Goal: Task Accomplishment & Management: Manage account settings

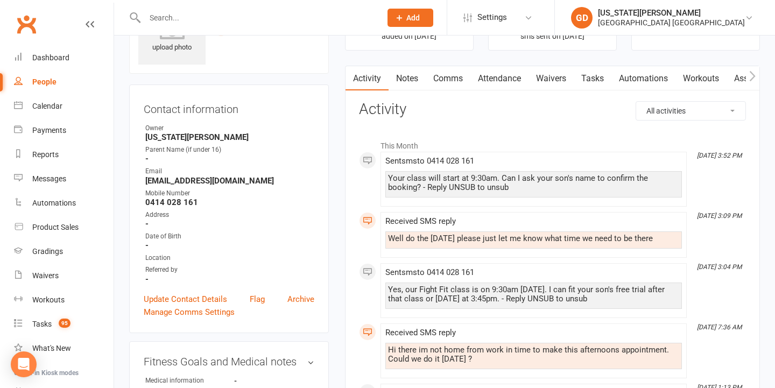
scroll to position [63, 0]
click at [395, 1] on div "Prospect Member Non-attending contact Class / event Appointment Grading event T…" at bounding box center [409, 17] width 73 height 35
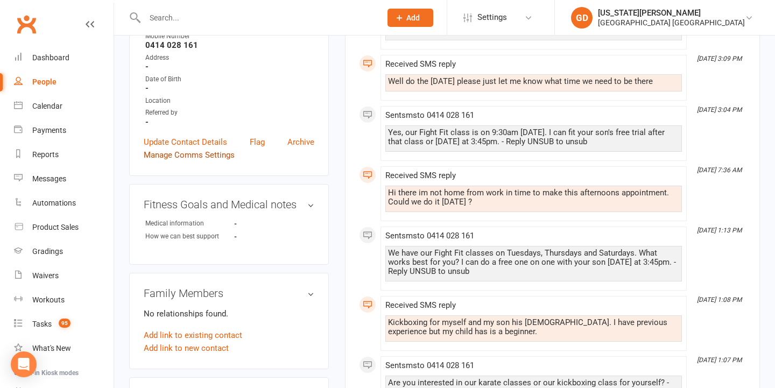
scroll to position [222, 0]
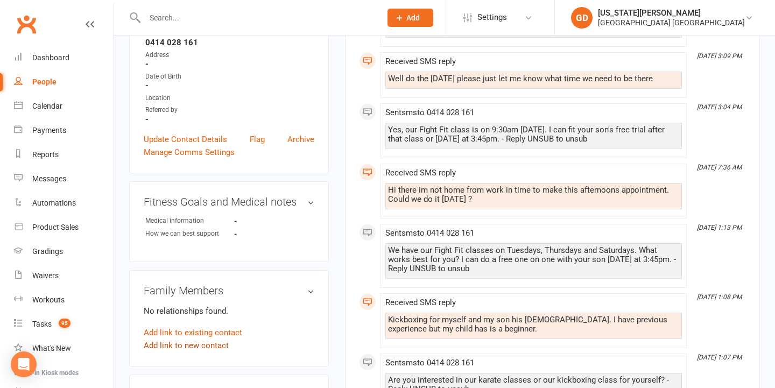
click at [191, 343] on link "Add link to new contact" at bounding box center [186, 345] width 85 height 13
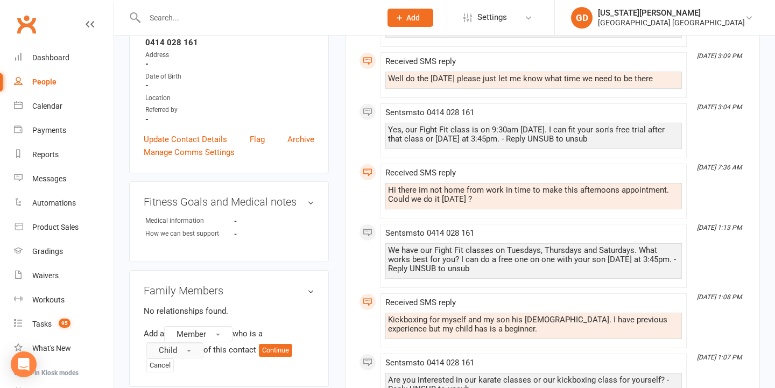
click at [180, 347] on button "Child" at bounding box center [174, 350] width 57 height 16
click at [189, 334] on span "Member" at bounding box center [191, 334] width 30 height 10
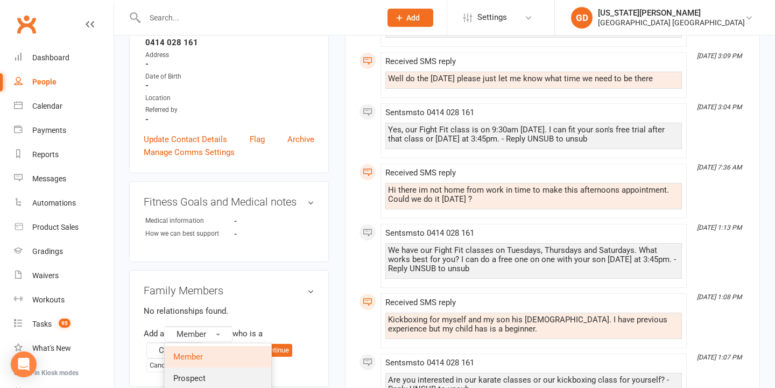
click at [189, 373] on span "Prospect" at bounding box center [189, 378] width 32 height 10
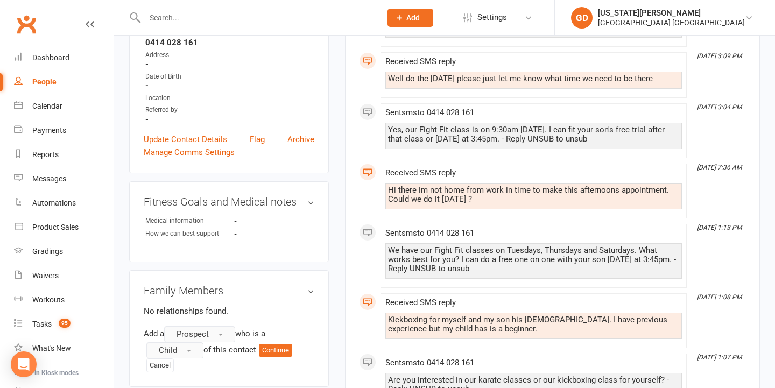
scroll to position [246, 0]
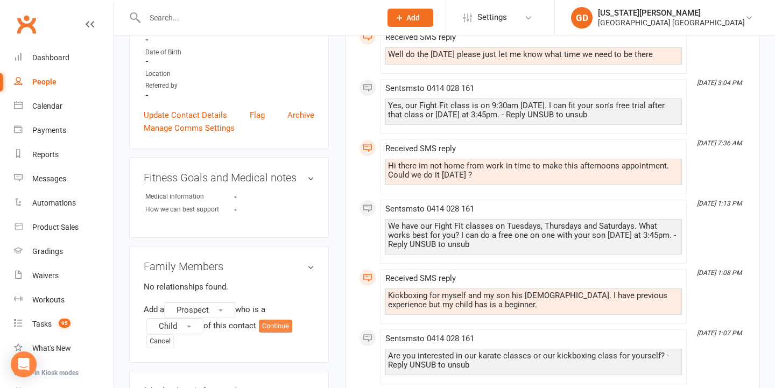
click at [276, 329] on button "Continue" at bounding box center [275, 326] width 33 height 13
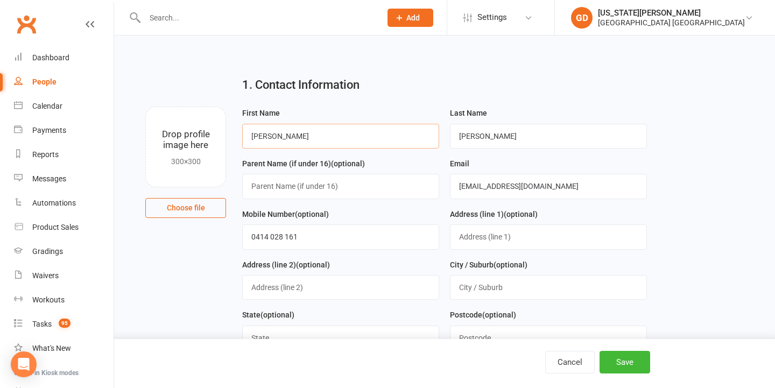
type input "Jerry"
click at [589, 84] on h2 "1. Contact Information" at bounding box center [444, 85] width 404 height 13
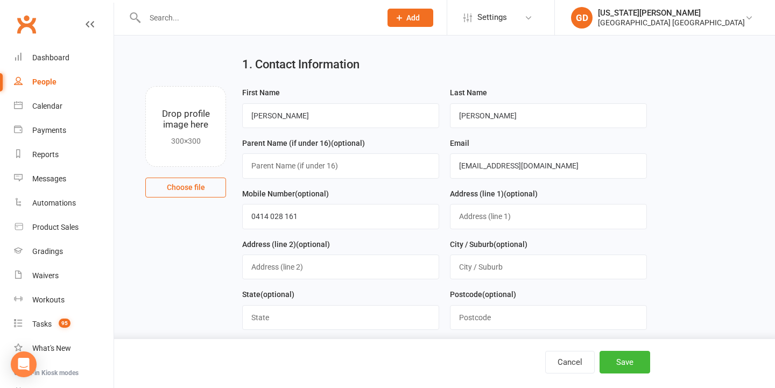
scroll to position [21, 0]
type input "Alinta"
click at [705, 174] on main "1. Contact Information Drop profile image here 300×300 Choose file First Name J…" at bounding box center [444, 377] width 631 height 660
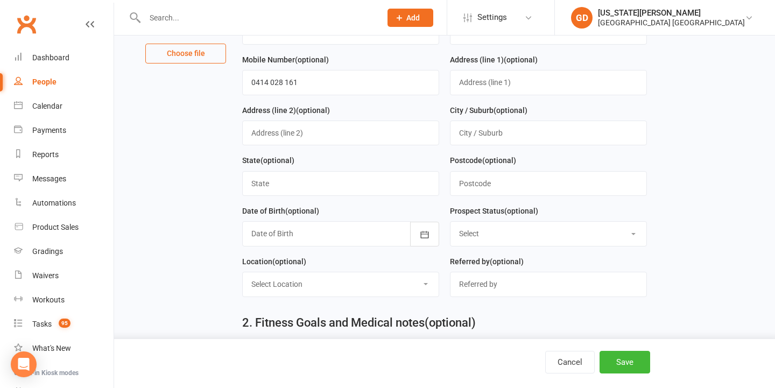
scroll to position [156, 0]
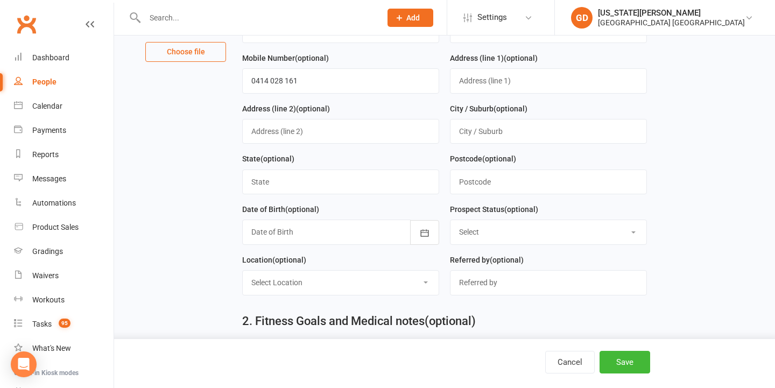
select select "Booking made"
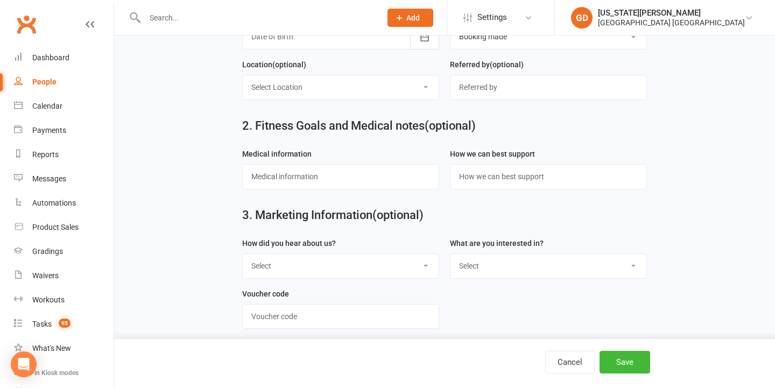
scroll to position [352, 0]
select select "Internet search"
select select "Kids karate"
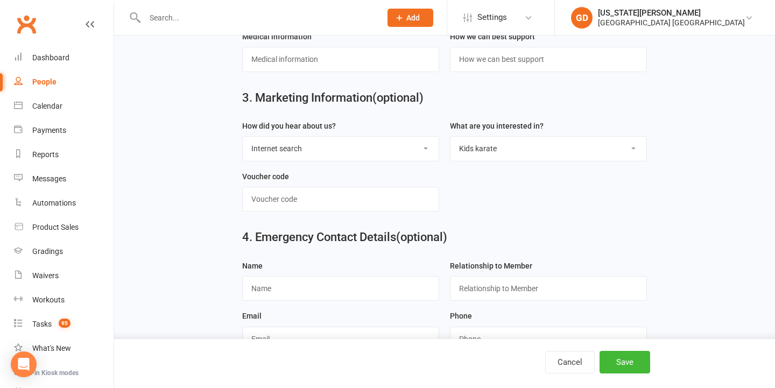
scroll to position [550, 0]
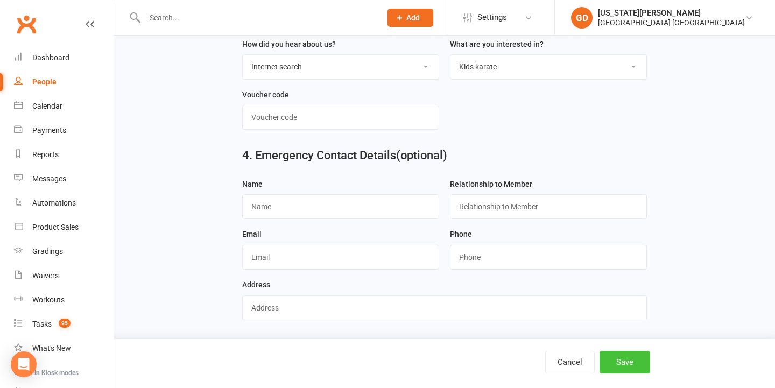
click at [624, 371] on button "Save" at bounding box center [624, 362] width 51 height 23
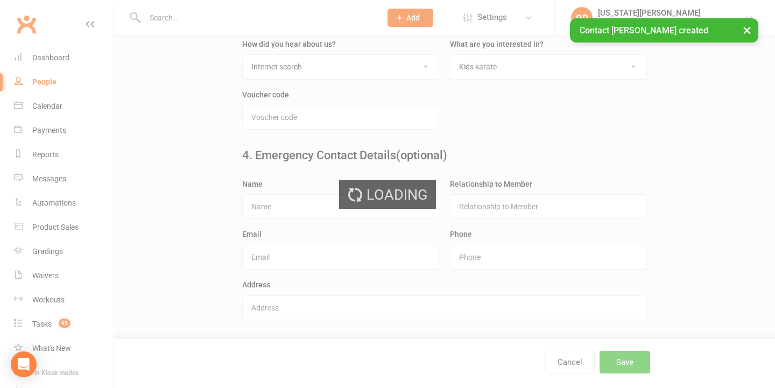
scroll to position [0, 0]
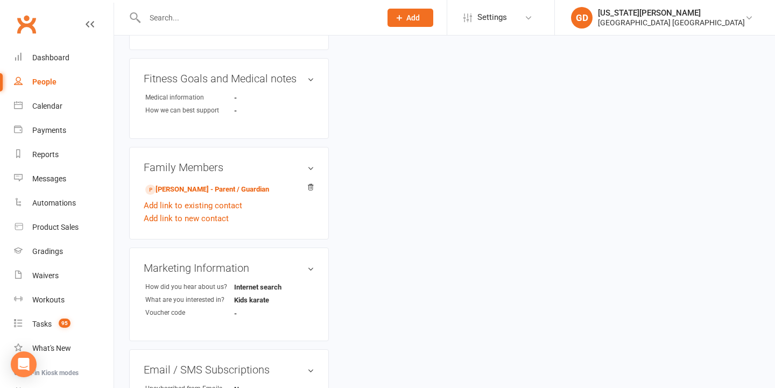
scroll to position [362, 0]
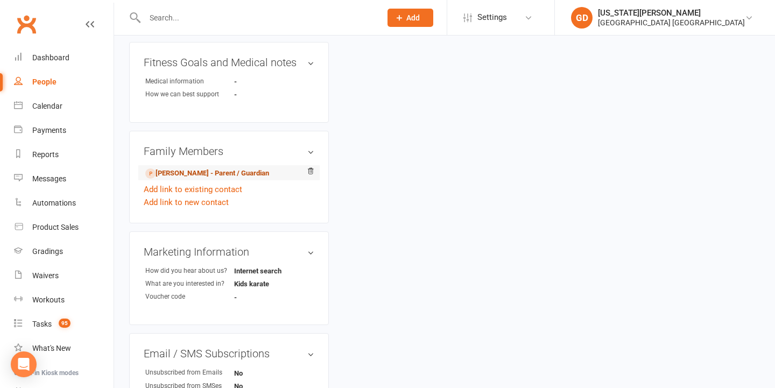
click at [222, 168] on link "Alinta Byrnes - Parent / Guardian" at bounding box center [207, 173] width 124 height 11
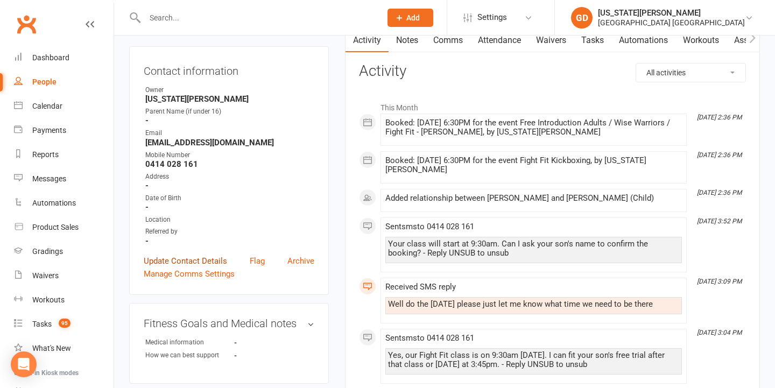
click at [207, 262] on link "Update Contact Details" at bounding box center [185, 260] width 83 height 13
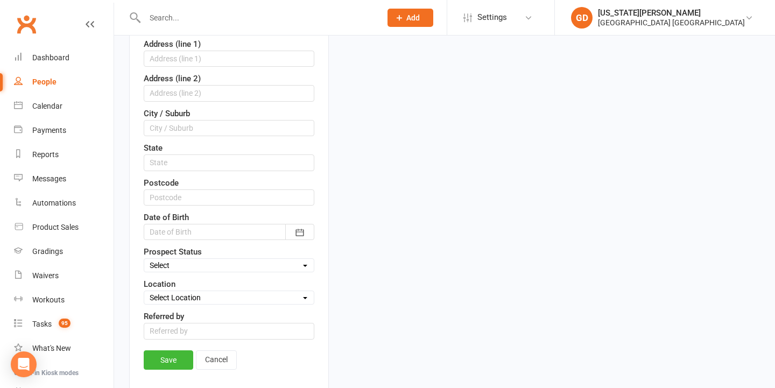
scroll to position [318, 0]
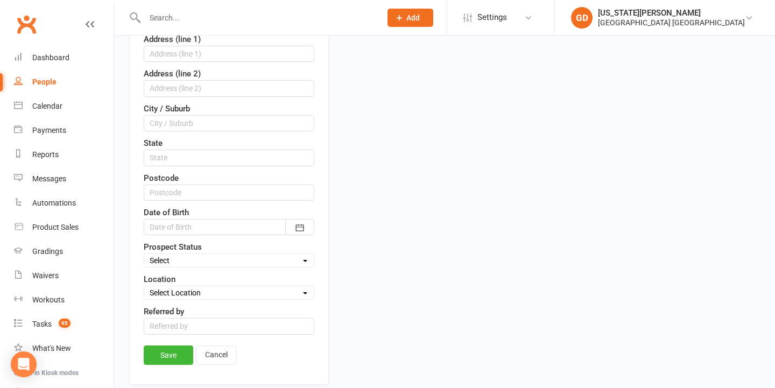
select select "Booking made"
click at [161, 348] on link "Save" at bounding box center [168, 354] width 49 height 19
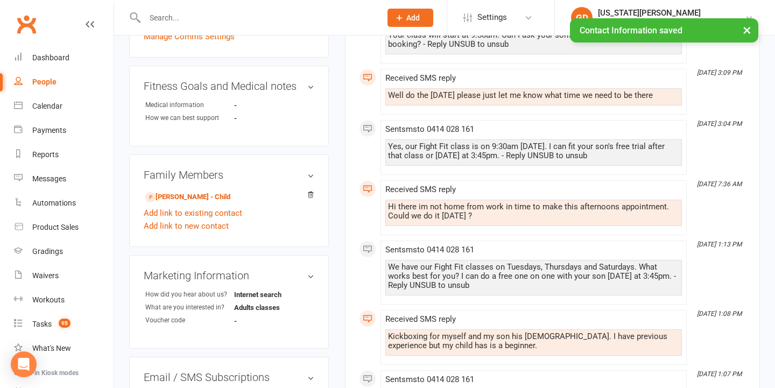
scroll to position [377, 0]
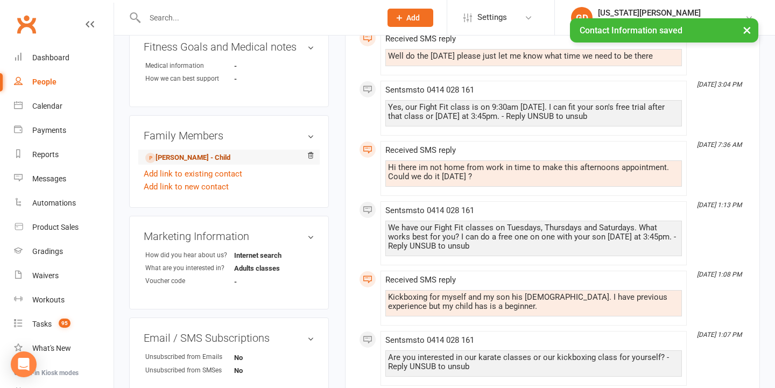
click at [208, 155] on link "Jerry Byrnes - Child" at bounding box center [187, 157] width 85 height 11
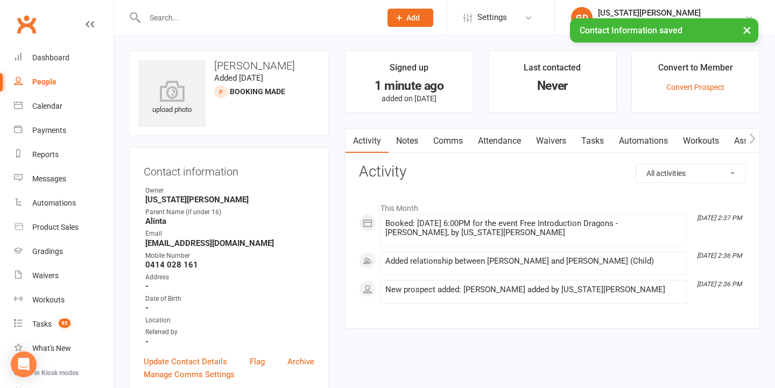
click at [407, 138] on link "Notes" at bounding box center [406, 141] width 37 height 25
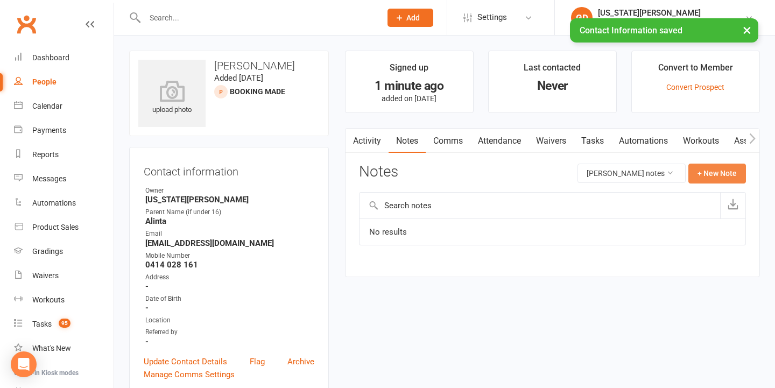
click at [746, 176] on div "Activity Notes Comms Attendance Waivers Tasks Automations Workouts Assessments …" at bounding box center [552, 202] width 415 height 149
click at [710, 176] on button "+ New Note" at bounding box center [717, 173] width 58 height 19
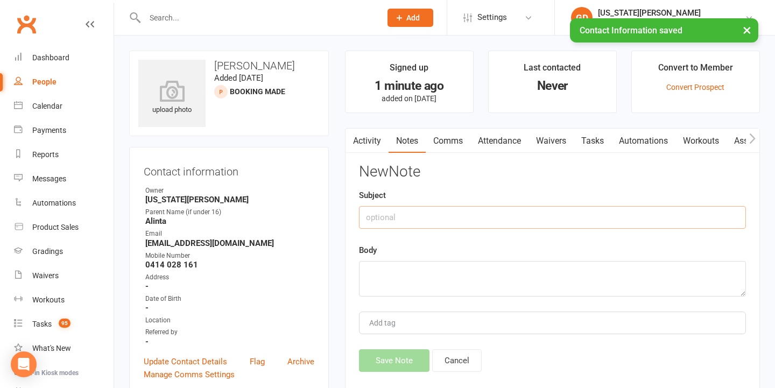
click at [512, 225] on input "text" at bounding box center [552, 217] width 387 height 23
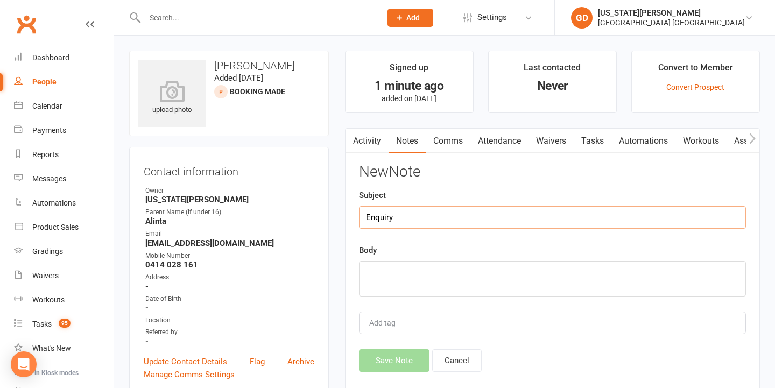
type input "Enquiry"
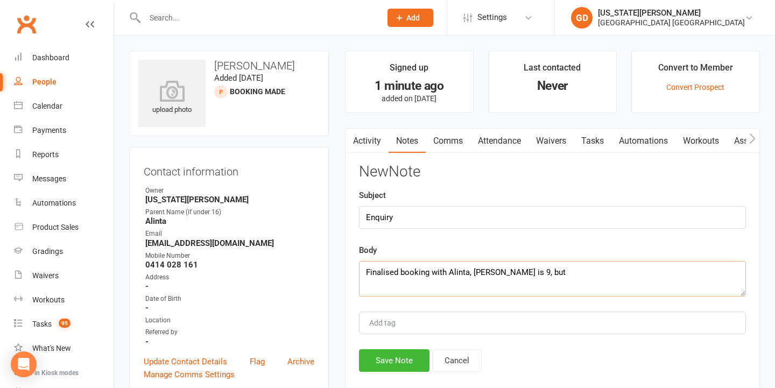
scroll to position [5, 0]
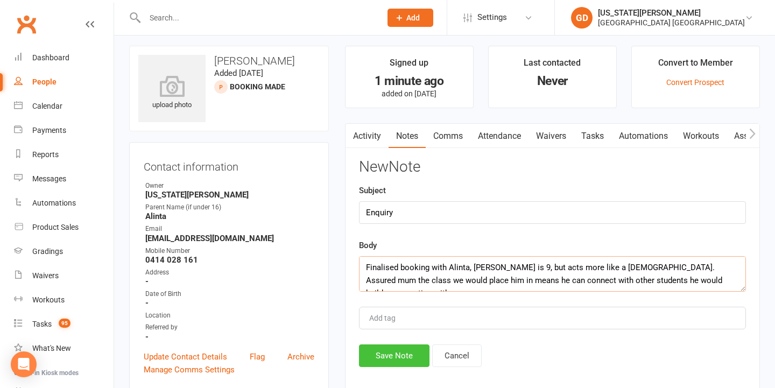
type textarea "Finalised booking with Alinta, Jerry is 9, but acts more like a 12 year old. As…"
click at [380, 359] on button "Save Note" at bounding box center [394, 355] width 70 height 23
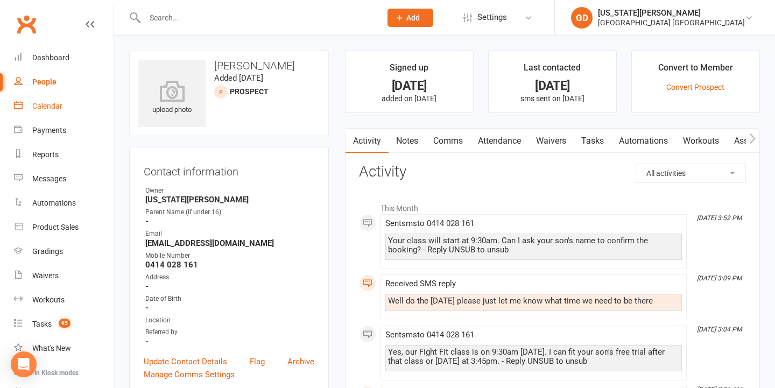
click at [50, 100] on link "Calendar" at bounding box center [64, 106] width 100 height 24
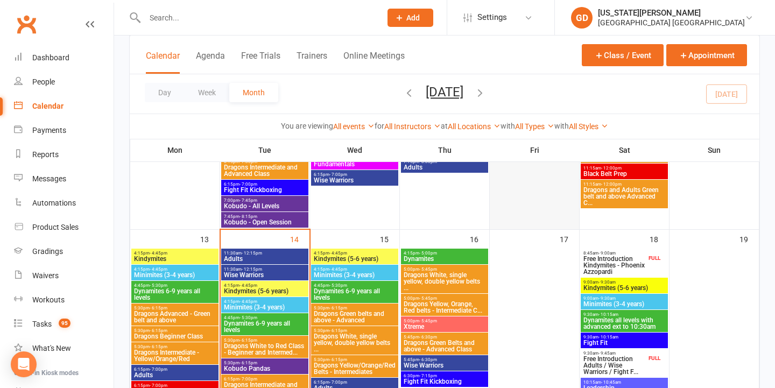
scroll to position [465, 0]
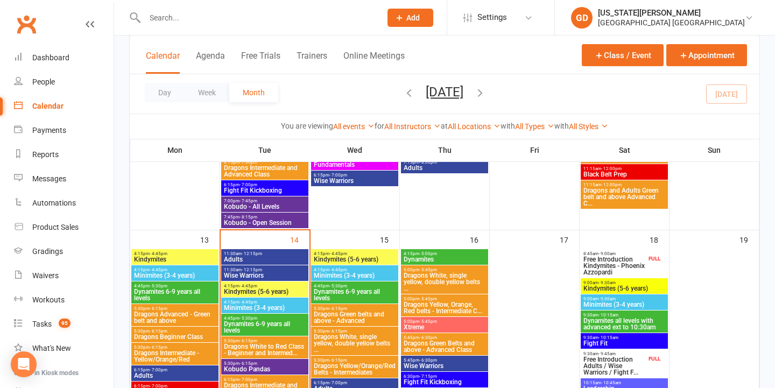
click at [637, 270] on span "Free Introduction Kindymites - Phoenix Azzopardi" at bounding box center [614, 265] width 63 height 19
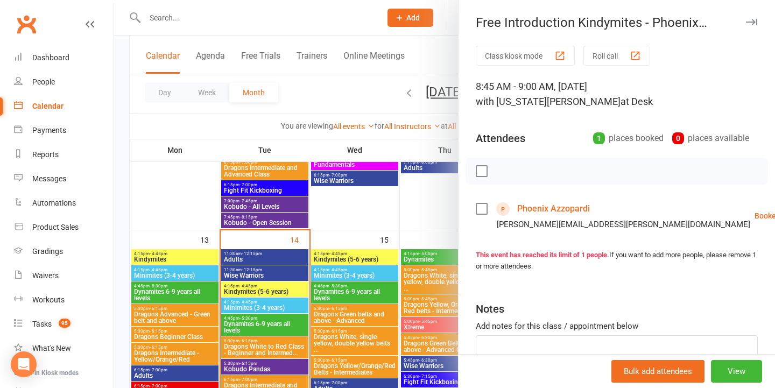
click at [405, 251] on div at bounding box center [444, 194] width 661 height 388
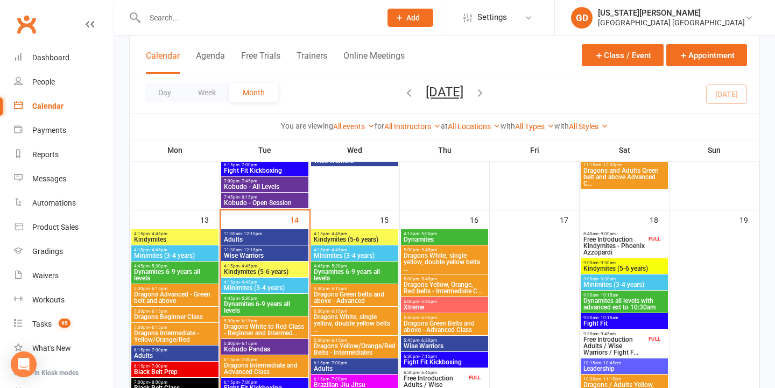
scroll to position [497, 0]
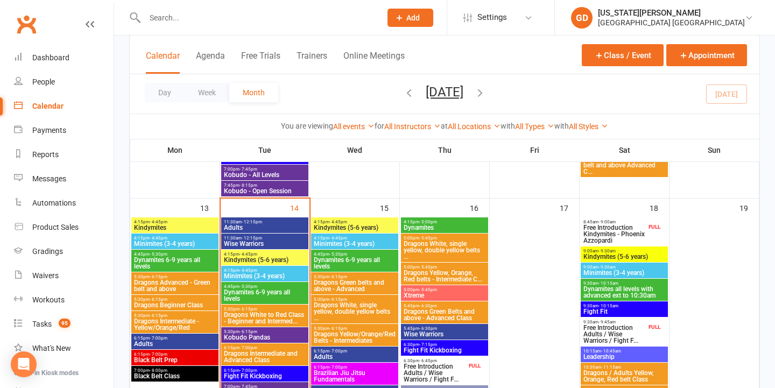
click at [629, 329] on span "Free Introduction Adults / Wise Warriors / Fight F..." at bounding box center [614, 333] width 63 height 19
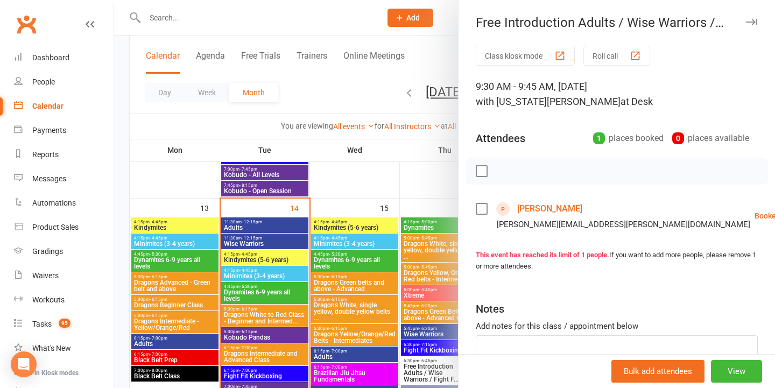
click at [405, 254] on div at bounding box center [444, 194] width 661 height 388
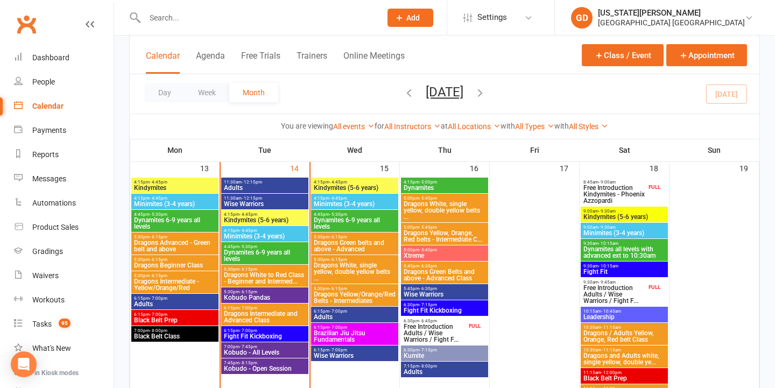
scroll to position [537, 0]
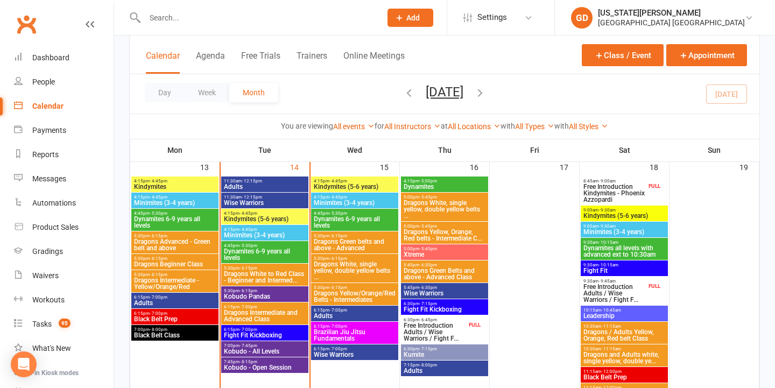
click at [625, 329] on span "Dragons / Adults Yellow, Orange, Red belt Class" at bounding box center [624, 335] width 83 height 13
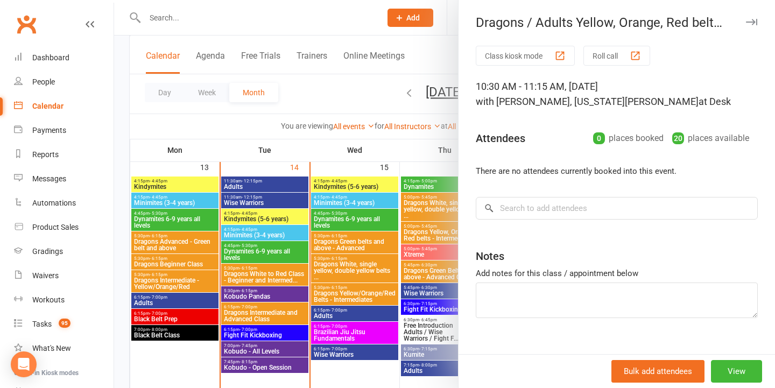
click at [356, 270] on div at bounding box center [444, 194] width 661 height 388
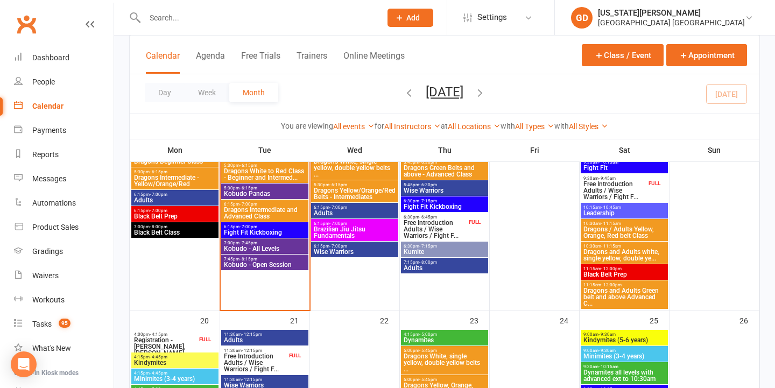
scroll to position [709, 0]
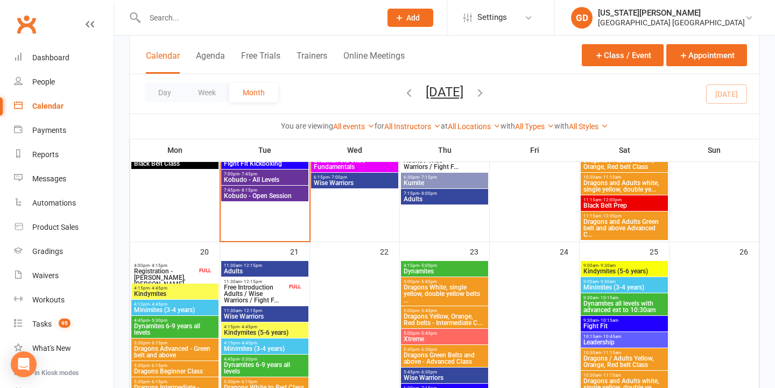
click at [498, 0] on li "Settings Membership Plans Event Templates Appointment Types Website Image Libra…" at bounding box center [501, 17] width 108 height 35
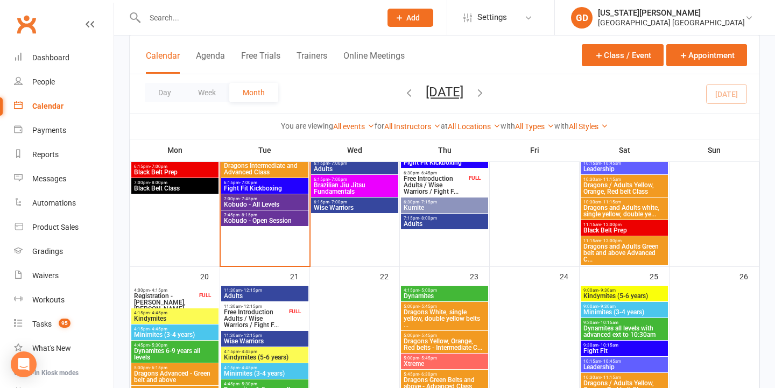
scroll to position [642, 0]
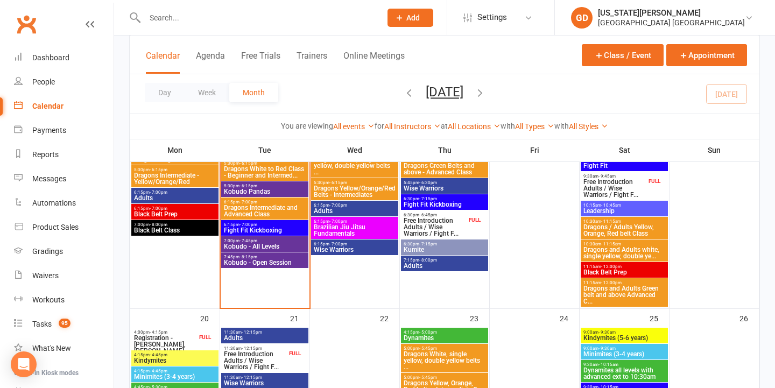
click at [627, 249] on span "Dragons and Adults white, single yellow, double ye..." at bounding box center [624, 252] width 83 height 13
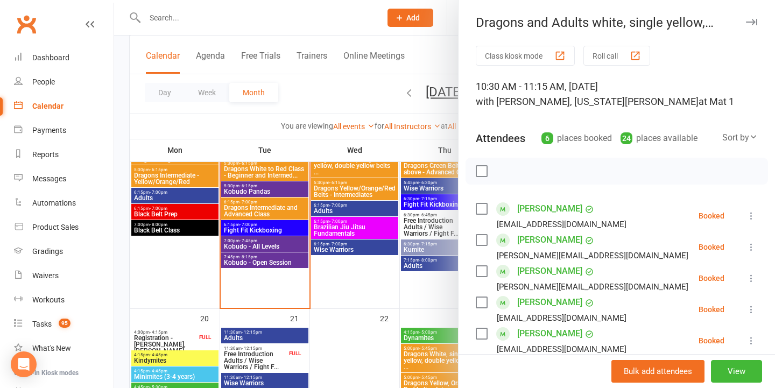
click at [414, 195] on div at bounding box center [444, 194] width 661 height 388
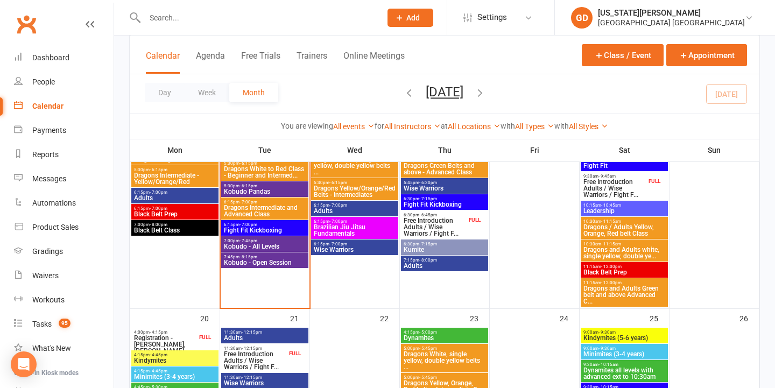
click at [633, 222] on span "10:30am - 11:15am" at bounding box center [624, 221] width 83 height 5
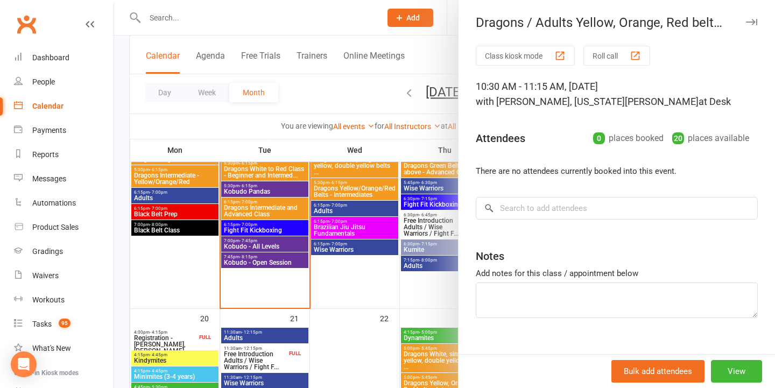
click at [406, 220] on div at bounding box center [444, 194] width 661 height 388
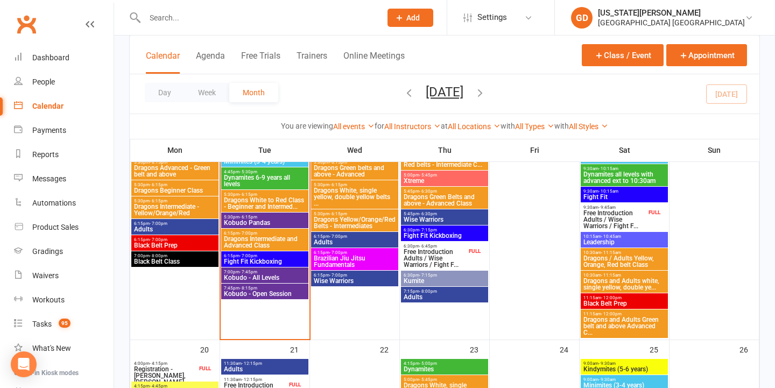
scroll to position [595, 0]
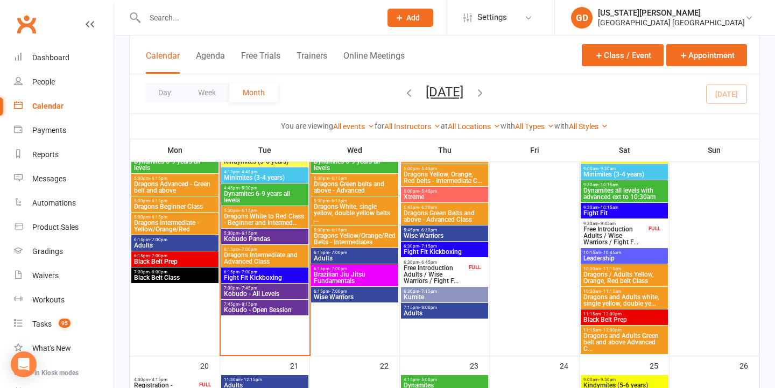
click at [229, 2] on div at bounding box center [251, 17] width 244 height 35
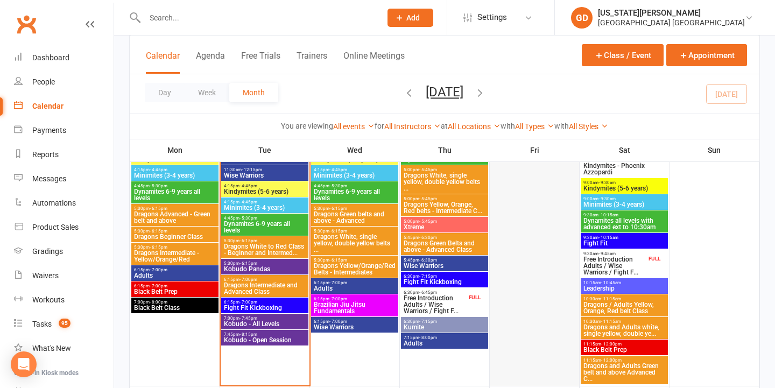
scroll to position [561, 0]
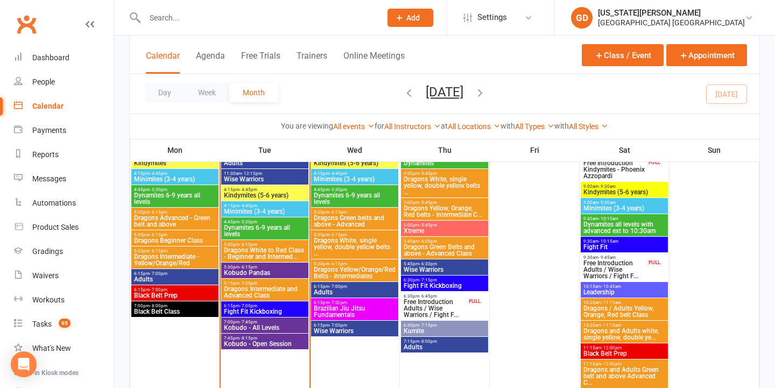
click at [448, 282] on span "Fight Fit Kickboxing" at bounding box center [444, 285] width 83 height 6
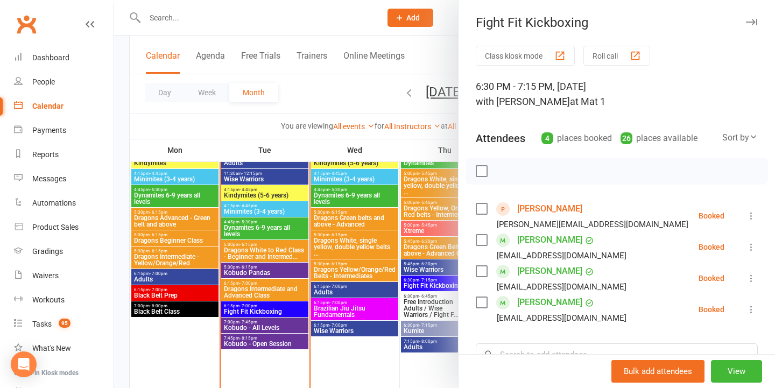
click at [316, 256] on div at bounding box center [444, 194] width 661 height 388
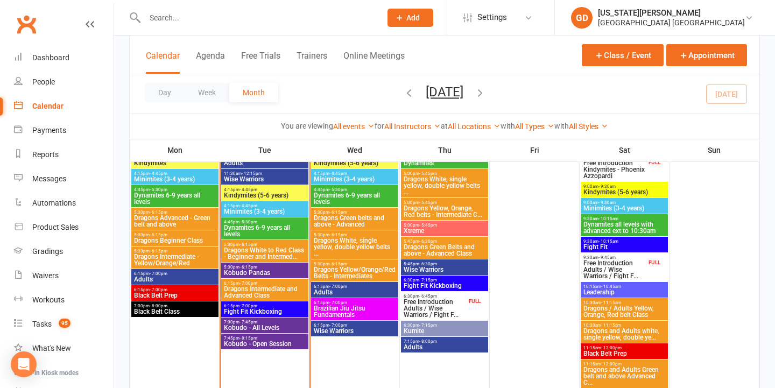
click at [434, 304] on span "Free Introduction Adults / Wise Warriors / Fight F..." at bounding box center [434, 308] width 63 height 19
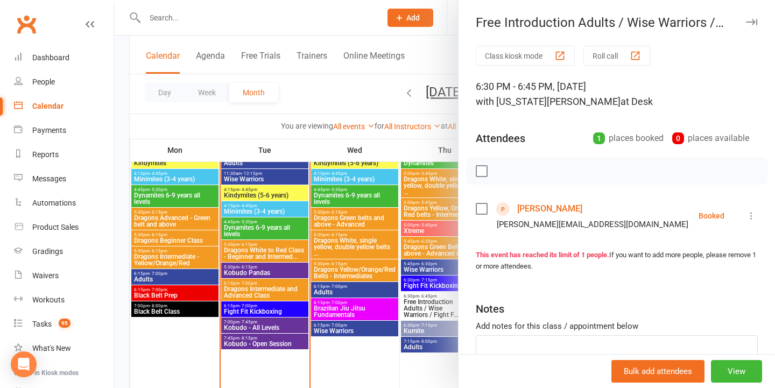
click at [360, 238] on div at bounding box center [444, 194] width 661 height 388
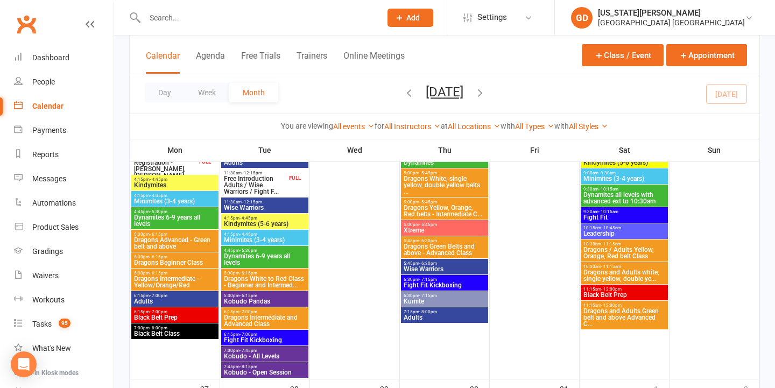
scroll to position [824, 0]
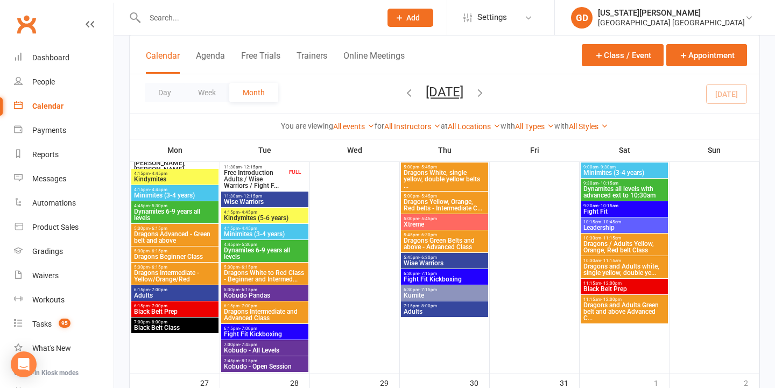
click at [451, 279] on span "Fight Fit Kickboxing" at bounding box center [444, 279] width 83 height 6
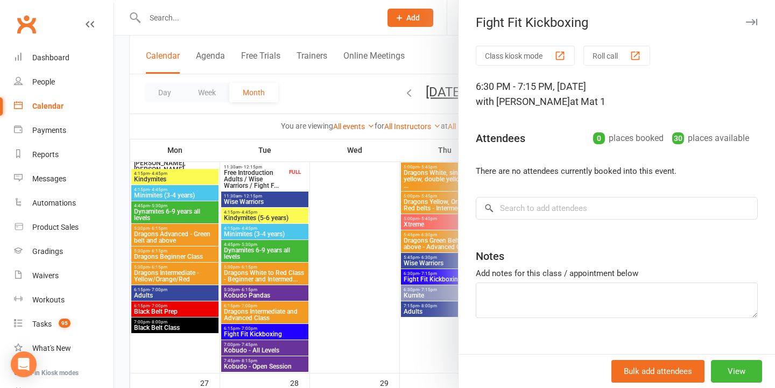
click at [428, 256] on div at bounding box center [444, 194] width 661 height 388
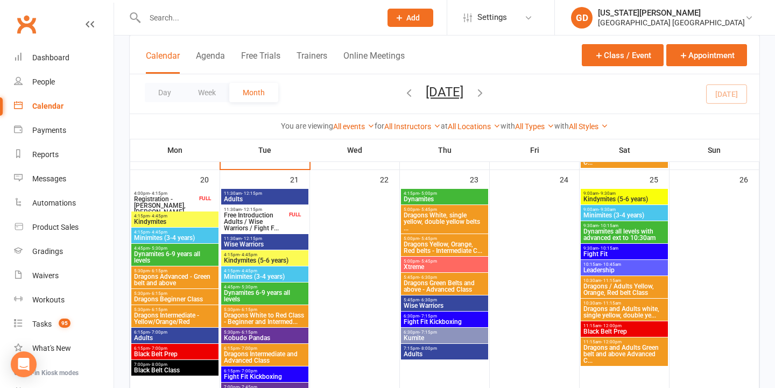
scroll to position [784, 0]
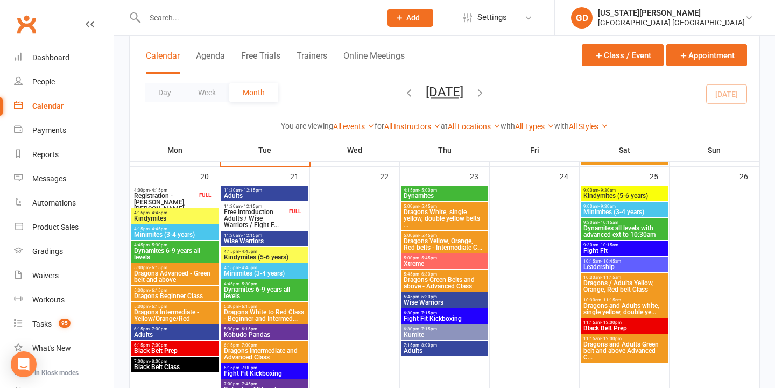
click at [434, 315] on span "Fight Fit Kickboxing" at bounding box center [444, 318] width 83 height 6
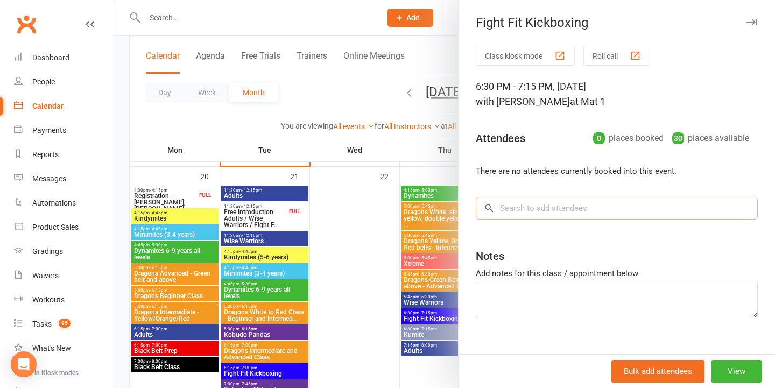
click at [568, 210] on input "search" at bounding box center [617, 208] width 282 height 23
type input "l"
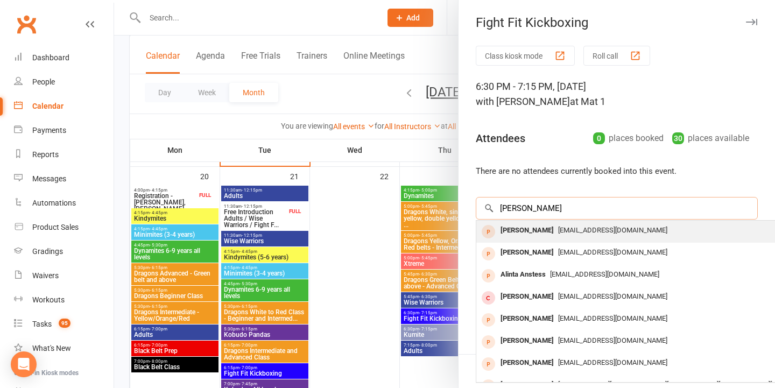
type input "alinta byrnes"
click at [589, 229] on span "alintabyrnes18@hotmail.com" at bounding box center [612, 230] width 109 height 8
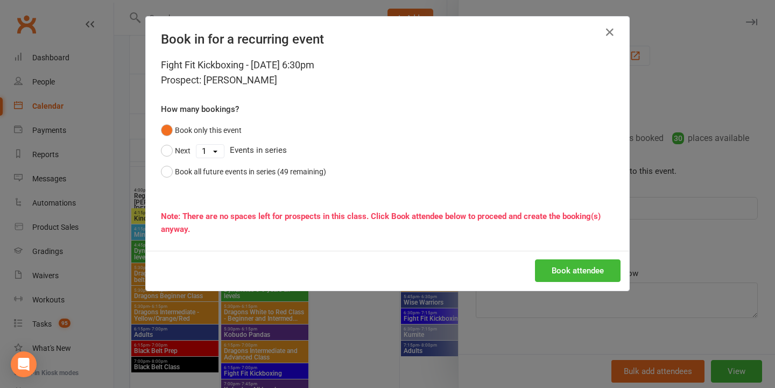
drag, startPoint x: 562, startPoint y: 268, endPoint x: 557, endPoint y: 272, distance: 5.8
click at [563, 268] on button "Book attendee" at bounding box center [578, 270] width 86 height 23
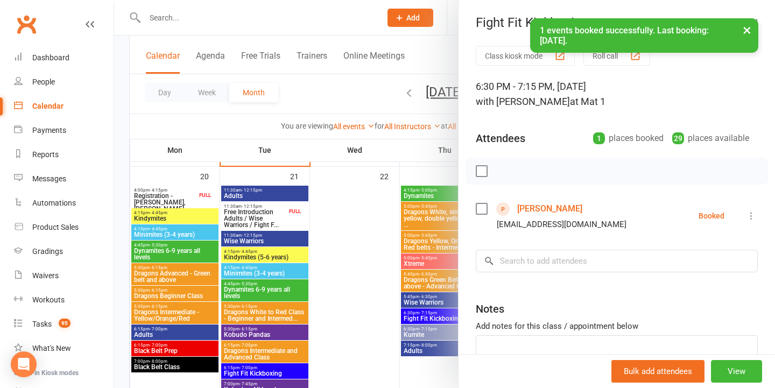
click at [373, 277] on div at bounding box center [444, 194] width 661 height 388
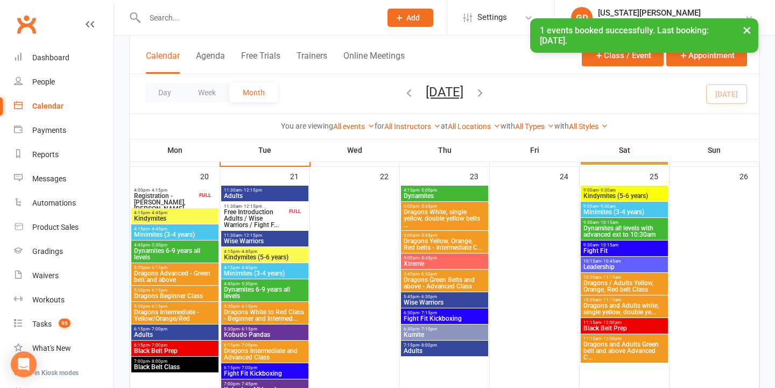
click at [745, 28] on button "×" at bounding box center [746, 29] width 19 height 23
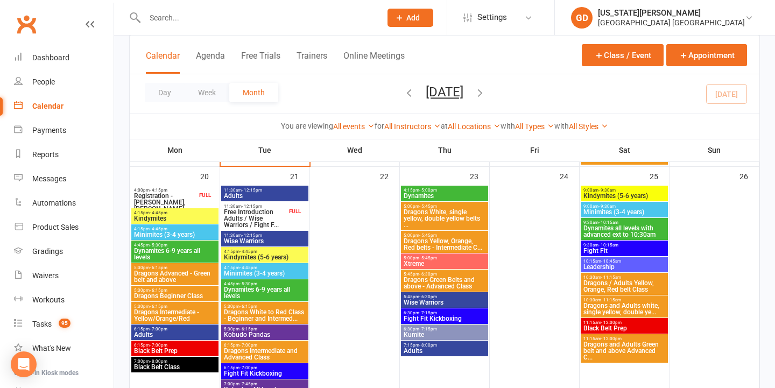
click at [733, 44] on div "Calendar Agenda Free Trials Trainers Online Meetings Class / Event Appointment" at bounding box center [444, 55] width 629 height 39
click at [733, 51] on button "Appointment" at bounding box center [706, 55] width 81 height 22
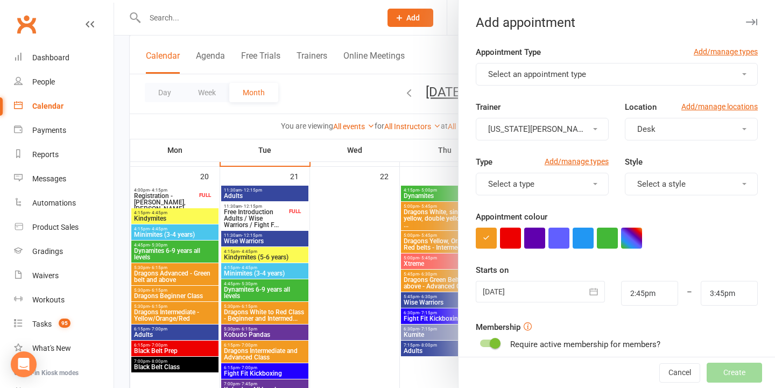
click at [668, 77] on button "Select an appointment type" at bounding box center [617, 74] width 282 height 23
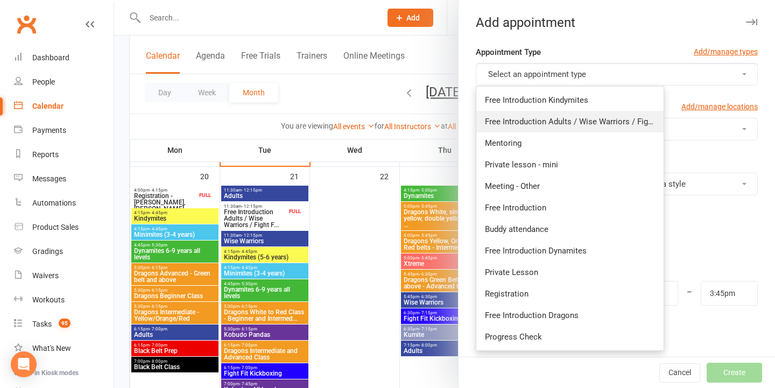
click at [636, 123] on span "Free Introduction Adults / Wise Warriors / Fight Fit" at bounding box center [575, 122] width 181 height 10
type input "3:10pm"
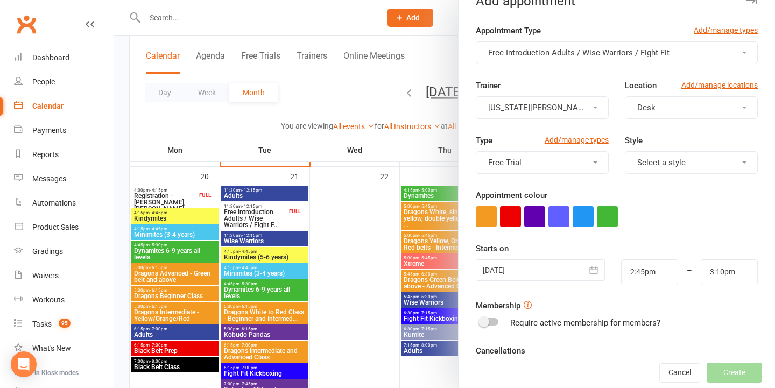
scroll to position [28, 0]
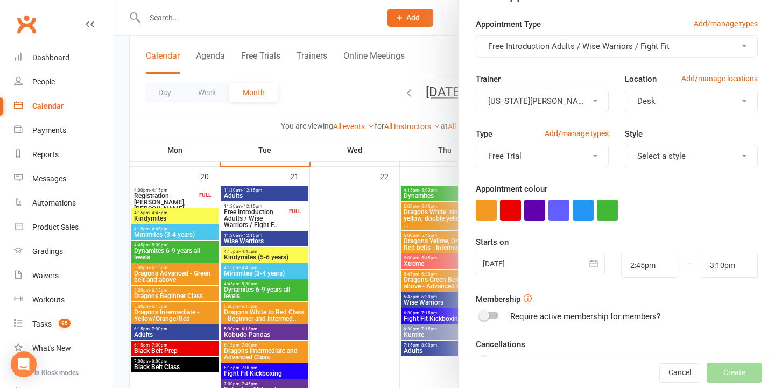
click at [549, 263] on div at bounding box center [540, 264] width 129 height 22
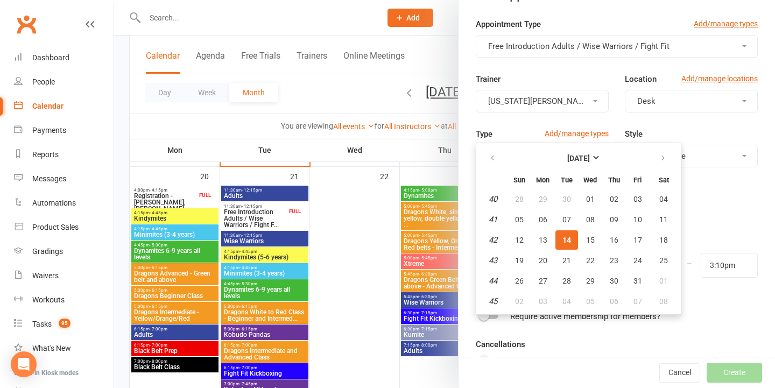
click at [601, 260] on table "October 2025 Sun Mon Tue Wed Thu Fri Sat 40 28 29 30 01 02 03 04 41 05 06 07 08…" at bounding box center [578, 228] width 200 height 167
click at [592, 260] on span "22" at bounding box center [590, 260] width 9 height 9
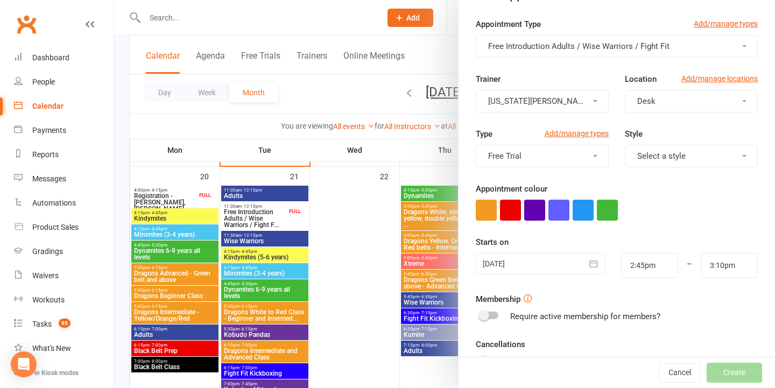
click at [582, 259] on div at bounding box center [540, 264] width 129 height 22
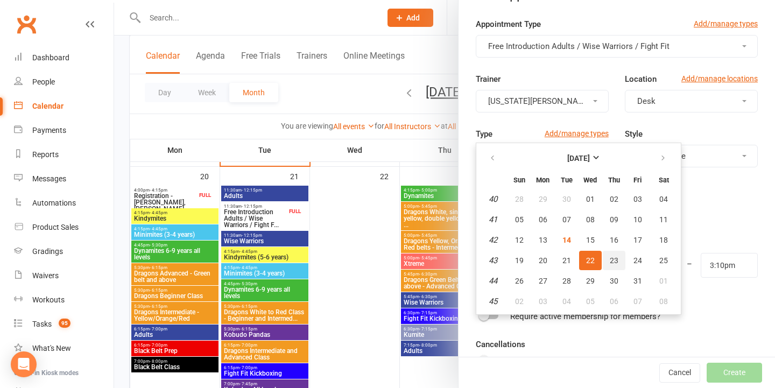
click at [610, 260] on span "23" at bounding box center [614, 260] width 9 height 9
type input "23 Oct 2025"
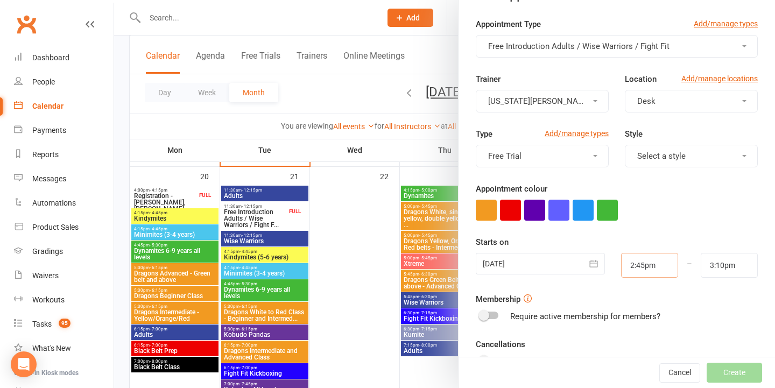
drag, startPoint x: 657, startPoint y: 264, endPoint x: 578, endPoint y: 253, distance: 79.7
click at [622, 263] on input "2:45pm" at bounding box center [649, 265] width 57 height 25
type input "6:30pm"
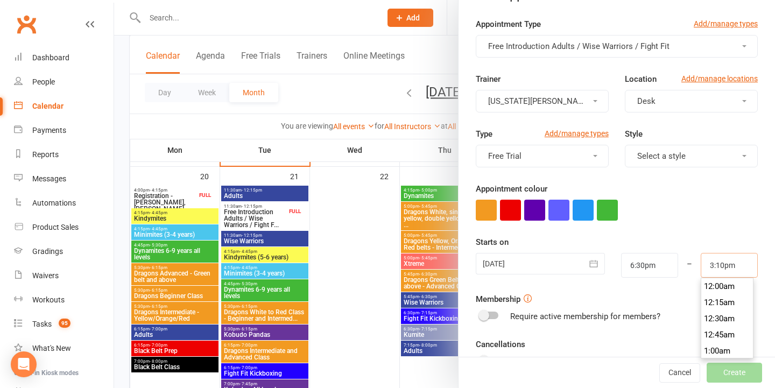
drag, startPoint x: 746, startPoint y: 268, endPoint x: 563, endPoint y: 273, distance: 183.0
click at [563, 273] on div "23 Oct 2025 October 2025 Sun Mon Tue Wed Thu Fri Sat 40 28 29 30 01 02 03 04 41…" at bounding box center [617, 265] width 298 height 25
type input "3"
type input "6:45pm"
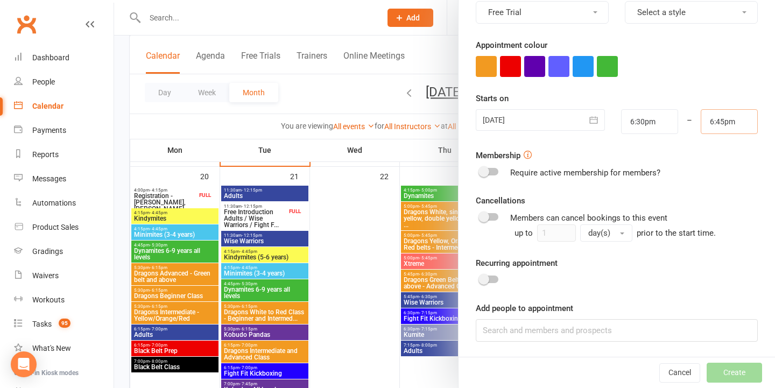
scroll to position [171, 0]
click at [522, 331] on input at bounding box center [617, 331] width 282 height 23
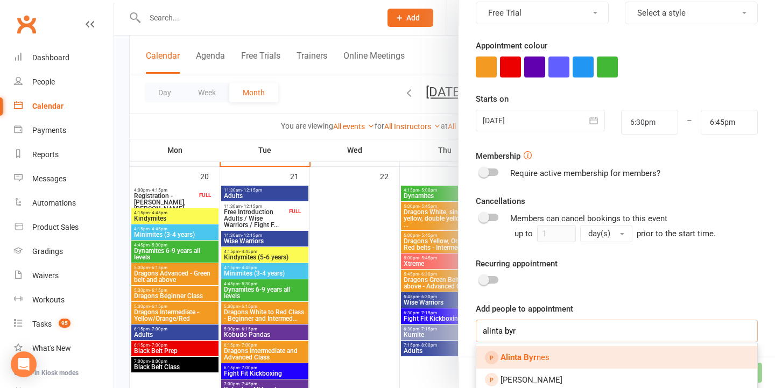
type input "alinta byr"
click at [573, 355] on link "Alinta Byr nes" at bounding box center [616, 357] width 281 height 23
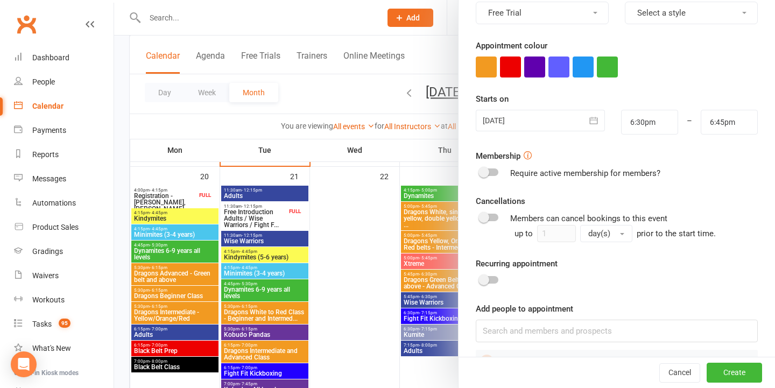
click at [716, 373] on button "Create" at bounding box center [733, 372] width 55 height 19
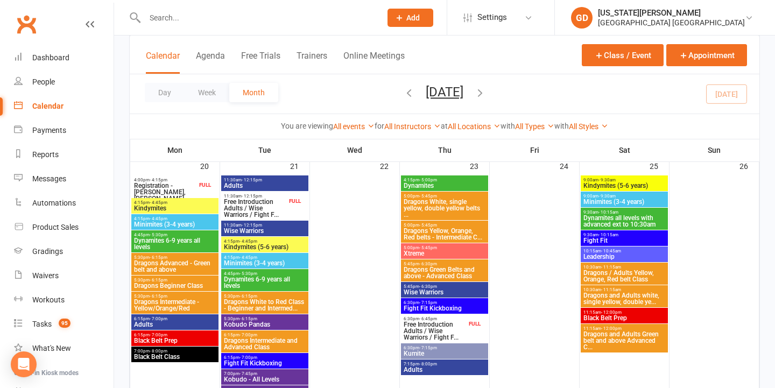
scroll to position [796, 0]
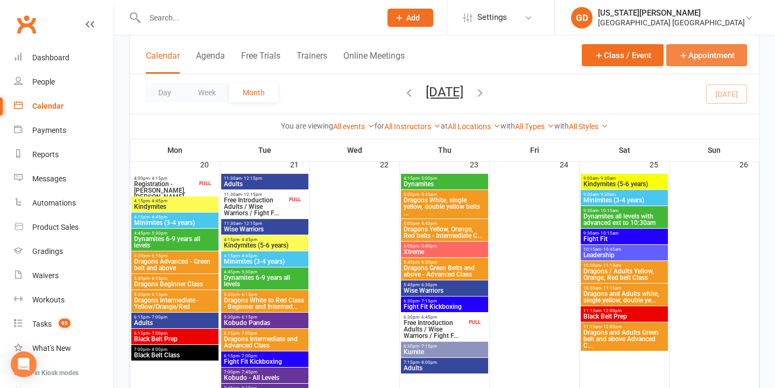
click at [675, 61] on button "Appointment" at bounding box center [706, 55] width 81 height 22
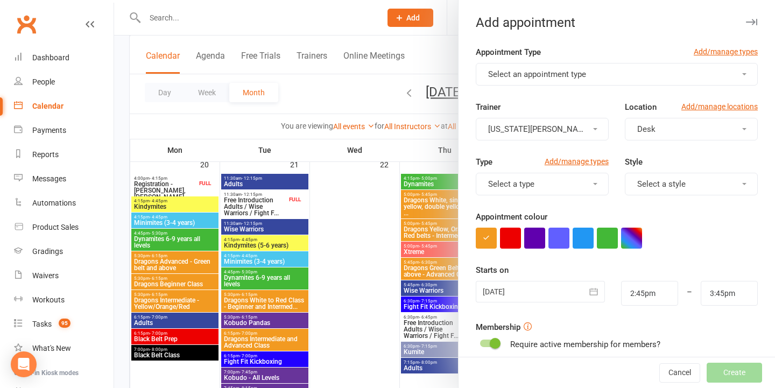
click at [643, 72] on button "Select an appointment type" at bounding box center [617, 74] width 282 height 23
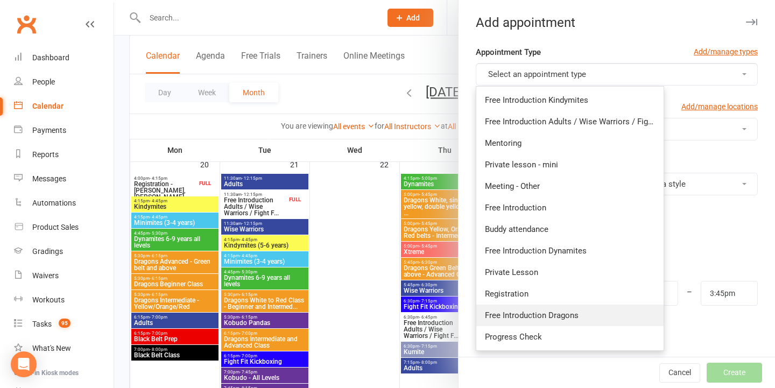
click at [560, 322] on link "Free Introduction Dragons" at bounding box center [569, 315] width 187 height 22
type input "3:10pm"
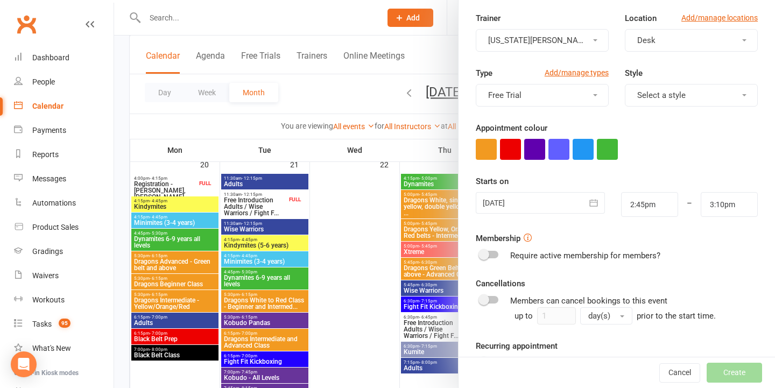
scroll to position [101, 0]
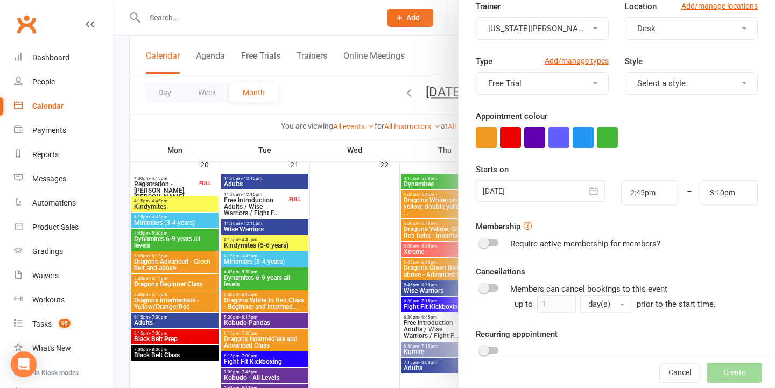
click at [544, 191] on div at bounding box center [540, 191] width 129 height 22
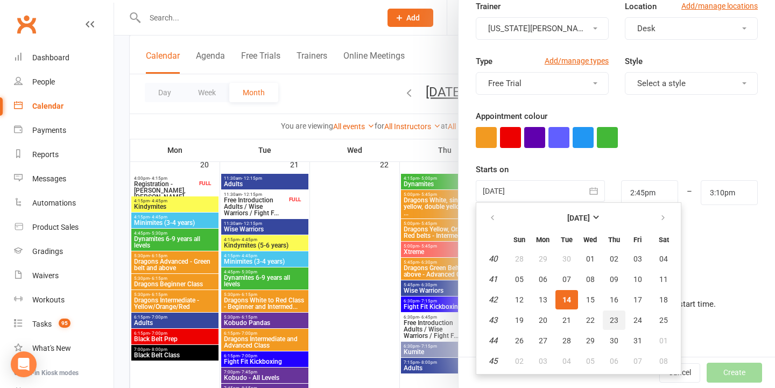
click at [613, 319] on span "23" at bounding box center [614, 320] width 9 height 9
type input "23 Oct 2025"
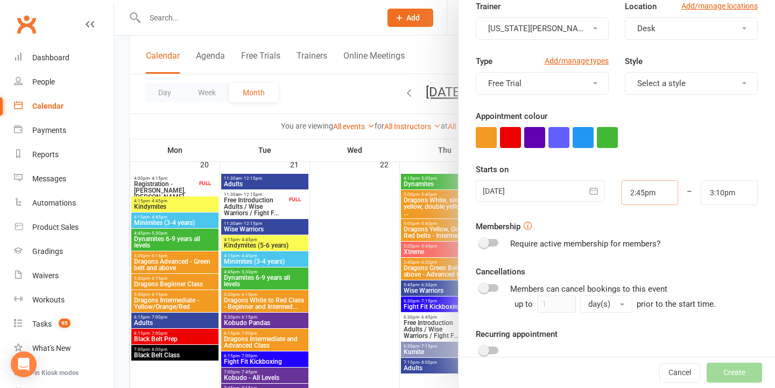
drag, startPoint x: 660, startPoint y: 190, endPoint x: 575, endPoint y: 190, distance: 84.5
click at [575, 190] on div "23 Oct 2025 October 2025 Sun Mon Tue Wed Thu Fri Sat 40 28 29 30 01 02 03 04 41…" at bounding box center [617, 192] width 298 height 25
type input "6:00pm"
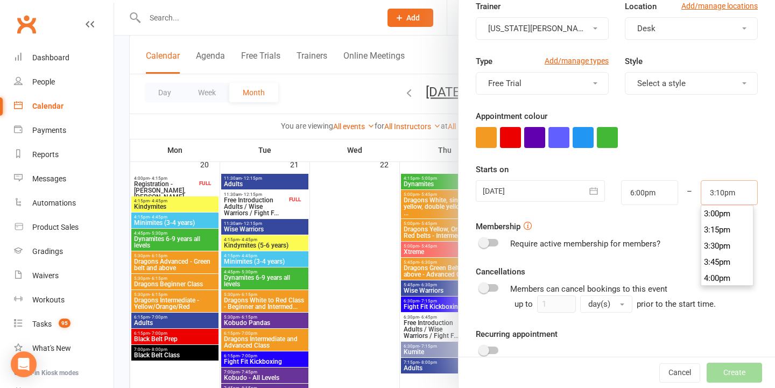
drag, startPoint x: 741, startPoint y: 192, endPoint x: 547, endPoint y: 193, distance: 194.8
click at [553, 192] on div "23 Oct 2025 October 2025 Sun Mon Tue Wed Thu Fri Sat 40 28 29 30 01 02 03 04 41…" at bounding box center [617, 192] width 298 height 25
type input "6:15pm"
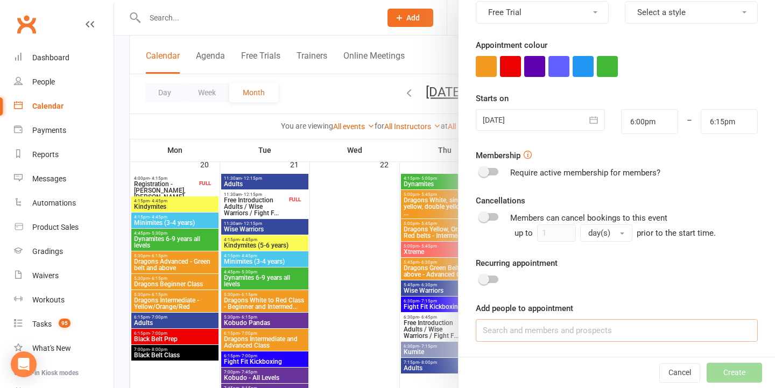
scroll to position [171, 0]
click at [522, 335] on input at bounding box center [617, 331] width 282 height 23
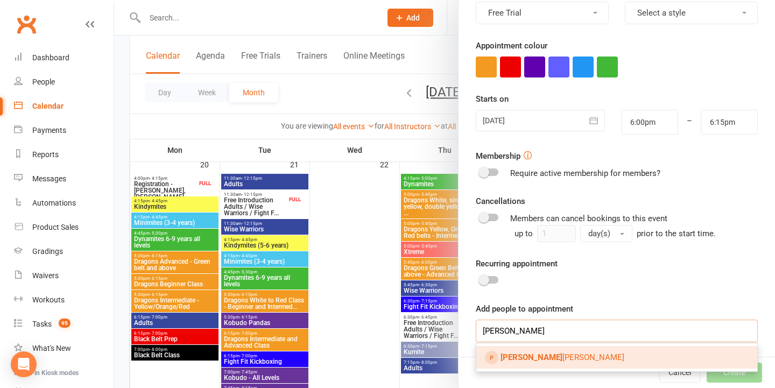
type input "jerry"
click at [565, 358] on link "Jerry Byrnes" at bounding box center [616, 357] width 281 height 23
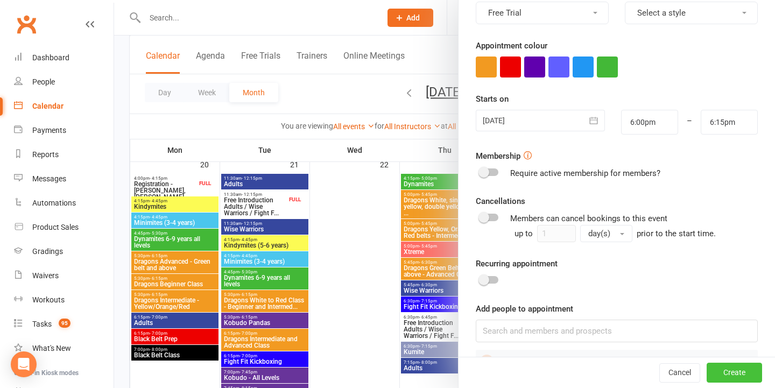
click at [722, 372] on button "Create" at bounding box center [733, 372] width 55 height 19
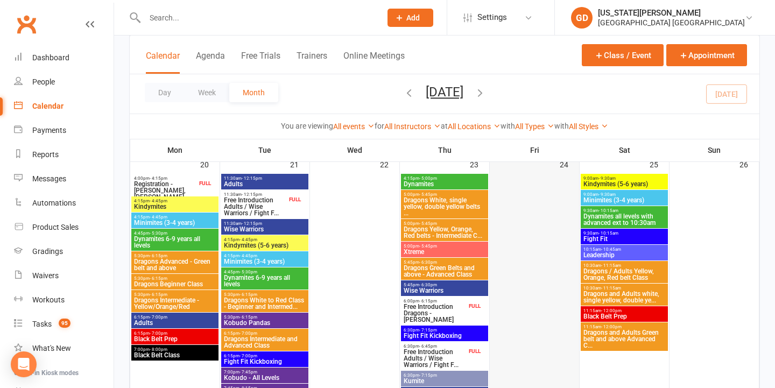
scroll to position [808, 0]
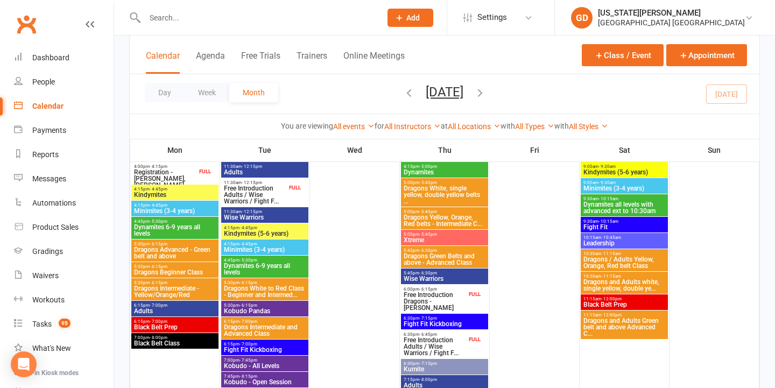
click at [464, 296] on span "Free Introduction Dragons - Jerry Byrnes" at bounding box center [434, 301] width 63 height 19
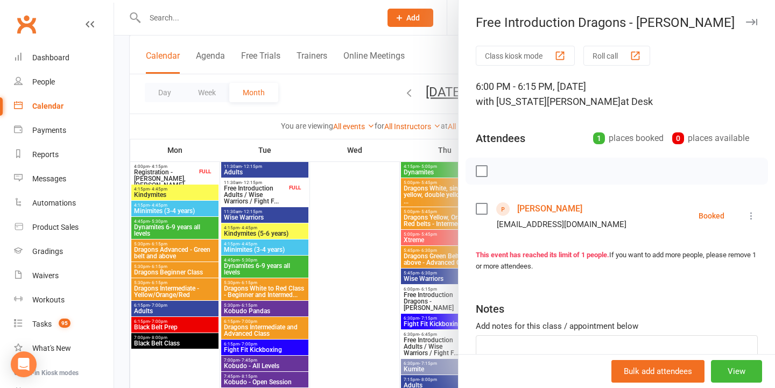
click at [431, 287] on div at bounding box center [444, 194] width 661 height 388
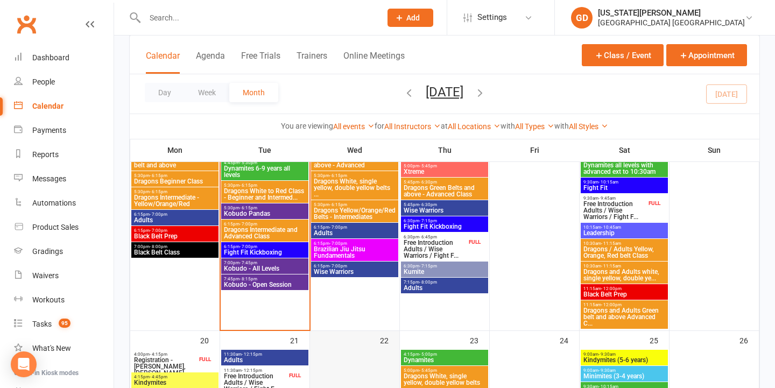
scroll to position [611, 0]
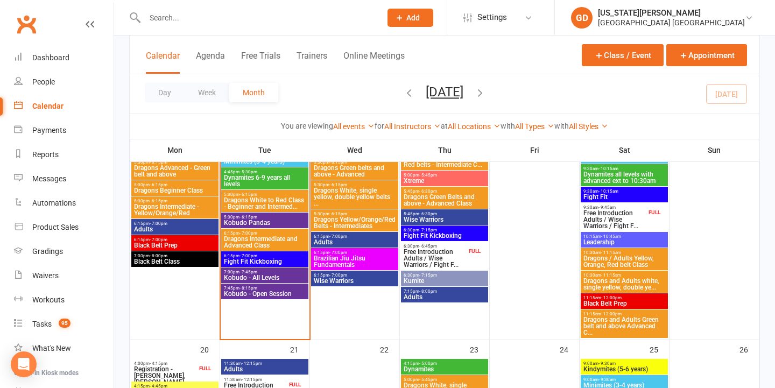
click at [426, 260] on span "Free Introduction Adults / Wise Warriors / Fight F..." at bounding box center [434, 258] width 63 height 19
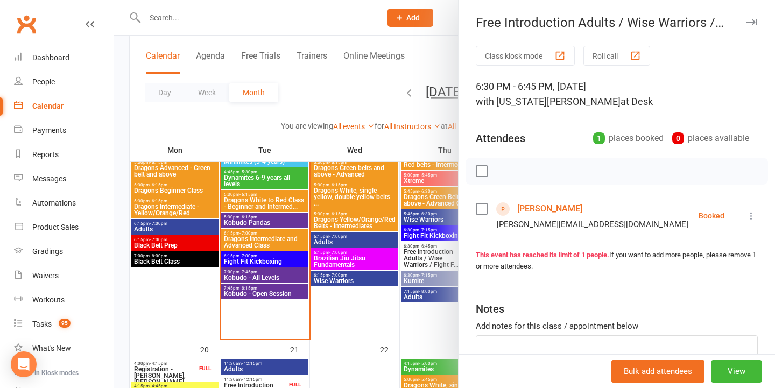
click at [310, 237] on div at bounding box center [444, 194] width 661 height 388
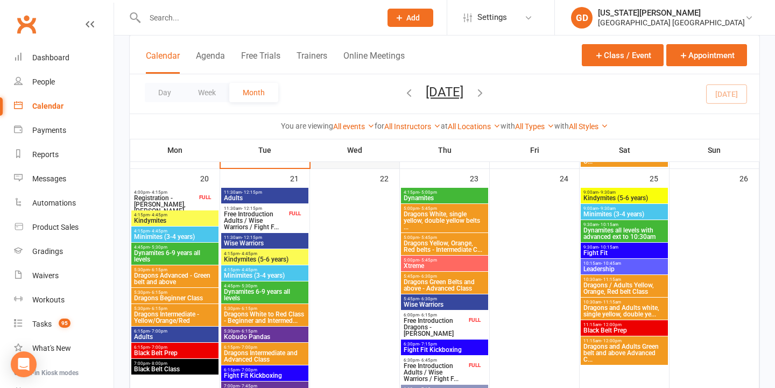
scroll to position [783, 0]
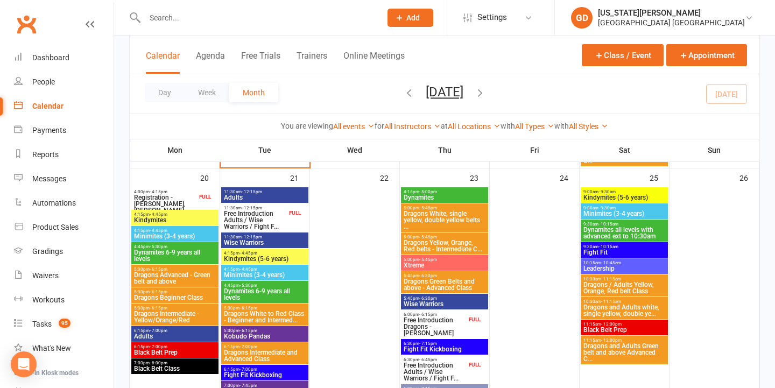
click at [176, 366] on span "Black Belt Class" at bounding box center [174, 368] width 83 height 6
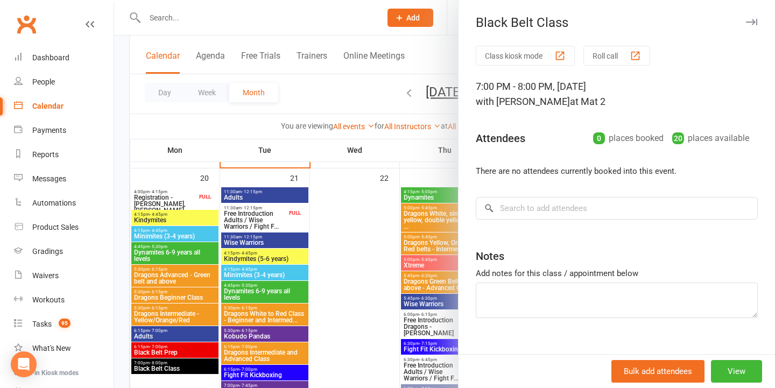
click at [220, 275] on div at bounding box center [444, 194] width 661 height 388
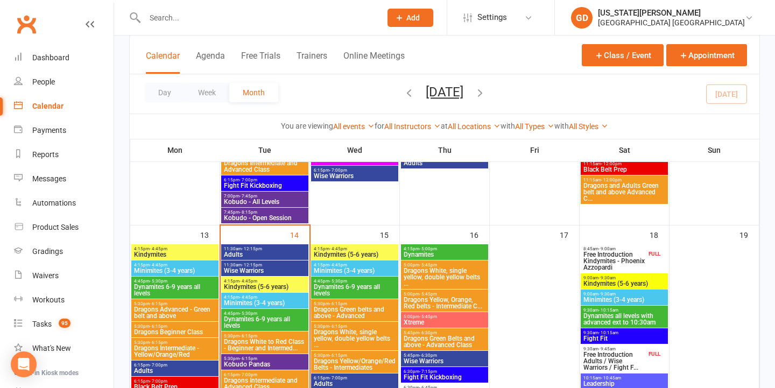
scroll to position [468, 0]
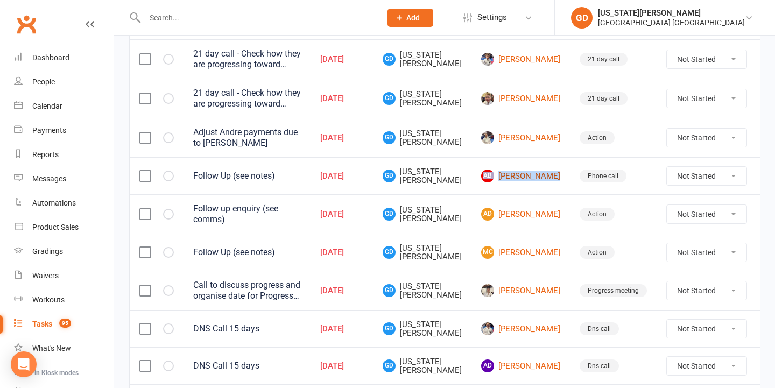
click at [502, 178] on link "AB Alinta Byrnes" at bounding box center [520, 175] width 79 height 13
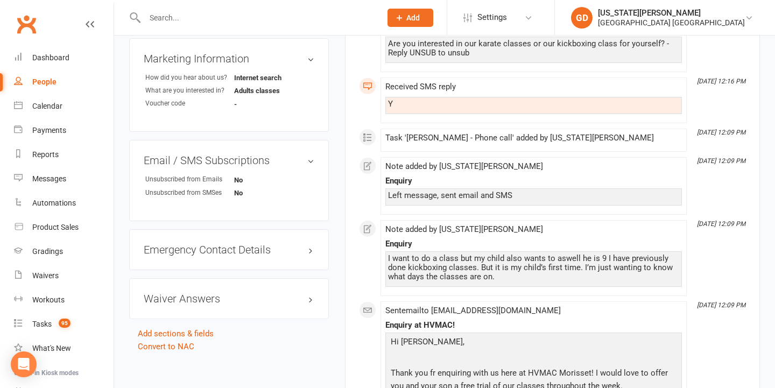
scroll to position [560, 0]
click at [46, 321] on div "Tasks" at bounding box center [41, 324] width 19 height 9
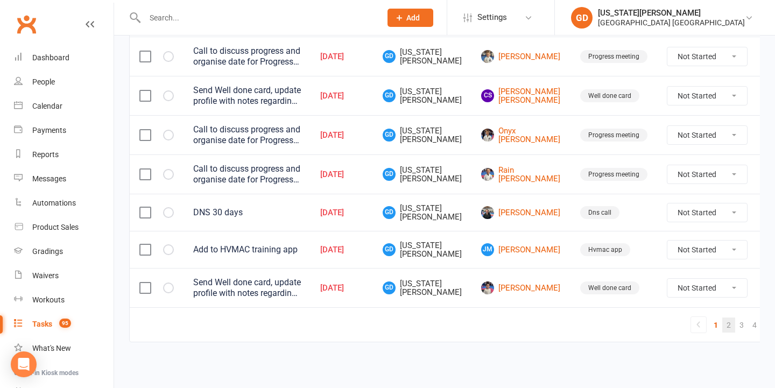
click at [722, 317] on link "2" at bounding box center [728, 324] width 13 height 15
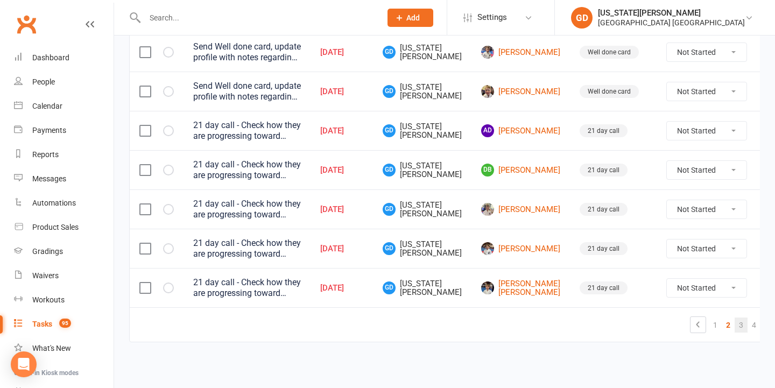
click at [734, 317] on link "3" at bounding box center [740, 324] width 13 height 15
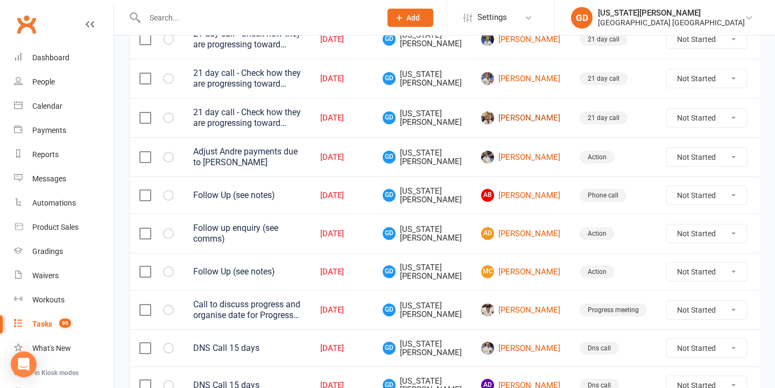
scroll to position [191, 0]
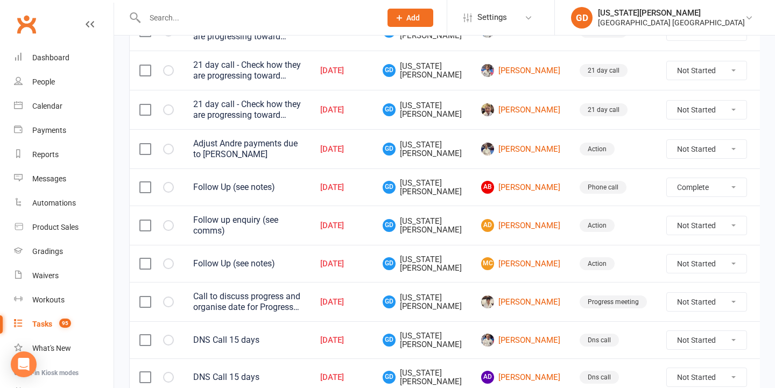
select select "unstarted"
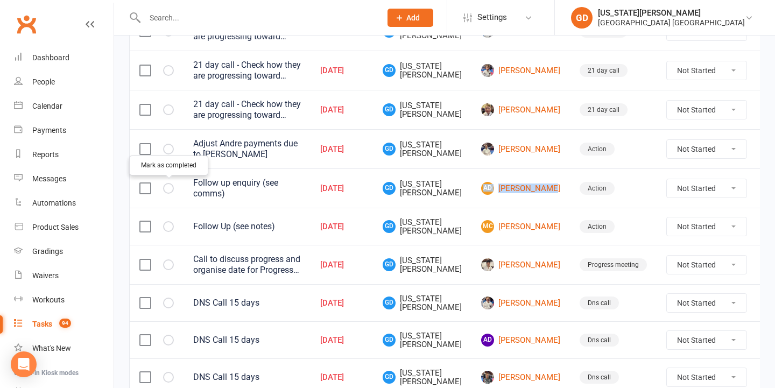
click at [166, 190] on button "button" at bounding box center [168, 188] width 11 height 11
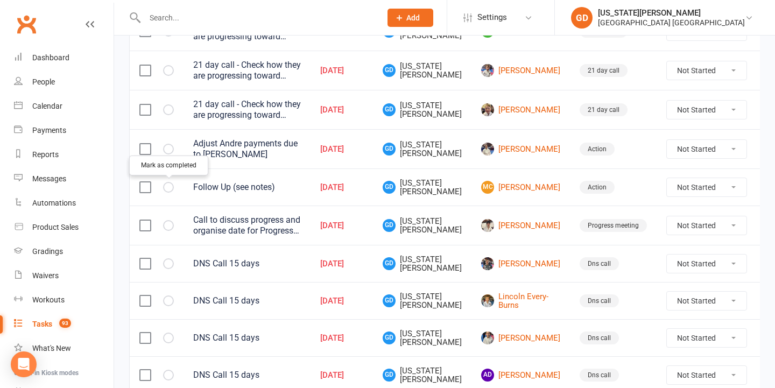
click at [364, 133] on td "Oct 07, 2025" at bounding box center [341, 148] width 62 height 39
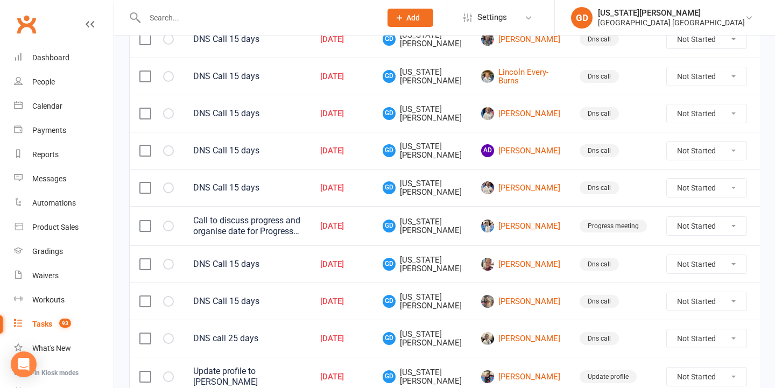
scroll to position [418, 0]
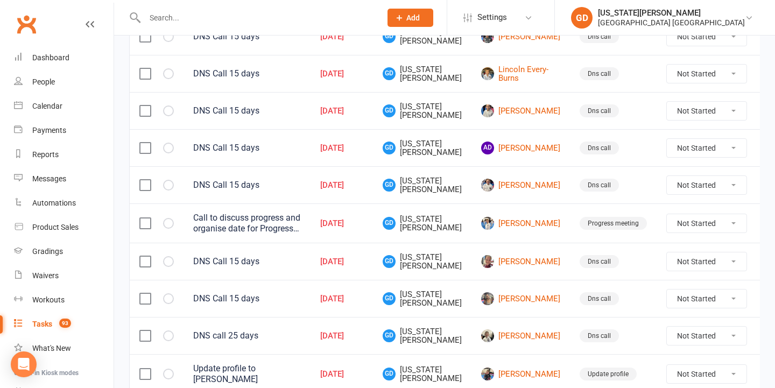
drag, startPoint x: 384, startPoint y: 216, endPoint x: 384, endPoint y: 249, distance: 32.3
click at [373, 216] on td "Oct 09, 2025" at bounding box center [341, 222] width 62 height 39
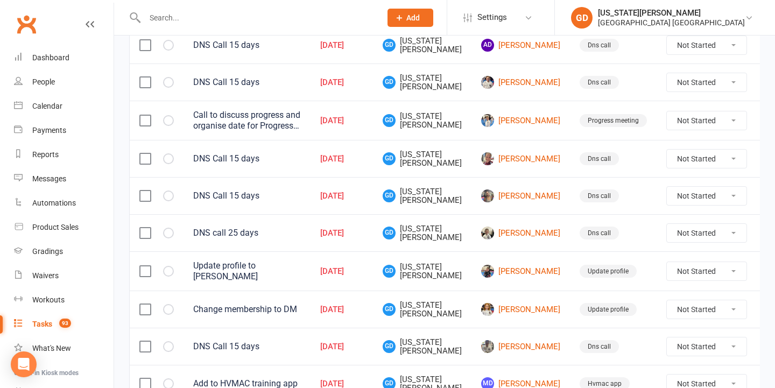
scroll to position [528, 0]
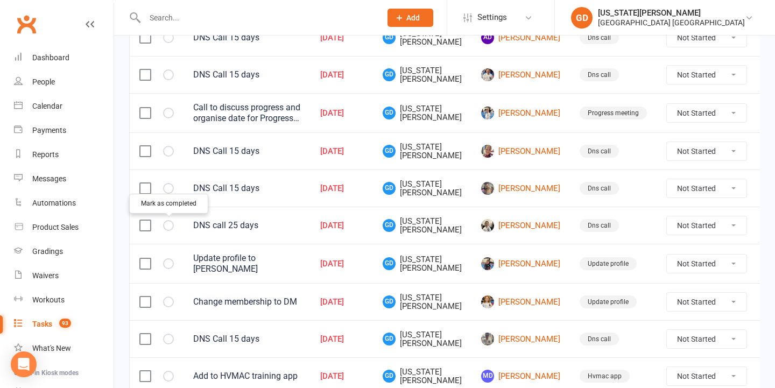
click at [168, 222] on button "button" at bounding box center [168, 225] width 11 height 11
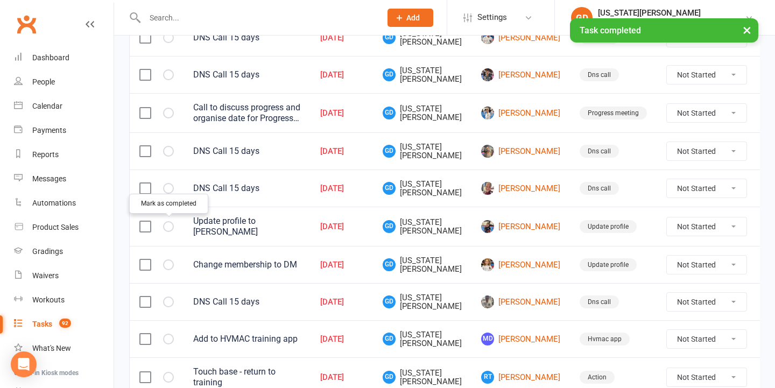
click at [756, 189] on td at bounding box center [772, 187] width 32 height 37
click at [767, 189] on icon at bounding box center [772, 188] width 11 height 11
click at [690, 244] on link "Delete" at bounding box center [695, 253] width 107 height 22
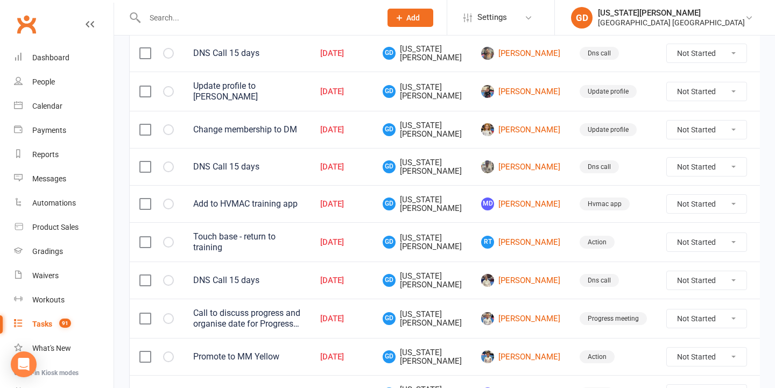
scroll to position [634, 0]
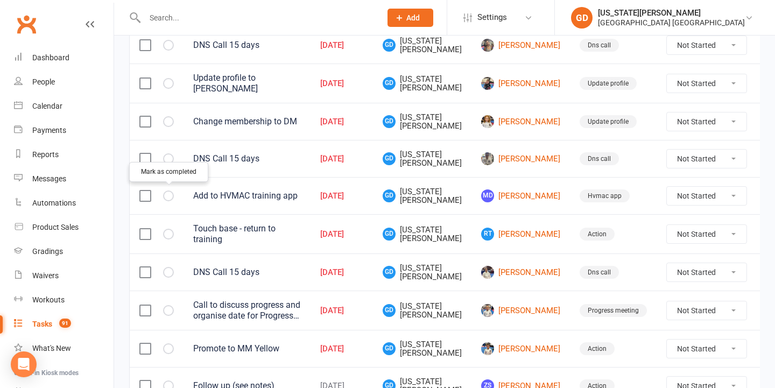
click at [0, 0] on icon "button" at bounding box center [0, 0] width 0 height 0
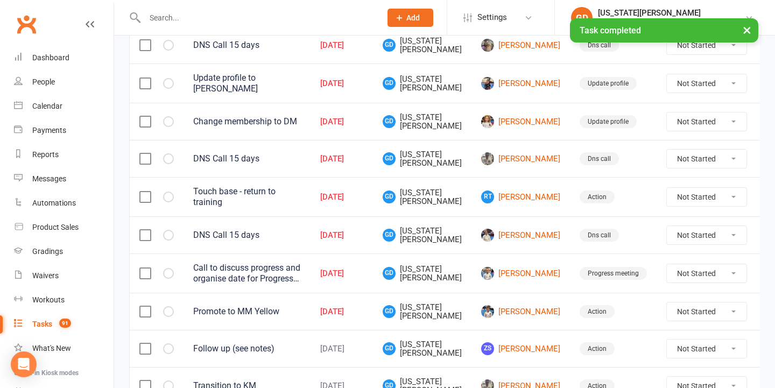
scroll to position [664, 0]
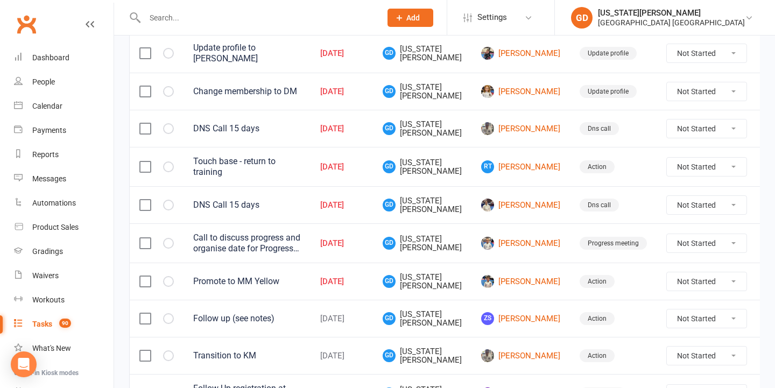
click at [756, 157] on td at bounding box center [772, 166] width 32 height 39
click at [767, 165] on icon at bounding box center [772, 166] width 11 height 11
click at [689, 214] on link "Edit" at bounding box center [695, 206] width 107 height 22
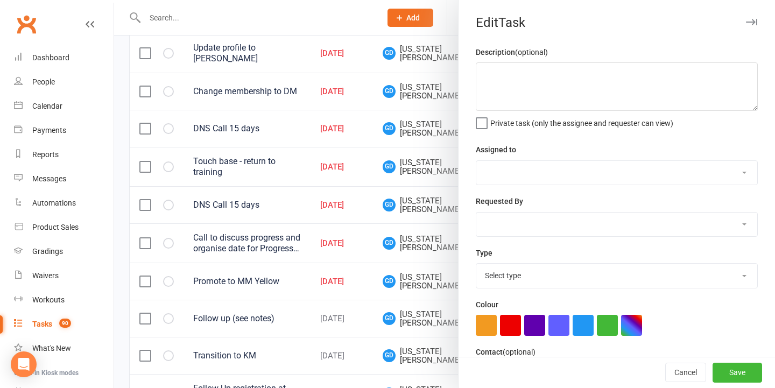
type textarea "Touch base - return to training"
select select "48620"
type input "13 Oct 2025"
type input "12:45pm"
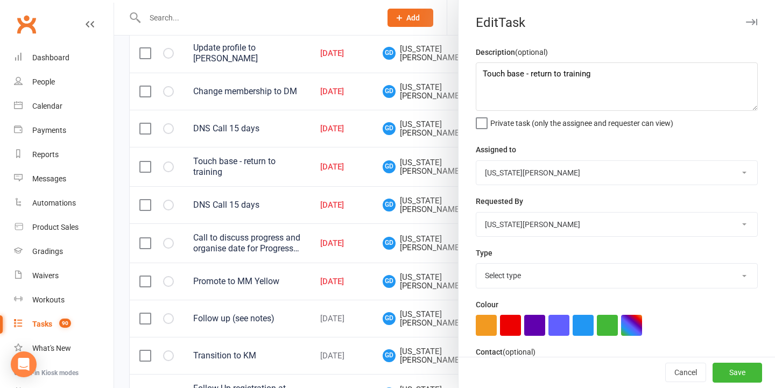
select select "18411"
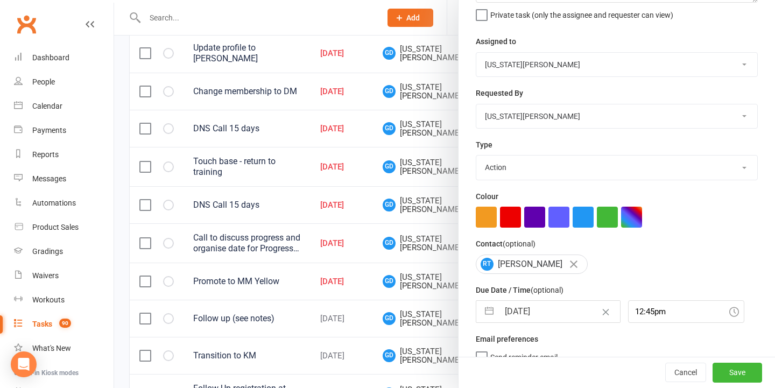
drag, startPoint x: 532, startPoint y: 313, endPoint x: 533, endPoint y: 325, distance: 13.0
click at [532, 313] on input "13 Oct 2025" at bounding box center [559, 312] width 121 height 22
select select "8"
select select "2025"
select select "9"
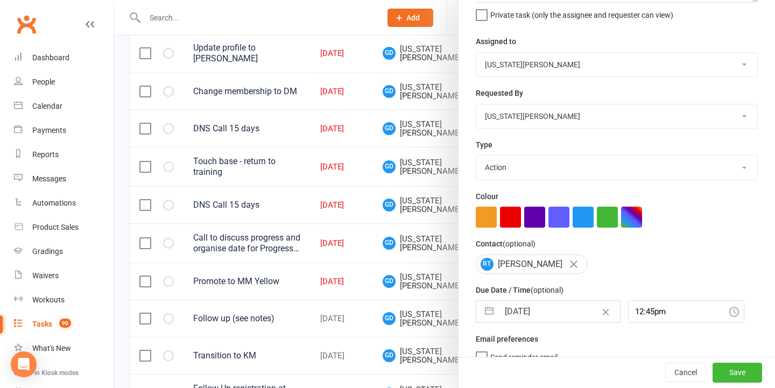
select select "2025"
select select "10"
select select "2025"
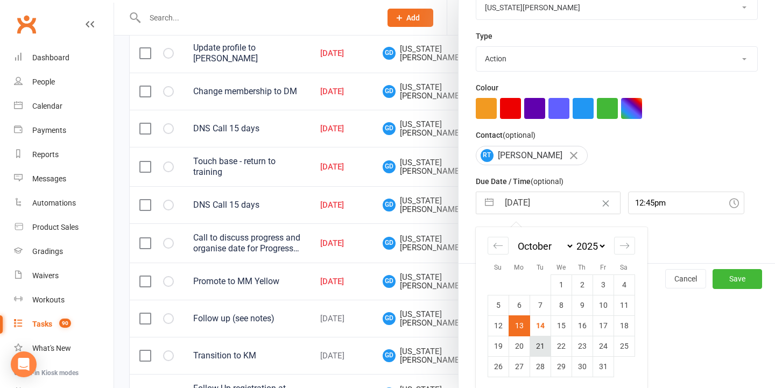
scroll to position [216, 0]
click at [520, 365] on td "27" at bounding box center [518, 367] width 21 height 20
type input "27 Oct 2025"
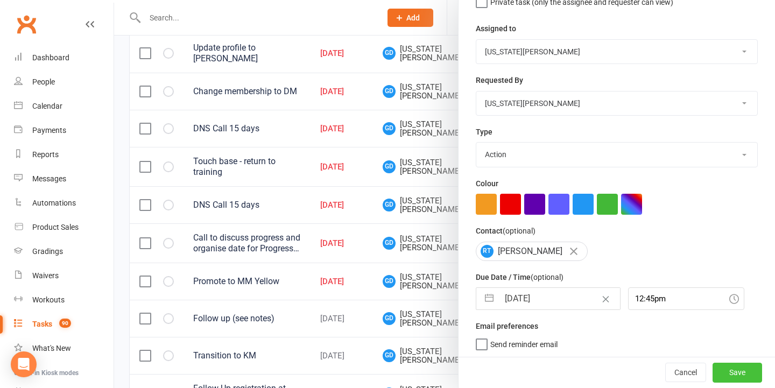
click at [731, 364] on button "Save" at bounding box center [736, 372] width 49 height 19
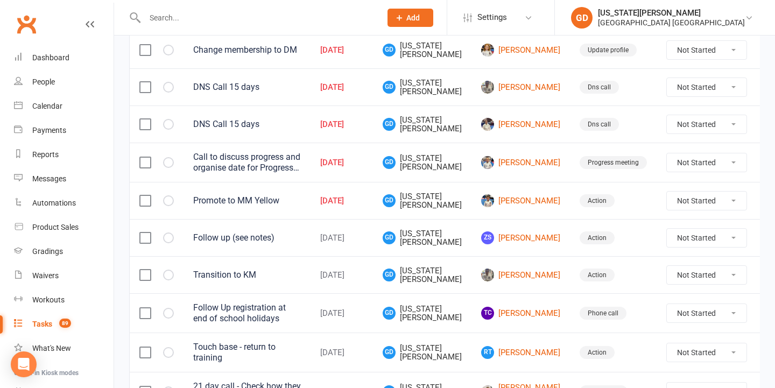
scroll to position [724, 0]
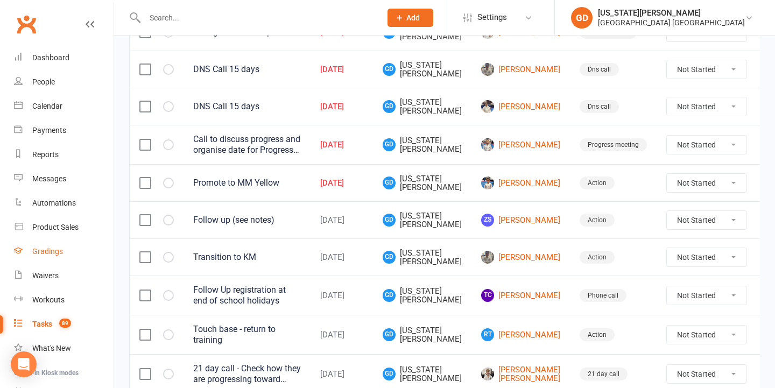
click at [66, 255] on link "Gradings" at bounding box center [64, 251] width 100 height 24
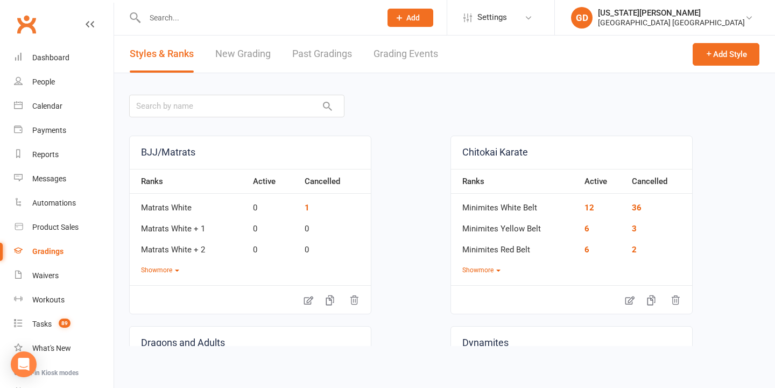
click at [265, 65] on link "New Grading" at bounding box center [242, 54] width 55 height 37
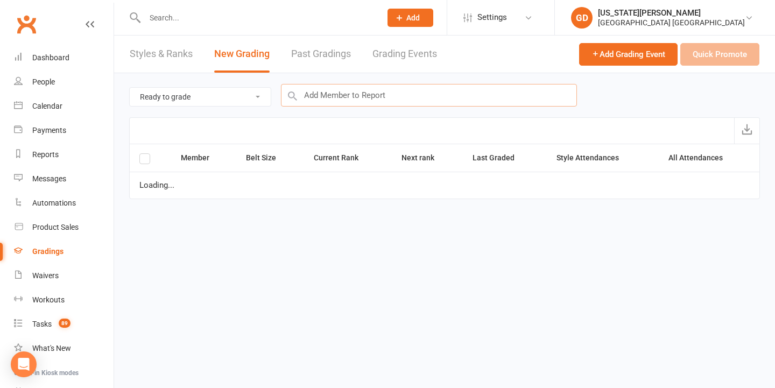
click at [452, 96] on input "text" at bounding box center [429, 95] width 296 height 23
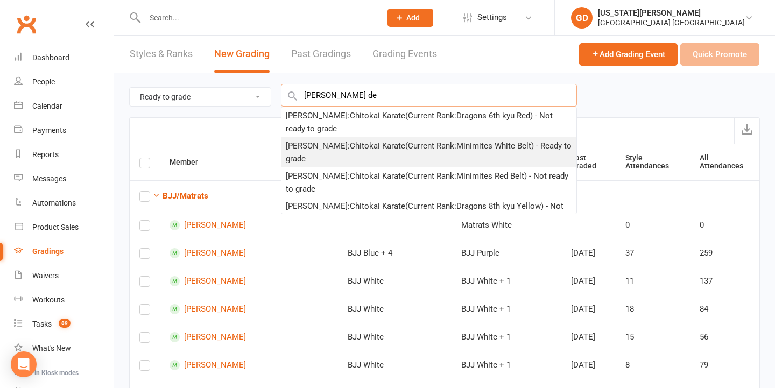
type input "Asher de"
click at [412, 144] on div "Asher De Lemos : Chitokai Karate (Current Rank: Minimites White Belt ) - Ready …" at bounding box center [429, 152] width 286 height 26
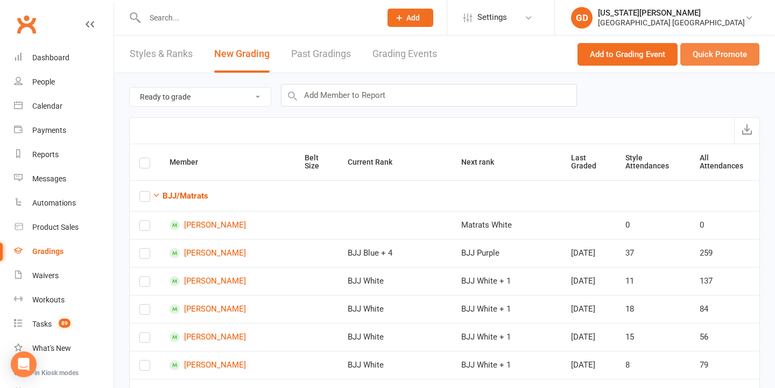
click at [698, 51] on button "Quick Promote" at bounding box center [719, 54] width 79 height 23
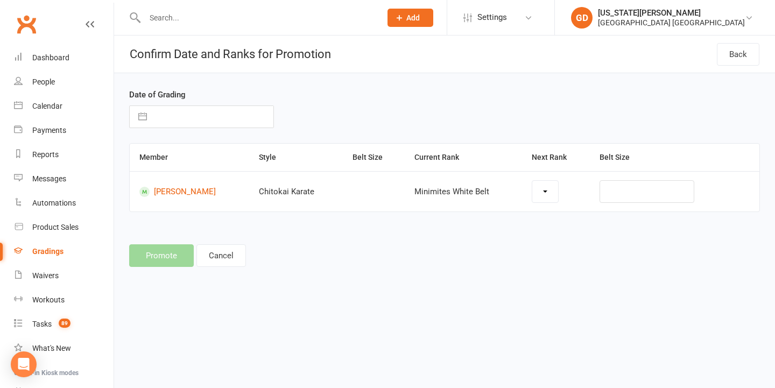
select select "26156"
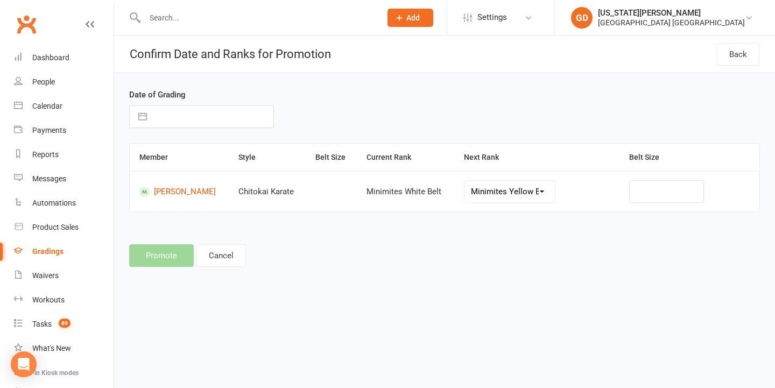
click at [212, 125] on input "text" at bounding box center [212, 117] width 121 height 22
select select "8"
select select "2025"
select select "9"
select select "2025"
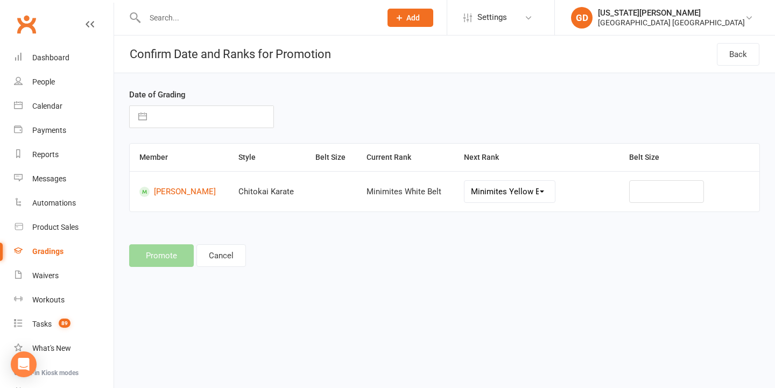
select select "10"
select select "2025"
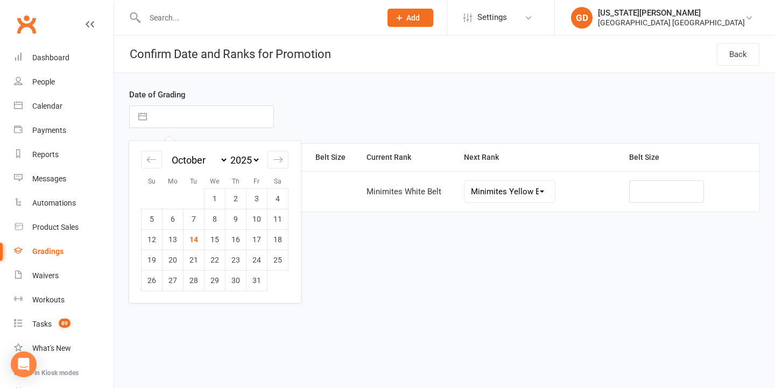
click at [285, 197] on td "4" at bounding box center [277, 198] width 21 height 20
type input "04 Oct 2025"
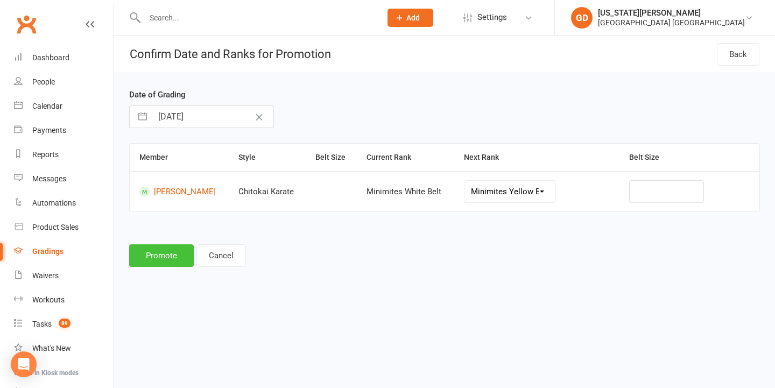
click at [161, 264] on button "Promote" at bounding box center [161, 255] width 65 height 23
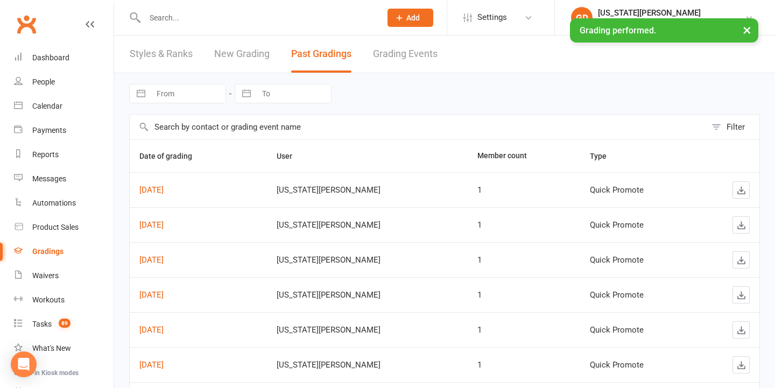
click at [165, 14] on input "text" at bounding box center [257, 17] width 232 height 15
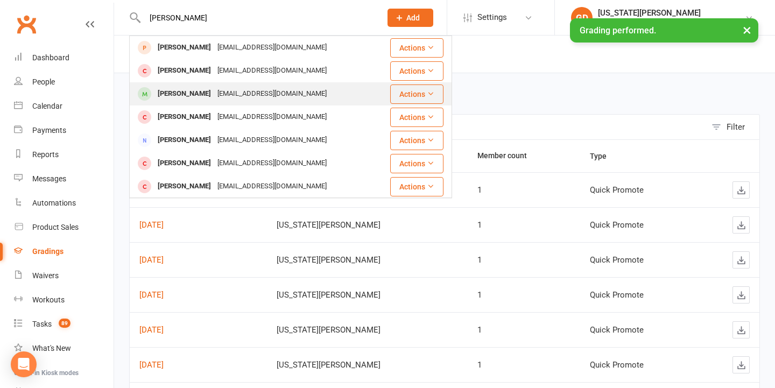
type input "Asher"
click at [178, 98] on div "Asher De Lemos" at bounding box center [184, 94] width 60 height 16
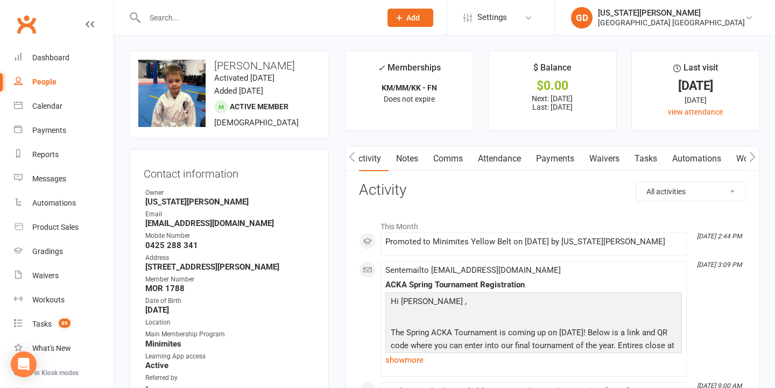
scroll to position [0, 1]
click at [656, 160] on link "Tasks" at bounding box center [645, 158] width 38 height 25
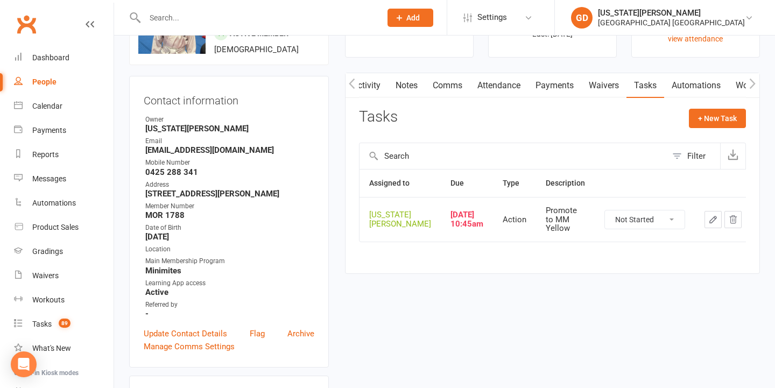
scroll to position [85, 0]
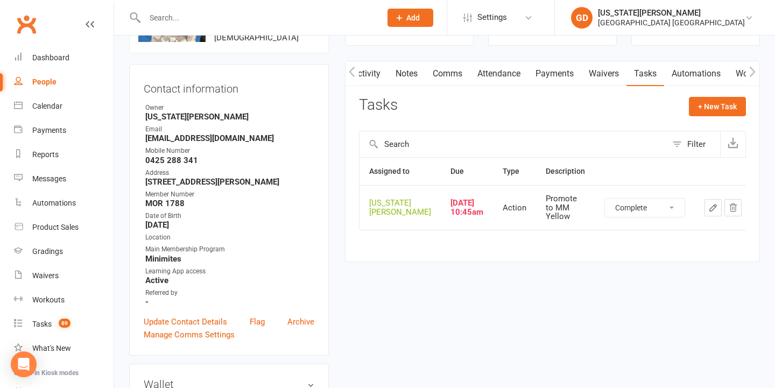
select select "unstarted"
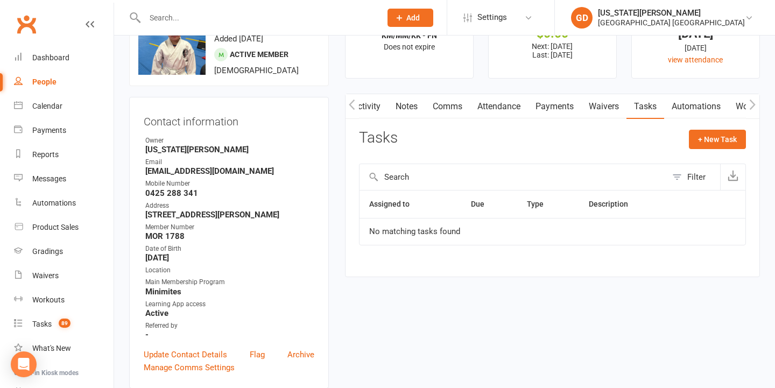
scroll to position [43, 0]
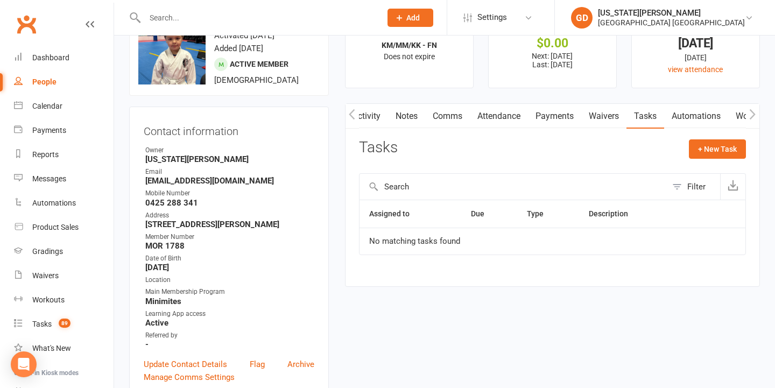
click at [412, 102] on main "✓ Memberships KM/MM/KK - FN Does not expire $ Balance $0.00 Next: 23 Oct 2025 L…" at bounding box center [552, 152] width 431 height 289
click at [410, 110] on link "Notes" at bounding box center [406, 116] width 37 height 25
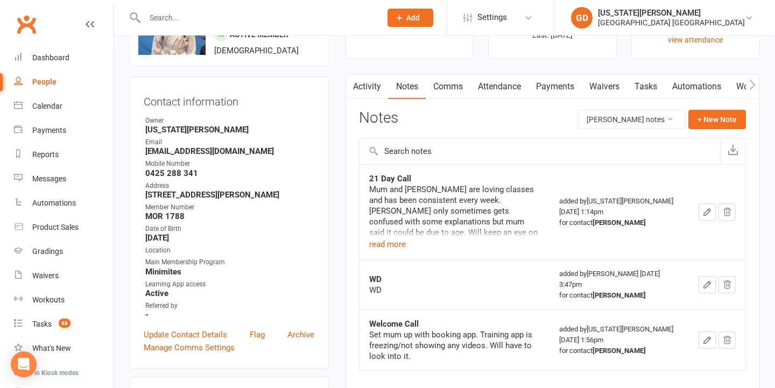
scroll to position [73, 0]
click at [399, 239] on button "read more" at bounding box center [387, 243] width 37 height 13
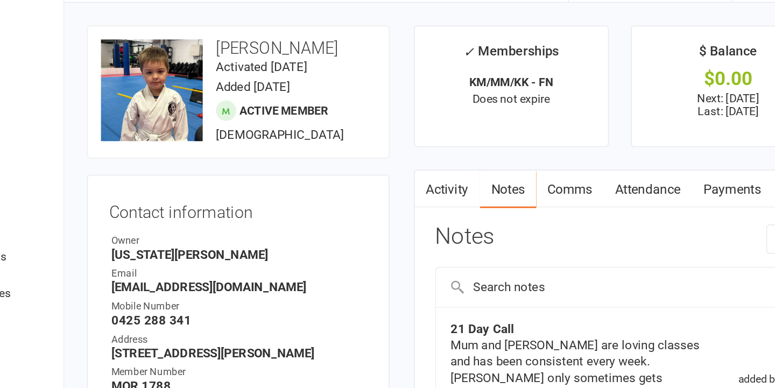
scroll to position [8, 0]
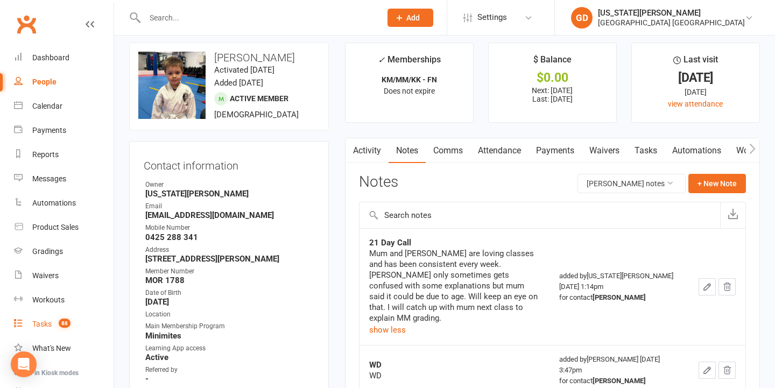
click at [74, 322] on link "Tasks 88" at bounding box center [64, 324] width 100 height 24
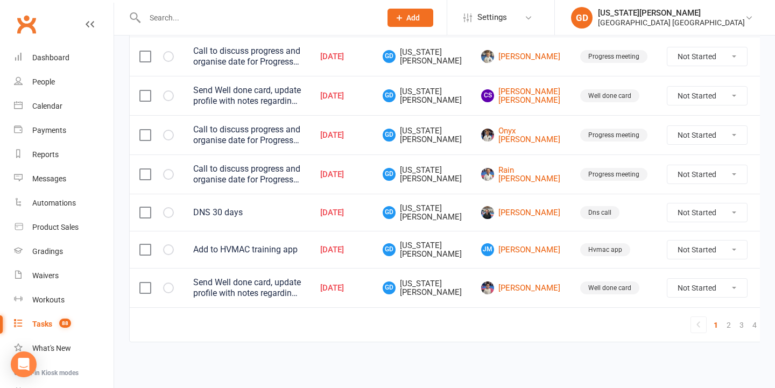
scroll to position [884, 0]
click at [722, 319] on link "2" at bounding box center [728, 324] width 13 height 15
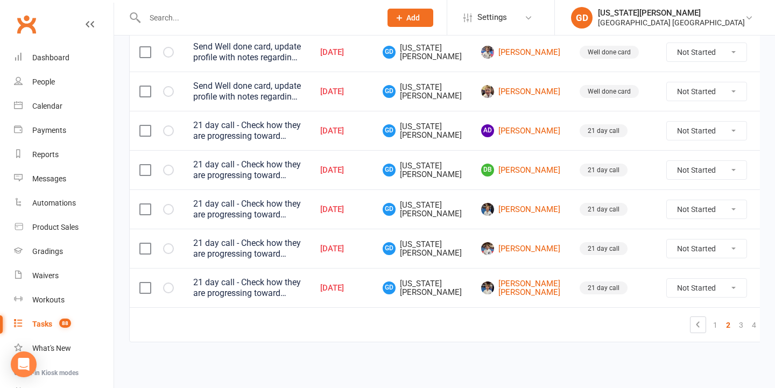
drag, startPoint x: 328, startPoint y: 1, endPoint x: 215, endPoint y: -4, distance: 113.1
click at [363, 126] on div "Oct 05, 2025" at bounding box center [341, 130] width 43 height 9
click at [0, 0] on icon "button" at bounding box center [0, 0] width 0 height 0
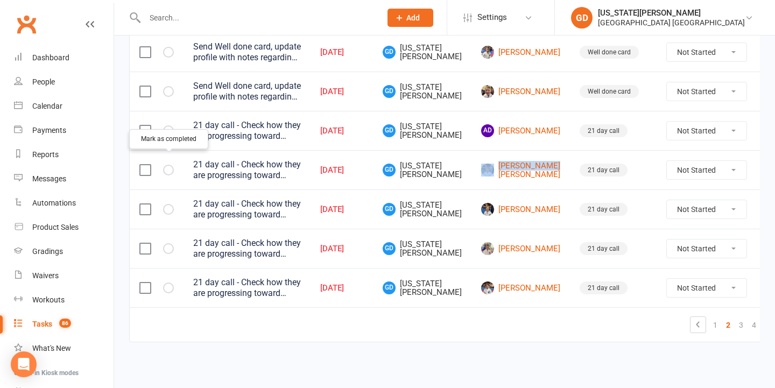
click at [0, 0] on icon "button" at bounding box center [0, 0] width 0 height 0
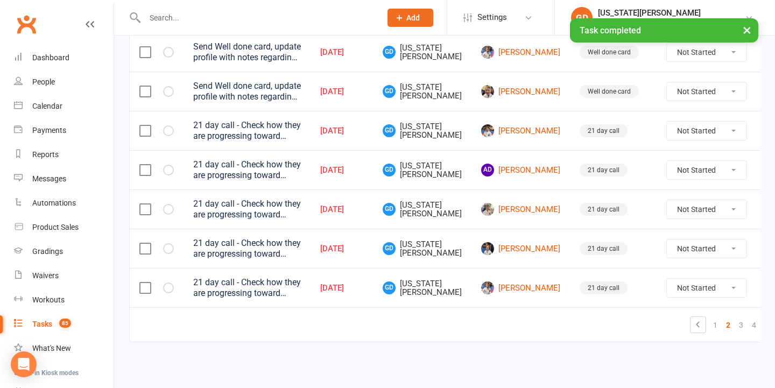
click at [161, 245] on td at bounding box center [157, 248] width 54 height 39
click at [0, 0] on icon "button" at bounding box center [0, 0] width 0 height 0
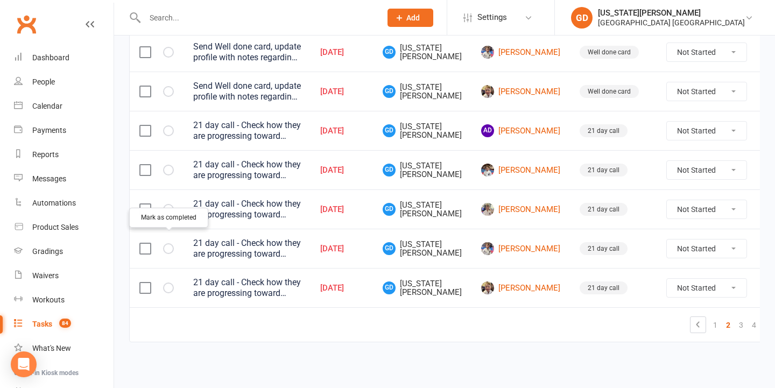
click at [397, 156] on td "GD Georgia Dearlove" at bounding box center [422, 169] width 98 height 39
click at [57, 46] on link "Dashboard" at bounding box center [64, 58] width 100 height 24
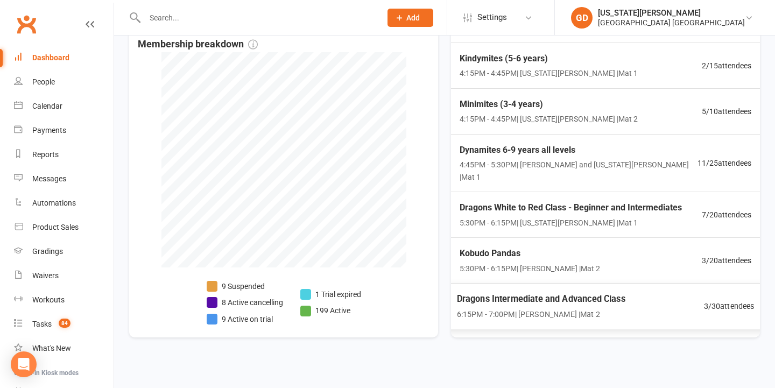
scroll to position [23, 0]
click at [548, 307] on span "6:15PM - 7:00PM | Lesley Talbut | Mat 2" at bounding box center [541, 313] width 168 height 12
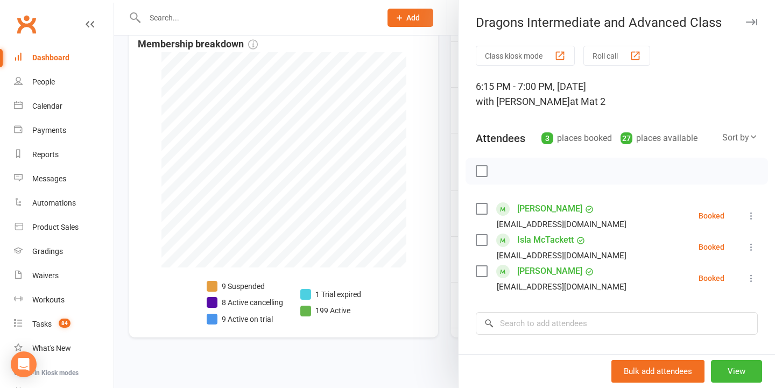
click at [401, 201] on div at bounding box center [444, 194] width 661 height 388
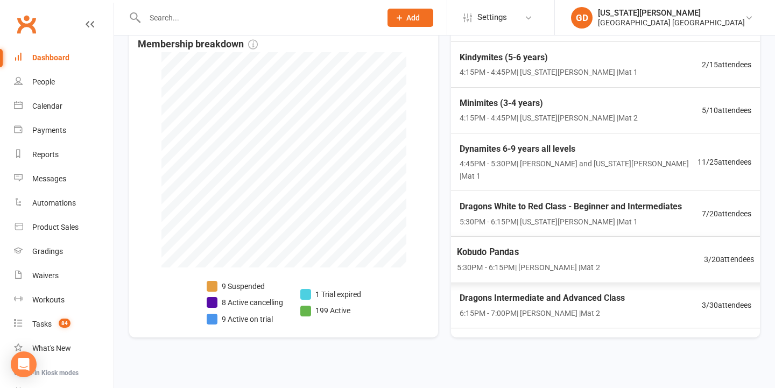
click at [500, 307] on span "6:15PM - 7:00PM | Lesley Talbut | Mat 2" at bounding box center [541, 313] width 165 height 12
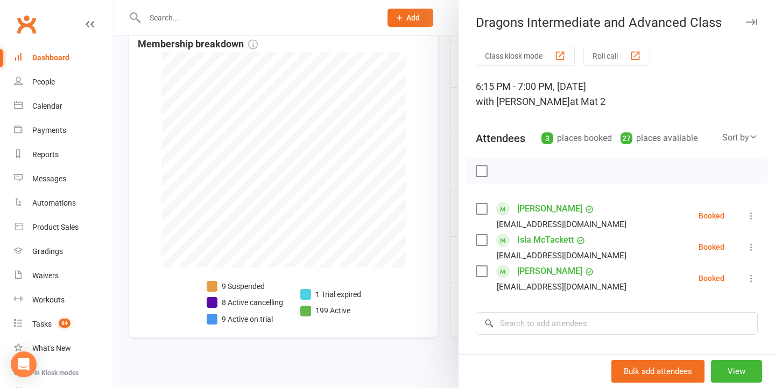
click at [413, 193] on div at bounding box center [444, 194] width 661 height 388
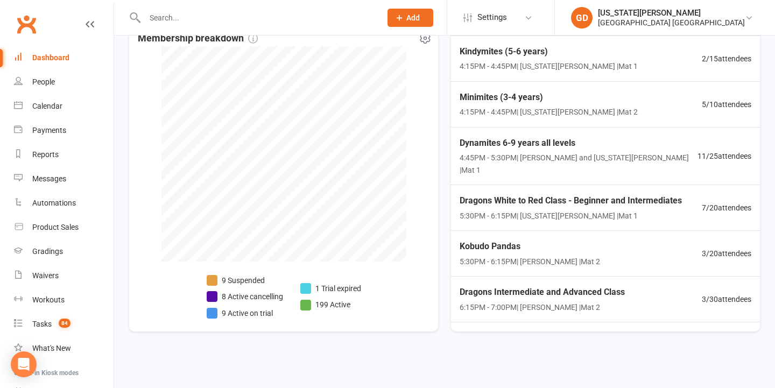
scroll to position [273, 0]
click at [70, 336] on link "Tasks 84" at bounding box center [64, 324] width 100 height 24
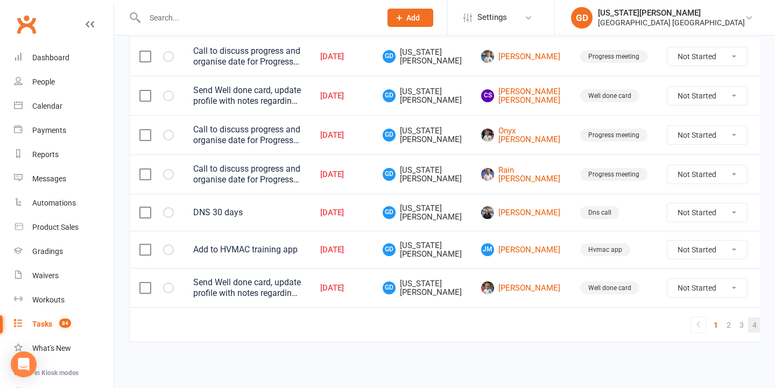
click at [748, 317] on link "4" at bounding box center [754, 324] width 13 height 15
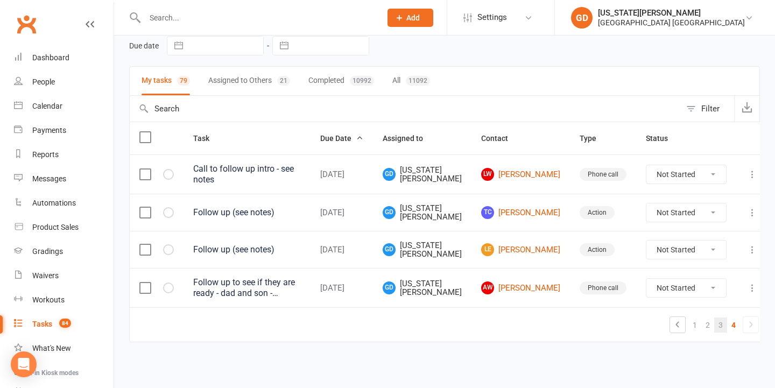
scroll to position [55, 0]
click at [703, 317] on link "2" at bounding box center [707, 324] width 13 height 15
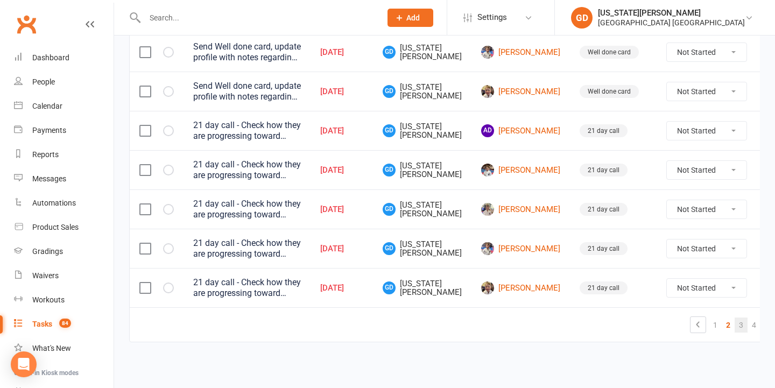
click at [734, 317] on link "3" at bounding box center [740, 324] width 13 height 15
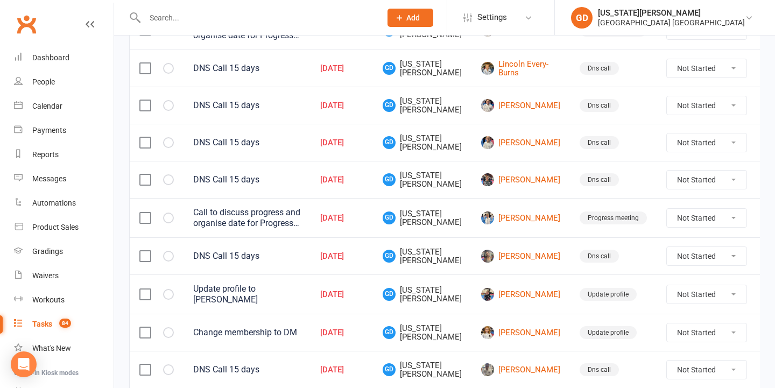
scroll to position [266, 0]
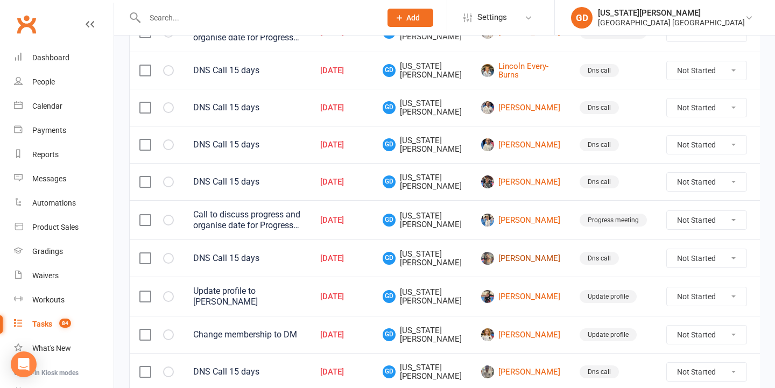
click at [504, 255] on link "[PERSON_NAME]" at bounding box center [520, 258] width 79 height 13
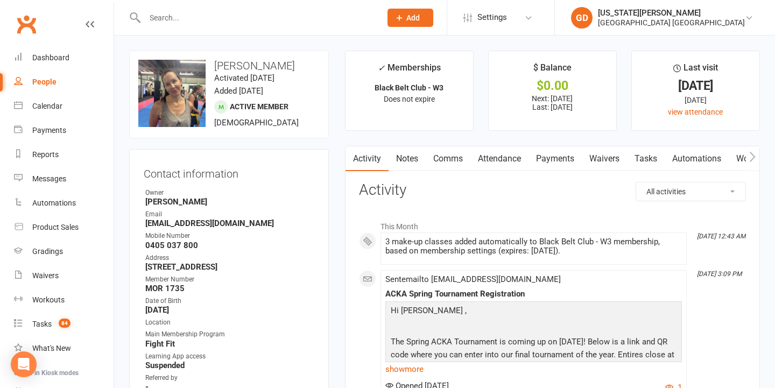
click at [493, 161] on link "Attendance" at bounding box center [499, 158] width 58 height 25
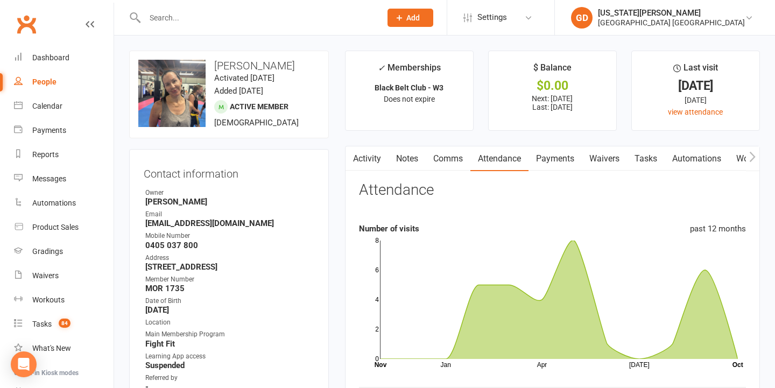
scroll to position [-1, 0]
drag, startPoint x: 362, startPoint y: 167, endPoint x: 365, endPoint y: 173, distance: 6.7
click at [362, 167] on link "Activity" at bounding box center [366, 158] width 43 height 25
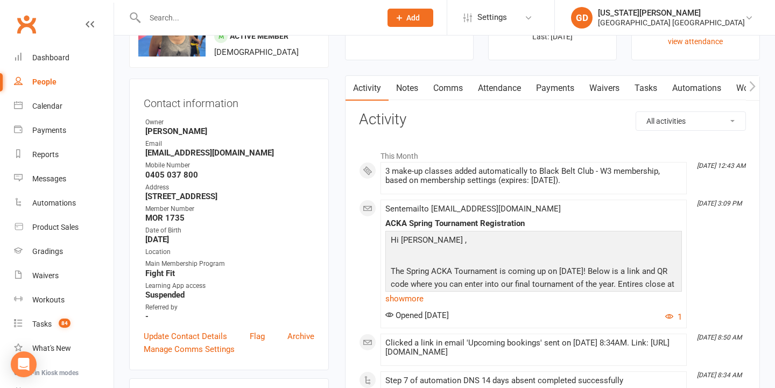
scroll to position [80, 0]
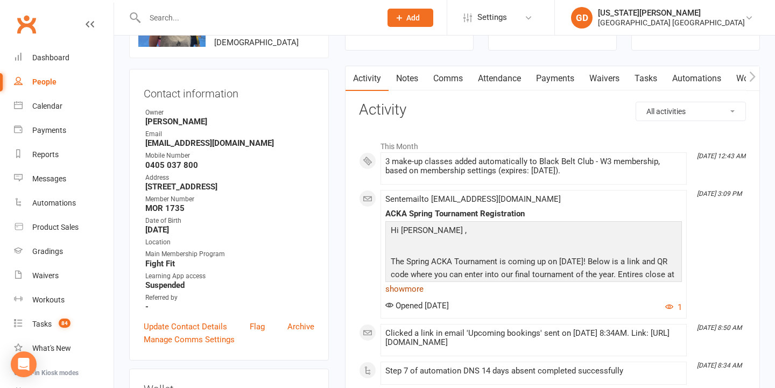
click at [407, 290] on link "show more" at bounding box center [533, 288] width 296 height 15
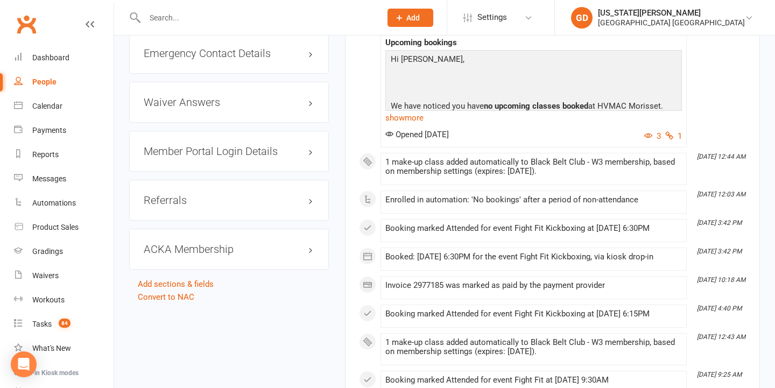
scroll to position [1332, 0]
click at [85, 62] on link "Dashboard" at bounding box center [64, 58] width 100 height 24
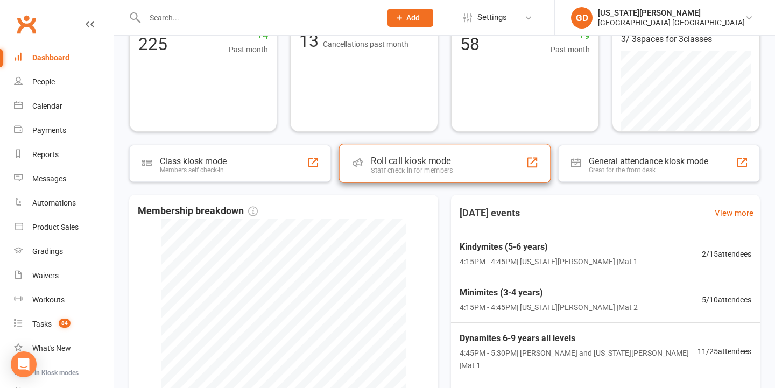
scroll to position [99, 0]
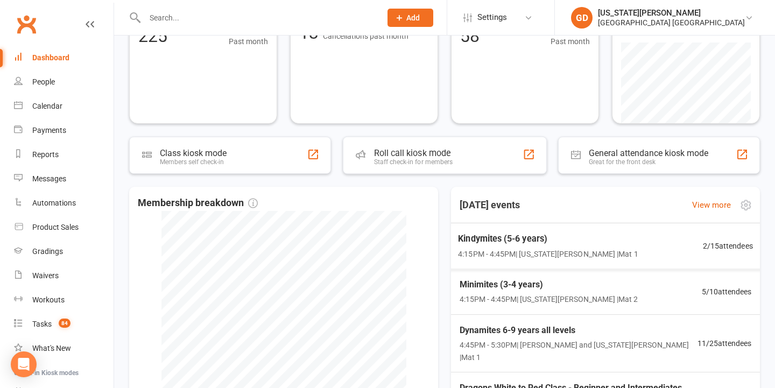
click at [499, 252] on span "4:15PM - 4:45PM | Georgia Dearlove | Mat 1" at bounding box center [548, 253] width 180 height 12
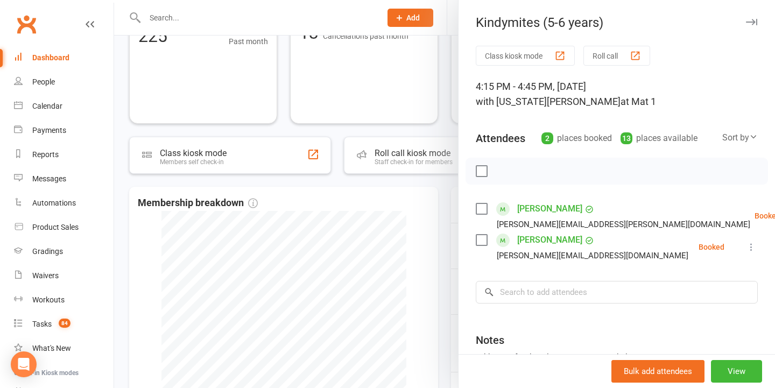
click at [386, 214] on div at bounding box center [444, 194] width 661 height 388
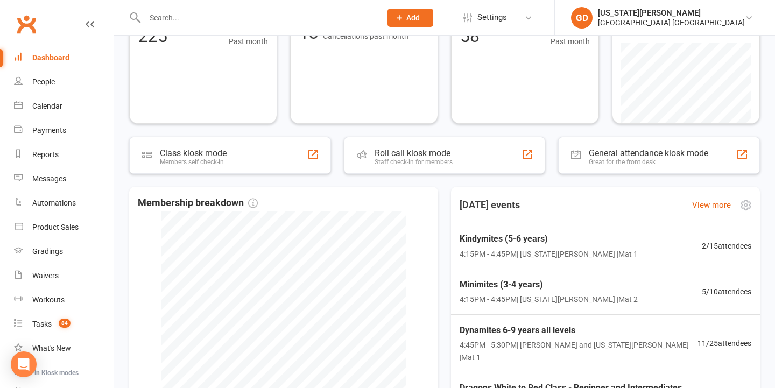
click at [490, 228] on div "Kindymites (5-6 years) 4:15PM - 4:45PM | Georgia Dearlove | Mat 1 2 / 15 attend…" at bounding box center [605, 246] width 317 height 46
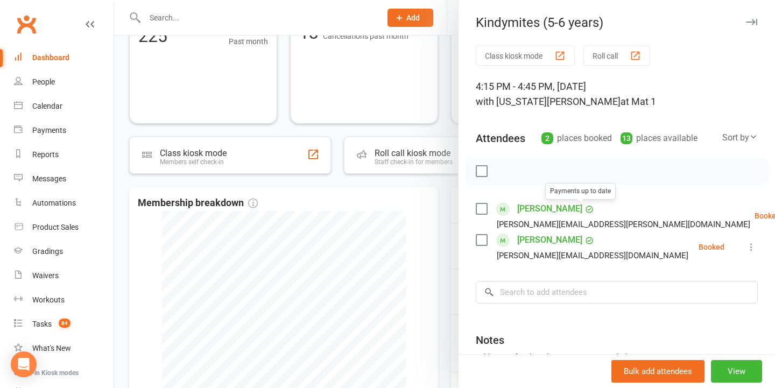
click at [571, 211] on link "[PERSON_NAME]" at bounding box center [549, 208] width 65 height 17
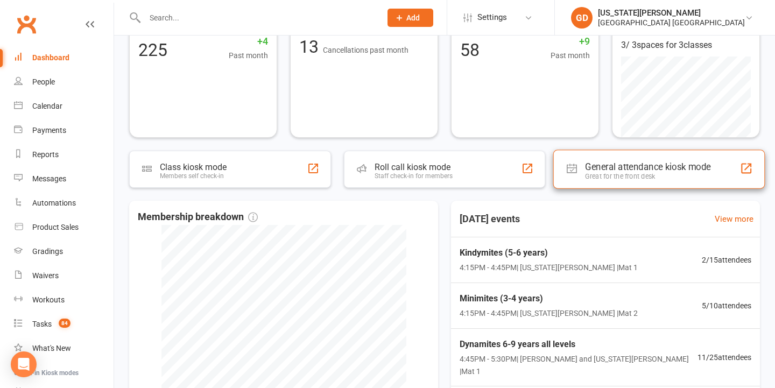
scroll to position [104, 0]
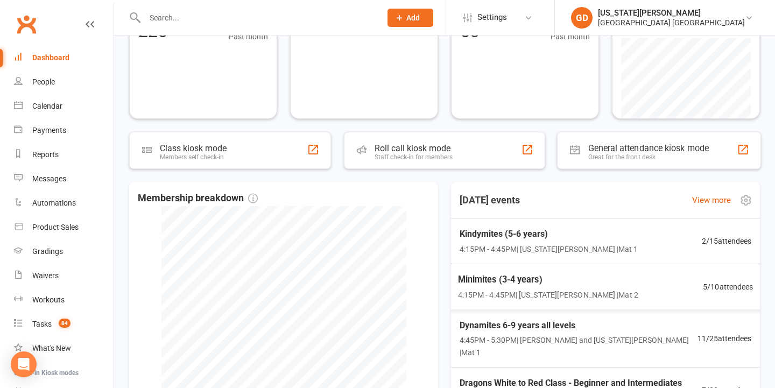
click at [554, 285] on div "Minimites (3-4 years) 4:15PM - 4:45PM | Georgia Dearlove | Mat 2" at bounding box center [548, 286] width 180 height 29
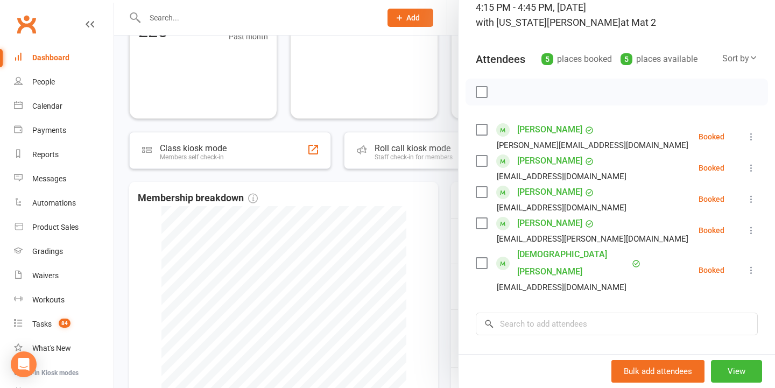
scroll to position [80, 0]
click at [444, 224] on div at bounding box center [444, 194] width 661 height 388
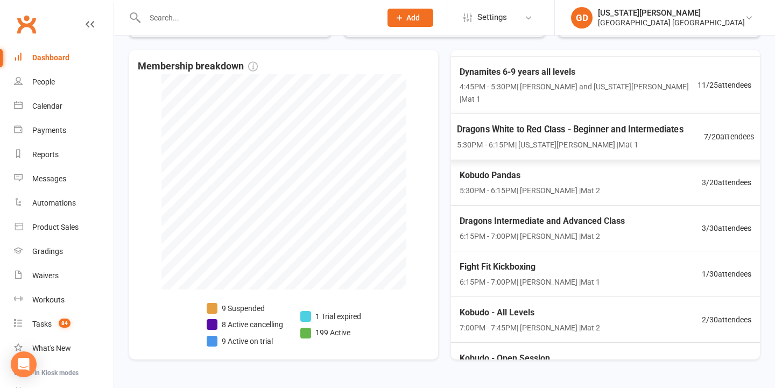
scroll to position [127, 0]
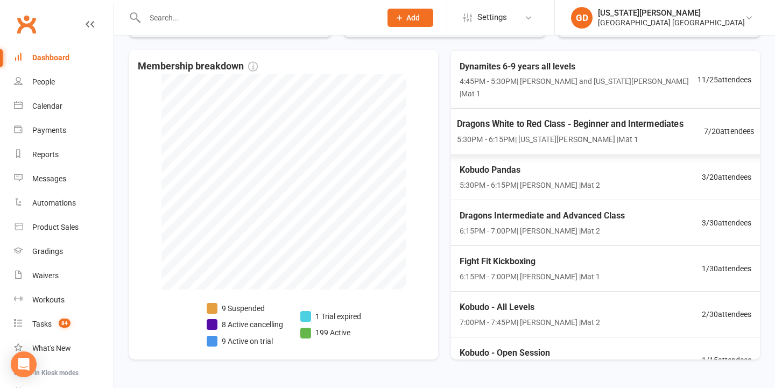
click at [594, 246] on div "Fight Fit Kickboxing 6:15PM - 7:00PM | Kirk Pitzner | Mat 1 1 / 30 attendees" at bounding box center [605, 269] width 317 height 46
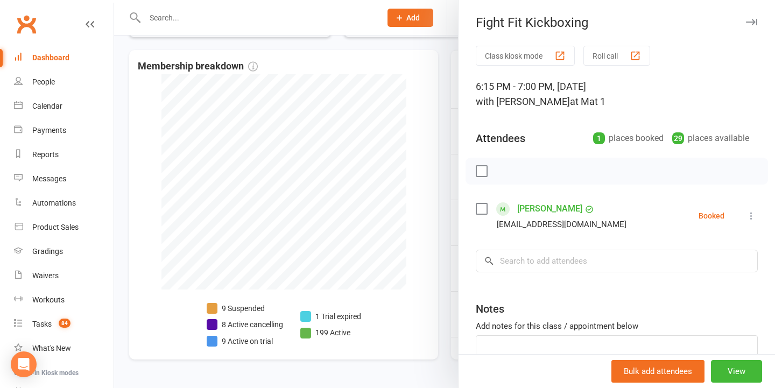
scroll to position [38, 0]
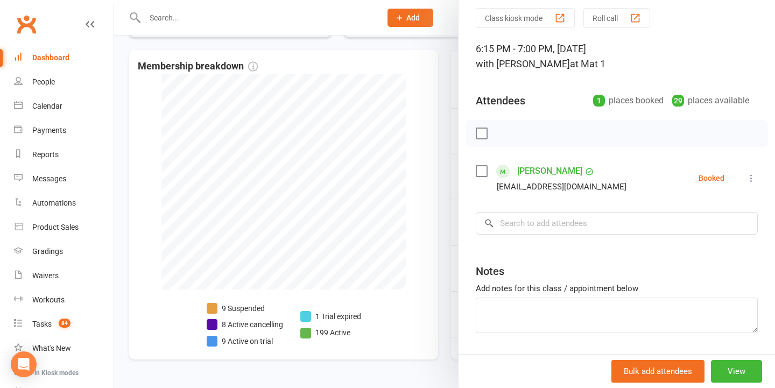
click at [400, 226] on div at bounding box center [444, 194] width 661 height 388
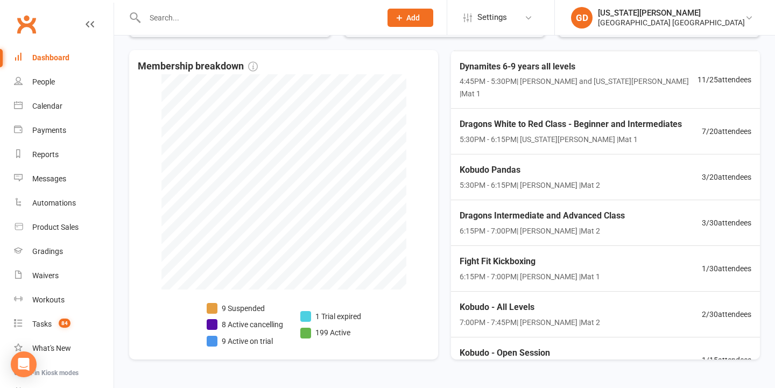
click at [183, 16] on input "text" at bounding box center [257, 17] width 232 height 15
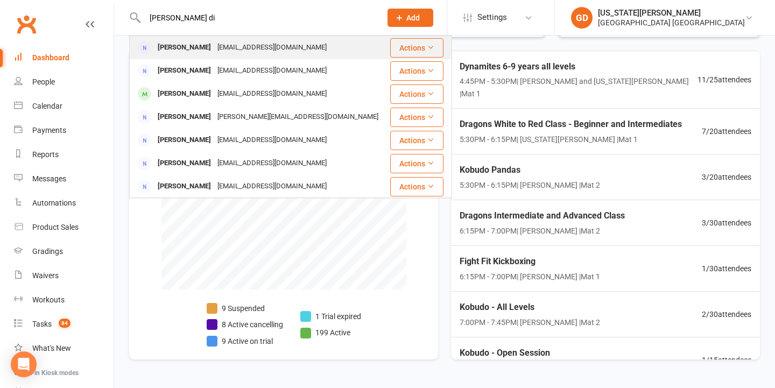
type input "Sara di"
click at [214, 44] on div "[EMAIL_ADDRESS][DOMAIN_NAME]" at bounding box center [272, 48] width 116 height 16
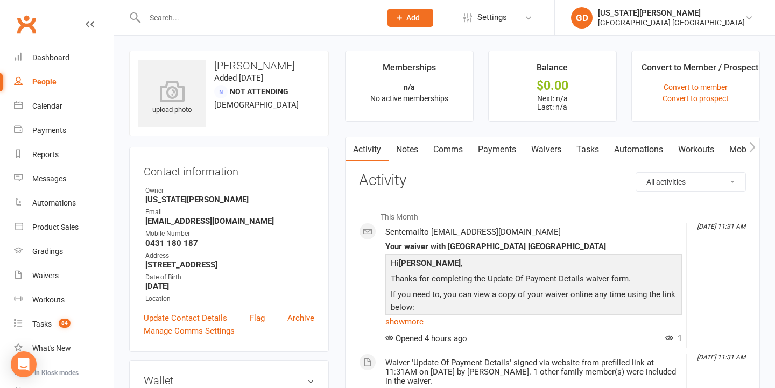
click at [197, 20] on input "text" at bounding box center [257, 17] width 232 height 15
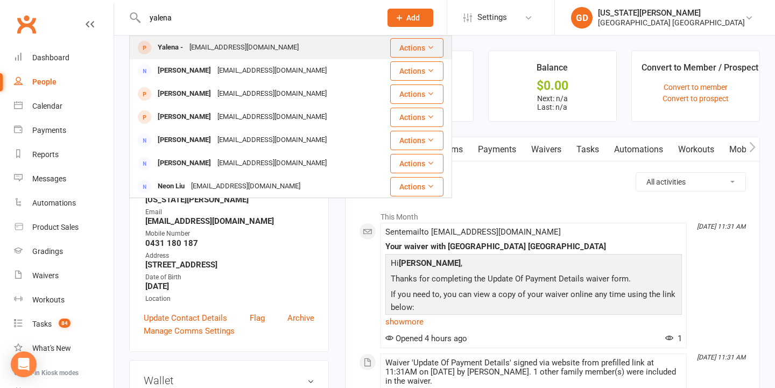
type input "yalena"
click at [211, 44] on div "[EMAIL_ADDRESS][DOMAIN_NAME]" at bounding box center [244, 48] width 116 height 16
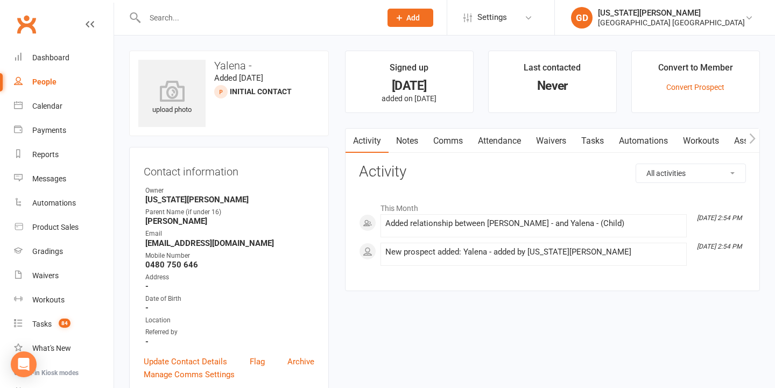
click at [251, 1] on div at bounding box center [251, 17] width 244 height 35
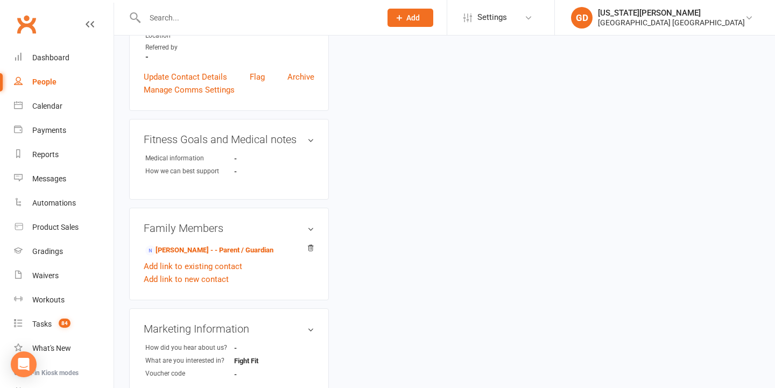
scroll to position [285, 0]
click at [41, 54] on div "Dashboard" at bounding box center [50, 57] width 37 height 9
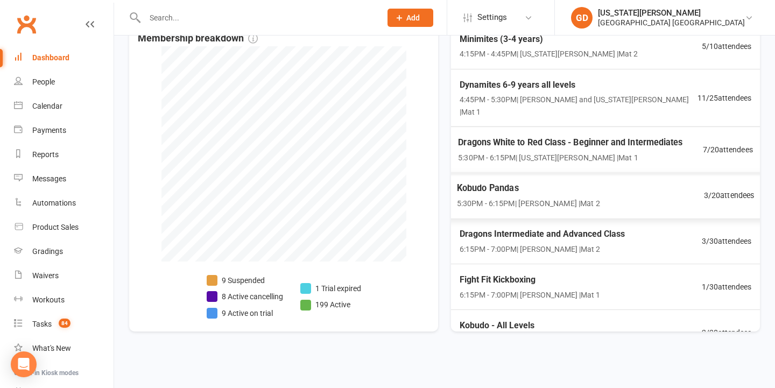
scroll to position [99, 0]
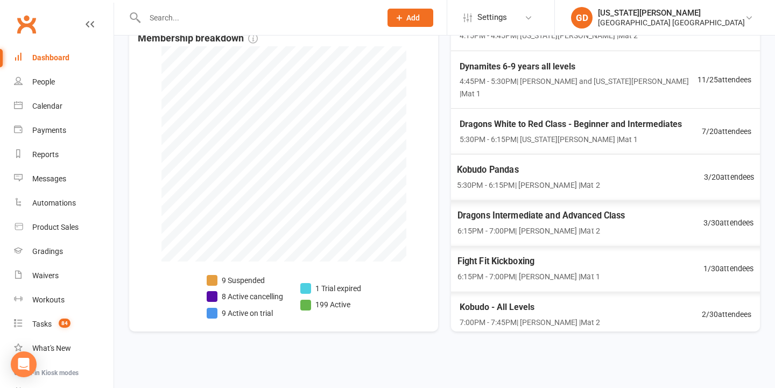
click at [597, 225] on span "6:15PM - 7:00PM | Lesley Talbut | Mat 2" at bounding box center [541, 231] width 168 height 12
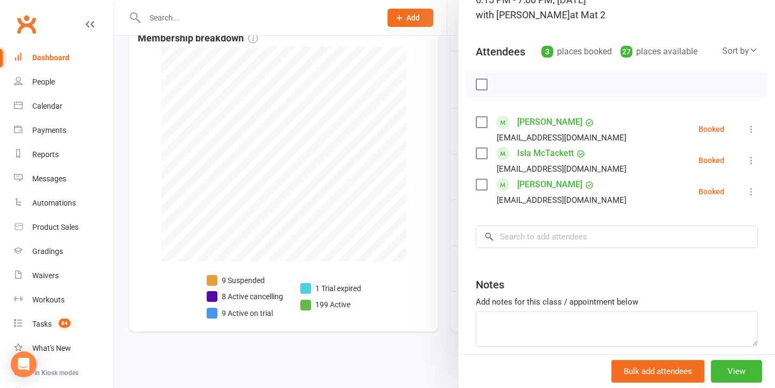
scroll to position [103, 0]
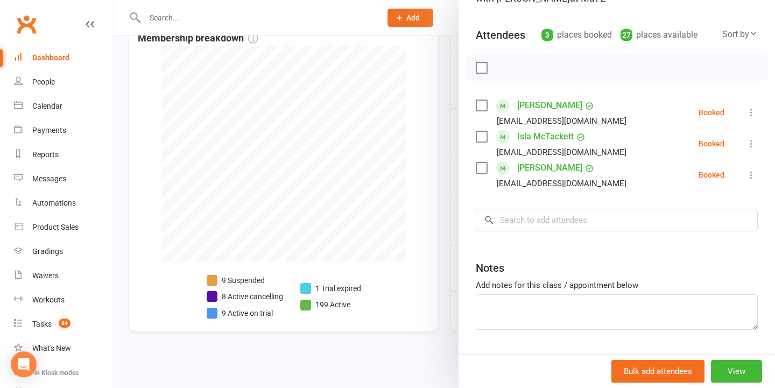
click at [381, 270] on div at bounding box center [444, 194] width 661 height 388
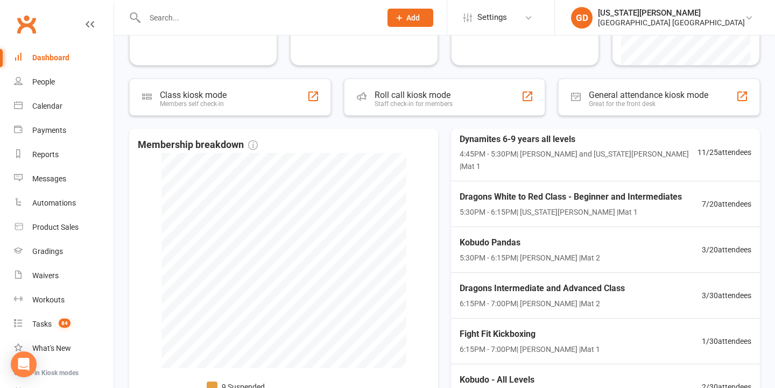
scroll to position [158, 0]
click at [495, 281] on span "Dragons Intermediate and Advanced Class" at bounding box center [541, 288] width 165 height 14
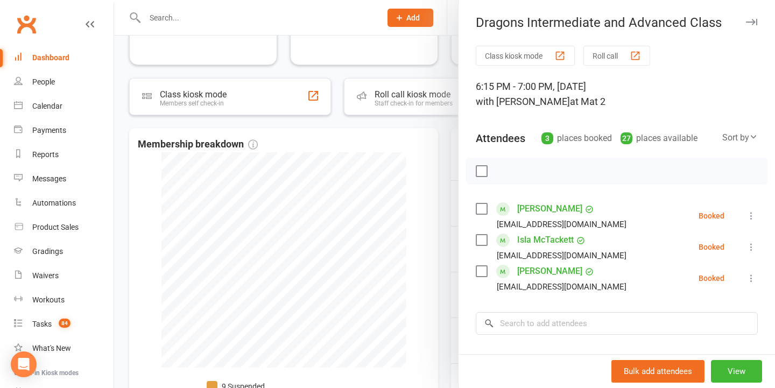
click at [374, 234] on div at bounding box center [444, 194] width 661 height 388
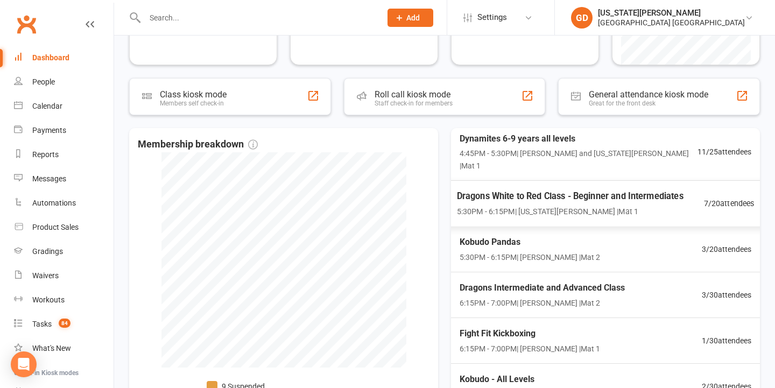
click at [510, 189] on span "Dragons White to Red Class - Beginner and Intermediates" at bounding box center [570, 196] width 226 height 14
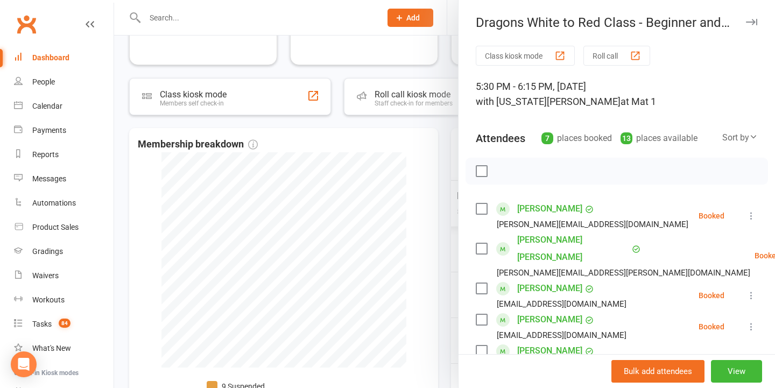
click at [423, 174] on div at bounding box center [444, 194] width 661 height 388
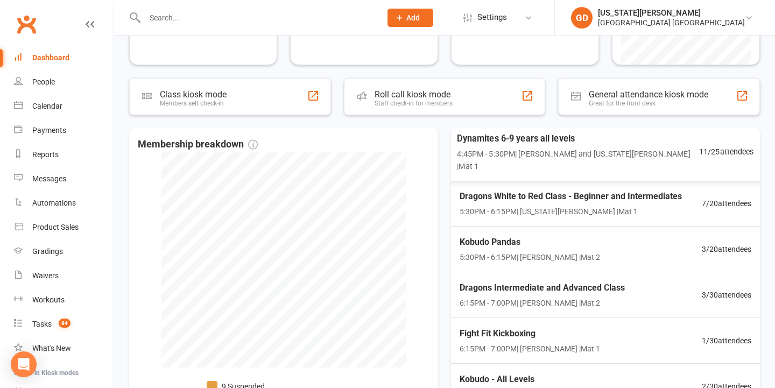
click at [536, 133] on span "Dynamites 6-9 years all levels" at bounding box center [578, 138] width 242 height 14
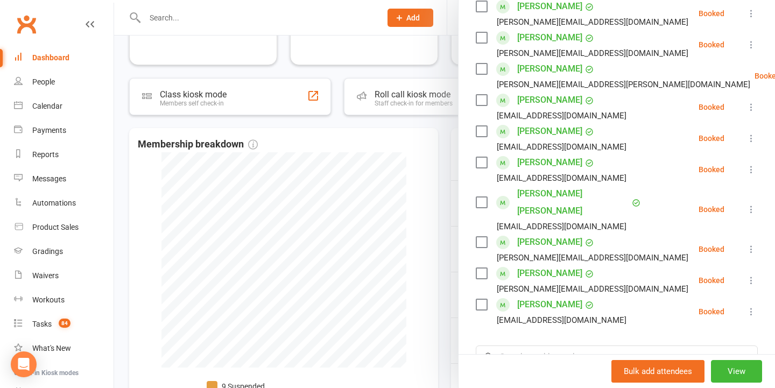
scroll to position [237, 0]
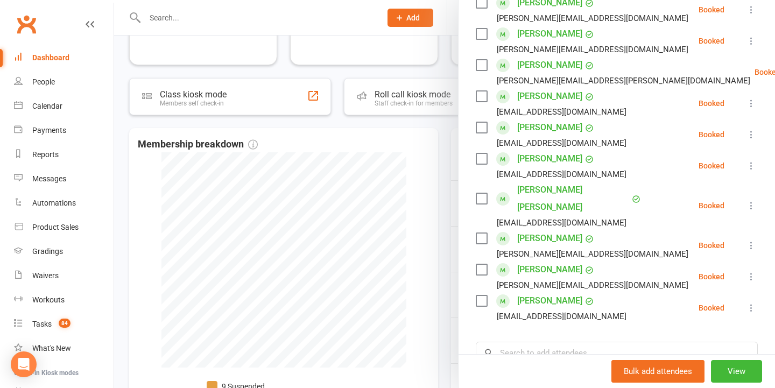
click at [394, 236] on div at bounding box center [444, 194] width 661 height 388
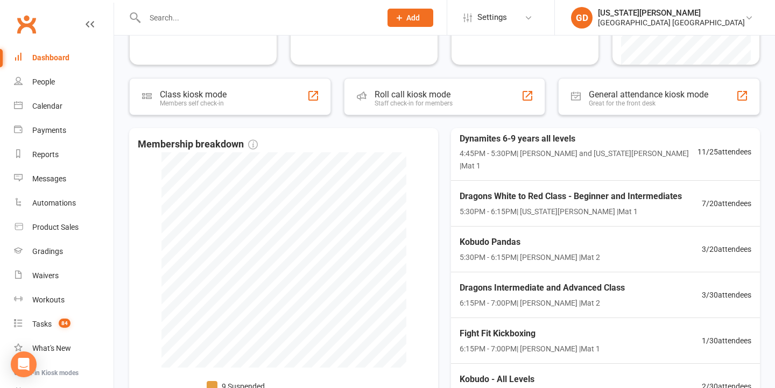
click at [62, 112] on link "Calendar" at bounding box center [64, 106] width 100 height 24
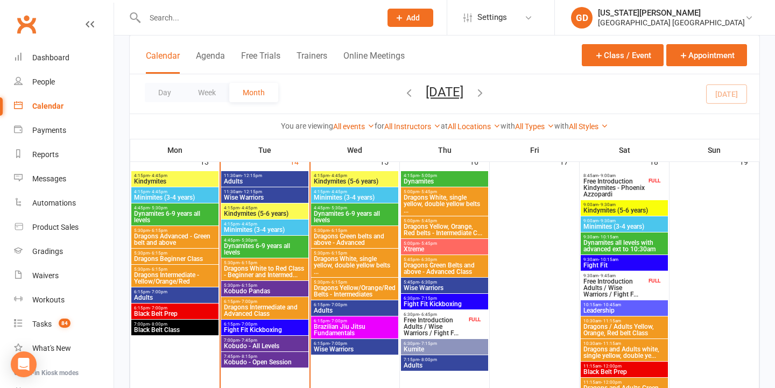
scroll to position [547, 0]
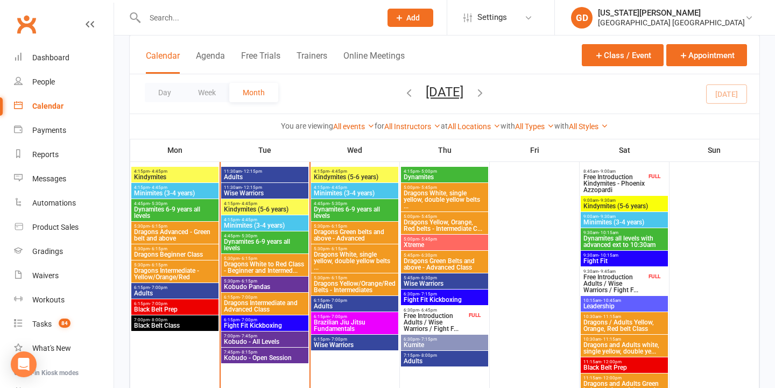
click at [421, 313] on span "Free Introduction Adults / Wise Warriors / Fight F..." at bounding box center [434, 322] width 63 height 19
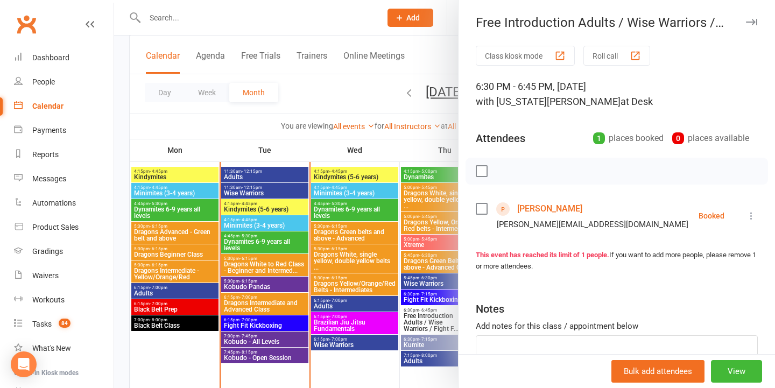
click at [396, 271] on div at bounding box center [444, 194] width 661 height 388
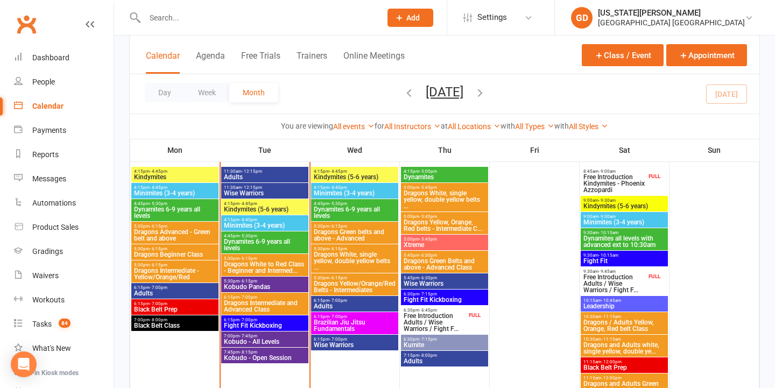
click at [622, 187] on span "Free Introduction Kindymites - Phoenix Azzopardi" at bounding box center [614, 183] width 63 height 19
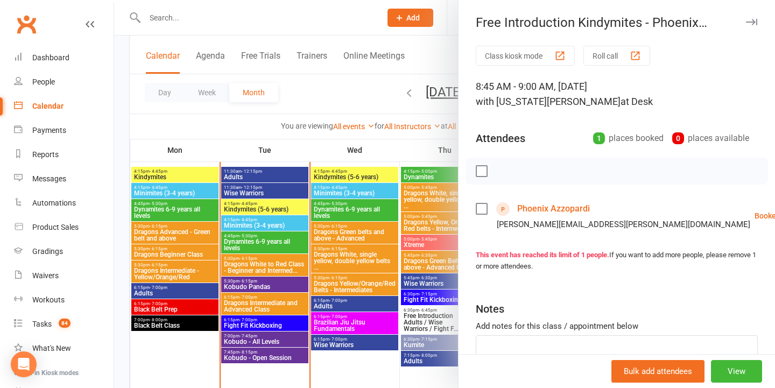
click at [412, 252] on div at bounding box center [444, 194] width 661 height 388
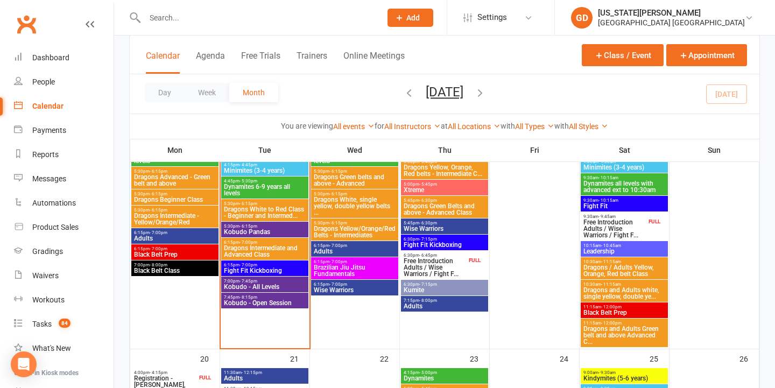
scroll to position [570, 0]
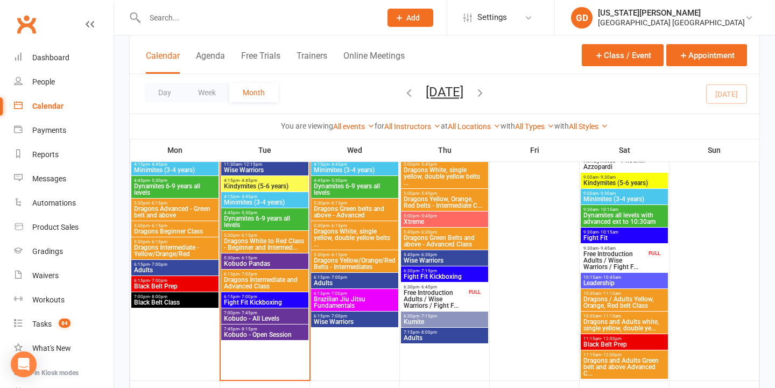
click at [348, 305] on span "Brazilian Jiu Jitsu Fundamentals" at bounding box center [354, 302] width 83 height 13
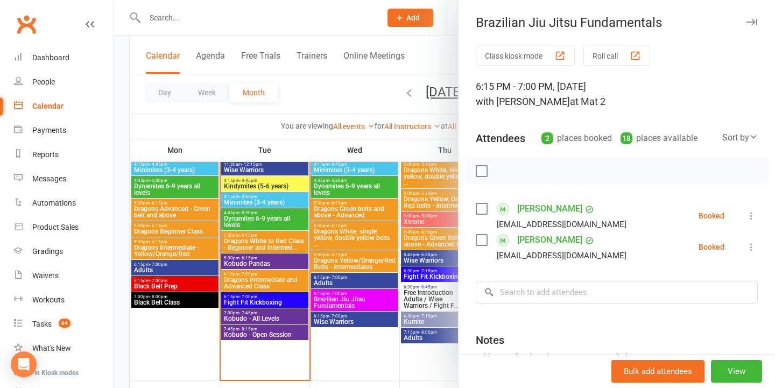
click at [423, 254] on div at bounding box center [444, 194] width 661 height 388
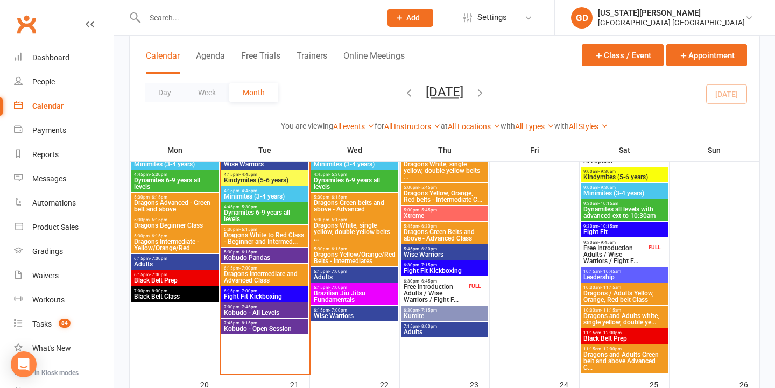
scroll to position [579, 0]
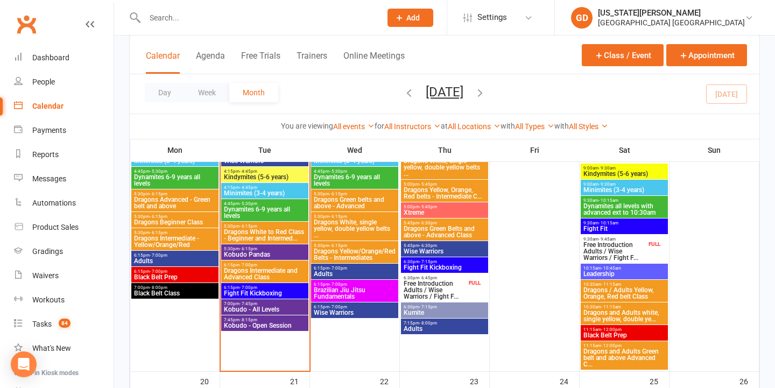
click at [298, 17] on input "text" at bounding box center [257, 17] width 232 height 15
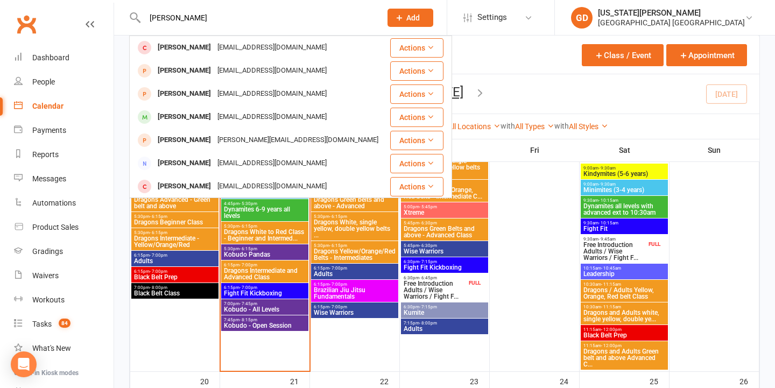
type input "Jayden hidadja"
drag, startPoint x: 298, startPoint y: 17, endPoint x: 210, endPoint y: 154, distance: 163.6
click at [266, 45] on div "Hidajatdion@gmail.com" at bounding box center [272, 48] width 116 height 16
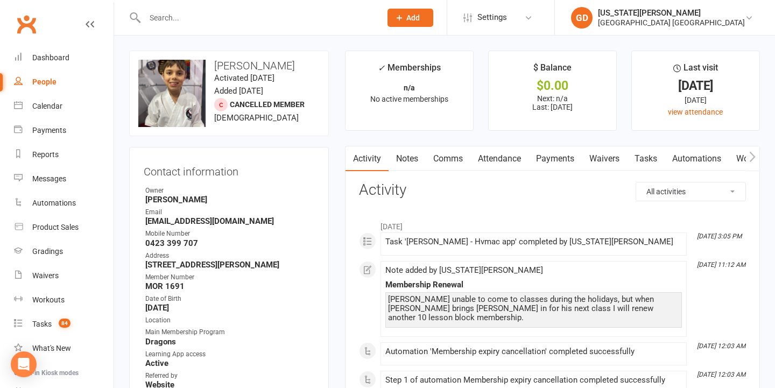
click at [398, 157] on link "Notes" at bounding box center [406, 158] width 37 height 25
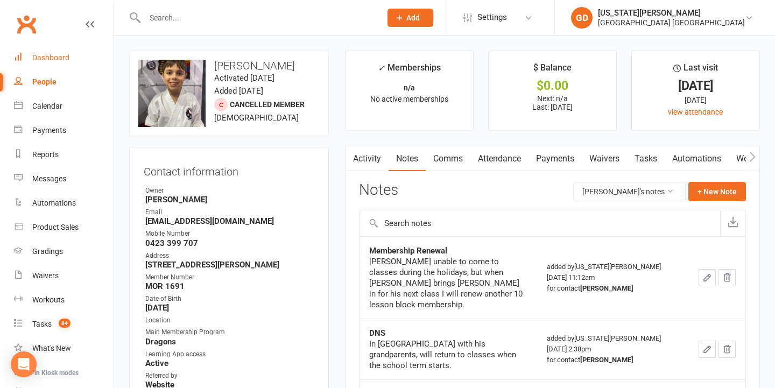
click at [72, 54] on link "Dashboard" at bounding box center [64, 58] width 100 height 24
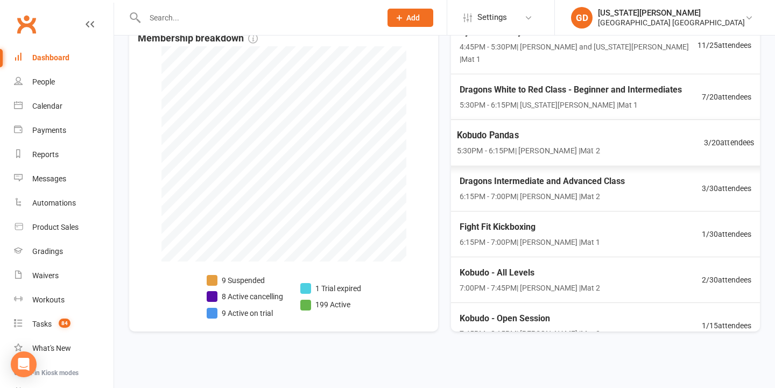
scroll to position [133, 0]
click at [532, 312] on div "Kobudo - Open Session 7:45PM - 8:15PM | Lesley Talbut | Mat 2" at bounding box center [529, 326] width 141 height 28
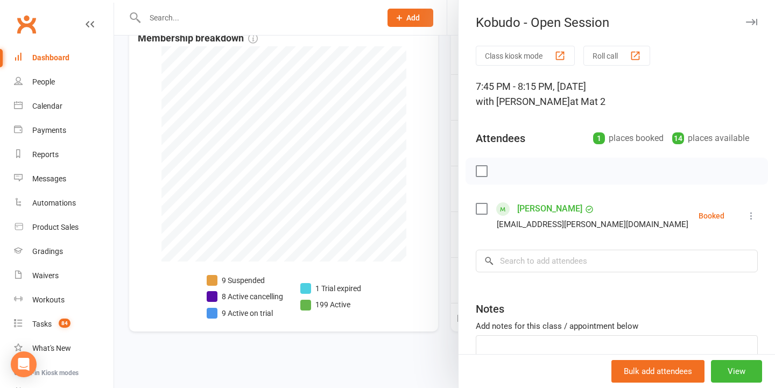
click at [421, 354] on div at bounding box center [444, 194] width 661 height 388
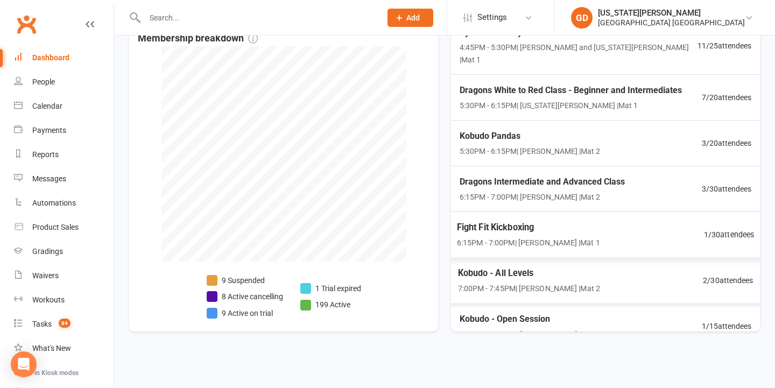
click at [563, 266] on div "Kobudo - All Levels 7:00PM - 7:45PM | Lesley Talbut | Mat 2" at bounding box center [529, 280] width 142 height 29
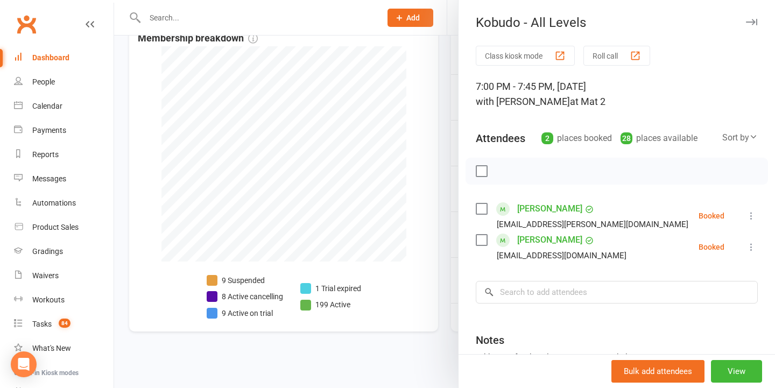
click at [426, 286] on div at bounding box center [444, 194] width 661 height 388
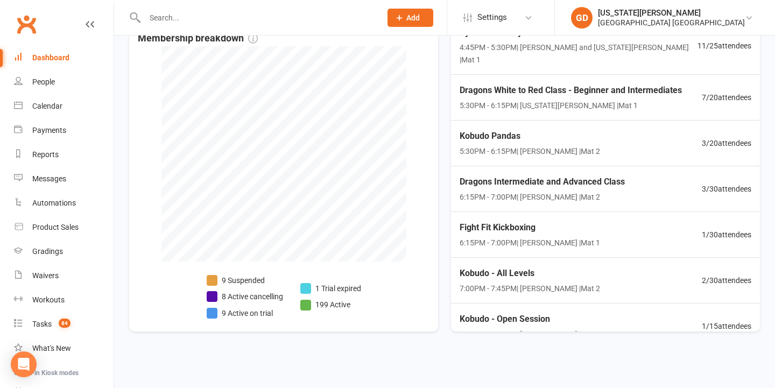
click at [160, 16] on input "text" at bounding box center [257, 17] width 232 height 15
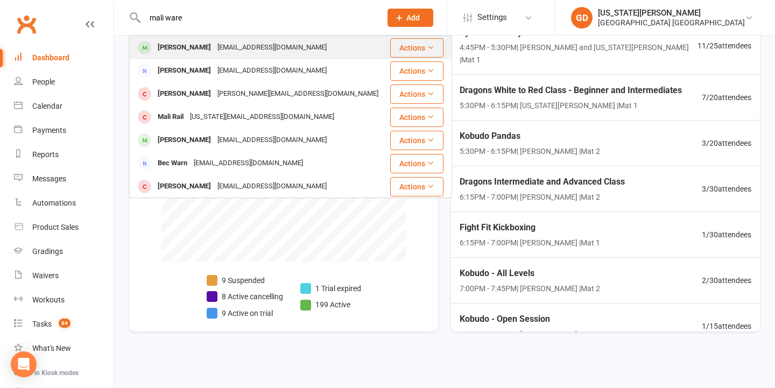
type input "mali ware"
click at [166, 47] on div "Marli Ware" at bounding box center [184, 48] width 60 height 16
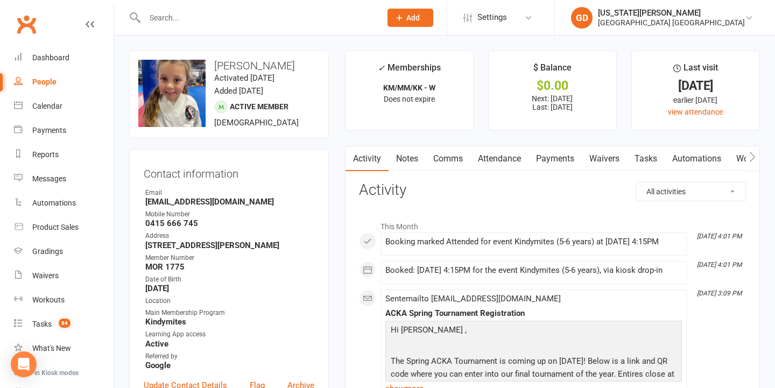
scroll to position [9, 0]
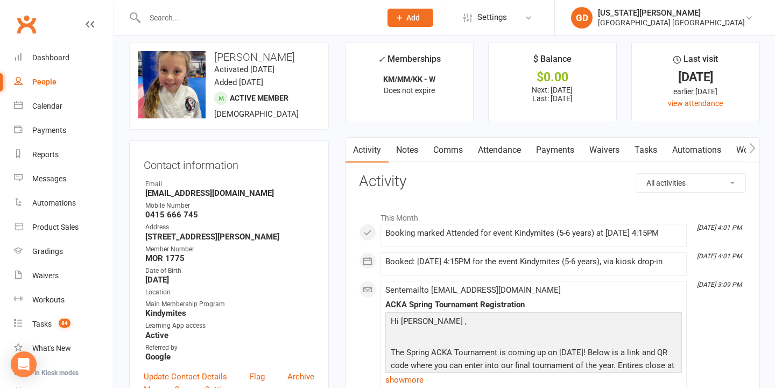
click at [618, 151] on link "Waivers" at bounding box center [604, 150] width 45 height 25
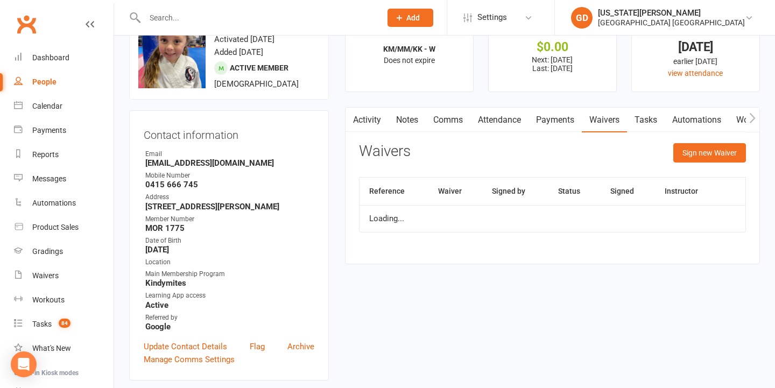
scroll to position [42, 0]
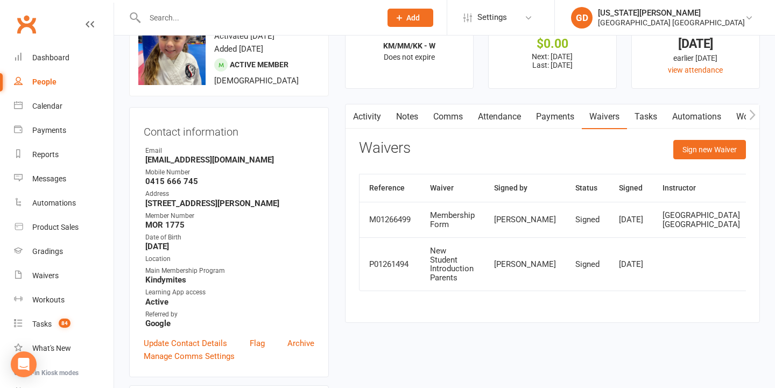
click at [713, 159] on div "Sign new Waiver" at bounding box center [709, 152] width 73 height 25
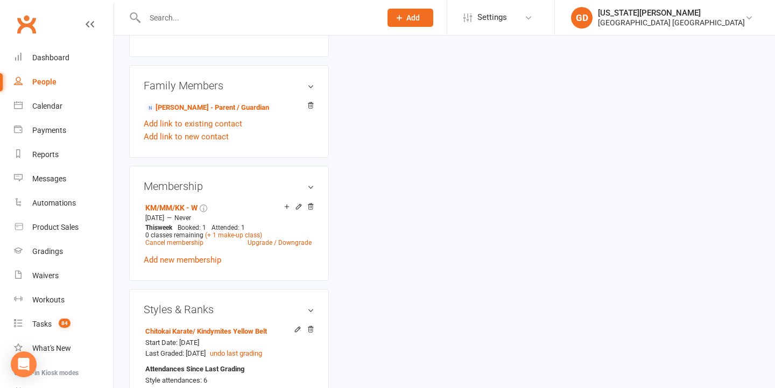
scroll to position [592, 0]
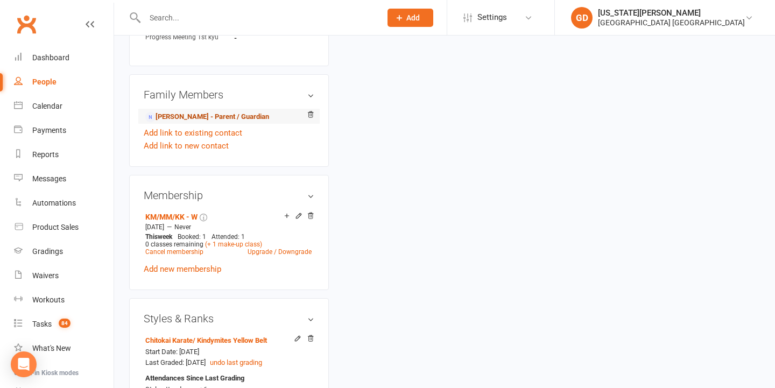
click at [242, 118] on link "Mitch Ware - Parent / Guardian" at bounding box center [207, 116] width 124 height 11
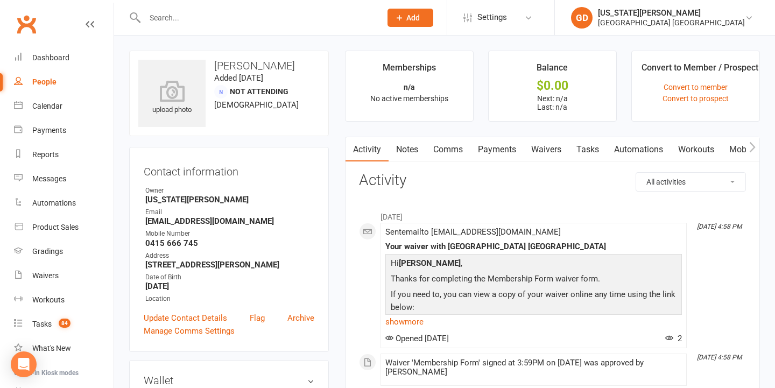
click at [560, 147] on link "Waivers" at bounding box center [545, 149] width 45 height 25
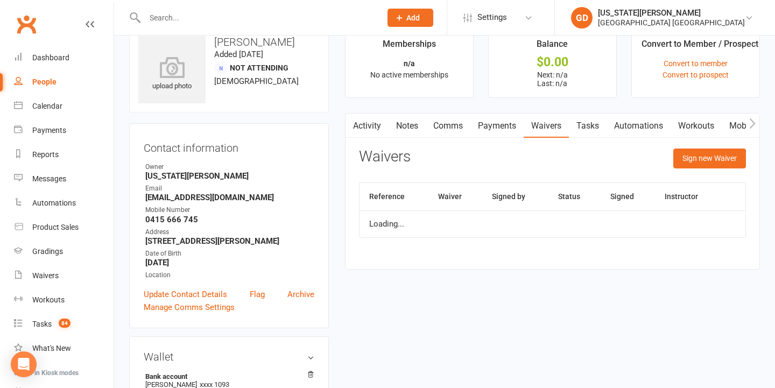
scroll to position [25, 0]
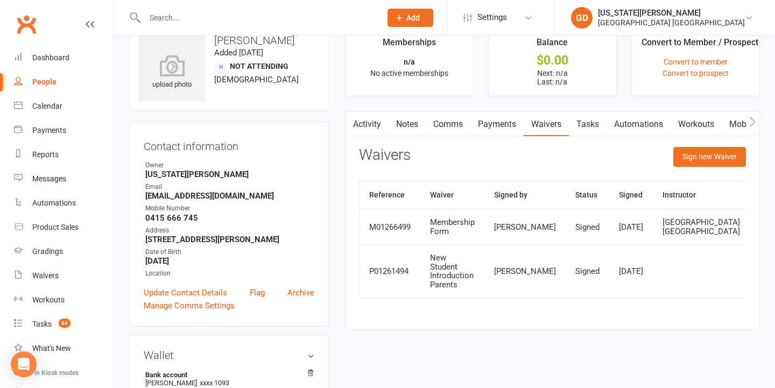
click at [706, 167] on div "Sign new Waiver" at bounding box center [709, 159] width 73 height 25
click at [700, 156] on button "Sign new Waiver" at bounding box center [709, 156] width 73 height 19
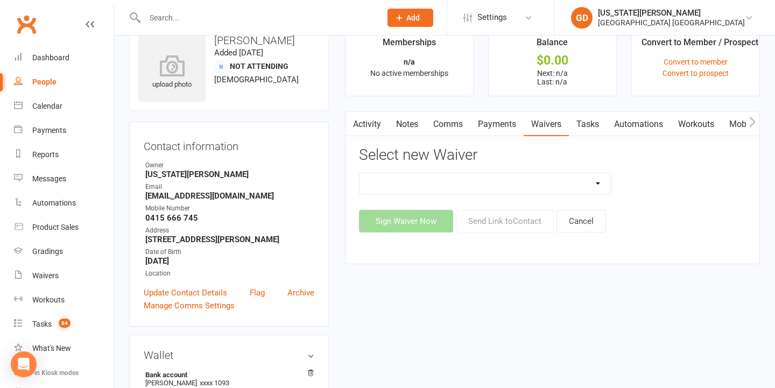
select select "5433"
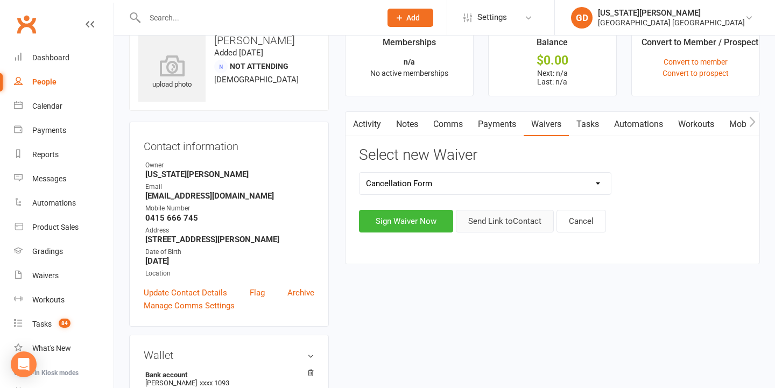
click at [494, 227] on button "Send Link to Contact" at bounding box center [505, 221] width 98 height 23
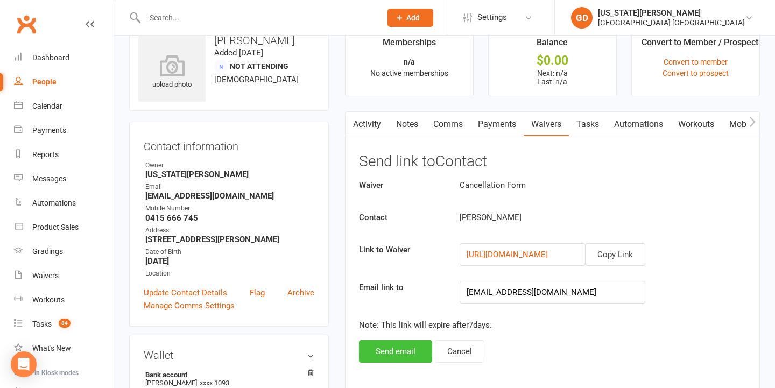
click at [393, 348] on button "Send email" at bounding box center [395, 351] width 73 height 23
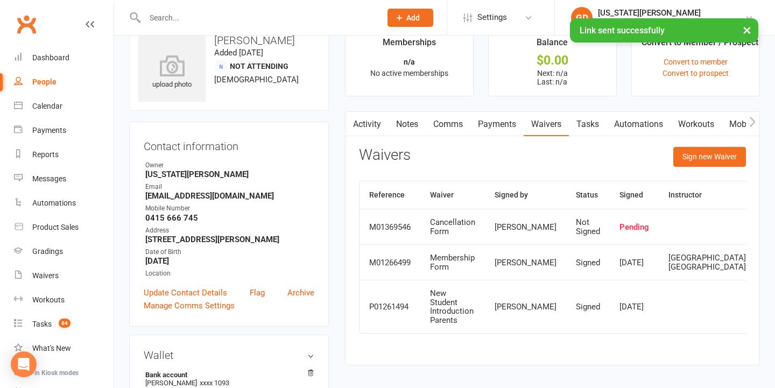
click at [366, 119] on link "Activity" at bounding box center [366, 124] width 43 height 25
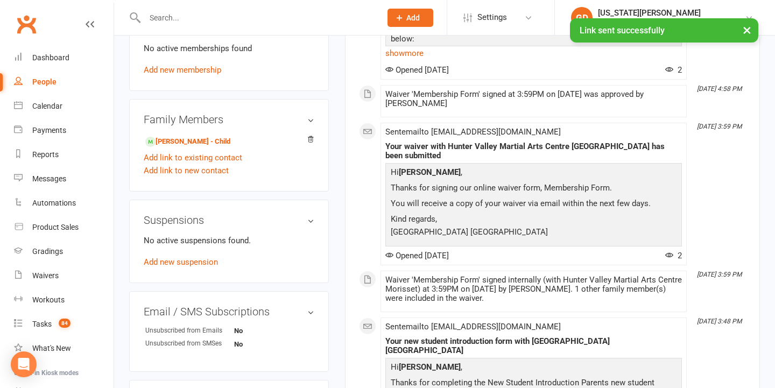
scroll to position [464, 0]
click at [192, 138] on link "Marli Ware - Child" at bounding box center [187, 140] width 85 height 11
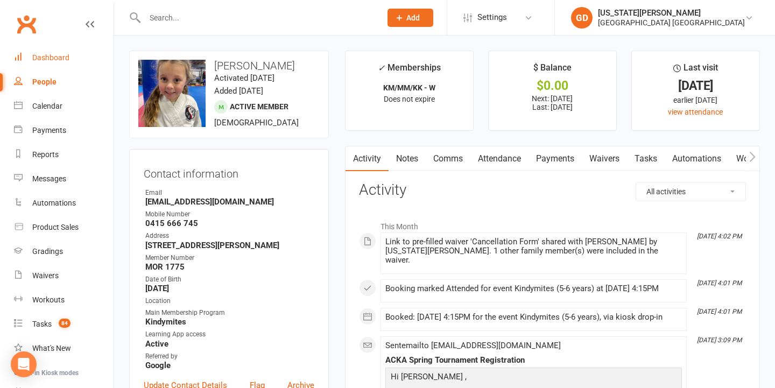
click at [74, 54] on link "Dashboard" at bounding box center [64, 58] width 100 height 24
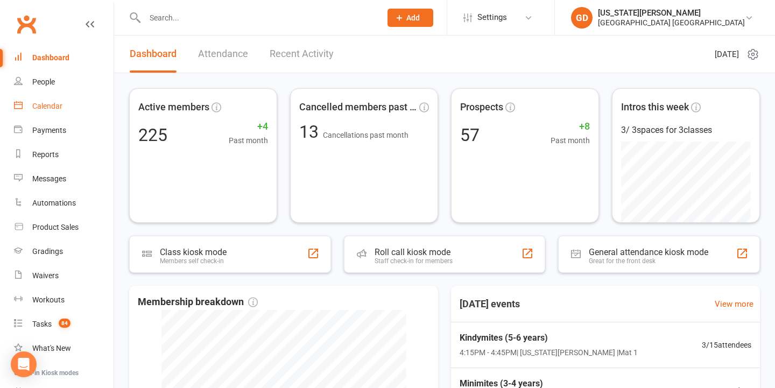
click at [80, 100] on link "Calendar" at bounding box center [64, 106] width 100 height 24
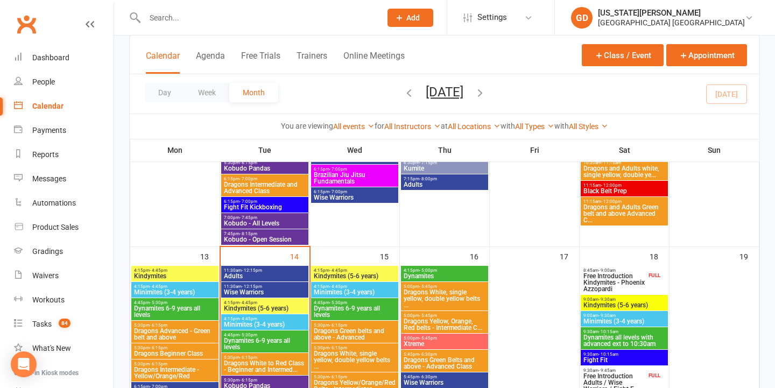
scroll to position [450, 0]
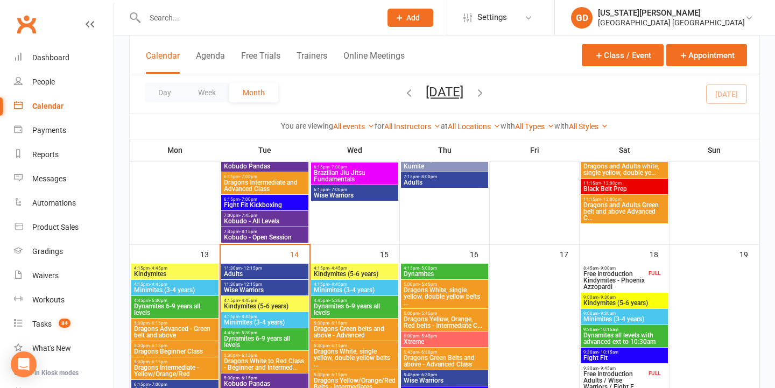
click at [278, 317] on span "4:15pm - 4:45pm" at bounding box center [264, 316] width 83 height 5
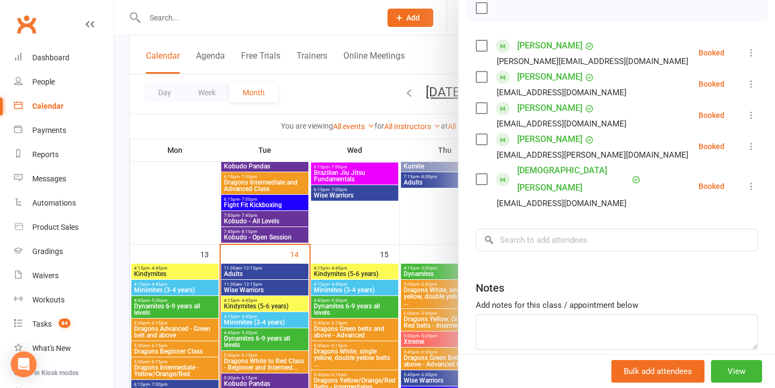
scroll to position [165, 0]
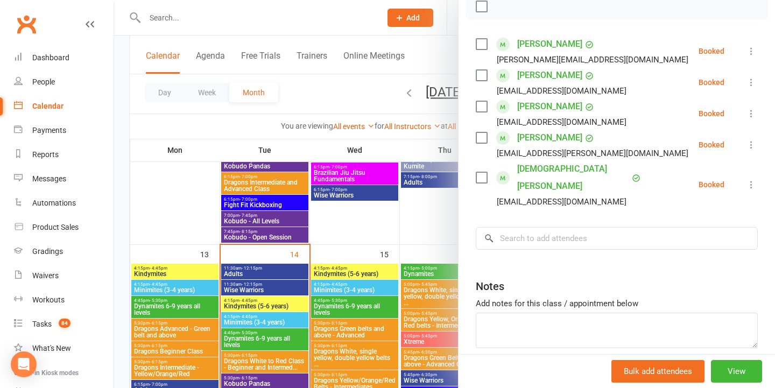
click at [546, 238] on div "Class kiosk mode Roll call 4:15 PM - 4:45 PM, Tuesday, October, 14, 2025 with G…" at bounding box center [616, 141] width 316 height 521
click at [546, 228] on input "search" at bounding box center [617, 238] width 282 height 23
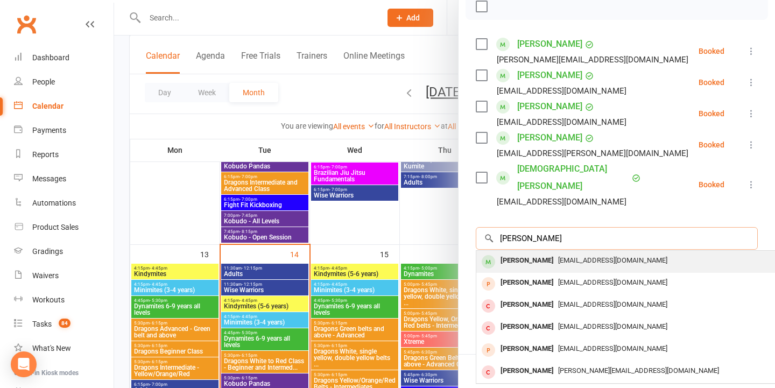
type input "Frankie arnold"
click at [563, 256] on span "emmacribb@live.com.au" at bounding box center [612, 260] width 109 height 8
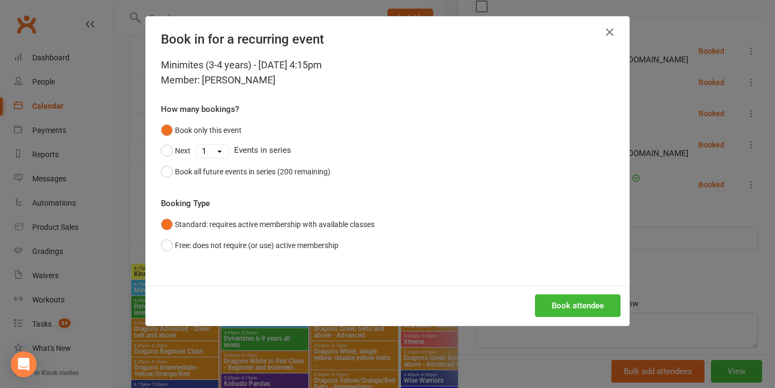
click at [560, 300] on button "Book attendee" at bounding box center [578, 305] width 86 height 23
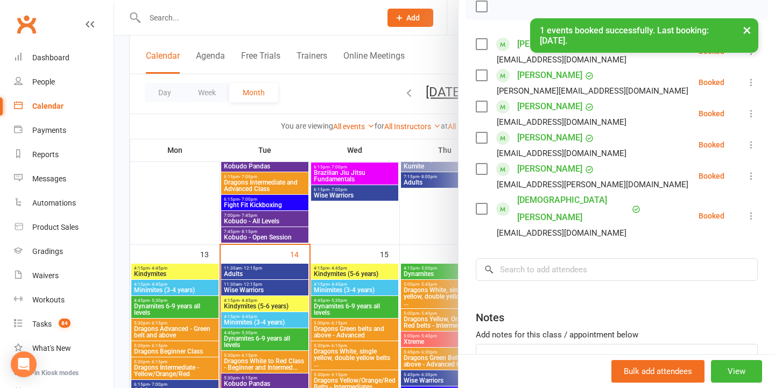
click at [747, 26] on button "×" at bounding box center [746, 29] width 19 height 23
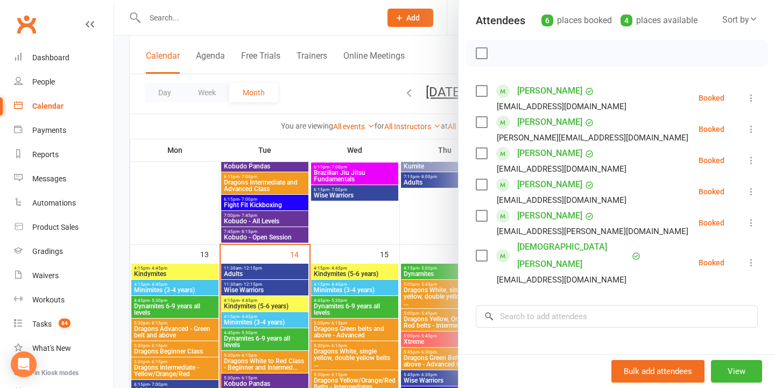
scroll to position [114, 0]
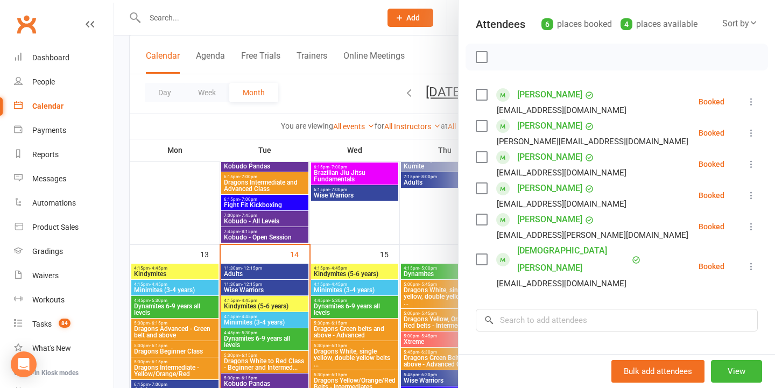
click at [299, 166] on div at bounding box center [444, 194] width 661 height 388
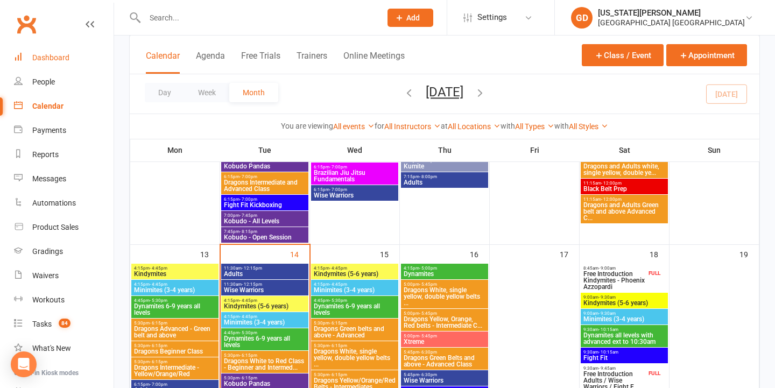
click at [75, 56] on link "Dashboard" at bounding box center [64, 58] width 100 height 24
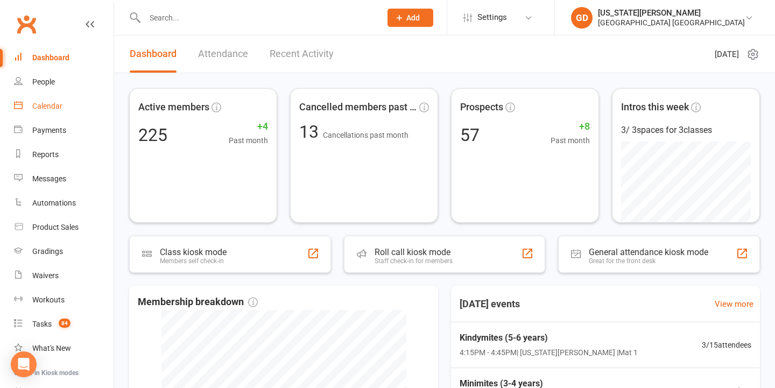
click at [64, 111] on link "Calendar" at bounding box center [64, 106] width 100 height 24
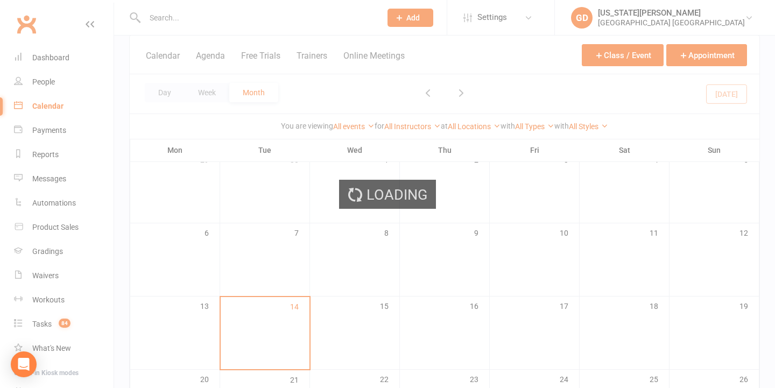
scroll to position [189, 0]
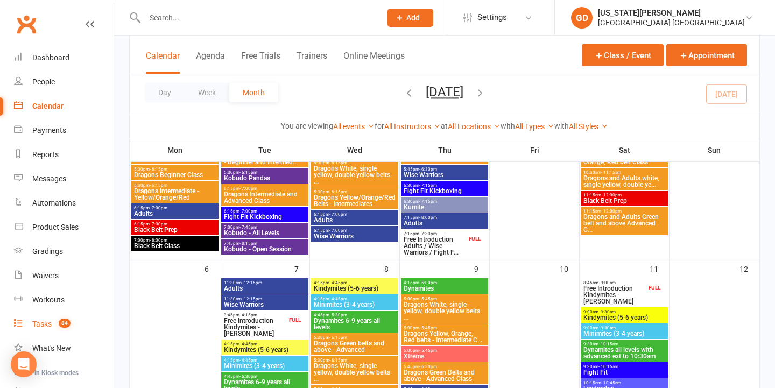
click at [50, 328] on link "Tasks 84" at bounding box center [64, 324] width 100 height 24
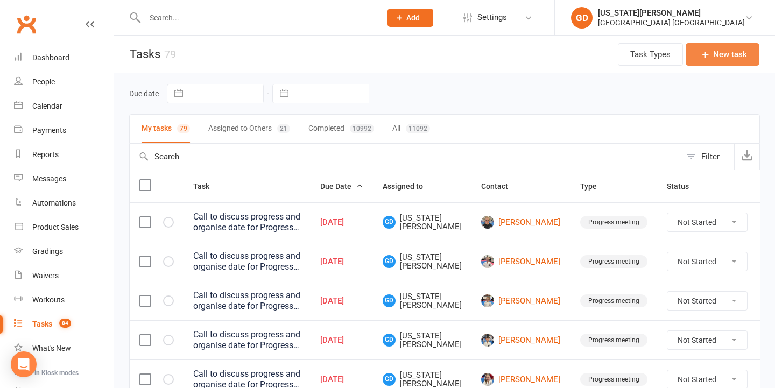
click at [735, 60] on button "New task" at bounding box center [722, 54] width 74 height 23
select select "48620"
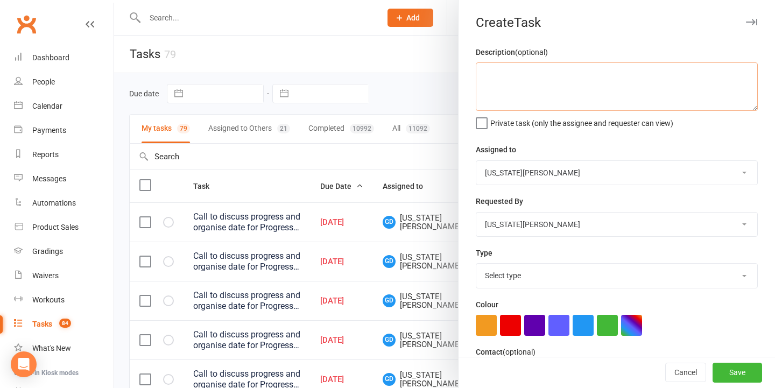
click at [595, 90] on textarea at bounding box center [617, 86] width 282 height 48
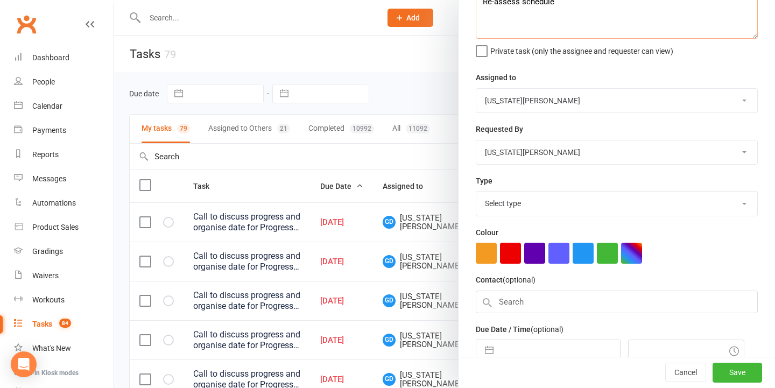
scroll to position [82, 0]
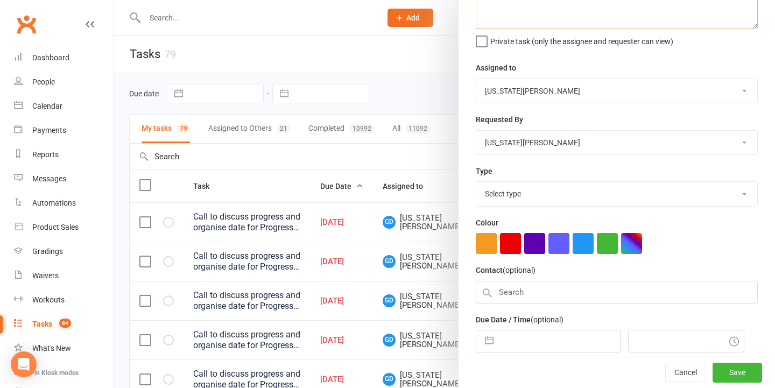
type textarea "Re-assess schedule"
select select "18411"
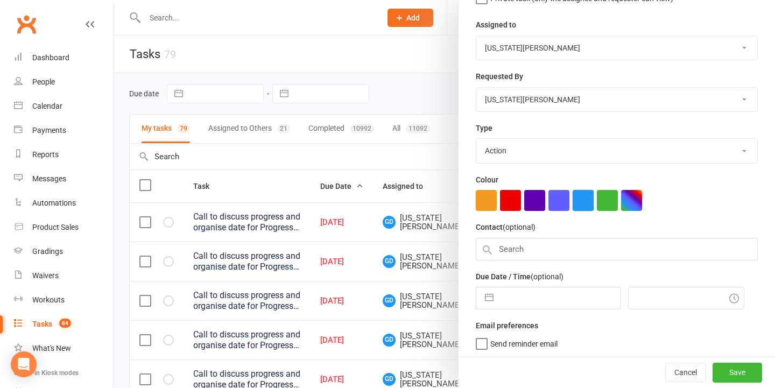
scroll to position [124, 0]
click at [558, 296] on input "text" at bounding box center [559, 299] width 121 height 22
select select "8"
select select "2025"
select select "9"
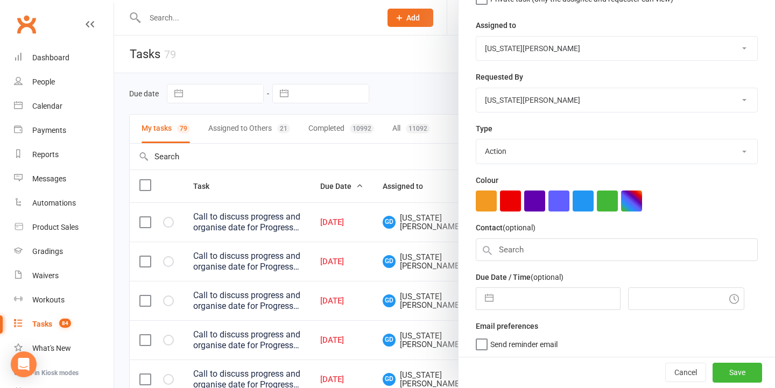
select select "2025"
select select "10"
select select "2025"
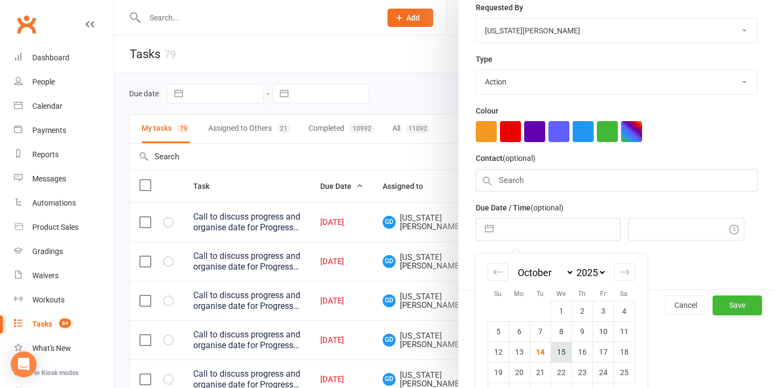
click at [556, 348] on td "15" at bounding box center [560, 352] width 21 height 20
type input "15 Oct 2025"
type input "4:15pm"
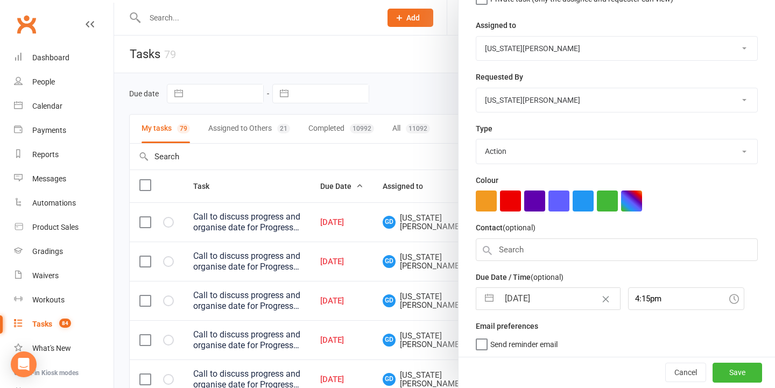
click at [726, 363] on div "Cancel Save" at bounding box center [616, 372] width 316 height 31
click at [728, 369] on button "Save" at bounding box center [736, 372] width 49 height 19
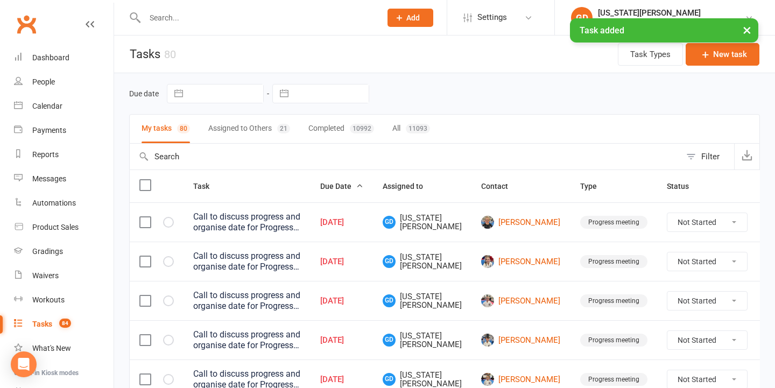
click at [63, 108] on link "Calendar" at bounding box center [64, 106] width 100 height 24
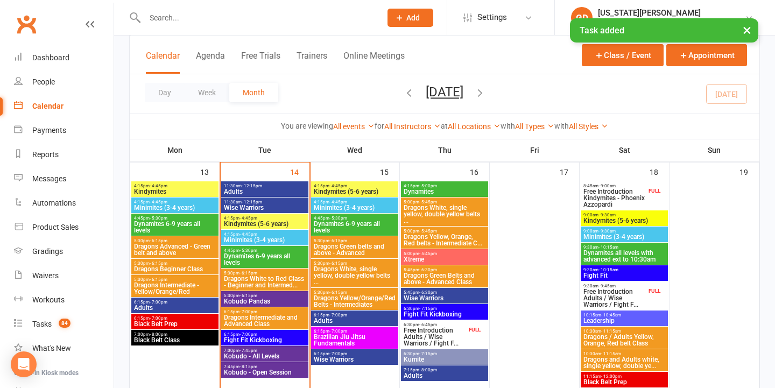
scroll to position [532, 0]
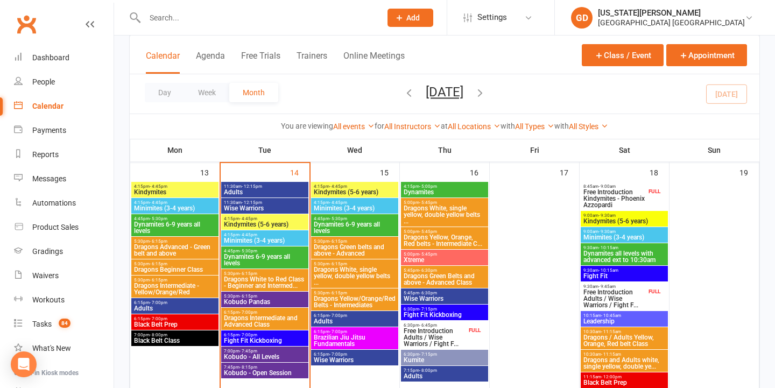
click at [286, 310] on span "6:15pm - 7:00pm" at bounding box center [264, 312] width 83 height 5
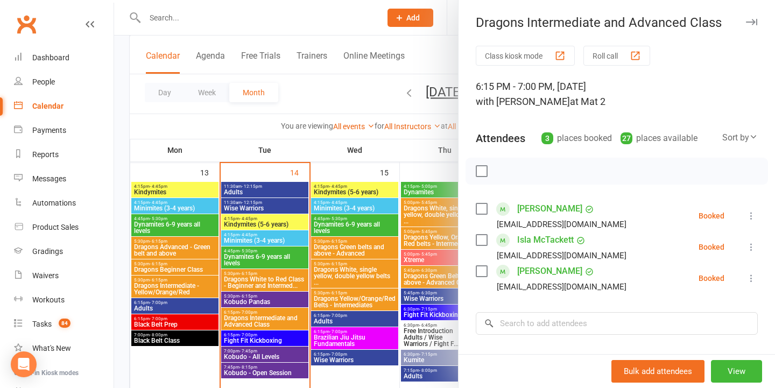
click at [356, 212] on div at bounding box center [444, 194] width 661 height 388
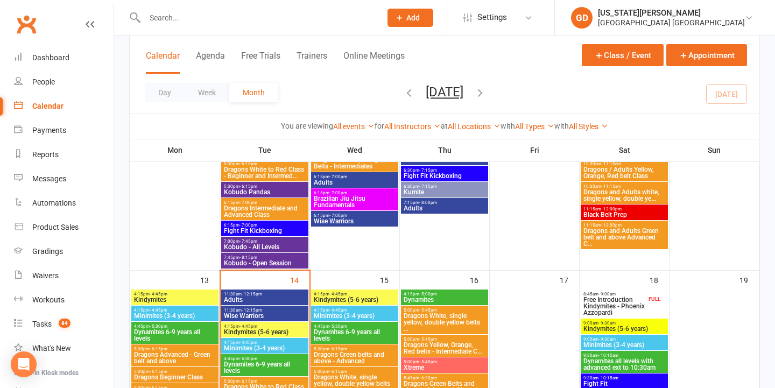
scroll to position [403, 0]
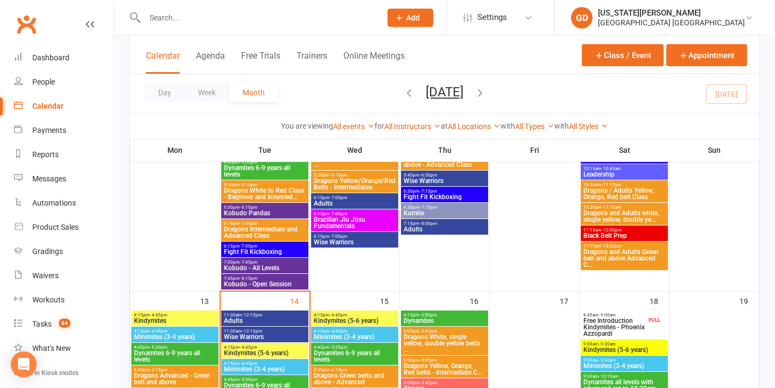
click at [264, 229] on span "Dragons Intermediate and Advanced Class" at bounding box center [264, 232] width 83 height 13
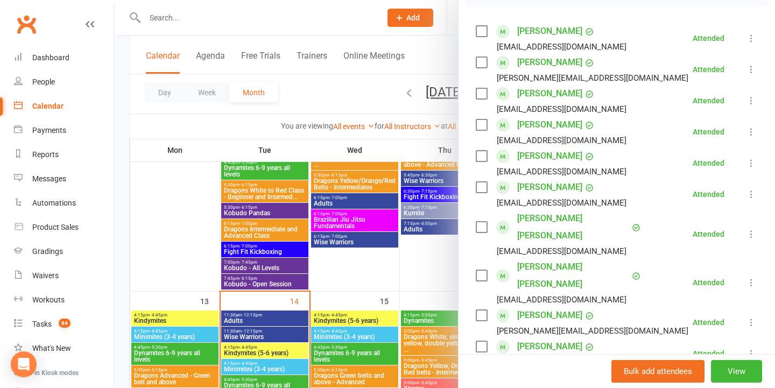
scroll to position [258, 0]
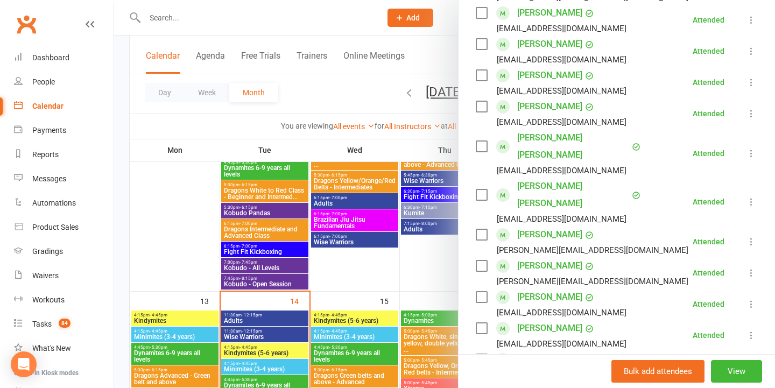
click at [327, 216] on div at bounding box center [444, 194] width 661 height 388
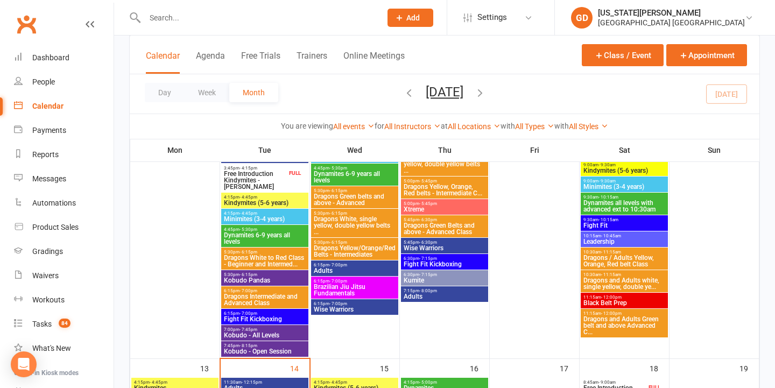
scroll to position [338, 0]
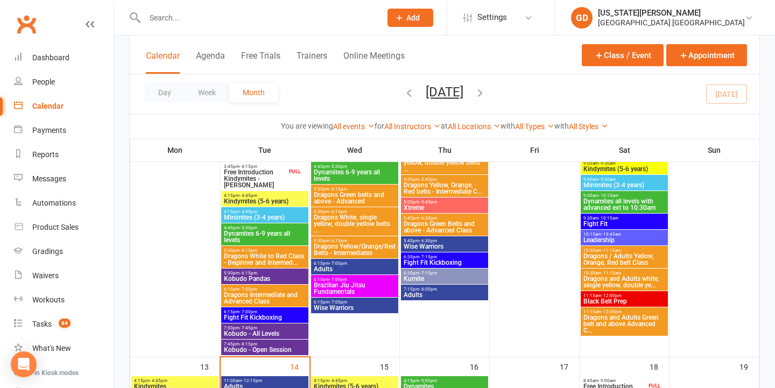
click at [248, 303] on span "Dragons Intermediate and Advanced Class" at bounding box center [264, 298] width 83 height 13
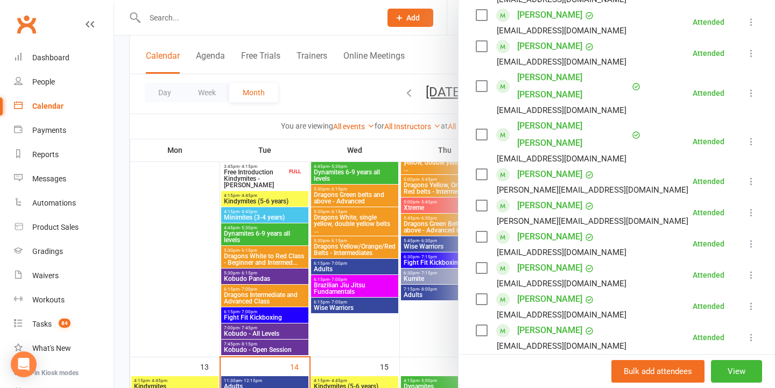
scroll to position [360, 0]
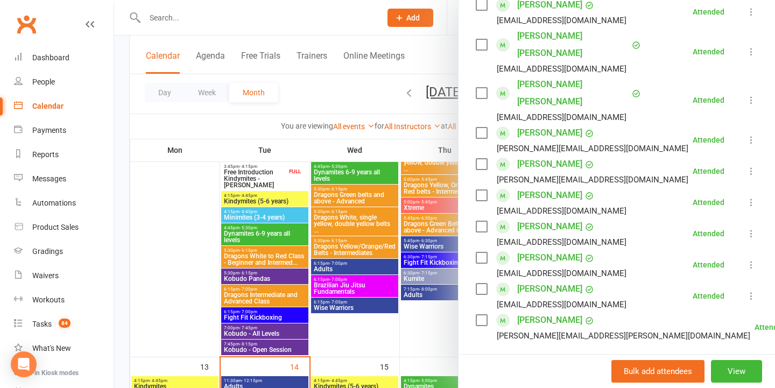
click at [377, 226] on div at bounding box center [444, 194] width 661 height 388
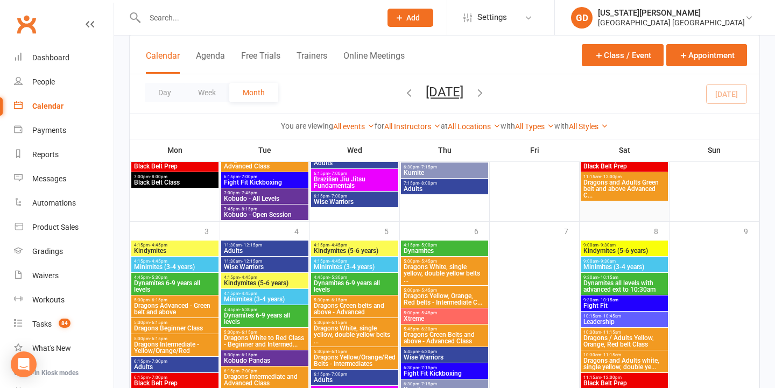
scroll to position [1195, 0]
click at [288, 20] on input "text" at bounding box center [257, 17] width 232 height 15
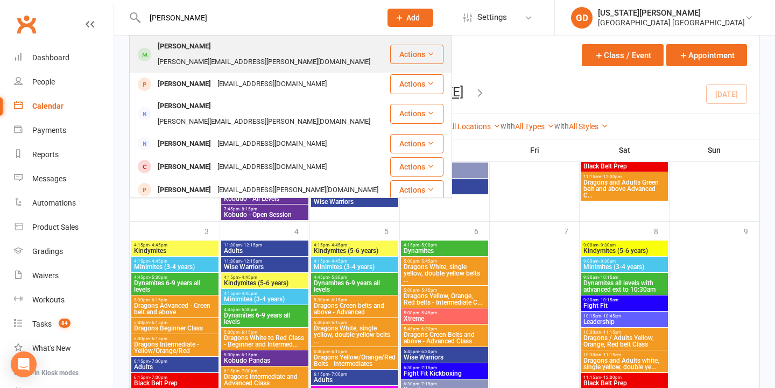
type input "nate wilkins"
click at [296, 54] on div "karen.goodman@det.nsw.edu.au" at bounding box center [263, 62] width 219 height 16
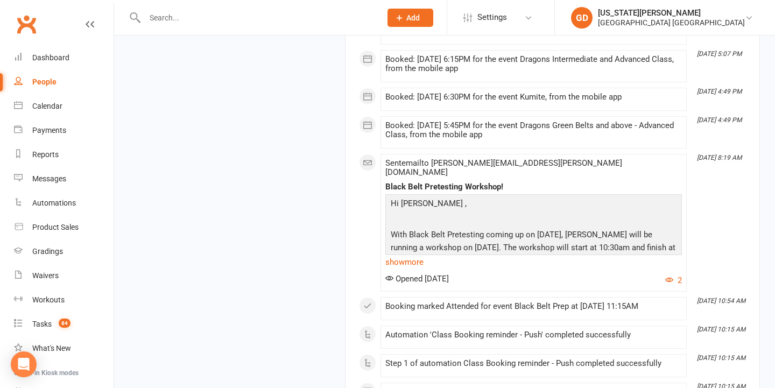
scroll to position [2708, 0]
click at [416, 255] on link "show more" at bounding box center [533, 262] width 296 height 15
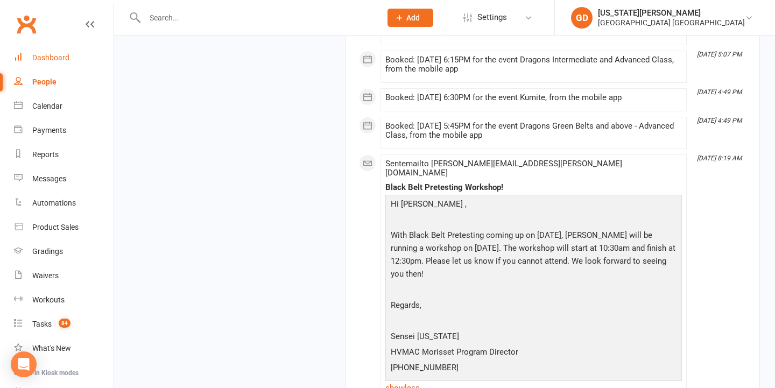
click at [52, 61] on div "Dashboard" at bounding box center [50, 57] width 37 height 9
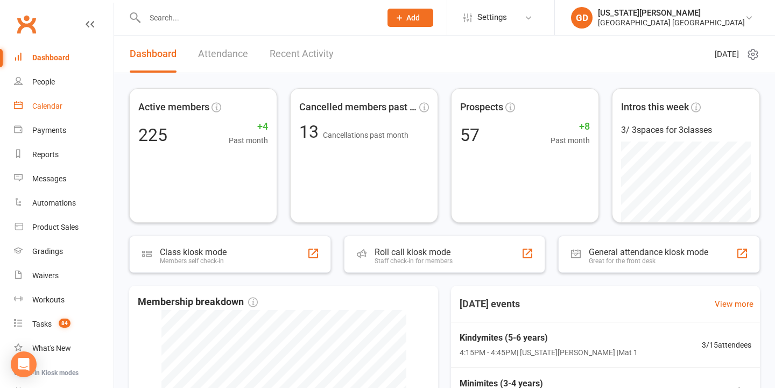
click at [45, 103] on div "Calendar" at bounding box center [47, 106] width 30 height 9
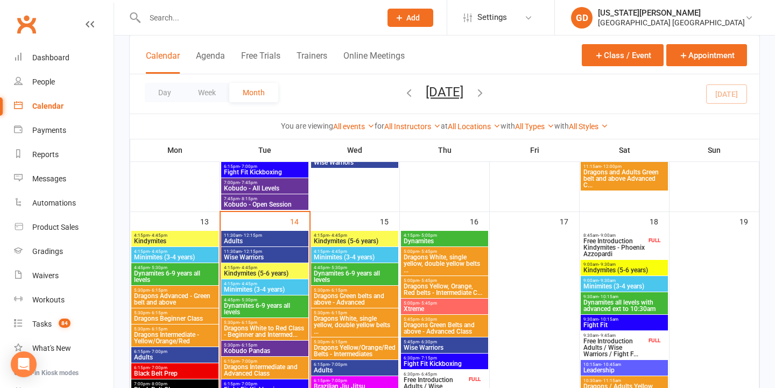
scroll to position [506, 0]
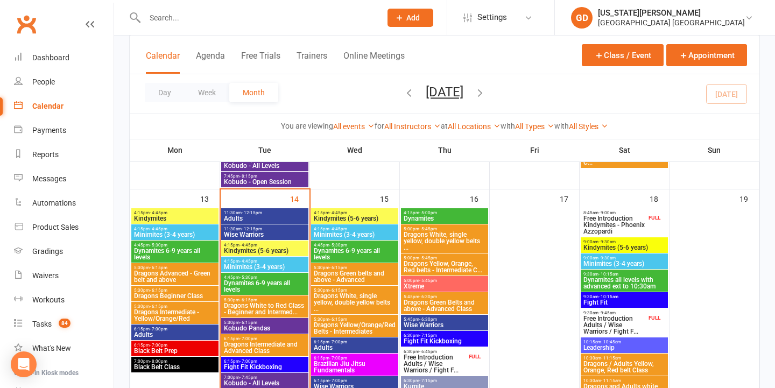
click at [638, 228] on span "Free Introduction Kindymites - Phoenix Azzopardi" at bounding box center [614, 224] width 63 height 19
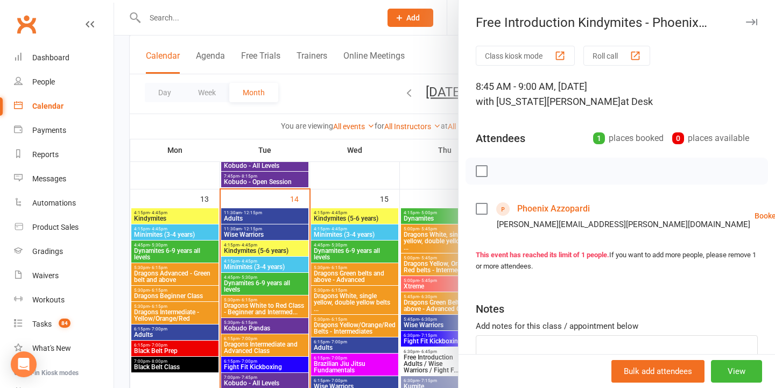
click at [384, 211] on div at bounding box center [444, 194] width 661 height 388
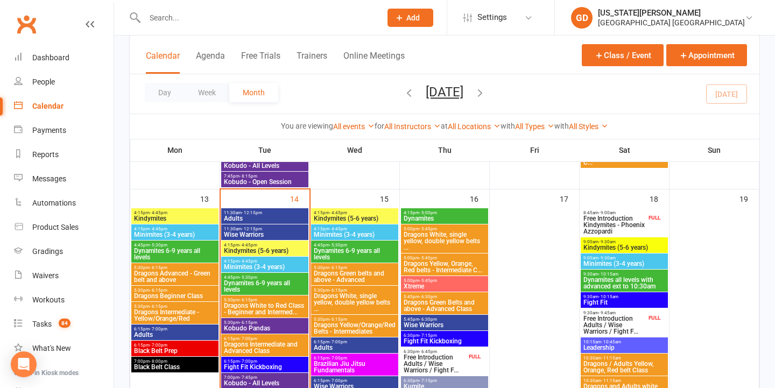
click at [627, 215] on span "Free Introduction Kindymites - Phoenix Azzopardi" at bounding box center [614, 224] width 63 height 19
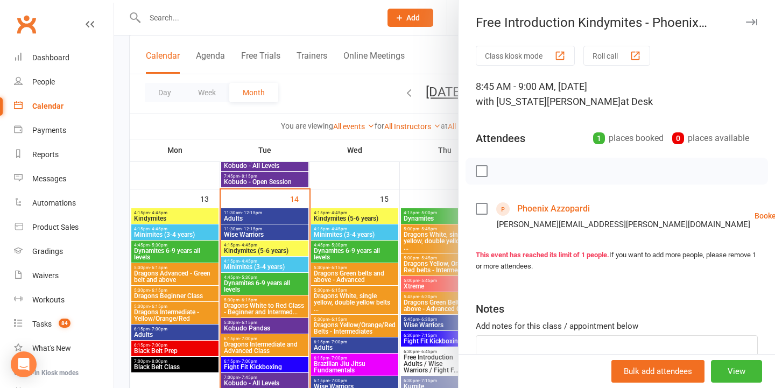
click at [403, 190] on div at bounding box center [444, 194] width 661 height 388
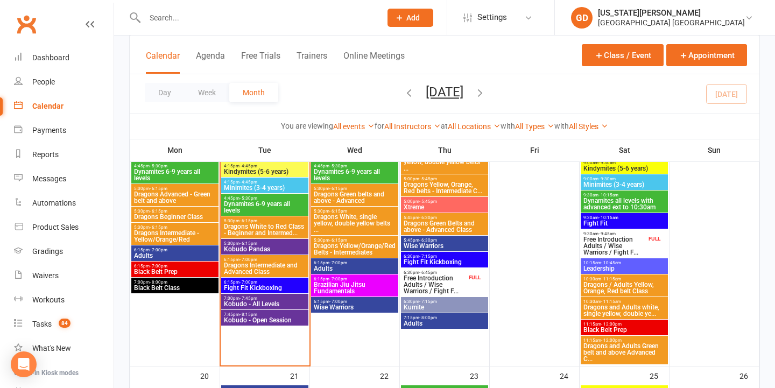
scroll to position [586, 0]
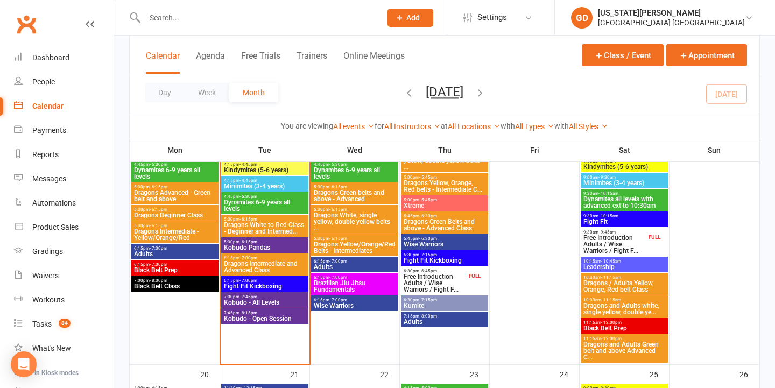
click at [217, 12] on input "text" at bounding box center [257, 17] width 232 height 15
type input "m"
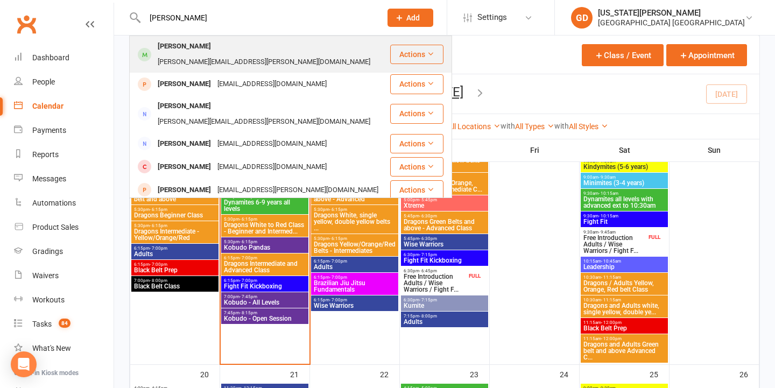
type input "nate wilkins"
click at [180, 49] on div "Nate Wilkins" at bounding box center [184, 47] width 60 height 16
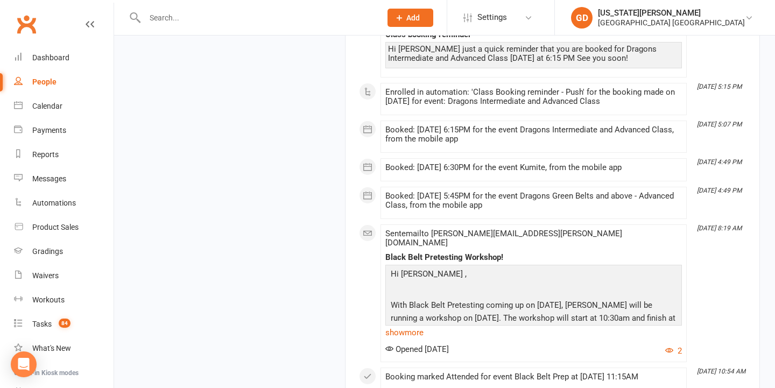
scroll to position [2637, 0]
click at [396, 326] on link "show more" at bounding box center [533, 333] width 296 height 15
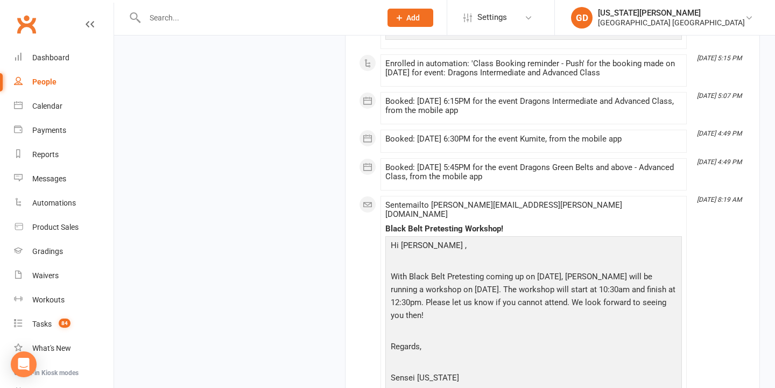
scroll to position [2669, 0]
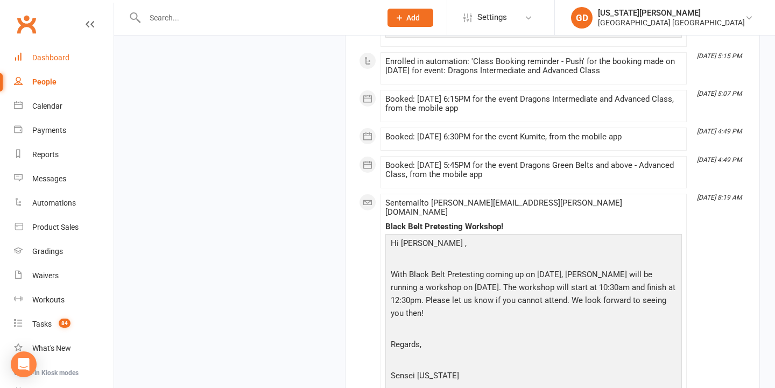
click at [60, 55] on div "Dashboard" at bounding box center [50, 57] width 37 height 9
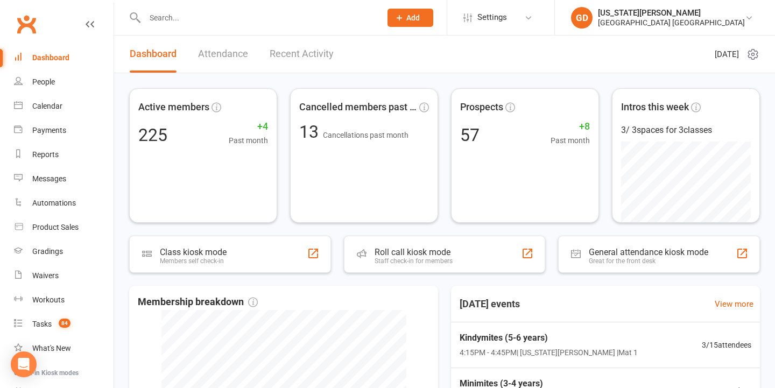
click at [207, 22] on input "text" at bounding box center [257, 17] width 232 height 15
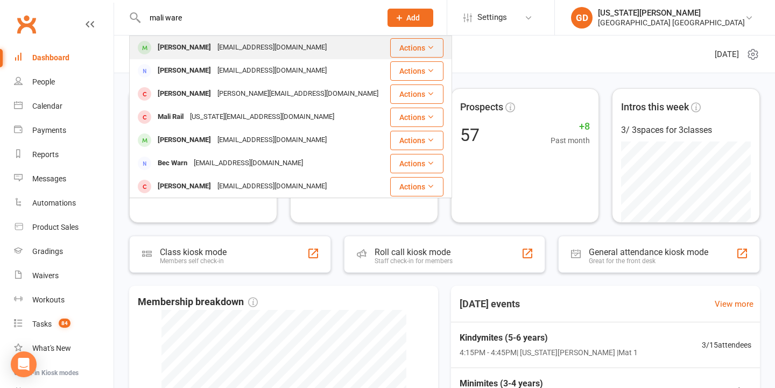
type input "mali ware"
click at [223, 39] on div "Marli Ware mwmitchware@gmail.com" at bounding box center [259, 48] width 258 height 22
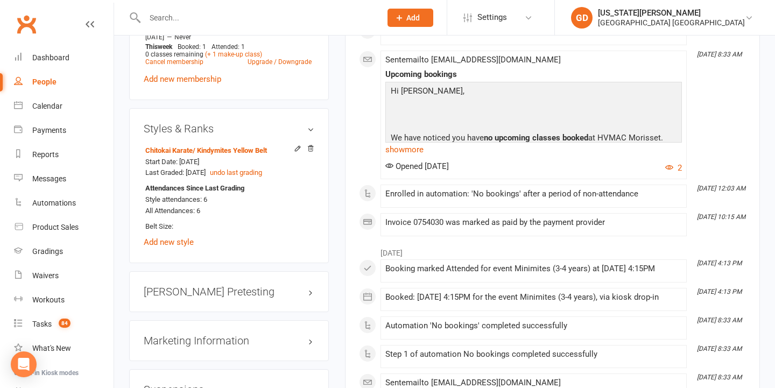
scroll to position [797, 0]
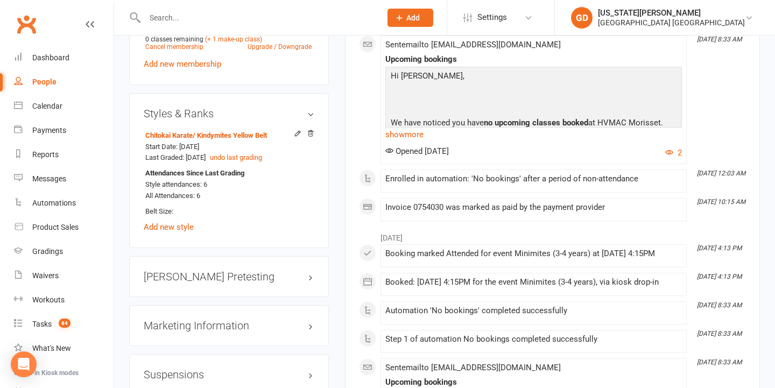
click at [241, 23] on input "text" at bounding box center [257, 17] width 232 height 15
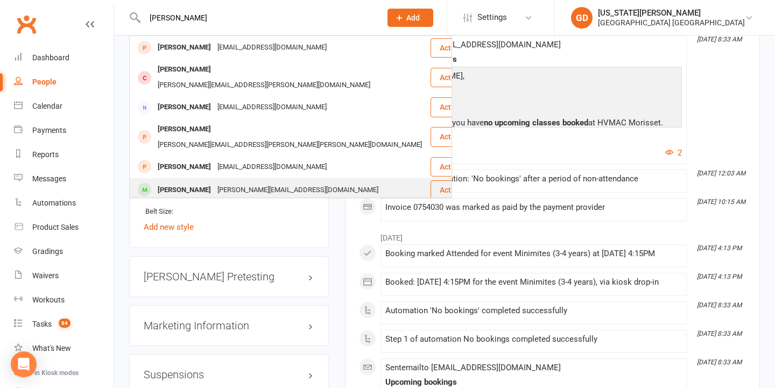
type input "harry"
click at [207, 182] on div "Harry Stoddart" at bounding box center [184, 190] width 60 height 16
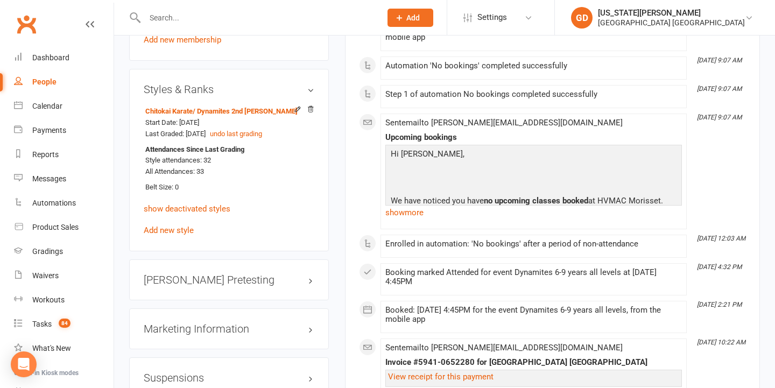
scroll to position [927, 0]
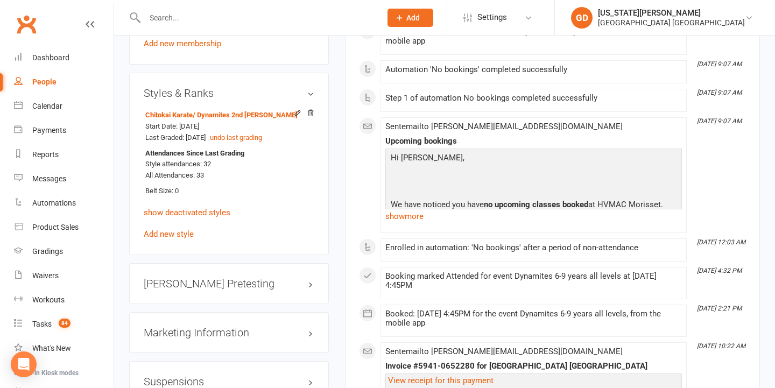
click at [186, 10] on input "text" at bounding box center [257, 17] width 232 height 15
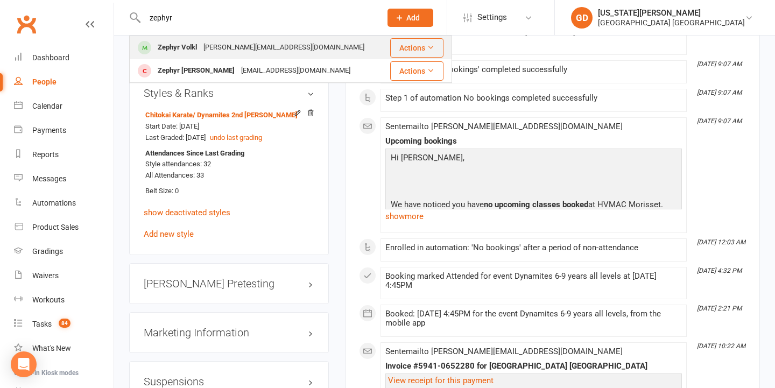
type input "zephyr"
click at [181, 54] on div "Zephyr Volkl" at bounding box center [177, 48] width 46 height 16
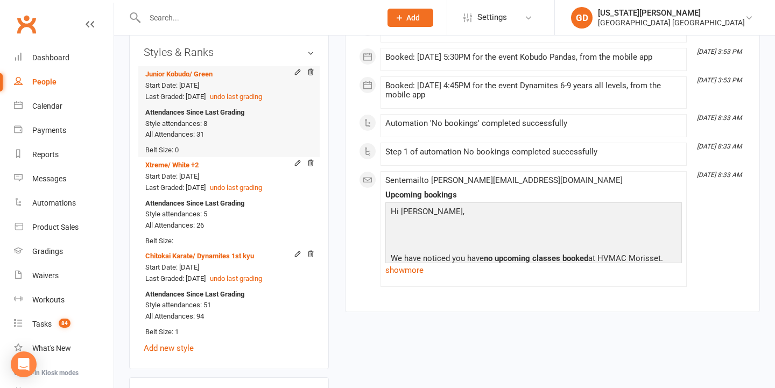
scroll to position [994, 0]
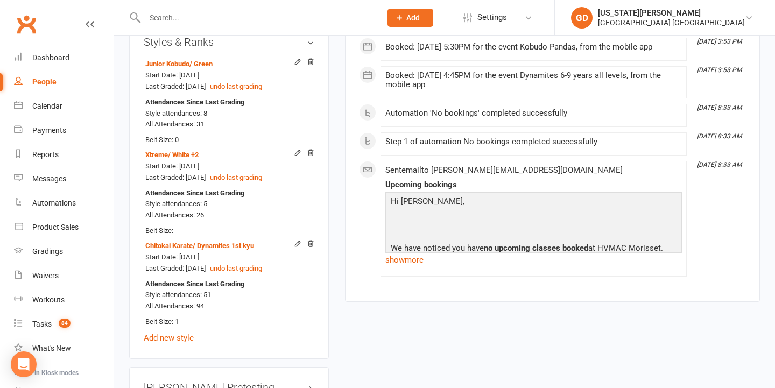
click at [210, 14] on input "text" at bounding box center [257, 17] width 232 height 15
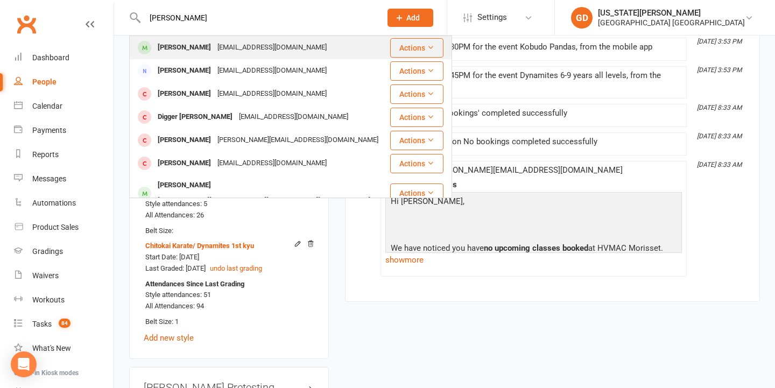
type input "edan jagger"
click at [214, 46] on div "Lauren.jagger1@outlook.com" at bounding box center [272, 48] width 116 height 16
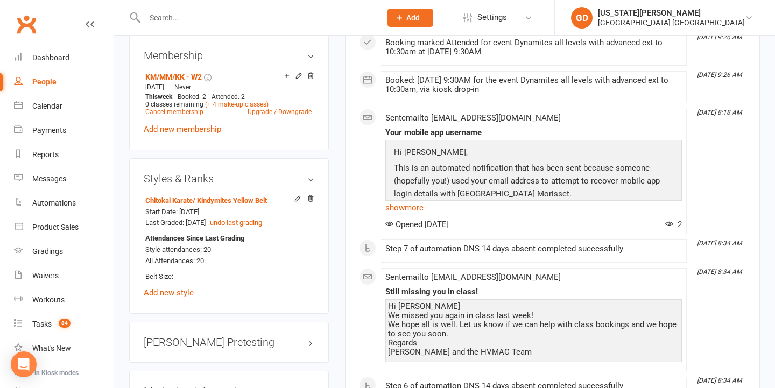
scroll to position [783, 0]
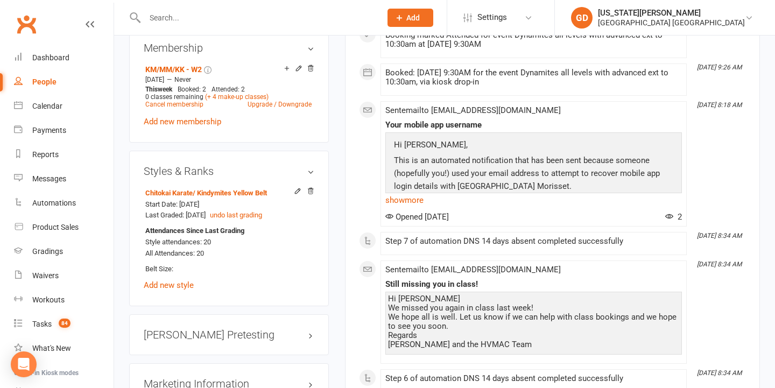
click at [317, 12] on input "text" at bounding box center [257, 17] width 232 height 15
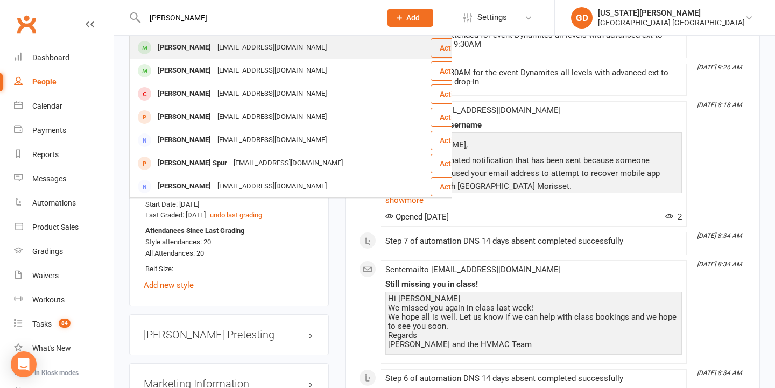
type input "slade harris"
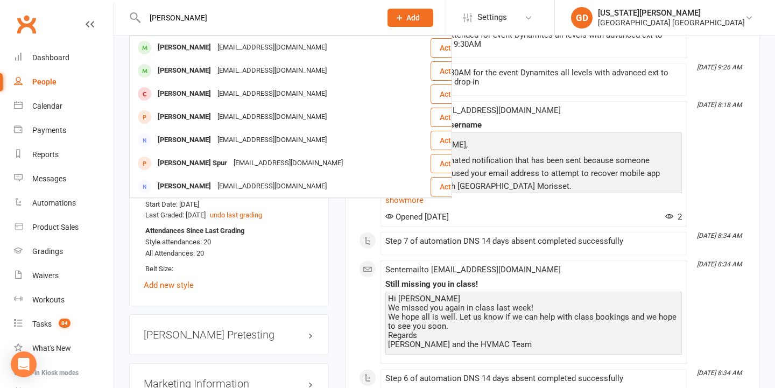
click at [299, 45] on div "Slade Harris kyleah.rook82@gmail.com" at bounding box center [279, 48] width 299 height 22
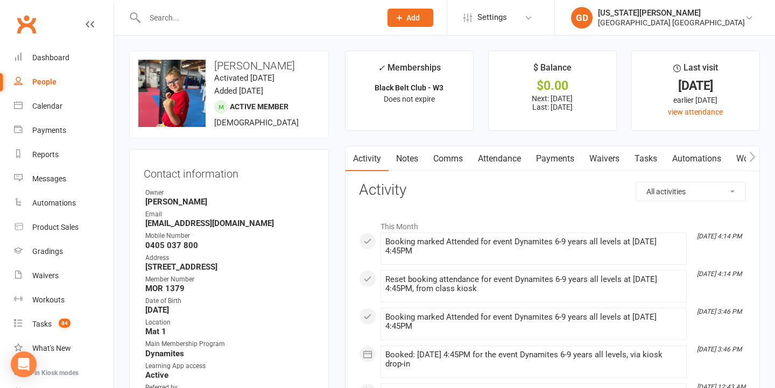
click at [278, 21] on input "text" at bounding box center [257, 17] width 232 height 15
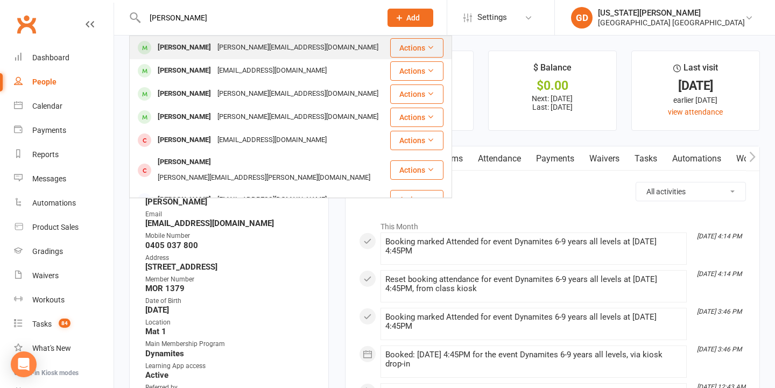
type input "max stoddart"
click at [253, 46] on div "simonealdridge@hotmail.com" at bounding box center [297, 48] width 167 height 16
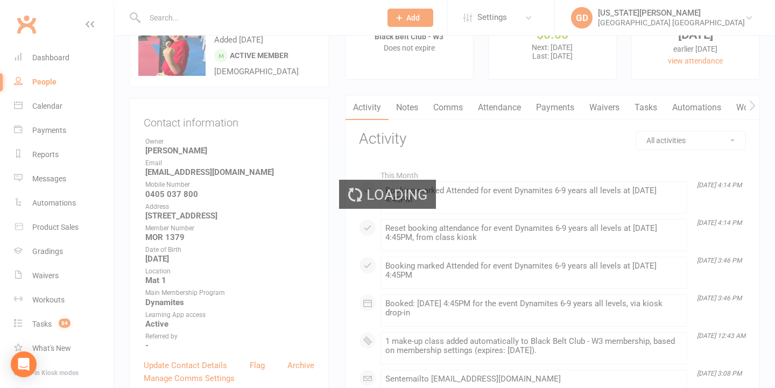
scroll to position [52, 0]
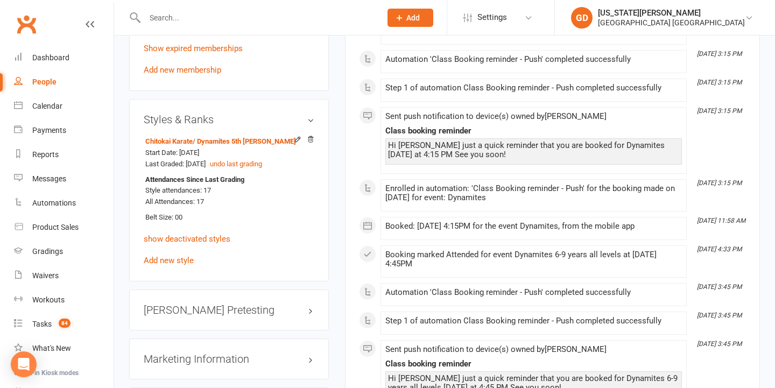
scroll to position [901, 0]
click at [60, 62] on link "Dashboard" at bounding box center [64, 58] width 100 height 24
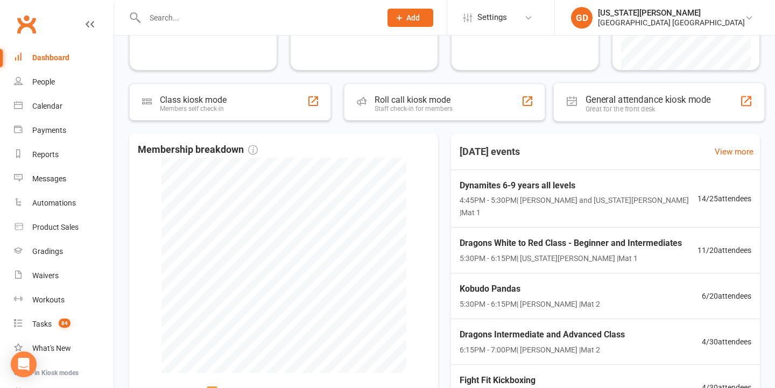
scroll to position [180, 0]
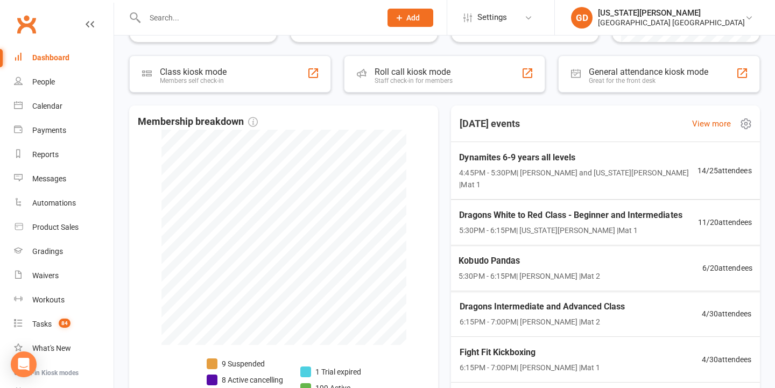
click at [605, 179] on div "Dynamites 6-9 years all levels 4:45PM - 5:30PM | Lesley Talbut and Georgia Dear…" at bounding box center [605, 171] width 318 height 58
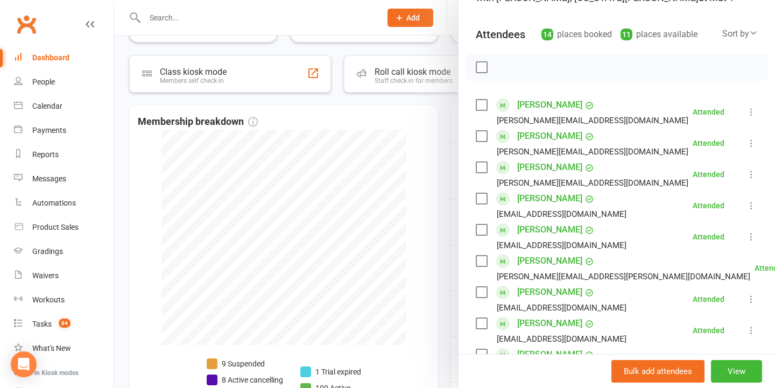
scroll to position [68, 0]
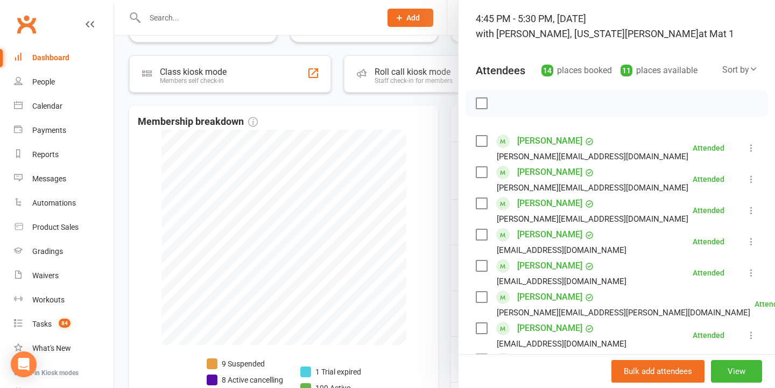
click at [322, 163] on div at bounding box center [444, 194] width 661 height 388
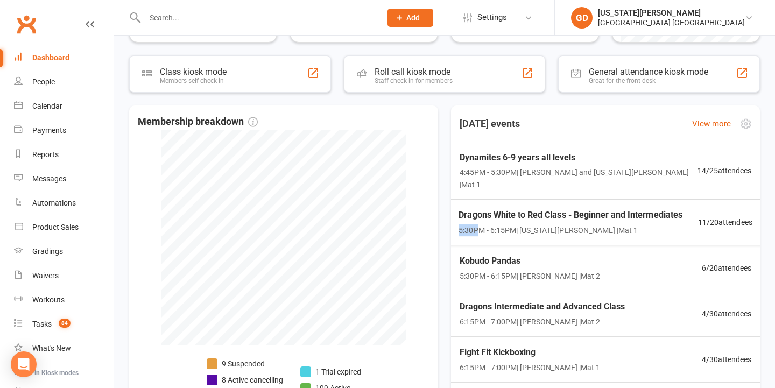
click at [474, 211] on div "Dragons White to Red Class - Beginner and Intermediates 5:30PM - 6:15PM | Georg…" at bounding box center [569, 222] width 223 height 28
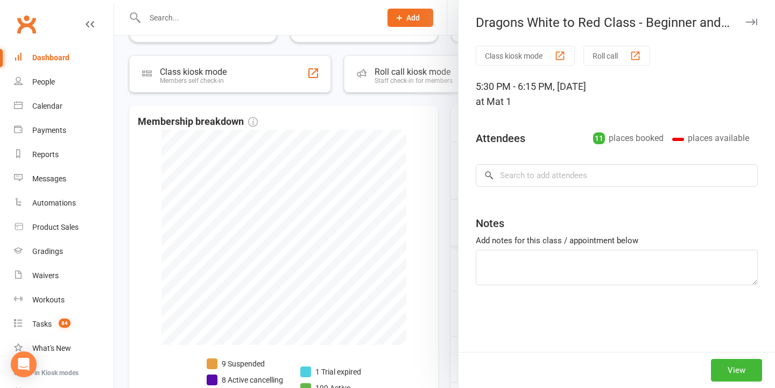
click at [298, 217] on div at bounding box center [444, 194] width 661 height 388
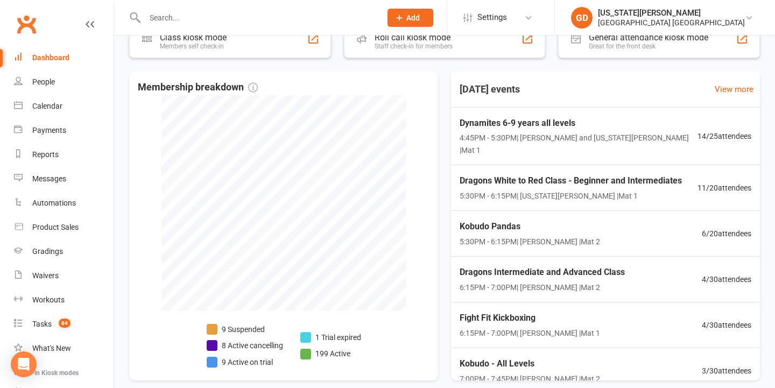
scroll to position [221, 0]
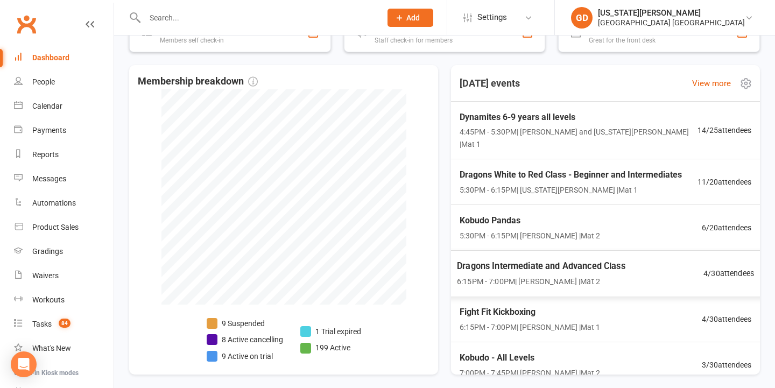
click at [535, 259] on span "Dragons Intermediate and Advanced Class" at bounding box center [541, 266] width 168 height 14
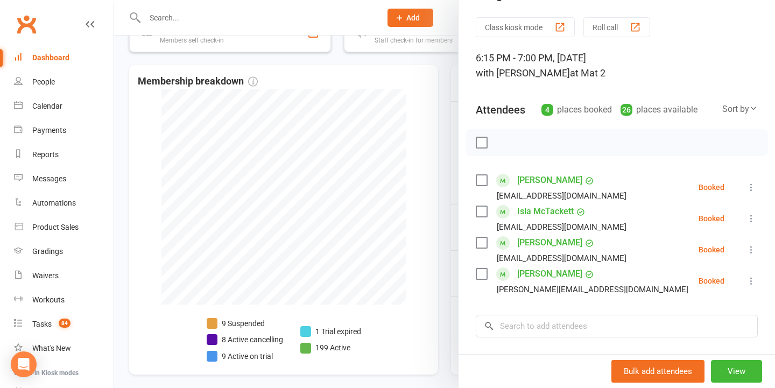
scroll to position [33, 0]
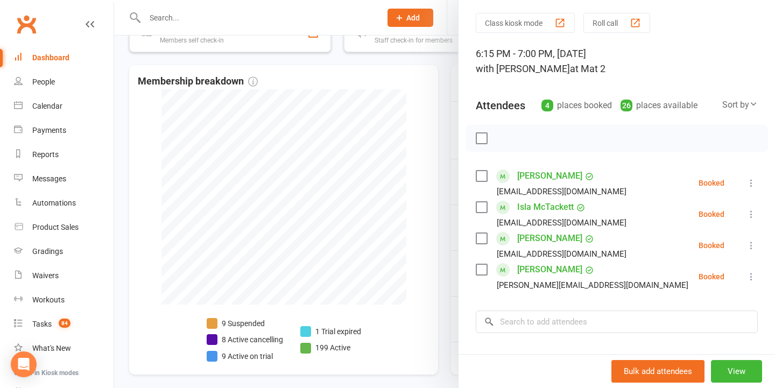
click at [413, 201] on div at bounding box center [444, 194] width 661 height 388
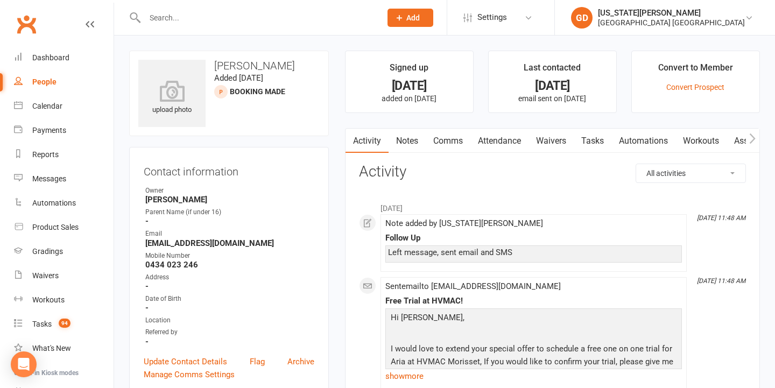
drag, startPoint x: 403, startPoint y: 141, endPoint x: 393, endPoint y: 326, distance: 184.8
click at [403, 142] on link "Notes" at bounding box center [406, 141] width 37 height 25
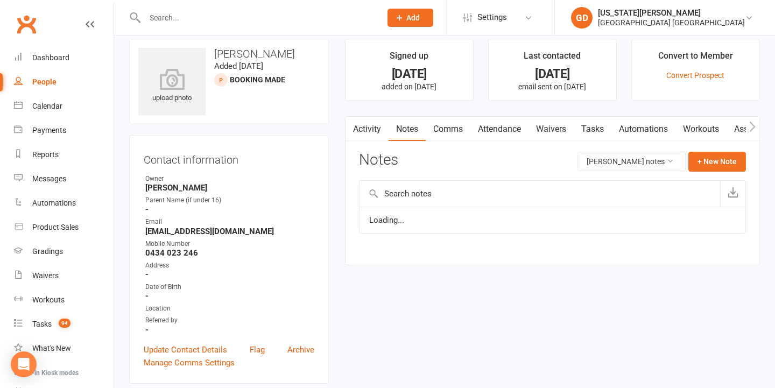
scroll to position [32, 0]
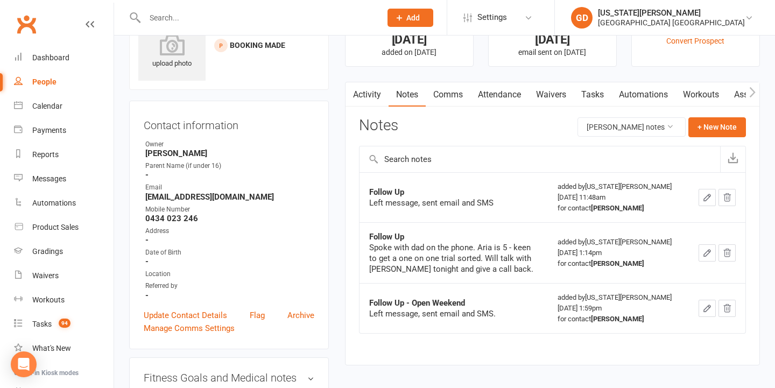
click at [367, 97] on link "Activity" at bounding box center [366, 94] width 43 height 25
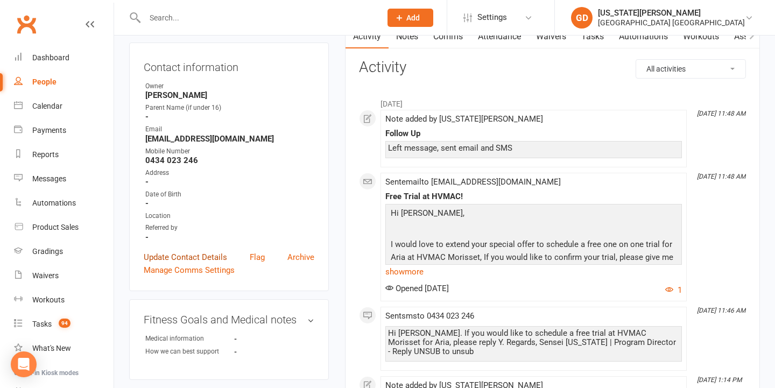
click at [197, 251] on link "Update Contact Details" at bounding box center [185, 257] width 83 height 13
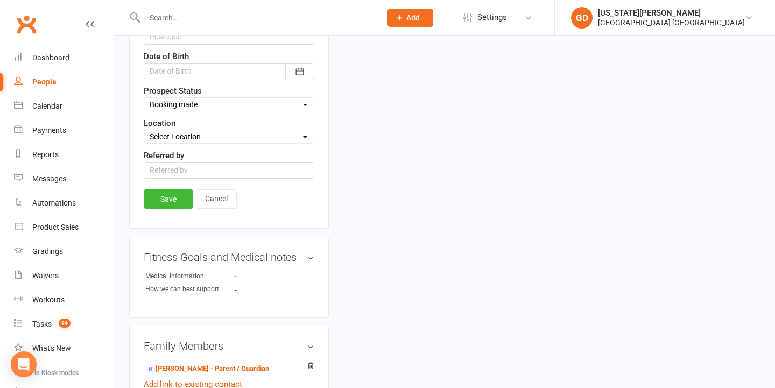
scroll to position [485, 0]
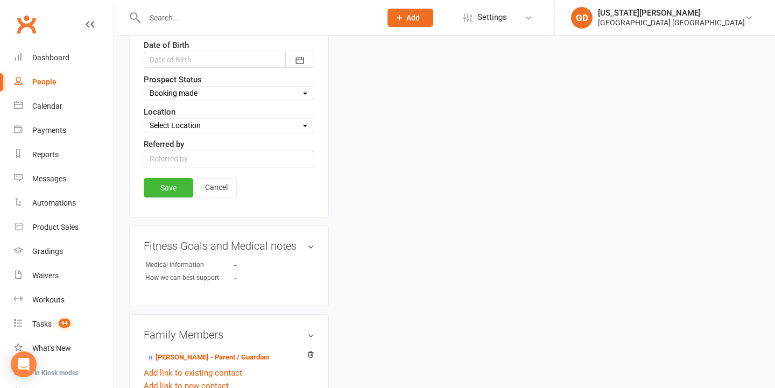
select select "Unable to contact/No response"
click at [174, 182] on link "Save" at bounding box center [168, 187] width 49 height 19
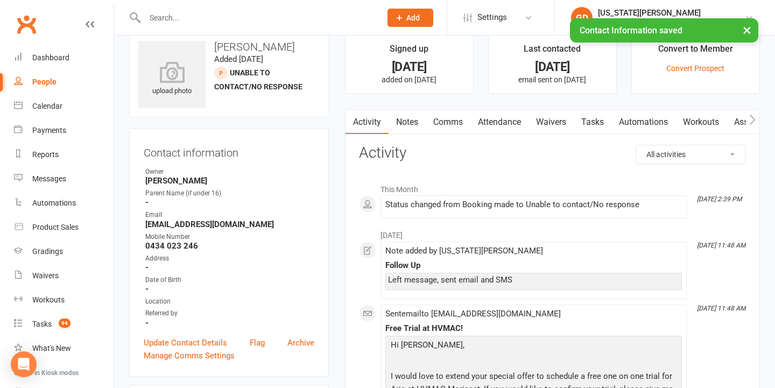
scroll to position [24, 0]
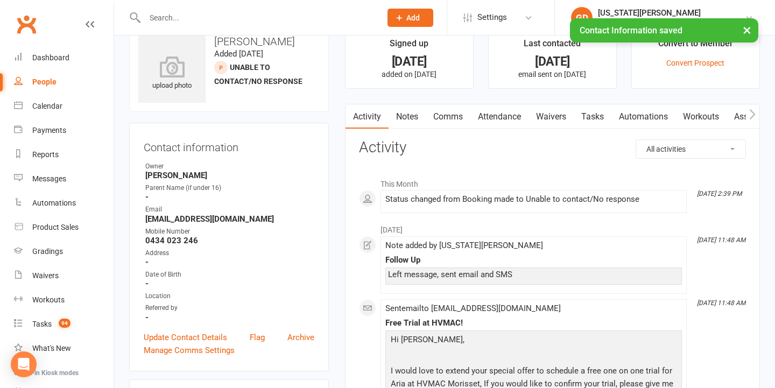
click at [412, 115] on link "Notes" at bounding box center [406, 116] width 37 height 25
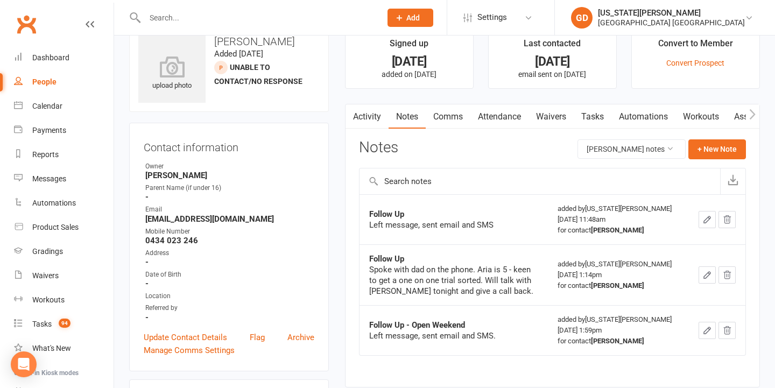
click at [371, 115] on link "Activity" at bounding box center [366, 116] width 43 height 25
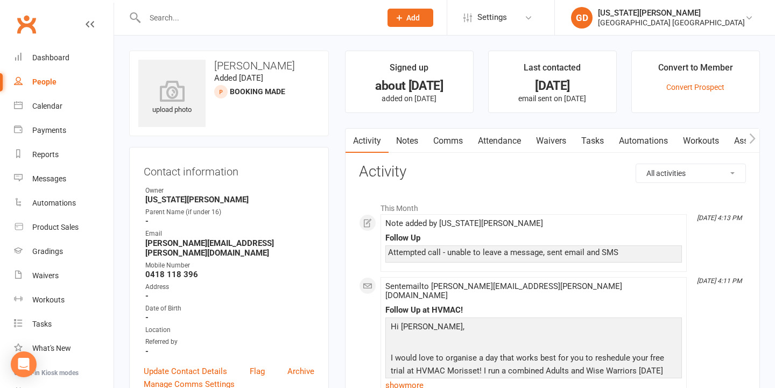
click at [403, 138] on link "Notes" at bounding box center [406, 141] width 37 height 25
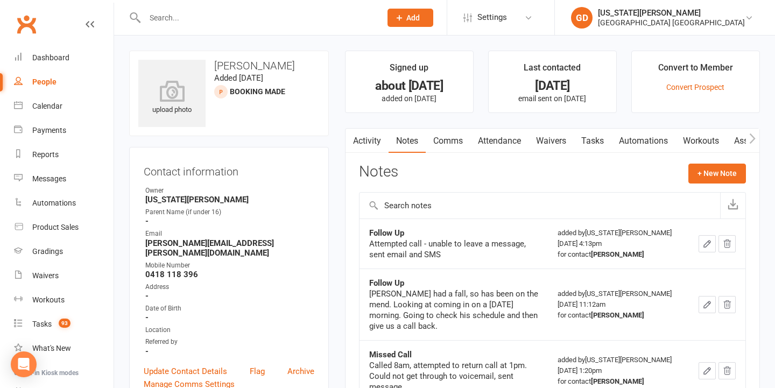
click at [366, 139] on link "Activity" at bounding box center [366, 141] width 43 height 25
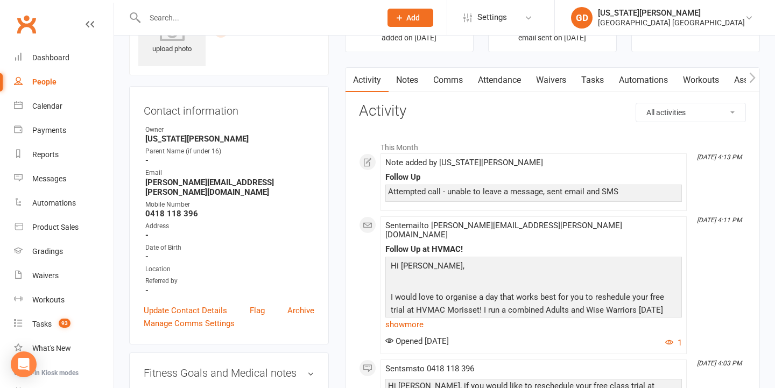
scroll to position [43, 0]
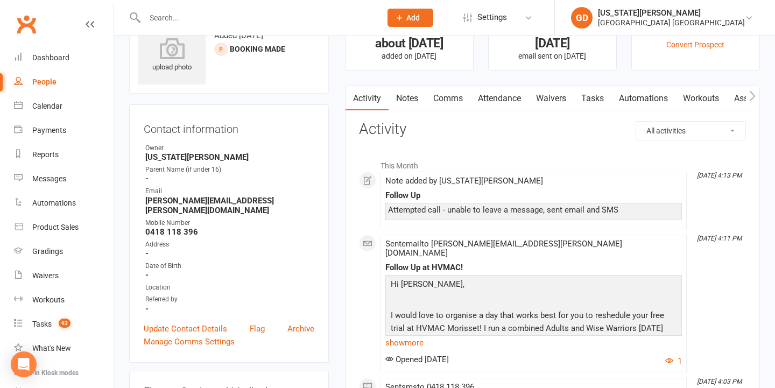
click at [390, 95] on link "Notes" at bounding box center [406, 98] width 37 height 25
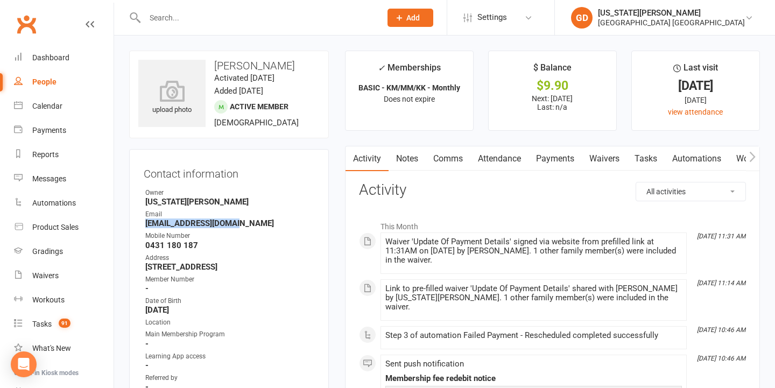
drag, startPoint x: 144, startPoint y: 224, endPoint x: 274, endPoint y: 225, distance: 130.2
click at [274, 225] on li "Email [EMAIL_ADDRESS][DOMAIN_NAME]" at bounding box center [229, 218] width 171 height 19
copy strong "[EMAIL_ADDRESS][DOMAIN_NAME]"
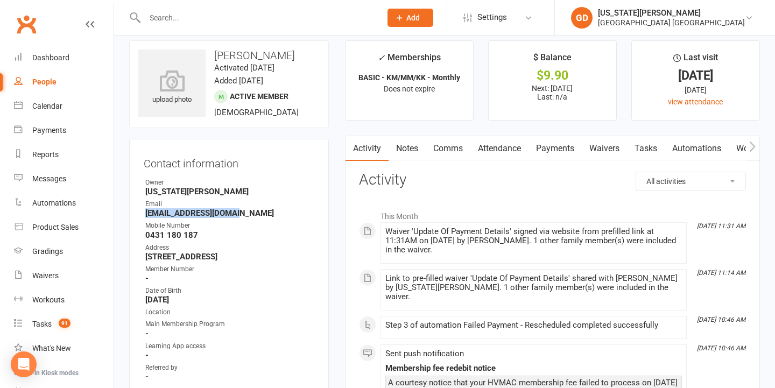
scroll to position [12, 1]
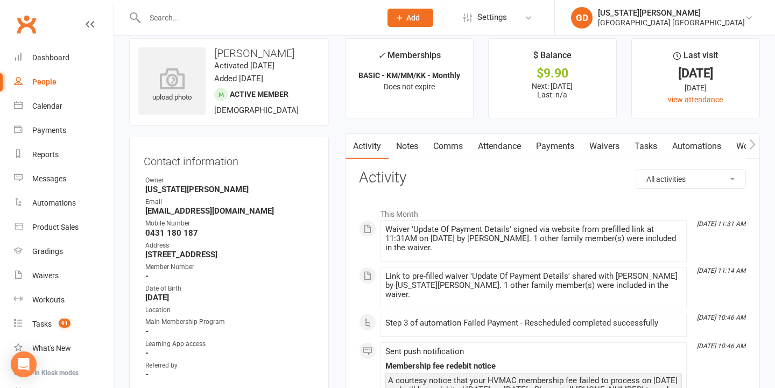
click at [195, 186] on strong "[US_STATE][PERSON_NAME]" at bounding box center [229, 190] width 169 height 10
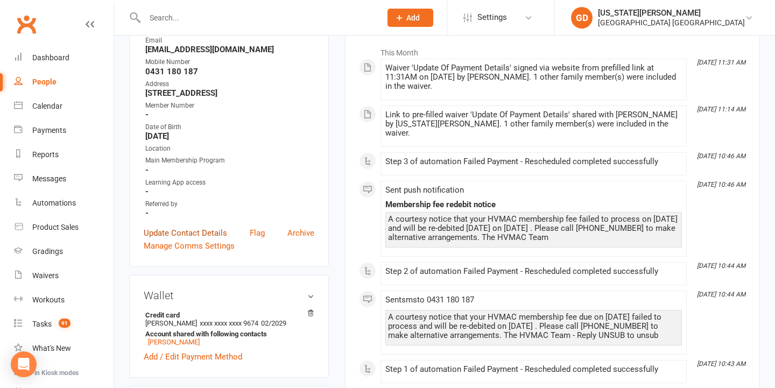
click at [184, 231] on link "Update Contact Details" at bounding box center [185, 232] width 83 height 13
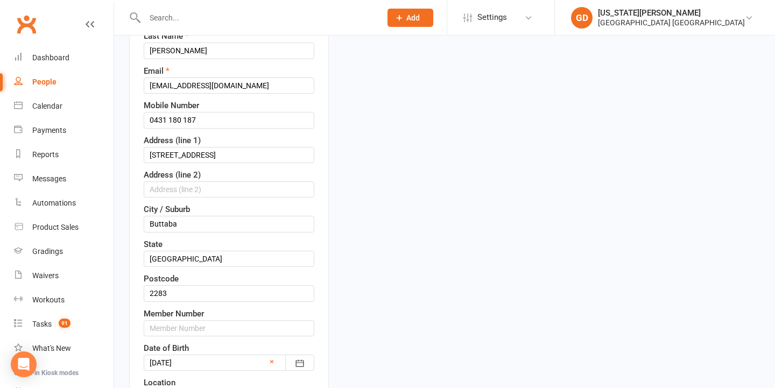
scroll to position [523, 0]
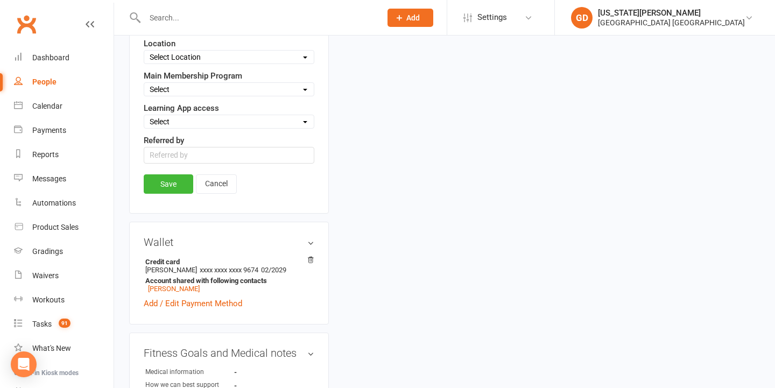
select select "Active"
select select "Kindymites"
click at [174, 188] on link "Save" at bounding box center [168, 183] width 49 height 19
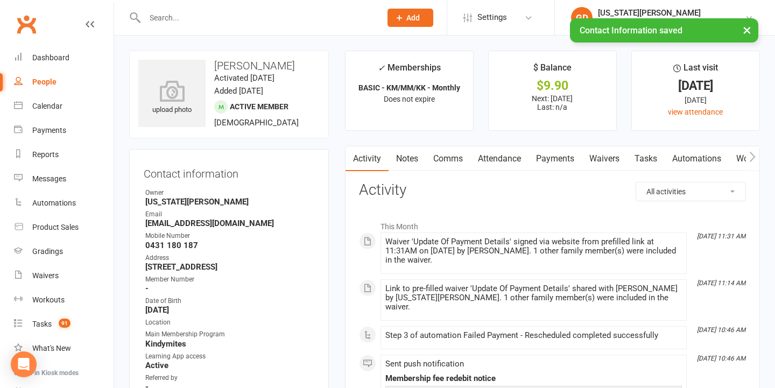
scroll to position [0, 0]
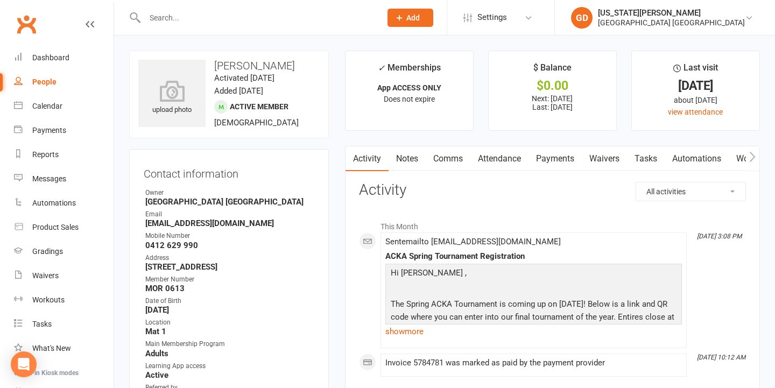
click at [289, 12] on input "text" at bounding box center [257, 17] width 232 height 15
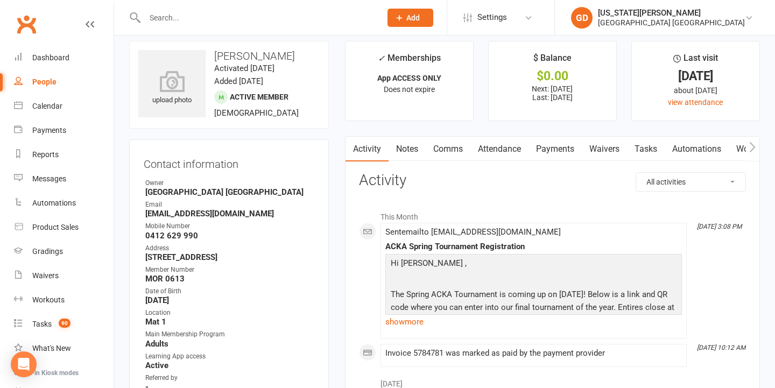
scroll to position [10, 0]
click at [470, 247] on div "ACKA Spring Tournament Registration" at bounding box center [533, 246] width 296 height 9
click at [480, 283] on p at bounding box center [533, 280] width 291 height 16
click at [408, 222] on li "[DATE] 3:08 PM Sent email to [EMAIL_ADDRESS][DOMAIN_NAME] ACKA Spring Tournamen…" at bounding box center [533, 280] width 306 height 116
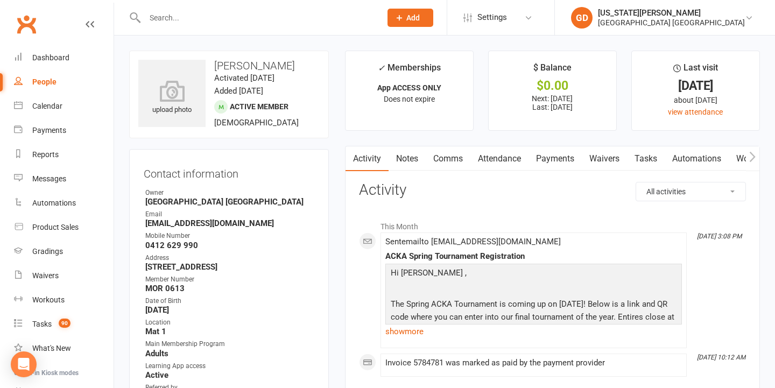
scroll to position [0, 0]
click at [400, 152] on link "Notes" at bounding box center [406, 158] width 37 height 25
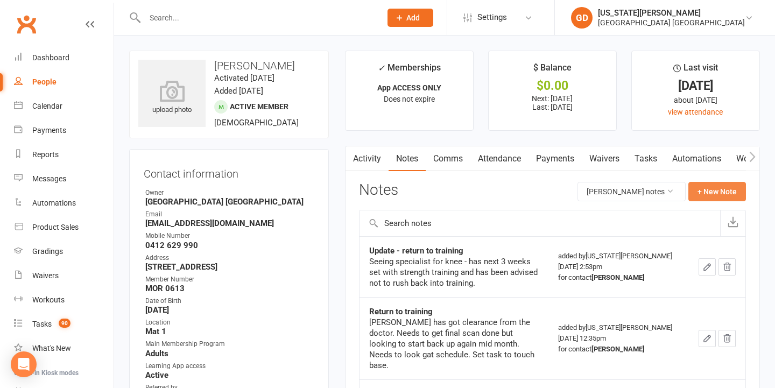
click at [722, 192] on button "+ New Note" at bounding box center [717, 191] width 58 height 19
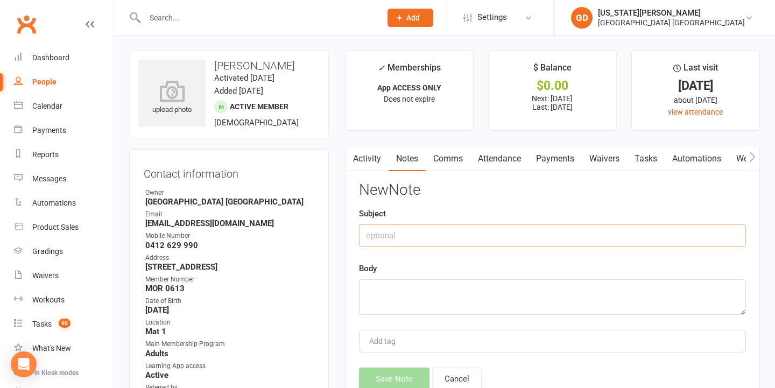
click at [453, 240] on input "text" at bounding box center [552, 235] width 387 height 23
type input "Update - return to training"
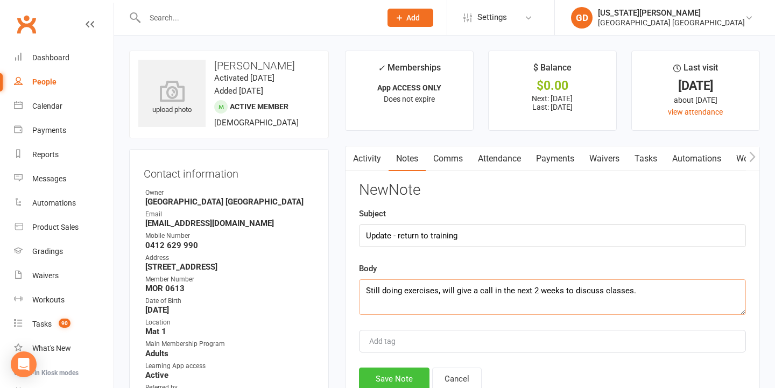
type textarea "Still doing exercises, will give a call in the next 2 weeks to discuss classes."
click at [401, 377] on button "Save Note" at bounding box center [394, 378] width 70 height 23
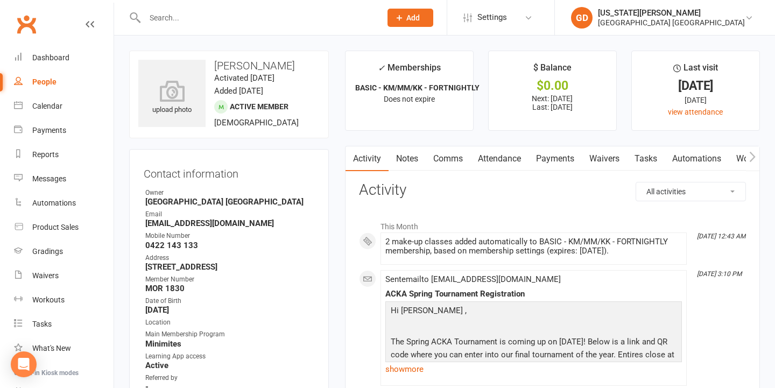
click at [646, 156] on link "Tasks" at bounding box center [646, 158] width 38 height 25
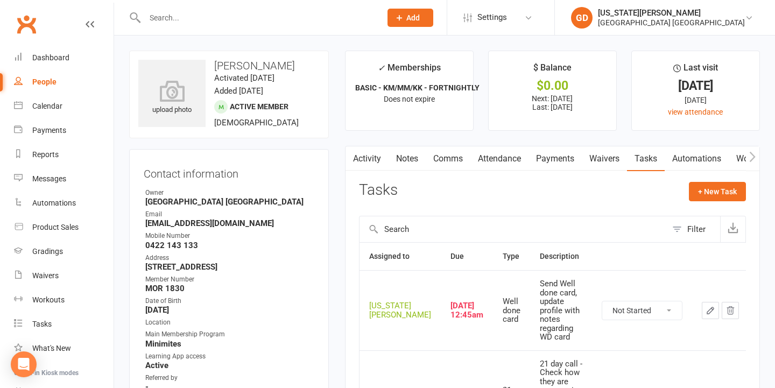
click at [481, 148] on link "Attendance" at bounding box center [499, 158] width 58 height 25
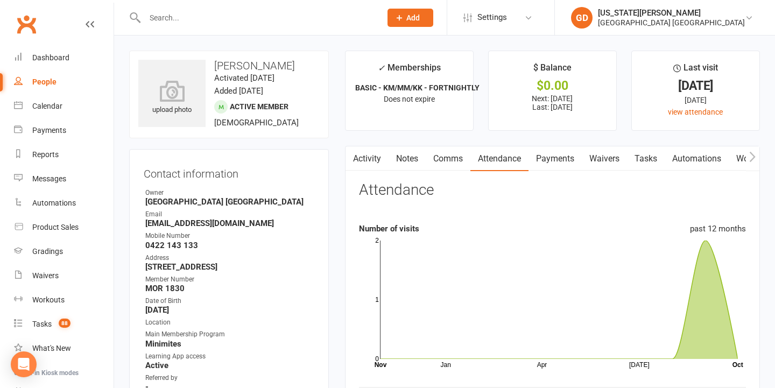
click at [639, 150] on link "Tasks" at bounding box center [646, 158] width 38 height 25
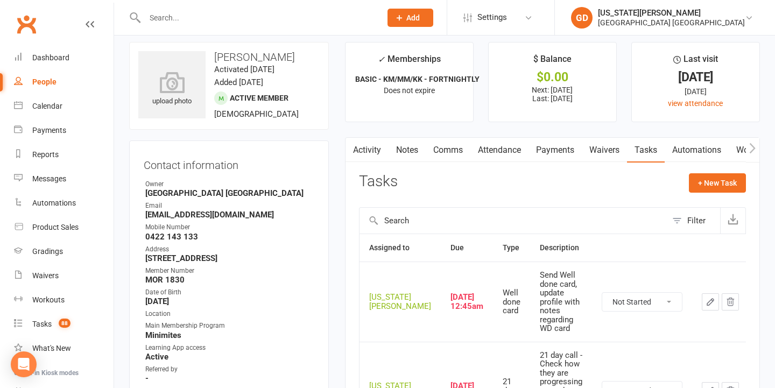
scroll to position [10, 0]
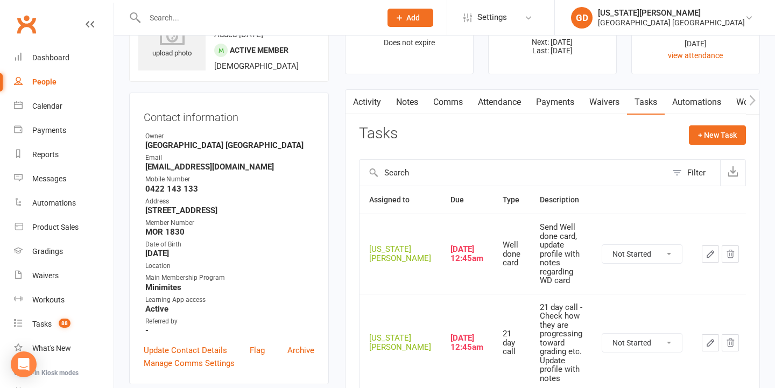
click at [400, 109] on link "Notes" at bounding box center [406, 102] width 37 height 25
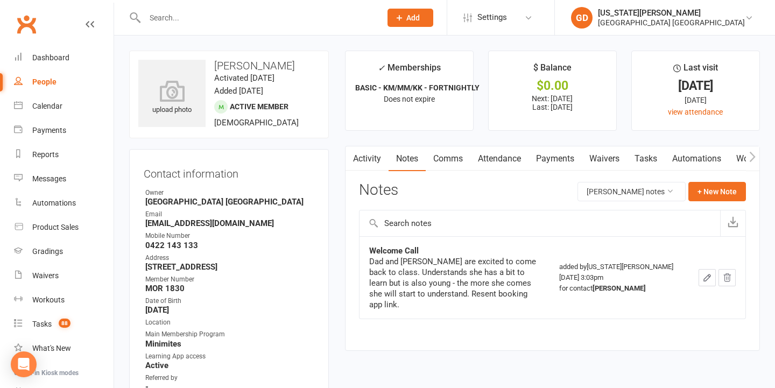
click at [485, 152] on link "Attendance" at bounding box center [499, 158] width 58 height 25
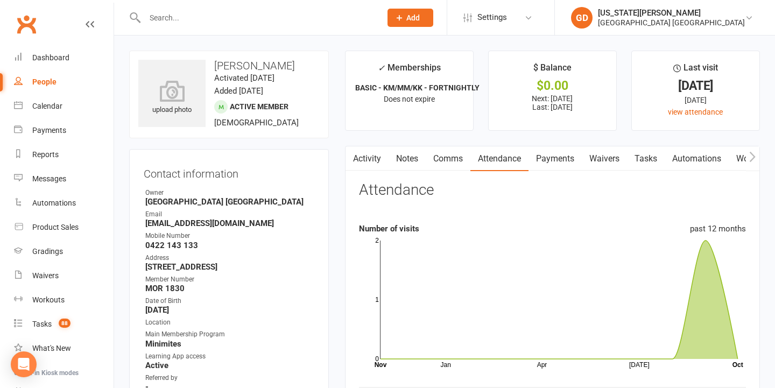
click at [353, 163] on button "button" at bounding box center [351, 158] width 13 height 24
click at [359, 153] on link "Activity" at bounding box center [366, 158] width 43 height 25
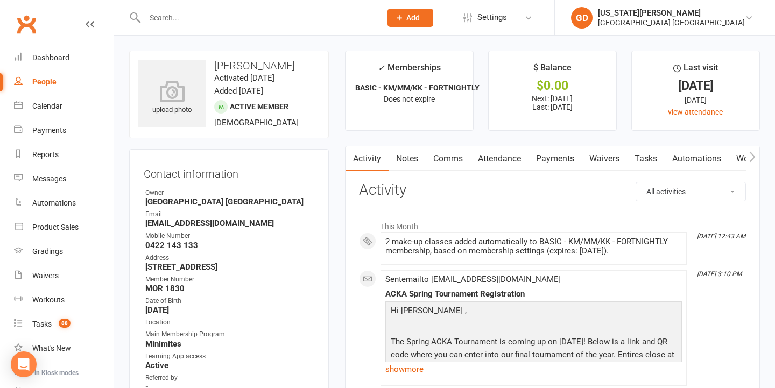
click at [402, 160] on link "Notes" at bounding box center [406, 158] width 37 height 25
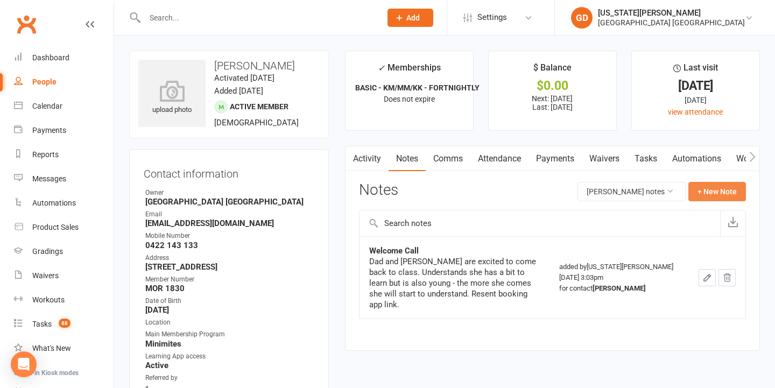
click at [703, 189] on button "+ New Note" at bounding box center [717, 191] width 58 height 19
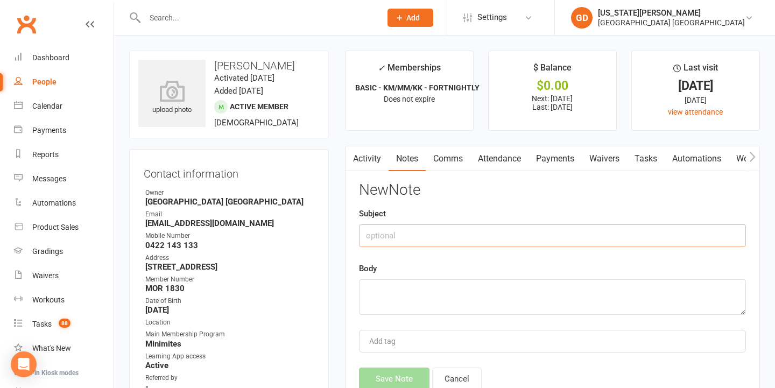
click at [571, 229] on input "text" at bounding box center [552, 235] width 387 height 23
type input "DNS"
type textarea "D"
type textarea "M"
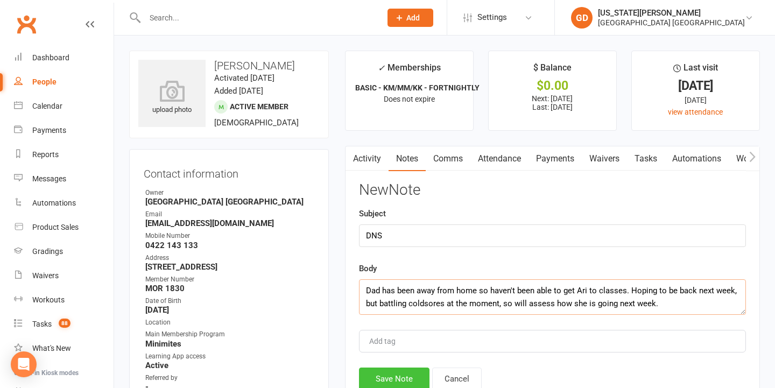
type textarea "Dad has been away from home so haven't been able to get Ari to classes. Hoping …"
click at [395, 377] on button "Save Note" at bounding box center [394, 378] width 70 height 23
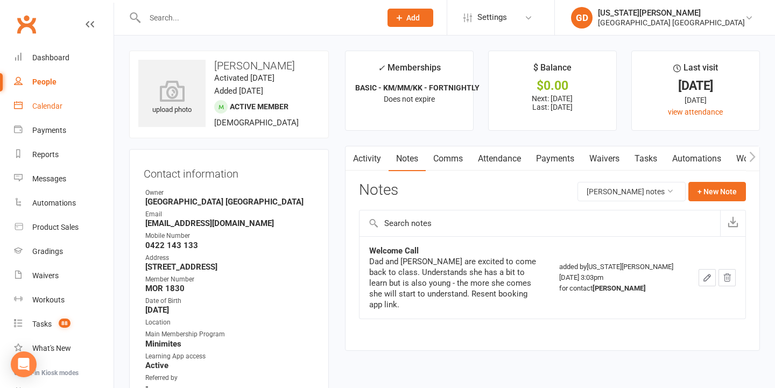
click at [58, 108] on div "Calendar" at bounding box center [47, 106] width 30 height 9
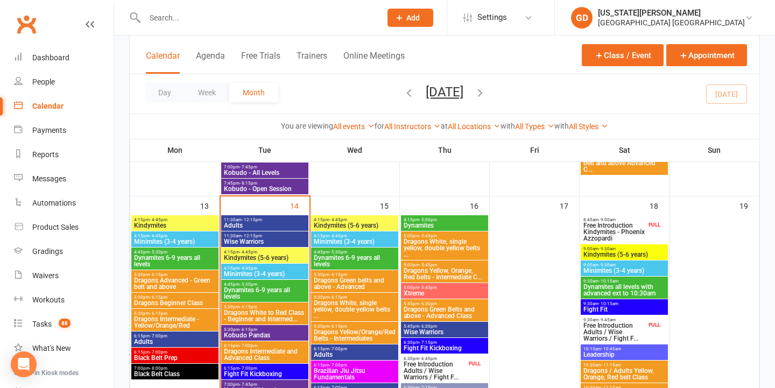
scroll to position [487, 0]
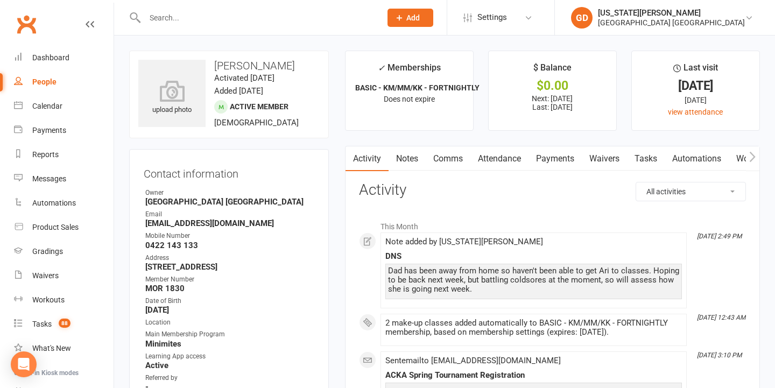
click at [496, 159] on link "Attendance" at bounding box center [499, 158] width 58 height 25
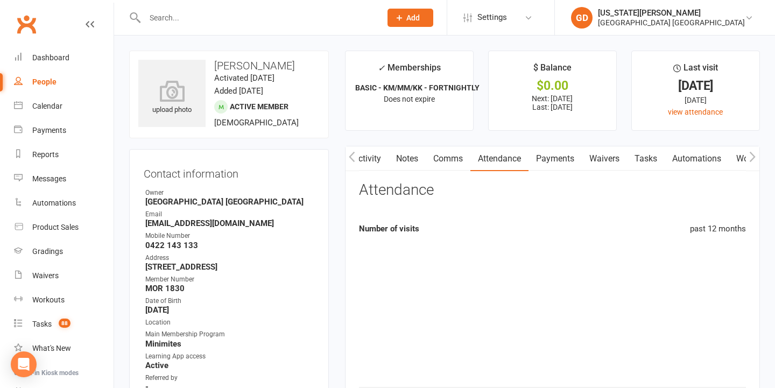
scroll to position [0, 1]
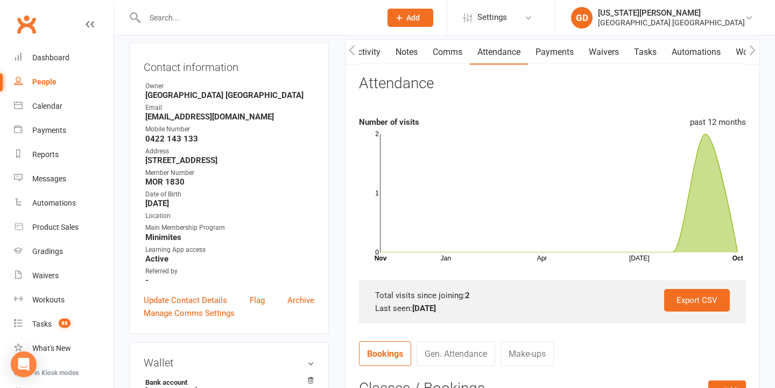
click at [653, 53] on link "Tasks" at bounding box center [645, 52] width 38 height 25
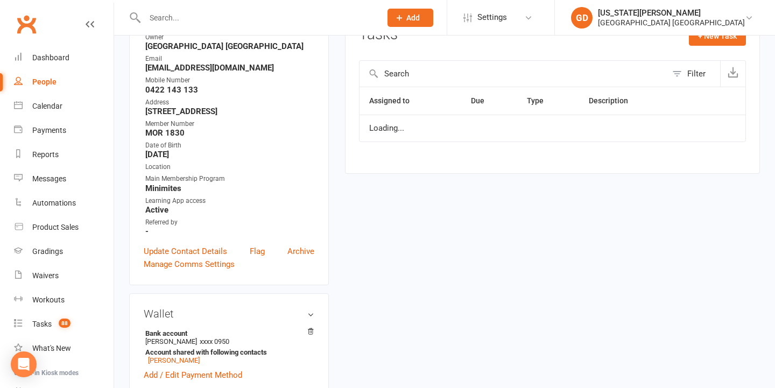
scroll to position [157, 0]
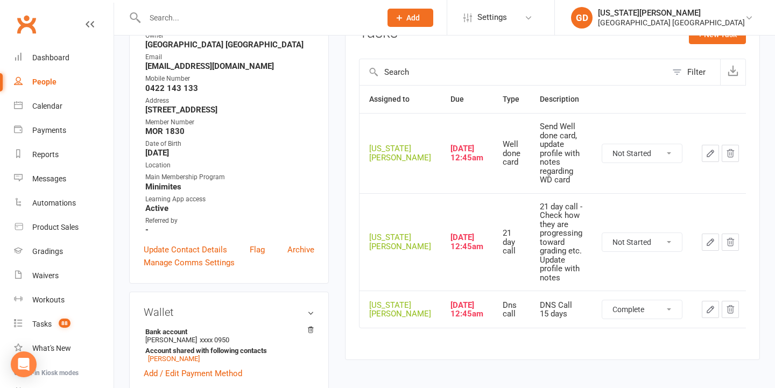
select select "unstarted"
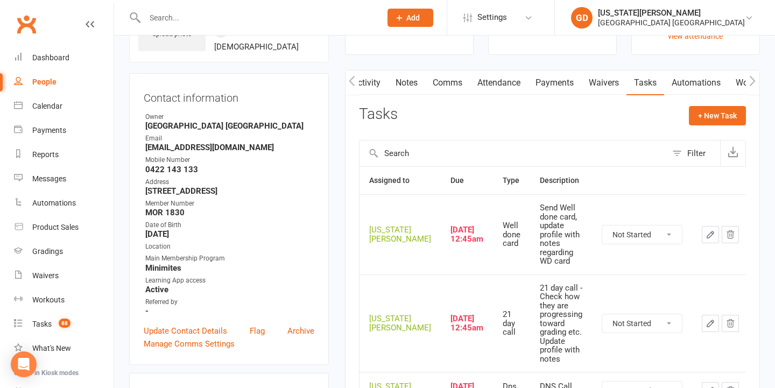
scroll to position [35, 0]
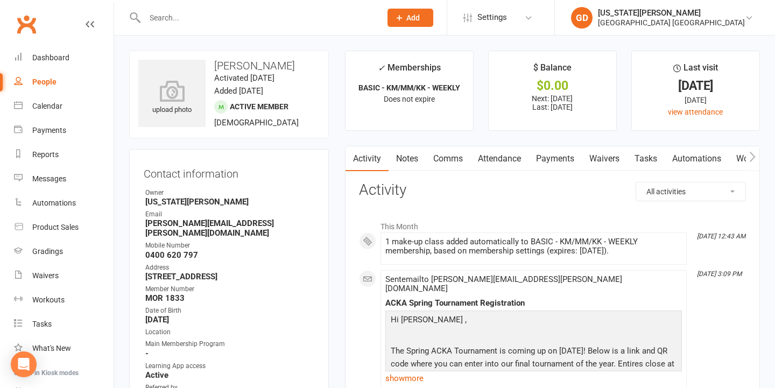
click at [431, 159] on link "Comms" at bounding box center [448, 158] width 45 height 25
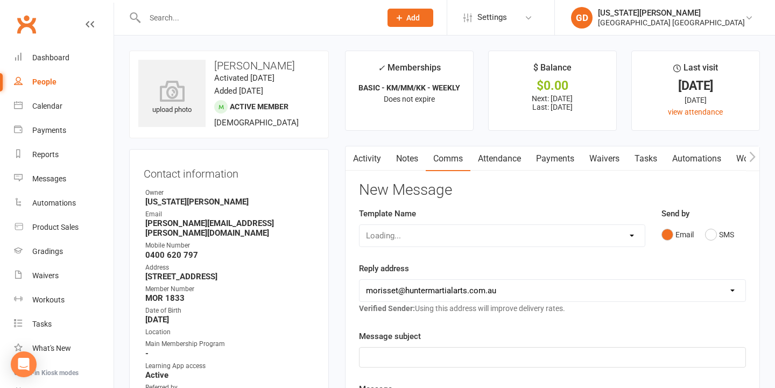
click at [407, 160] on link "Notes" at bounding box center [406, 158] width 37 height 25
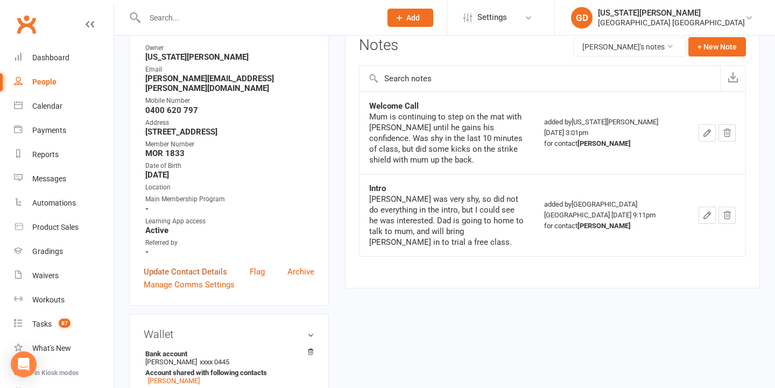
click at [181, 275] on link "Update Contact Details" at bounding box center [185, 271] width 83 height 13
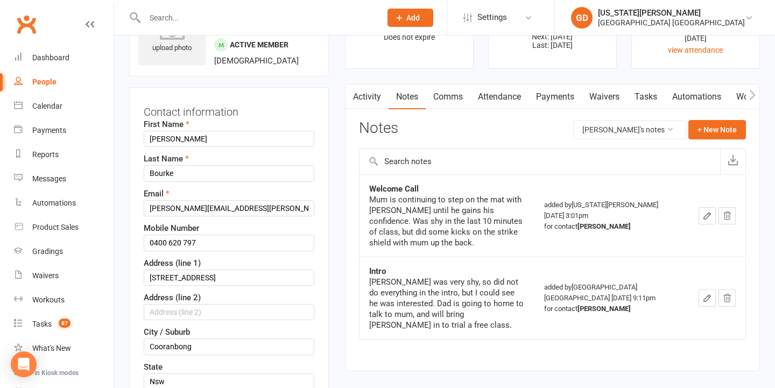
scroll to position [51, 0]
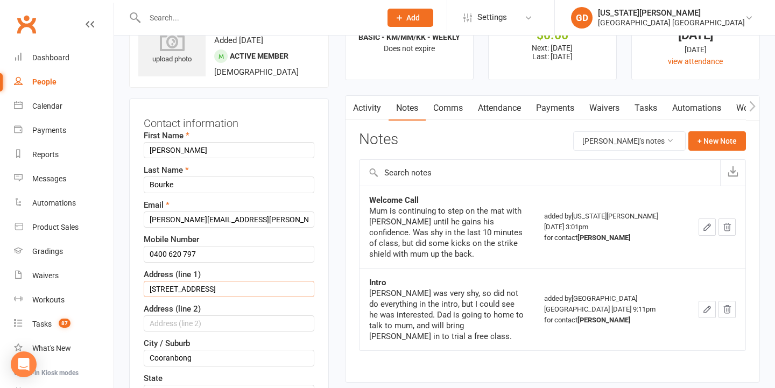
click at [196, 297] on input "6 Wattlebird avenue" at bounding box center [229, 289] width 171 height 16
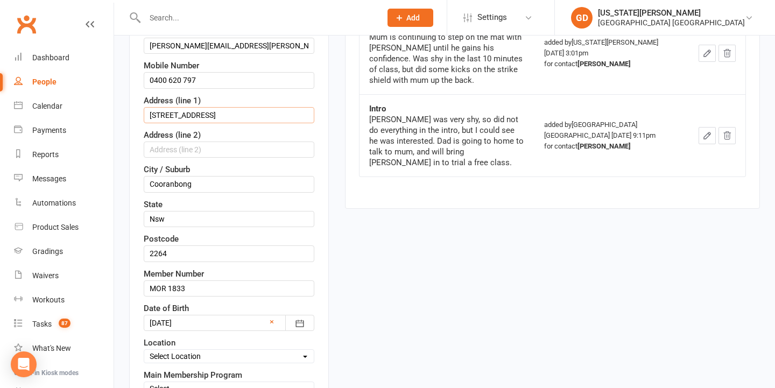
scroll to position [363, 0]
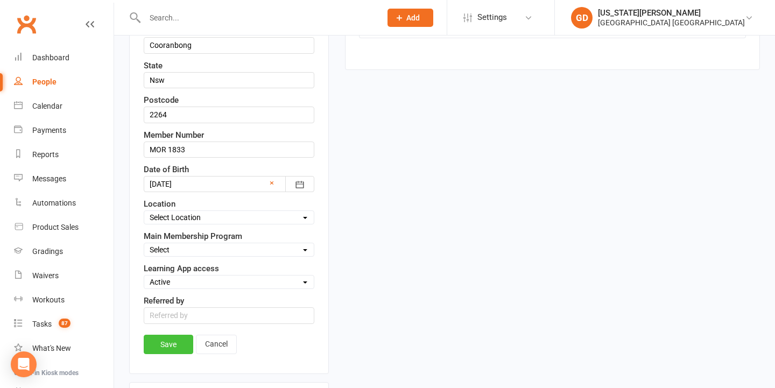
type input "6 Wattlebird Avenue"
click at [168, 354] on link "Save" at bounding box center [168, 344] width 49 height 19
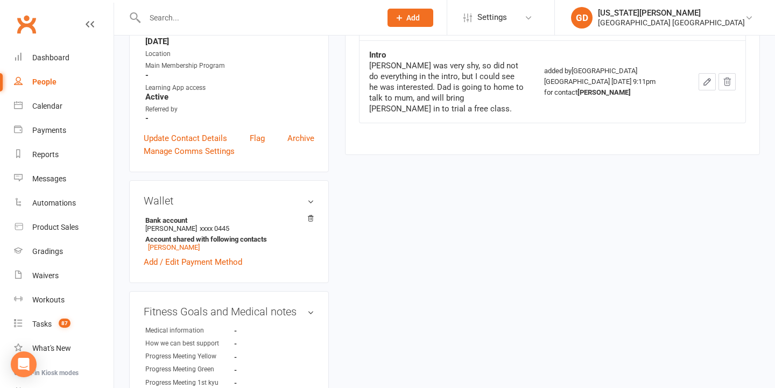
scroll to position [0, 0]
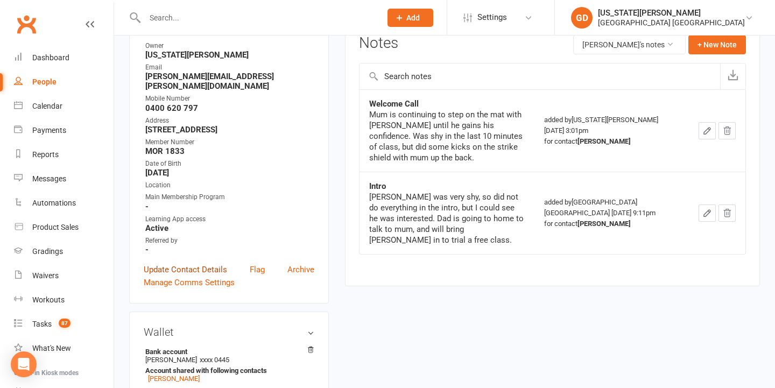
click at [194, 272] on link "Update Contact Details" at bounding box center [185, 269] width 83 height 13
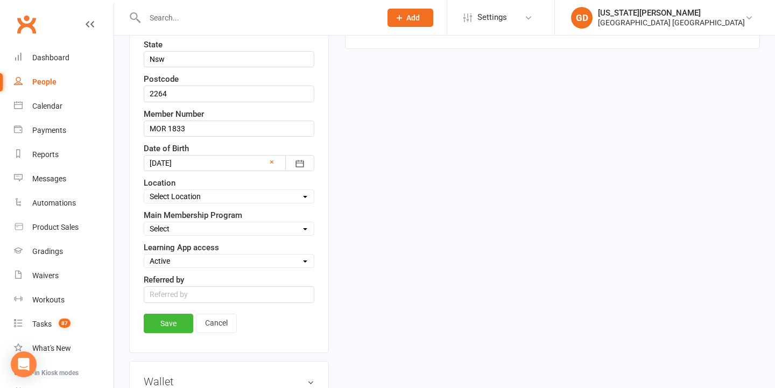
scroll to position [386, 0]
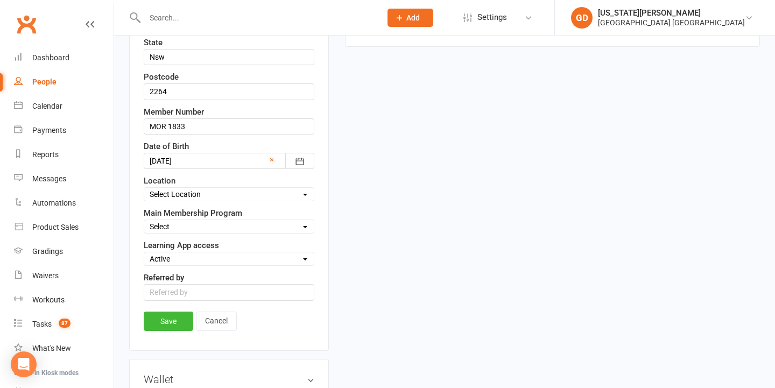
select select "Kindymites"
click at [179, 336] on div "Save Cancel" at bounding box center [229, 323] width 171 height 25
click at [179, 329] on link "Save" at bounding box center [168, 320] width 49 height 19
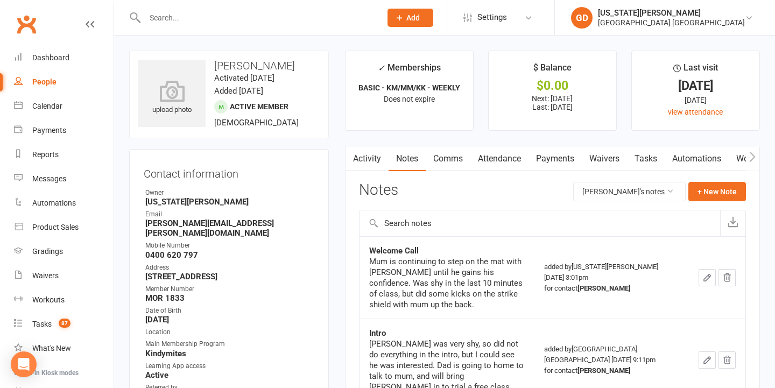
scroll to position [0, 0]
click at [506, 160] on link "Attendance" at bounding box center [499, 158] width 58 height 25
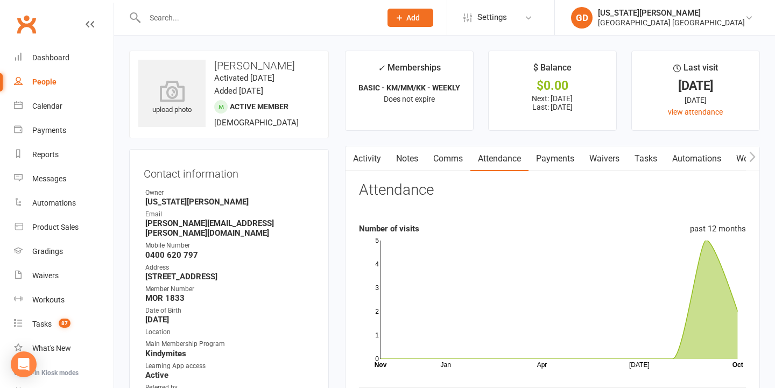
click at [404, 167] on link "Notes" at bounding box center [406, 158] width 37 height 25
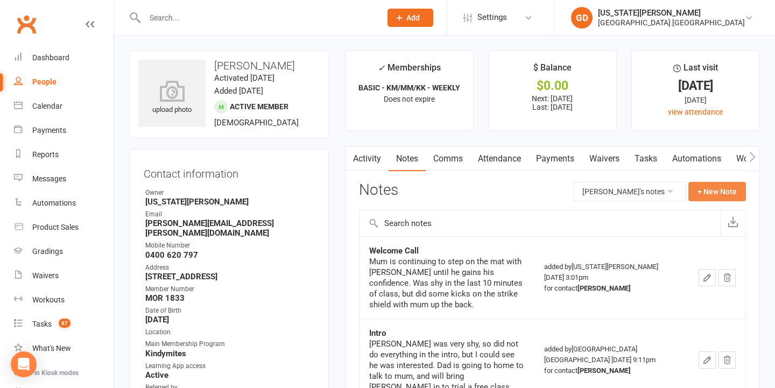
click at [696, 186] on button "+ New Note" at bounding box center [717, 191] width 58 height 19
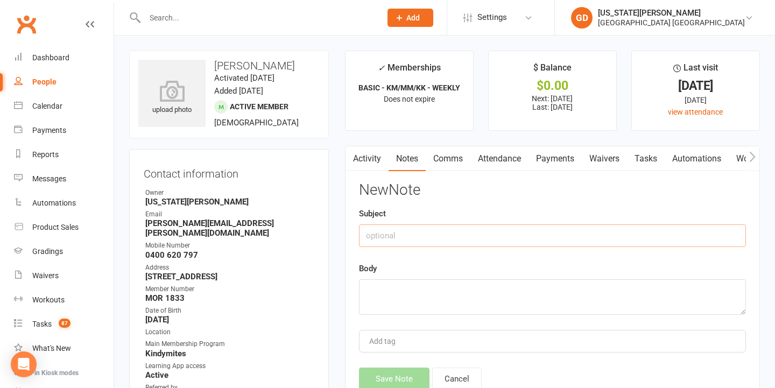
click at [390, 232] on input "text" at bounding box center [552, 235] width 387 height 23
type input "21 Day Call"
type textarea "Left message"
click at [391, 371] on button "Save Note" at bounding box center [394, 378] width 70 height 23
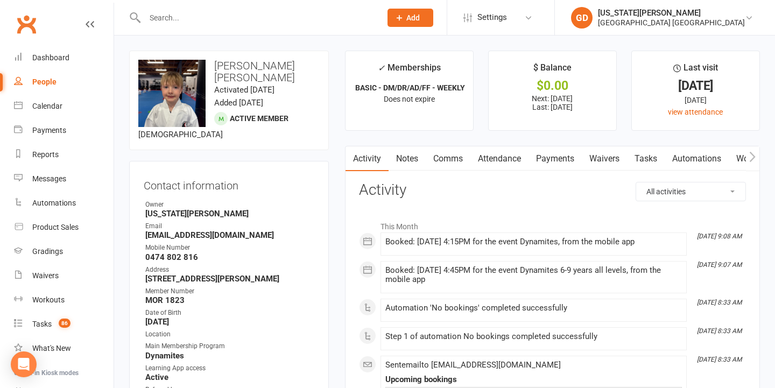
click at [413, 156] on link "Notes" at bounding box center [406, 158] width 37 height 25
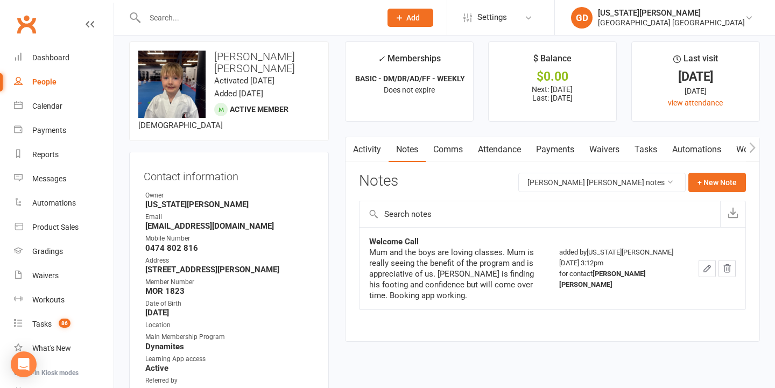
scroll to position [10, 0]
click at [506, 153] on link "Attendance" at bounding box center [499, 148] width 58 height 25
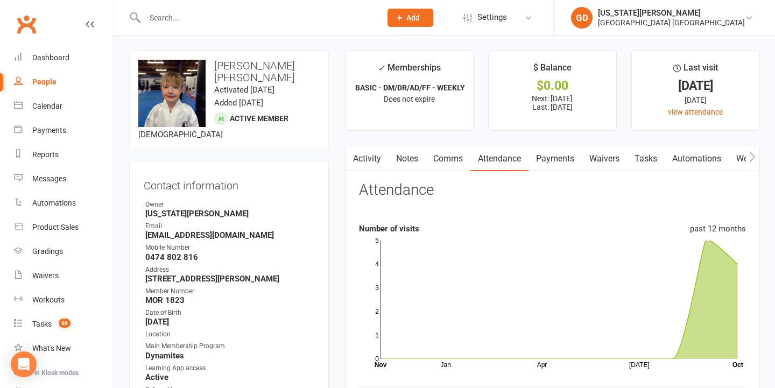
drag, startPoint x: 359, startPoint y: 154, endPoint x: 407, endPoint y: 156, distance: 48.5
click at [359, 154] on link "Activity" at bounding box center [366, 158] width 43 height 25
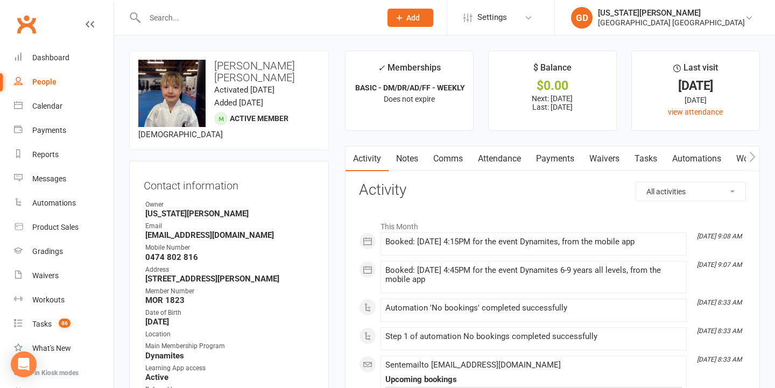
click at [286, 0] on div at bounding box center [251, 17] width 244 height 35
click at [518, 157] on link "Attendance" at bounding box center [499, 158] width 58 height 25
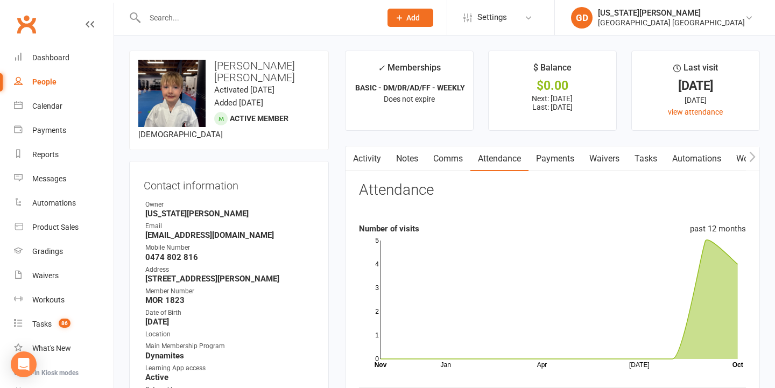
click at [361, 157] on link "Activity" at bounding box center [366, 158] width 43 height 25
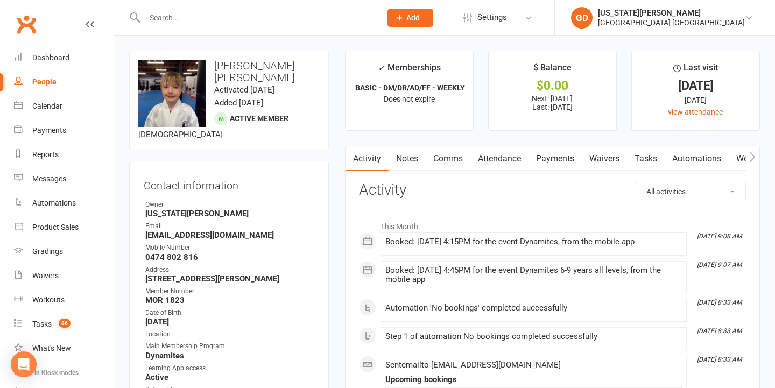
click at [401, 153] on link "Notes" at bounding box center [406, 158] width 37 height 25
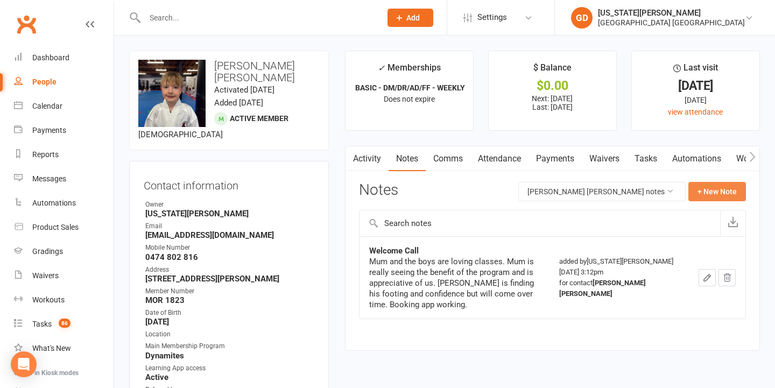
click at [697, 188] on button "+ New Note" at bounding box center [717, 191] width 58 height 19
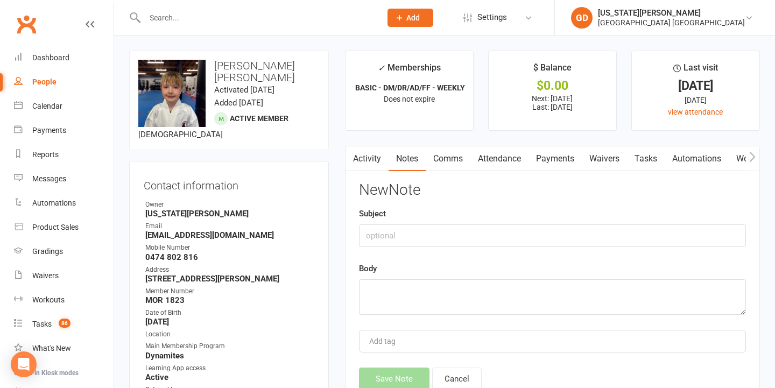
click at [415, 221] on div "Subject" at bounding box center [552, 227] width 387 height 40
click at [417, 234] on input "text" at bounding box center [552, 235] width 387 height 23
type input "21 Day Call"
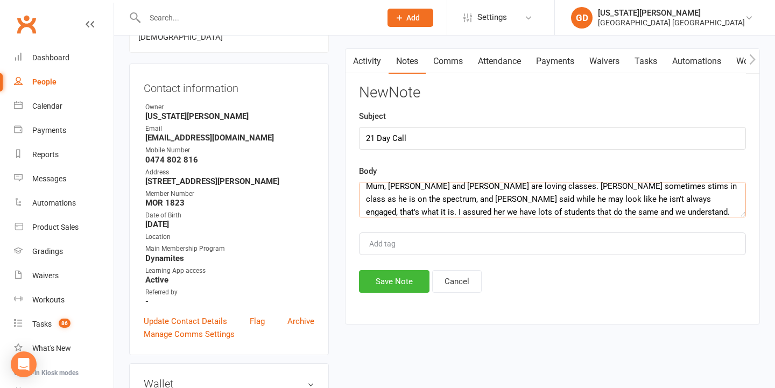
scroll to position [26, 0]
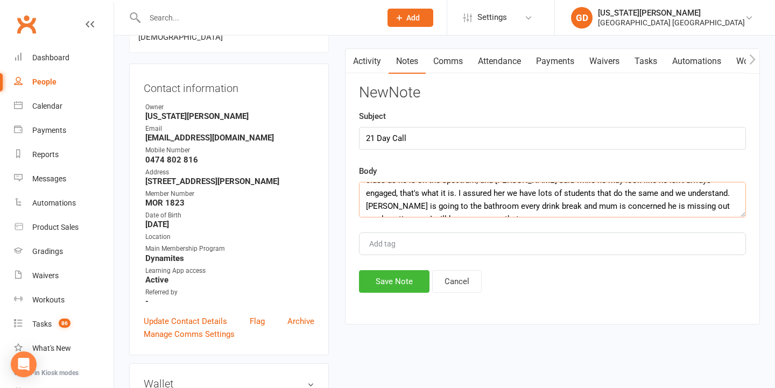
drag, startPoint x: 668, startPoint y: 210, endPoint x: 193, endPoint y: 99, distance: 487.8
type textarea "Mum, Hughes and Luke are loving classes. Hughes sometimes stims in class as he …"
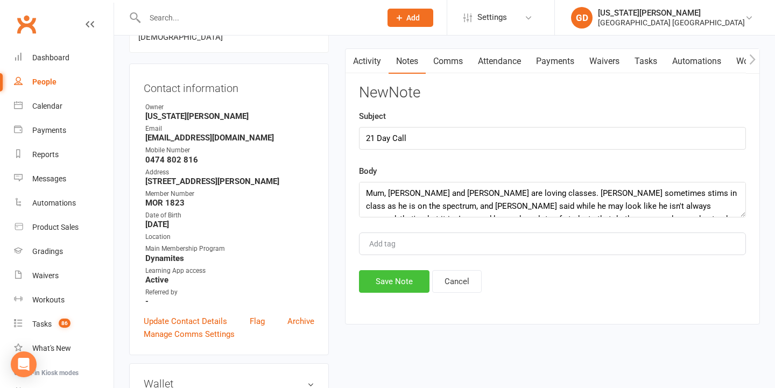
click at [388, 288] on button "Save Note" at bounding box center [394, 281] width 70 height 23
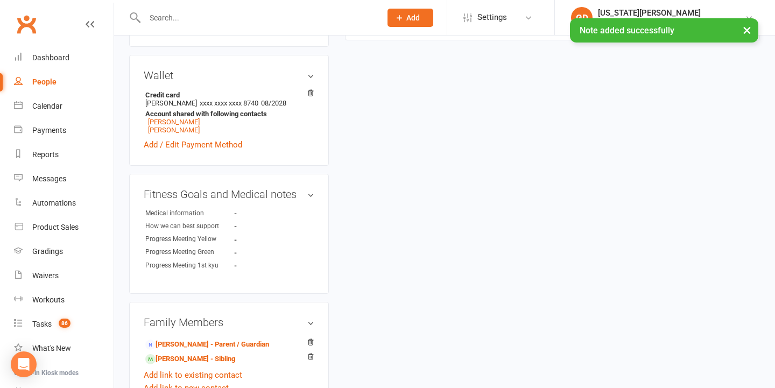
scroll to position [440, 0]
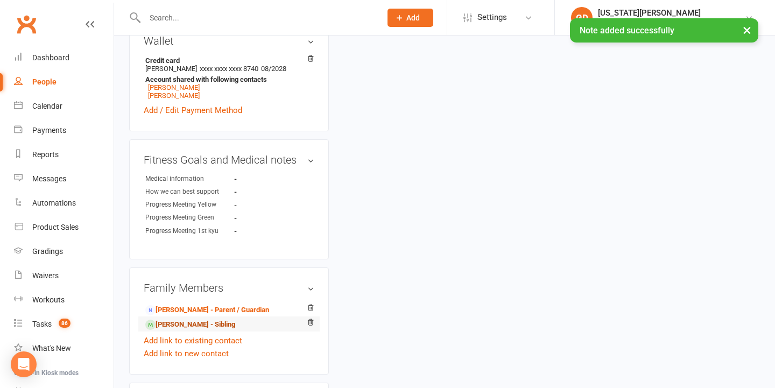
click at [182, 328] on link "Luke Alchin - Sibling" at bounding box center [190, 324] width 90 height 11
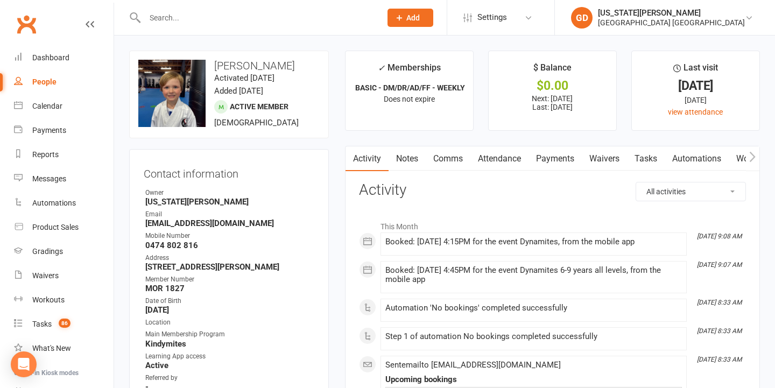
click at [406, 162] on link "Notes" at bounding box center [406, 158] width 37 height 25
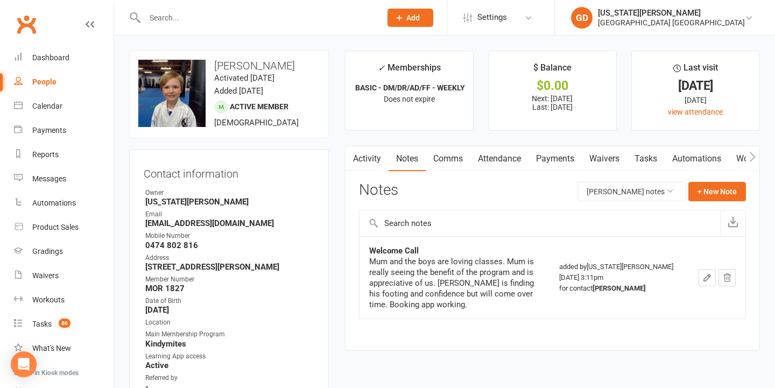
click at [710, 202] on div "Notes Luke Alchin's notes + New Note" at bounding box center [552, 196] width 387 height 28
click at [716, 200] on div "Notes Luke Alchin's notes + New Note" at bounding box center [552, 196] width 387 height 28
click at [728, 189] on button "+ New Note" at bounding box center [717, 191] width 58 height 19
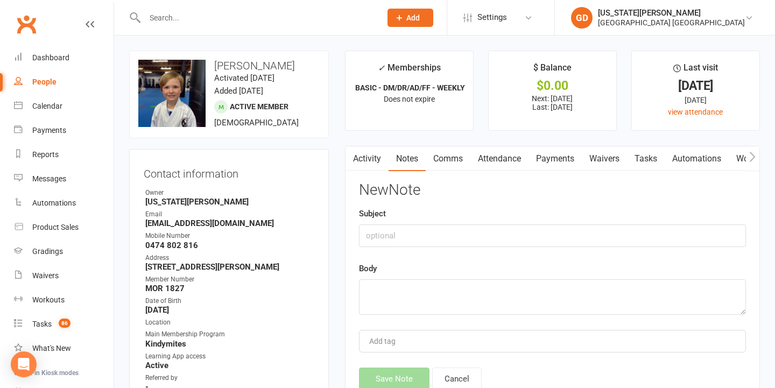
click at [521, 266] on div "Body" at bounding box center [552, 288] width 387 height 53
click at [520, 285] on textarea at bounding box center [552, 297] width 387 height 36
paste textarea "Mum, Hughes and Luke are loving classes. Hughes sometimes stims in class as he …"
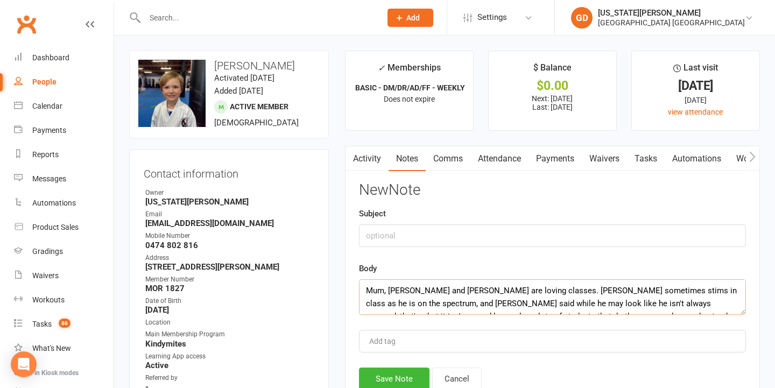
scroll to position [26, 0]
type textarea "Mum, Hughes and Luke are loving classes. Hughes sometimes stims in class as he …"
click at [479, 232] on input "text" at bounding box center [552, 235] width 387 height 23
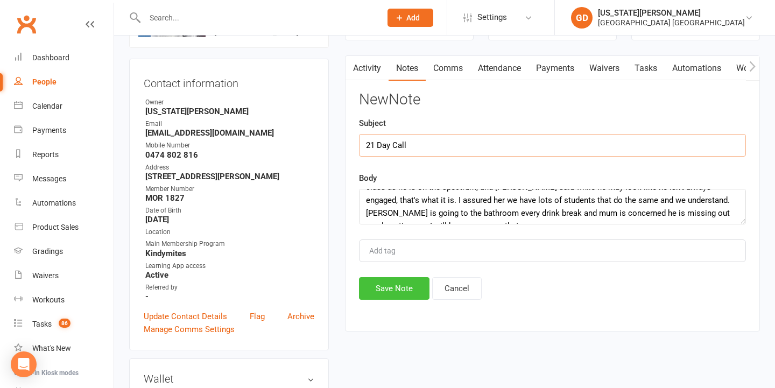
type input "21 Day Call"
click at [388, 285] on button "Save Note" at bounding box center [394, 288] width 70 height 23
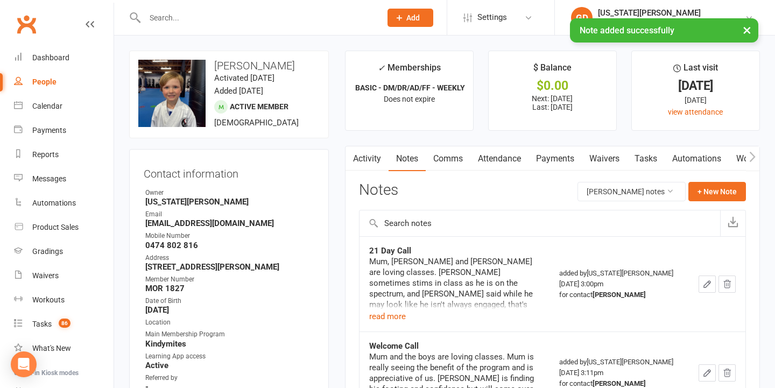
scroll to position [0, 0]
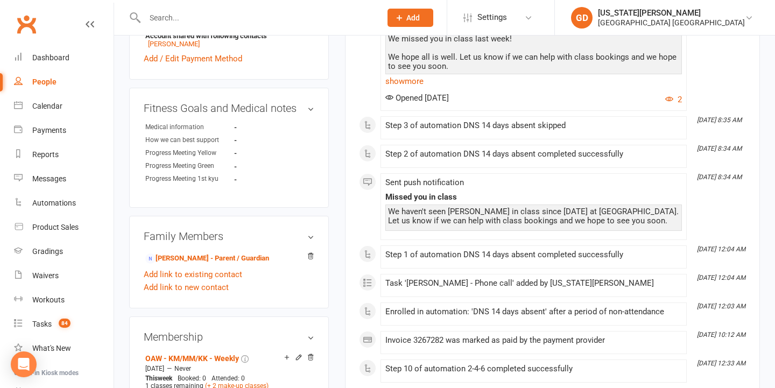
scroll to position [469, 0]
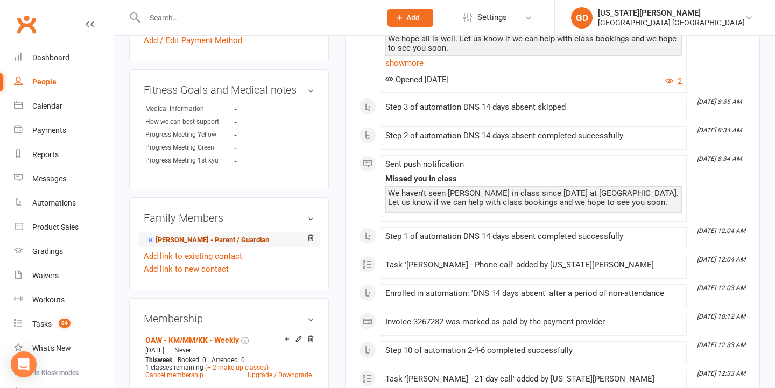
click at [195, 246] on link "[PERSON_NAME] - Parent / Guardian" at bounding box center [207, 240] width 124 height 11
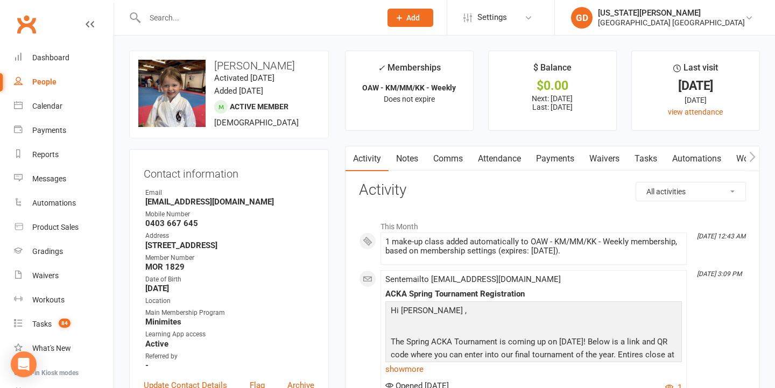
click at [231, 15] on input "text" at bounding box center [257, 17] width 232 height 15
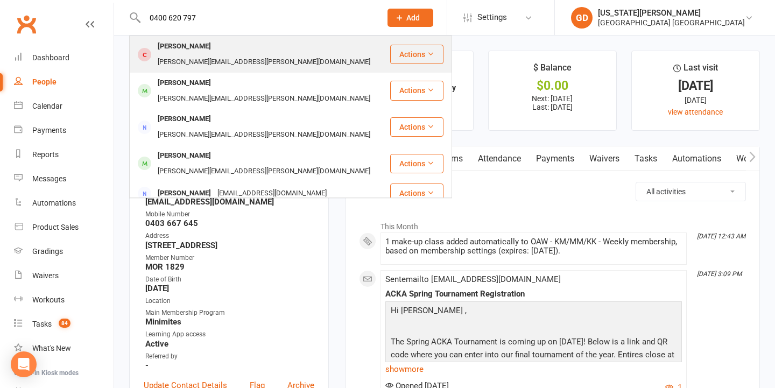
type input "0400 620 797"
click at [253, 54] on div "[PERSON_NAME][EMAIL_ADDRESS][PERSON_NAME][DOMAIN_NAME]" at bounding box center [263, 62] width 219 height 16
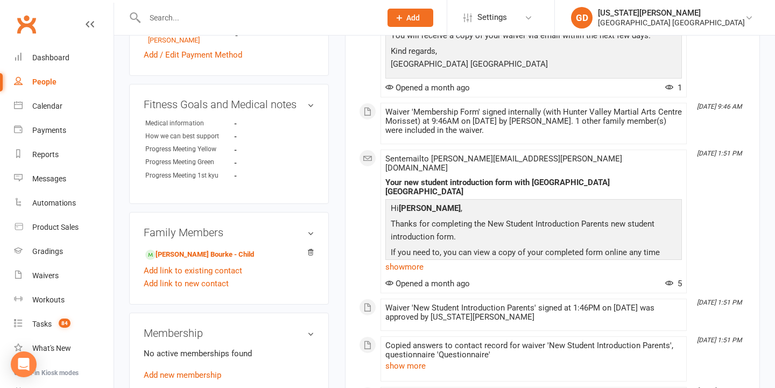
scroll to position [501, 0]
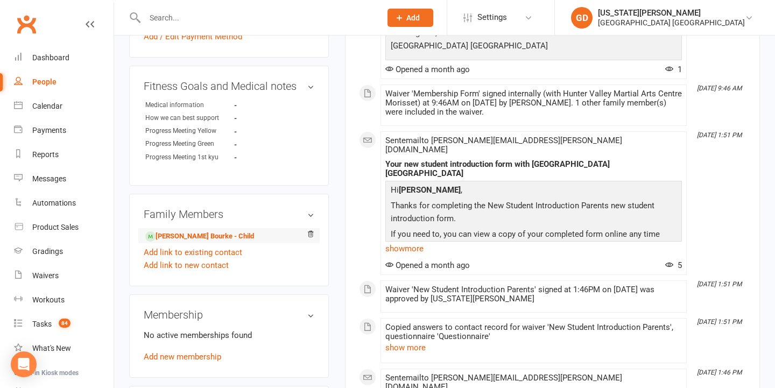
click at [200, 228] on li "Daly Bourke - Child" at bounding box center [229, 235] width 171 height 15
click at [200, 231] on link "Daly Bourke - Child" at bounding box center [199, 236] width 109 height 11
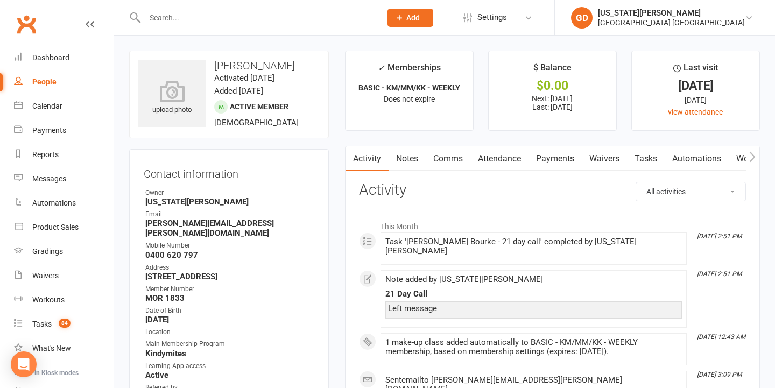
click at [408, 155] on link "Notes" at bounding box center [406, 158] width 37 height 25
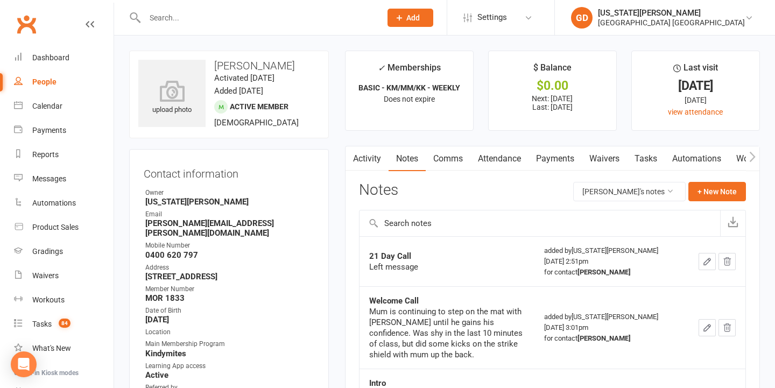
click at [455, 153] on link "Comms" at bounding box center [448, 158] width 45 height 25
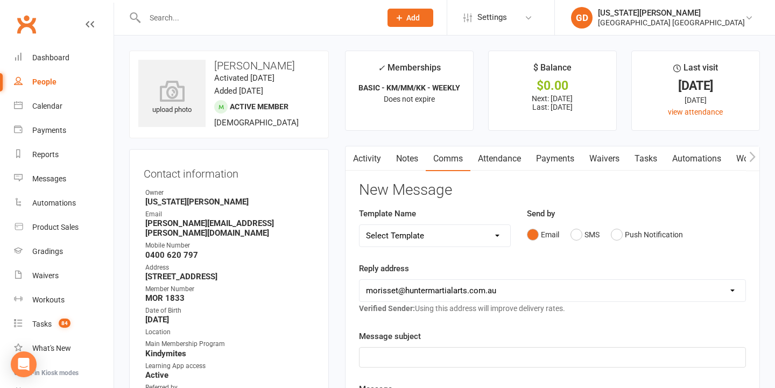
click at [406, 151] on link "Notes" at bounding box center [406, 158] width 37 height 25
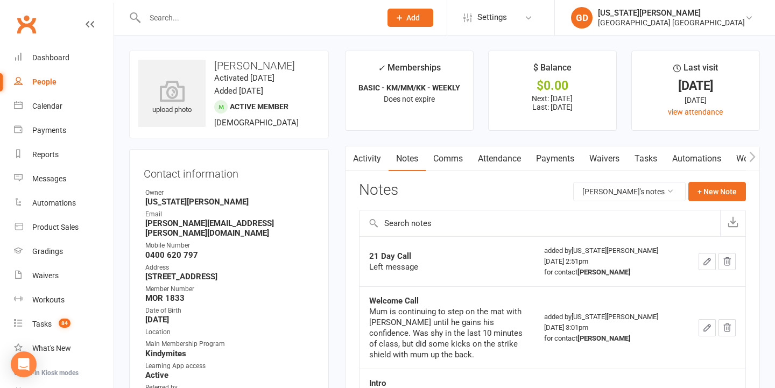
click at [363, 153] on link "Activity" at bounding box center [366, 158] width 43 height 25
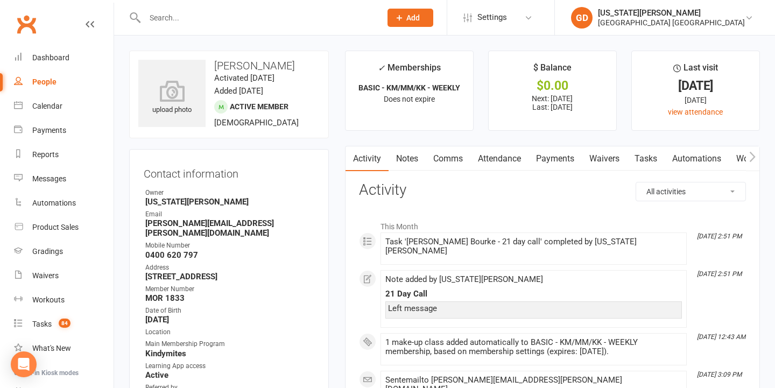
click at [486, 161] on link "Attendance" at bounding box center [499, 158] width 58 height 25
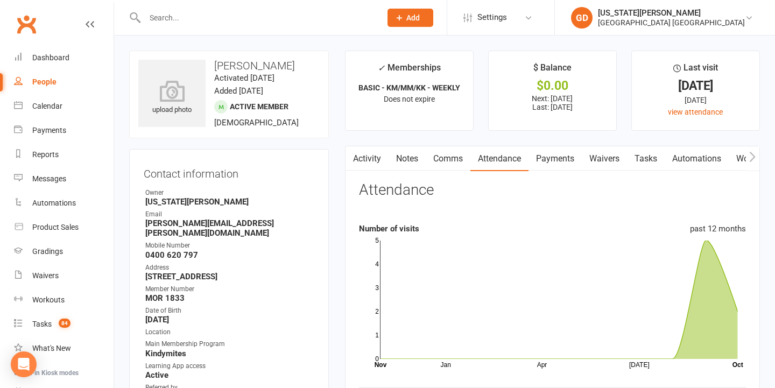
click at [419, 160] on link "Notes" at bounding box center [406, 158] width 37 height 25
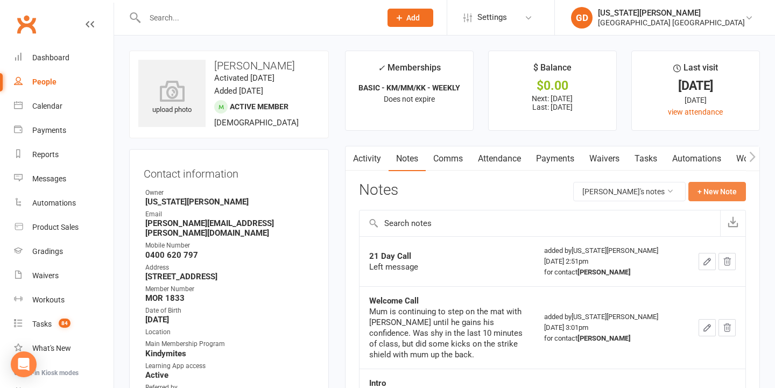
scroll to position [24, 0]
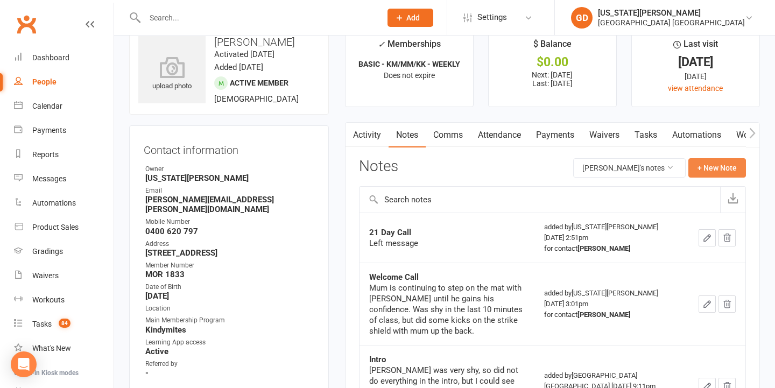
click at [711, 158] on button "+ New Note" at bounding box center [717, 167] width 58 height 19
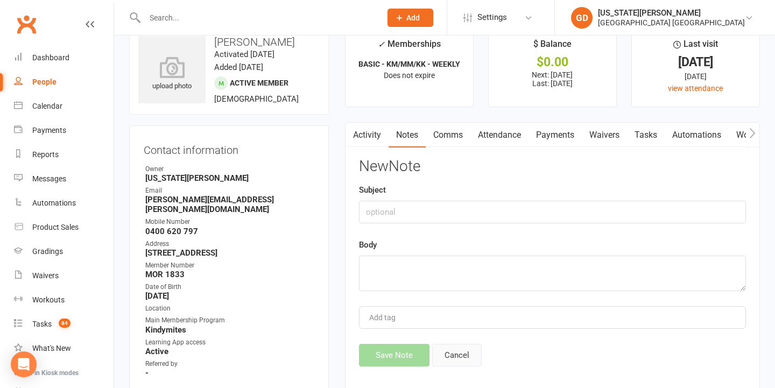
click at [462, 352] on button "Cancel" at bounding box center [456, 355] width 49 height 23
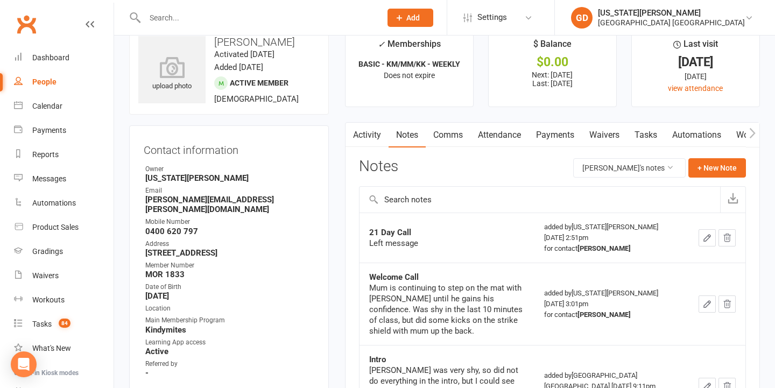
click at [707, 233] on icon "button" at bounding box center [707, 238] width 10 height 10
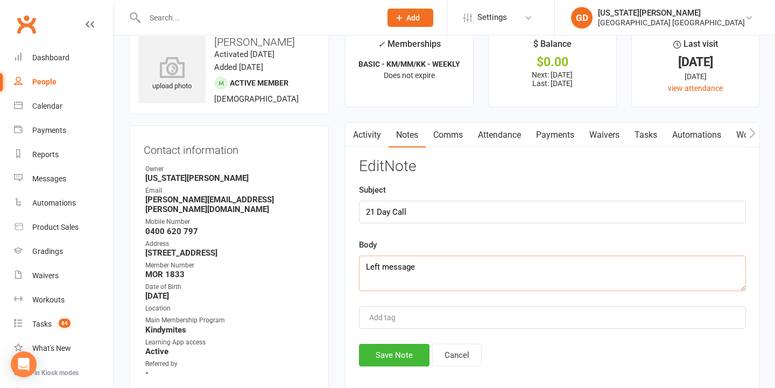
drag, startPoint x: 453, startPoint y: 271, endPoint x: 239, endPoint y: 270, distance: 214.1
drag, startPoint x: 452, startPoint y: 266, endPoint x: 319, endPoint y: 253, distance: 133.5
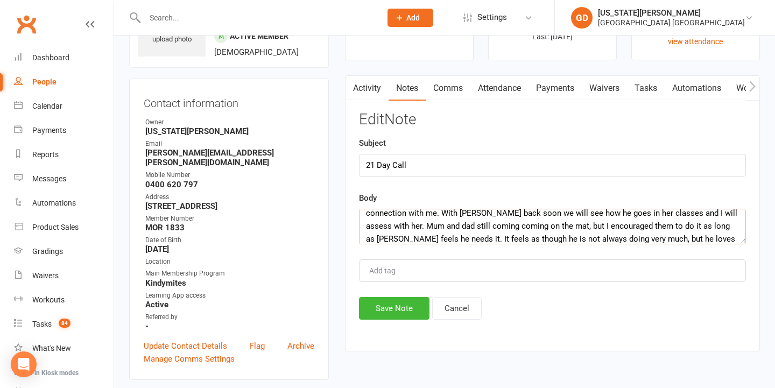
scroll to position [52, 0]
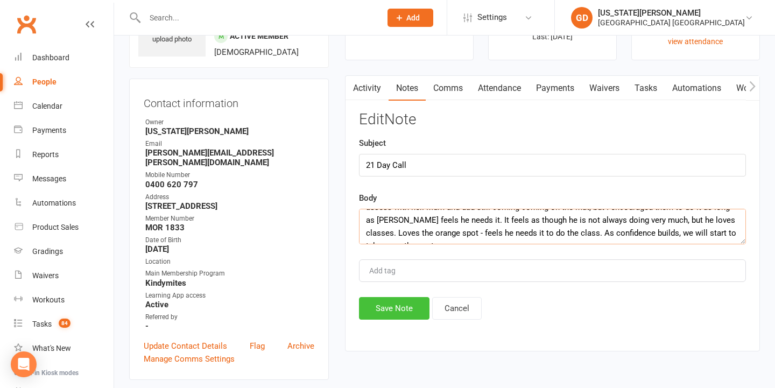
type textarea "Mum is happy with the progress Daly is making. With his ADHD and Autism, Daly i…"
click at [390, 307] on button "Save Note" at bounding box center [394, 308] width 70 height 23
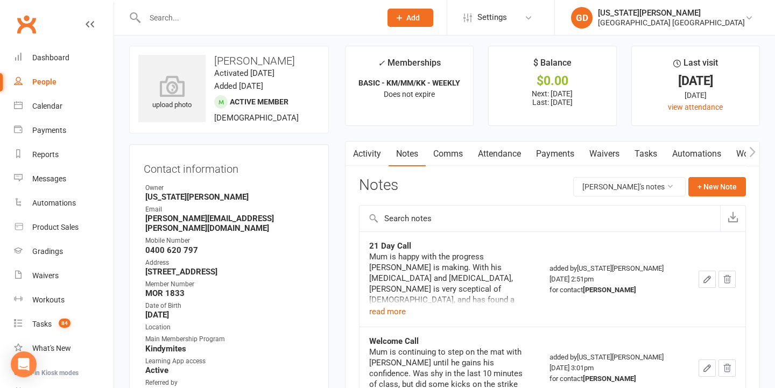
scroll to position [3, 0]
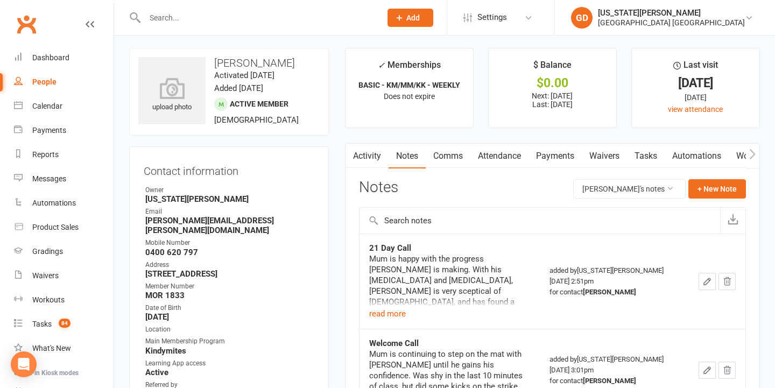
click at [404, 320] on td "21 Day Call Mum is happy with the progress Daly is making. With his ADHD and Au…" at bounding box center [449, 280] width 180 height 95
click at [392, 317] on button "read more" at bounding box center [387, 313] width 37 height 13
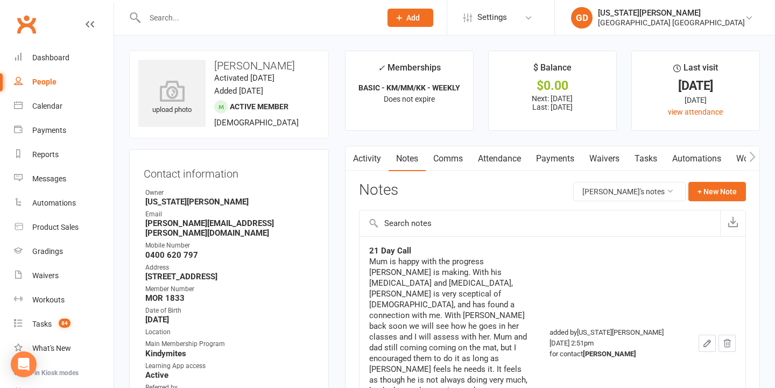
scroll to position [0, 0]
click at [615, 154] on link "Waivers" at bounding box center [604, 158] width 45 height 25
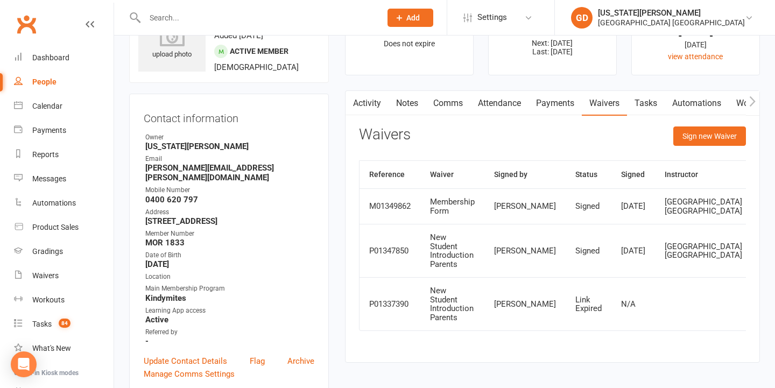
scroll to position [59, 0]
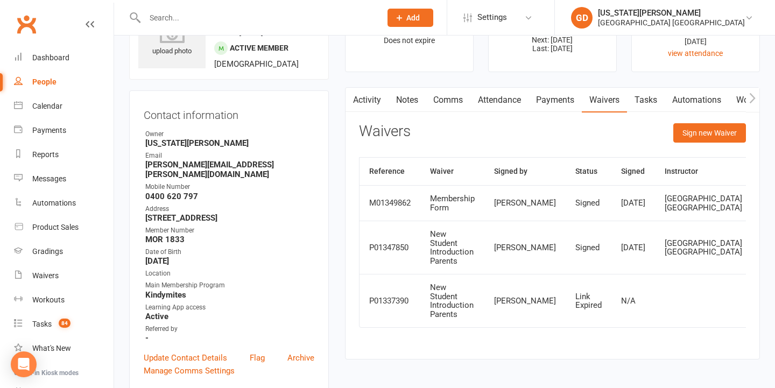
click at [646, 89] on link "Tasks" at bounding box center [646, 100] width 38 height 25
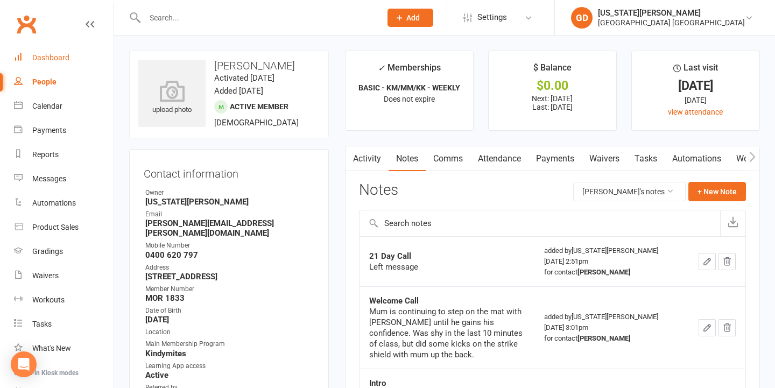
click at [72, 60] on link "Dashboard" at bounding box center [64, 58] width 100 height 24
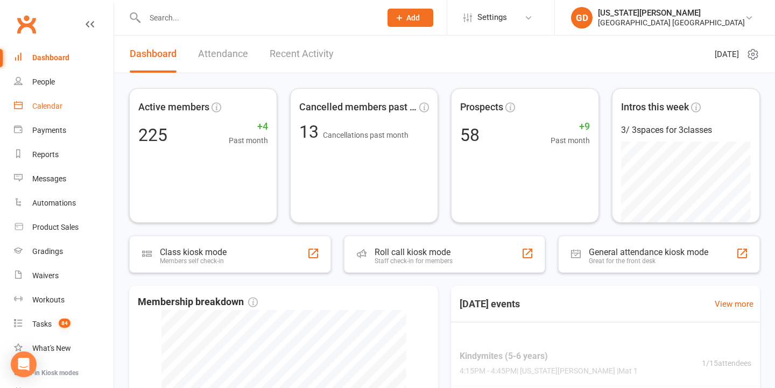
click at [66, 106] on link "Calendar" at bounding box center [64, 106] width 100 height 24
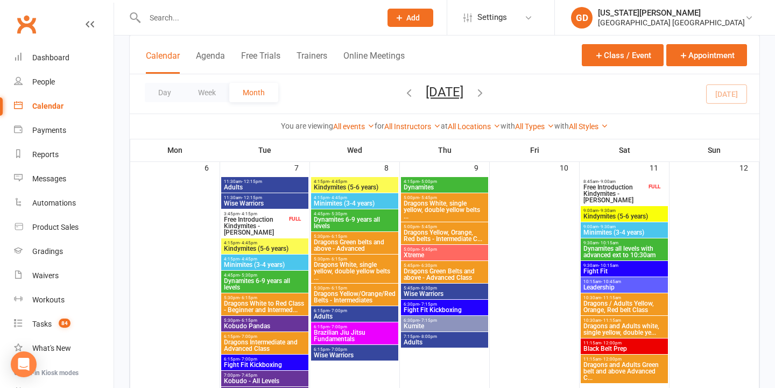
scroll to position [289, 0]
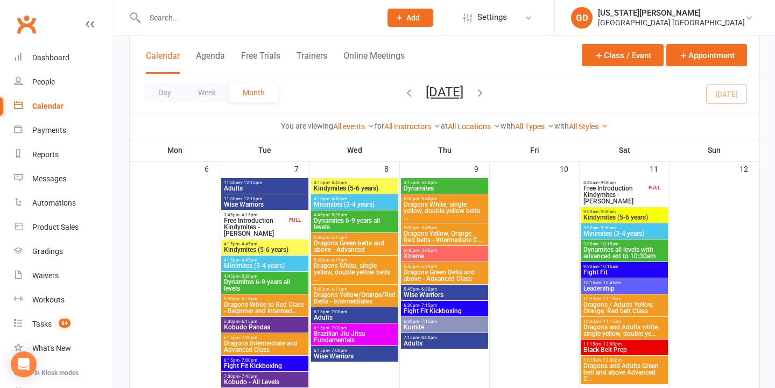
click at [603, 210] on span "- 9:30am" at bounding box center [606, 211] width 17 height 5
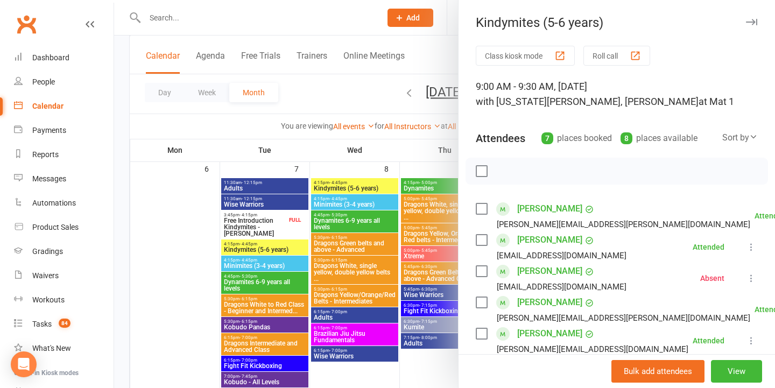
click at [422, 176] on div at bounding box center [444, 194] width 661 height 388
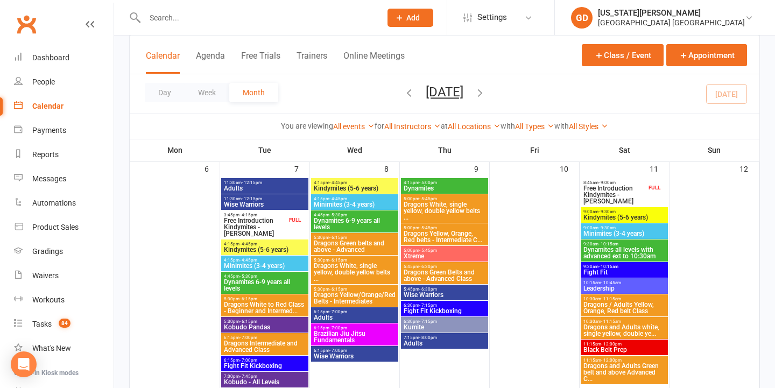
click at [634, 200] on span "Free Introduction Kindymites - [PERSON_NAME]" at bounding box center [614, 194] width 63 height 19
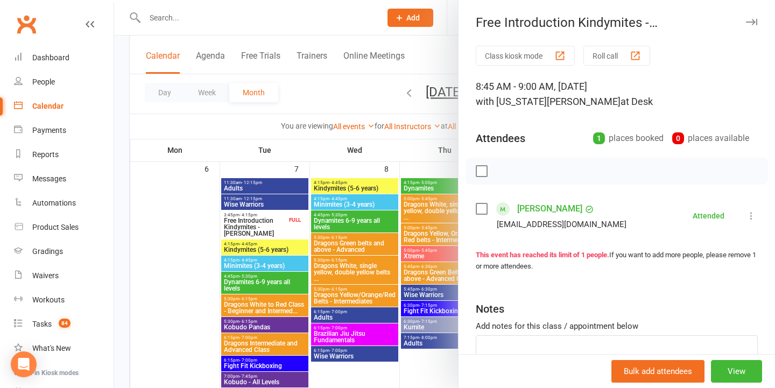
click at [395, 168] on div at bounding box center [444, 194] width 661 height 388
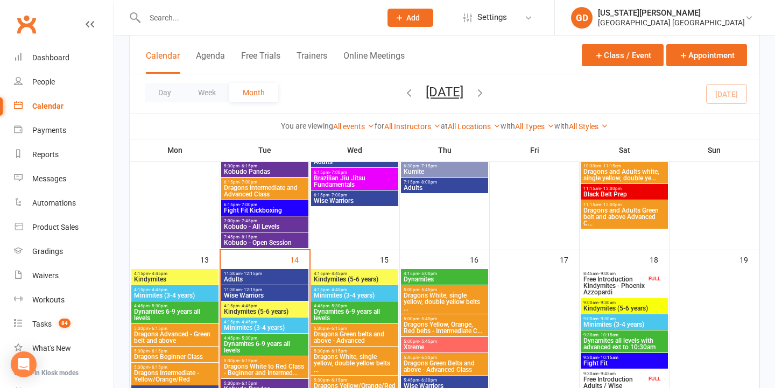
scroll to position [444, 0]
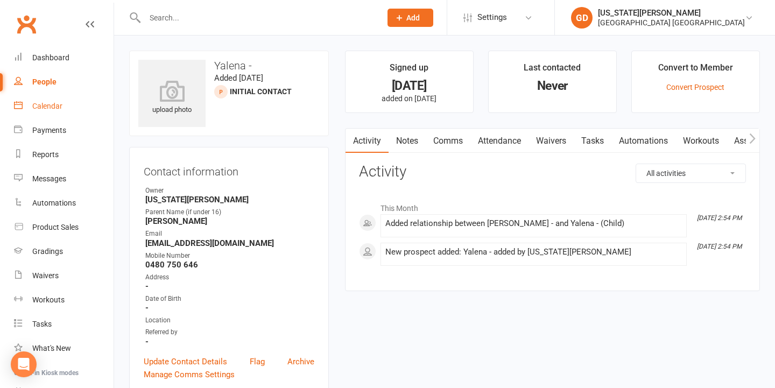
click at [62, 106] on div "Calendar" at bounding box center [47, 106] width 30 height 9
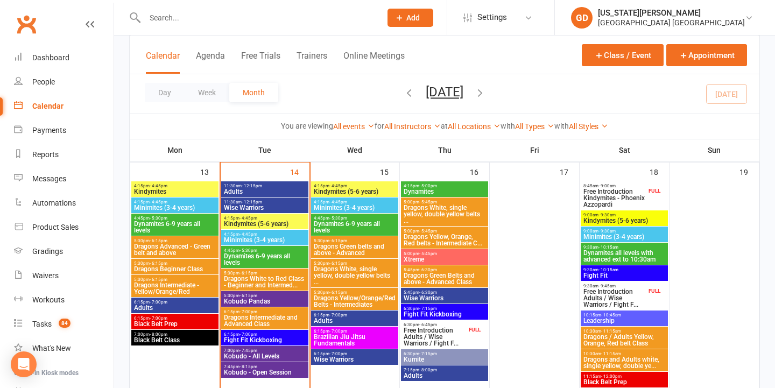
scroll to position [530, 0]
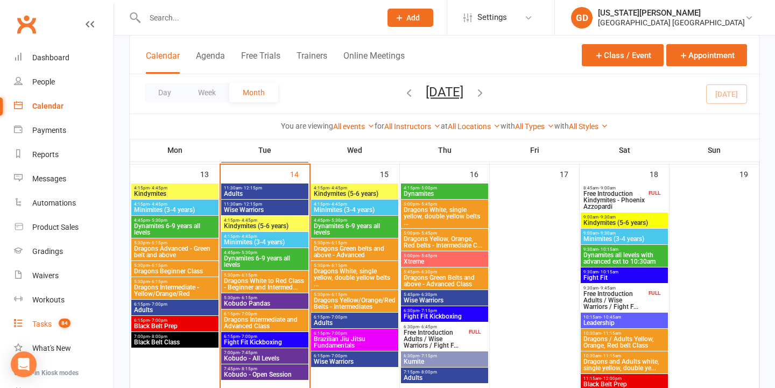
click at [55, 317] on link "Tasks 84" at bounding box center [64, 324] width 100 height 24
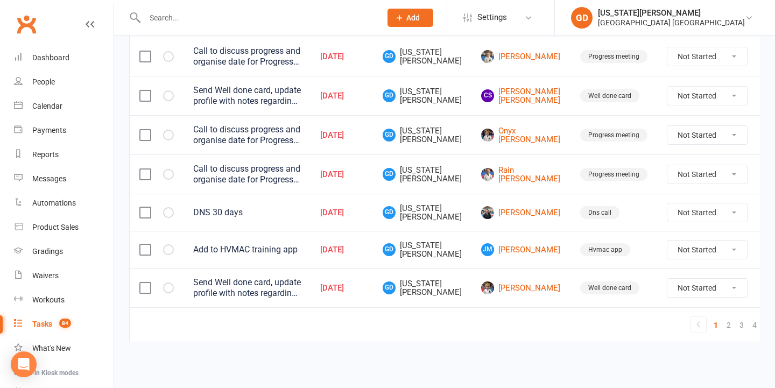
scroll to position [884, 0]
click at [735, 318] on link "3" at bounding box center [741, 324] width 13 height 15
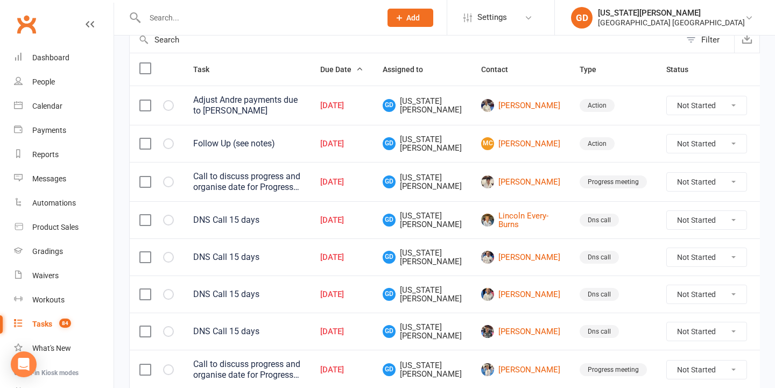
scroll to position [117, 0]
drag, startPoint x: 66, startPoint y: 82, endPoint x: 117, endPoint y: 78, distance: 51.3
click at [66, 82] on link "People" at bounding box center [64, 82] width 100 height 24
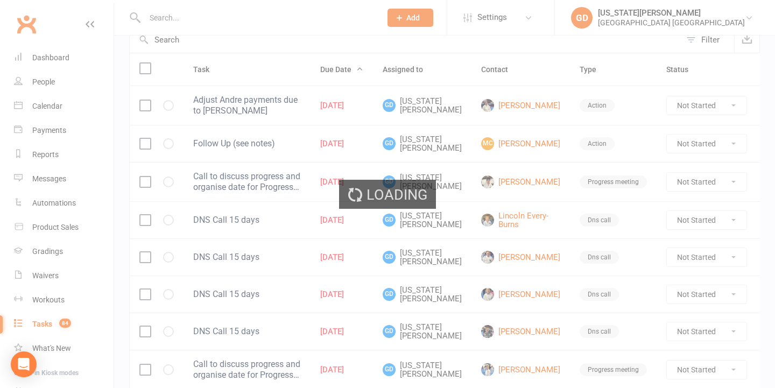
select select "100"
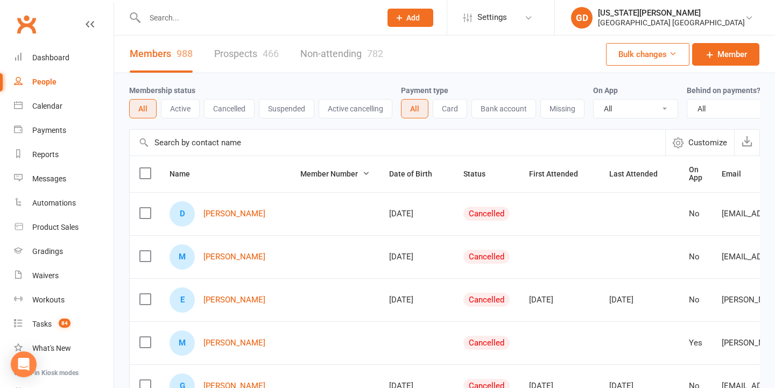
click at [225, 49] on link "Prospects 466" at bounding box center [246, 54] width 65 height 37
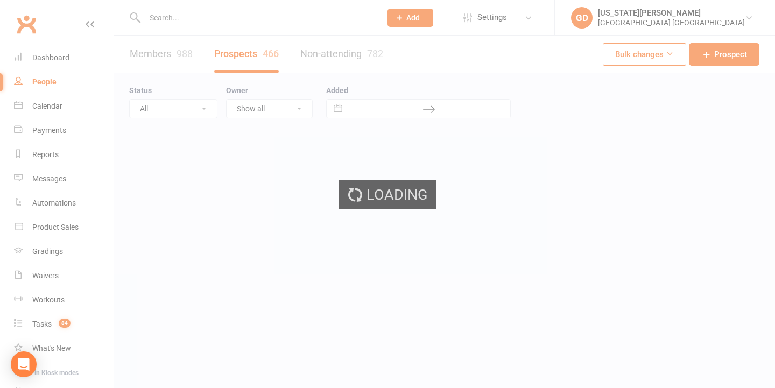
scroll to position [1, 0]
select select "50"
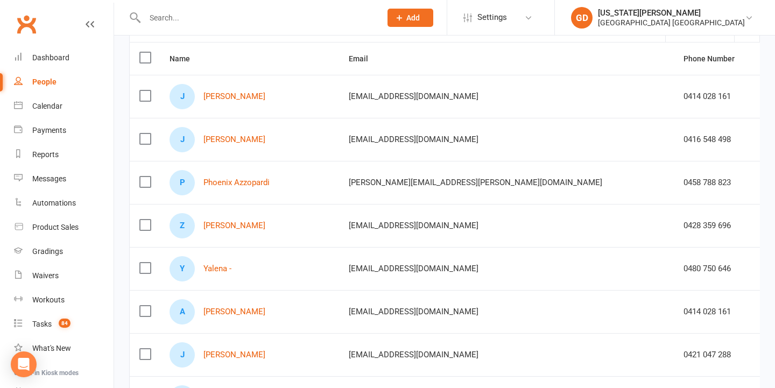
scroll to position [0, 0]
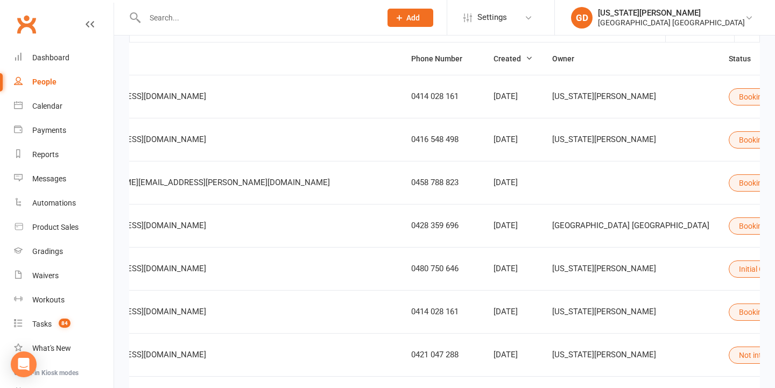
click at [729, 264] on button "Initial Contact" at bounding box center [767, 268] width 76 height 17
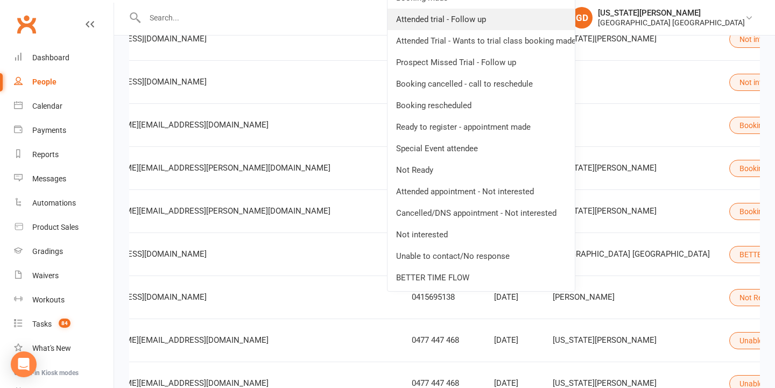
scroll to position [468, 0]
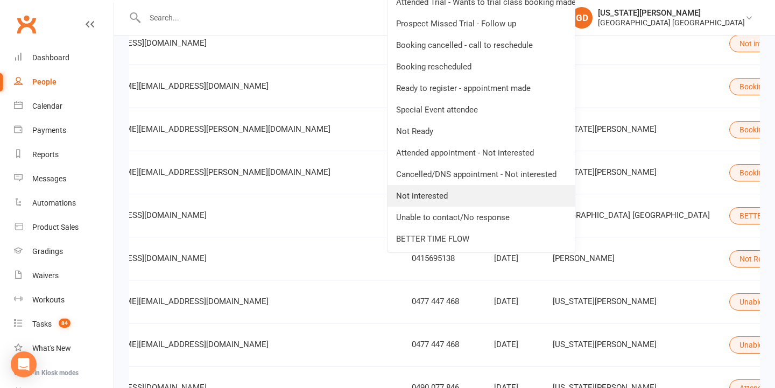
click at [488, 199] on link "Not interested" at bounding box center [480, 196] width 187 height 22
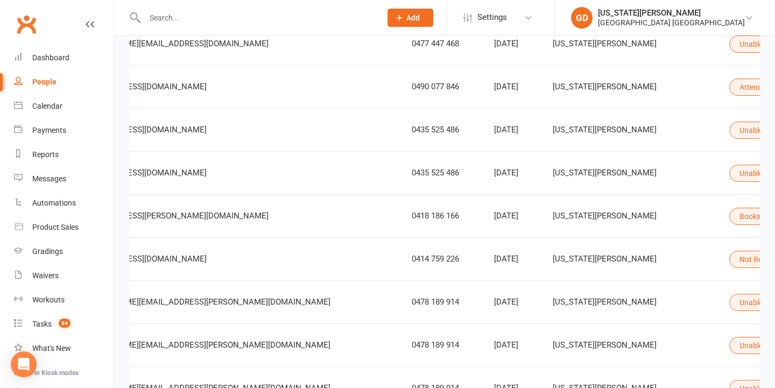
scroll to position [788, 0]
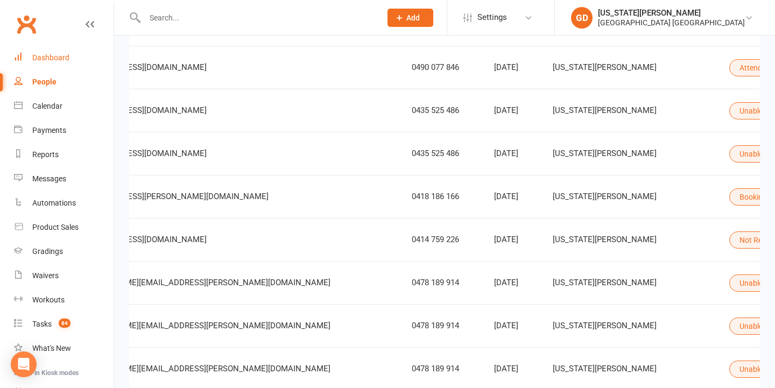
click at [58, 49] on link "Dashboard" at bounding box center [64, 58] width 100 height 24
